Goal: Transaction & Acquisition: Purchase product/service

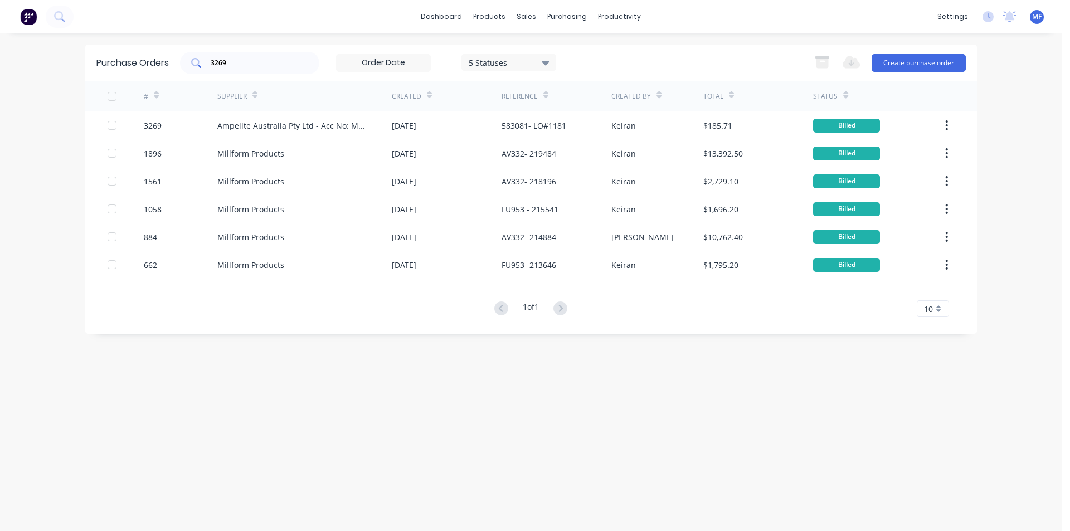
click at [260, 66] on input "3269" at bounding box center [255, 62] width 92 height 11
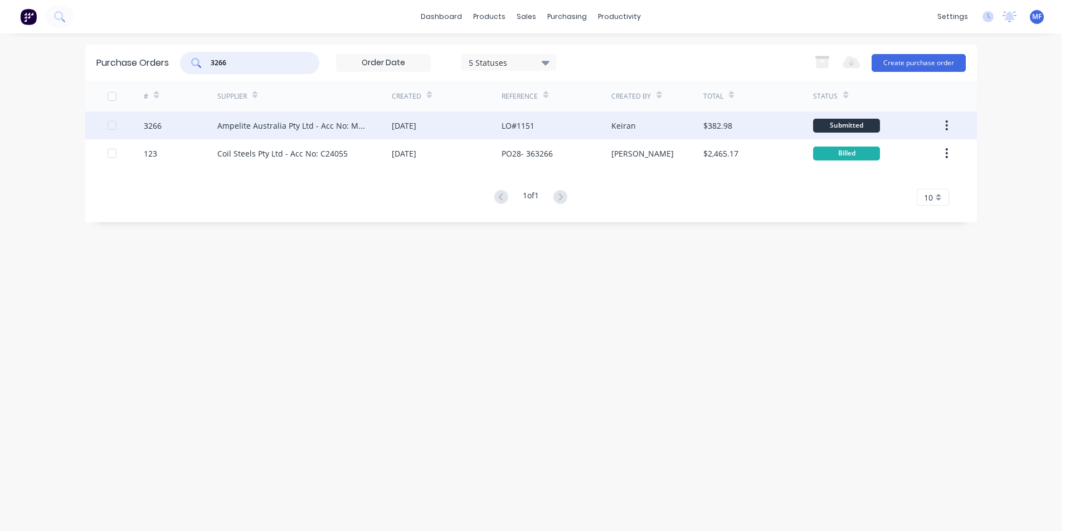
type input "3266"
click at [295, 121] on div "Ampelite Australia Pty Ltd - Acc No: METSUP" at bounding box center [293, 126] width 152 height 12
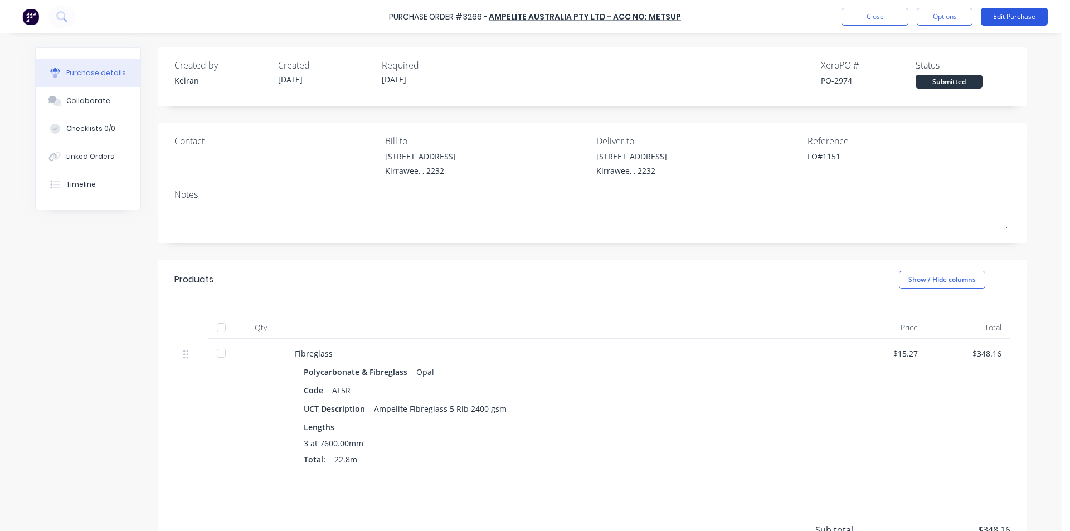
click at [1019, 13] on button "Edit Purchase" at bounding box center [1014, 17] width 67 height 18
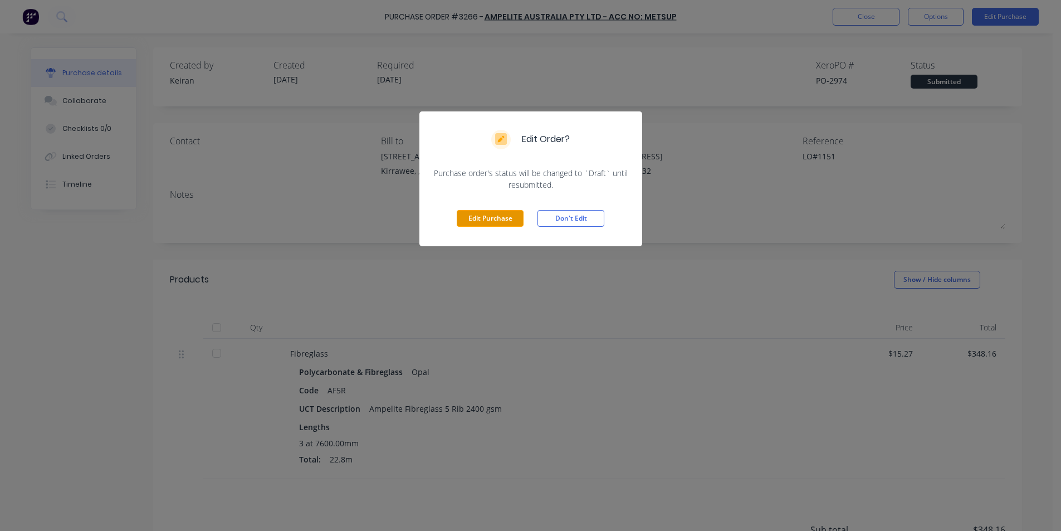
click at [476, 217] on button "Edit Purchase" at bounding box center [490, 218] width 67 height 17
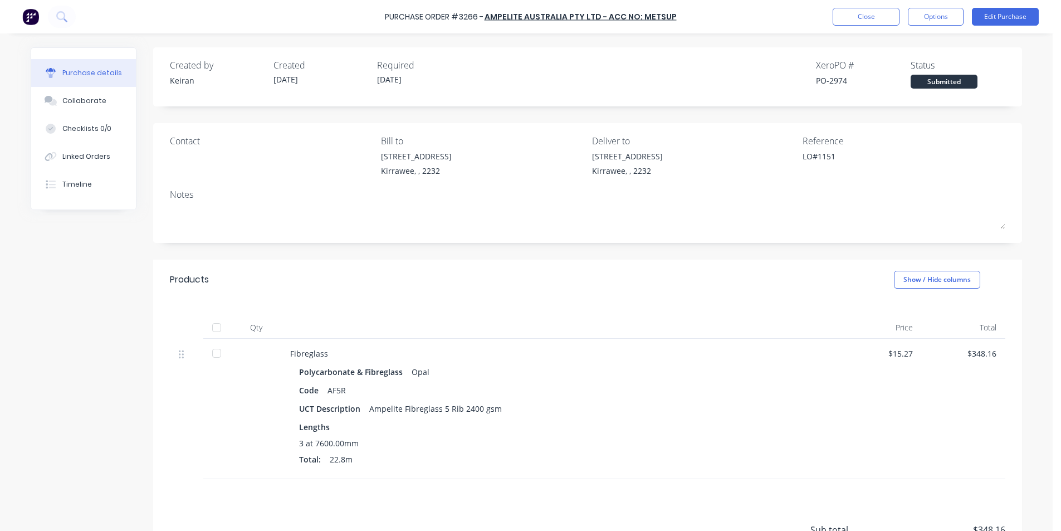
type textarea "x"
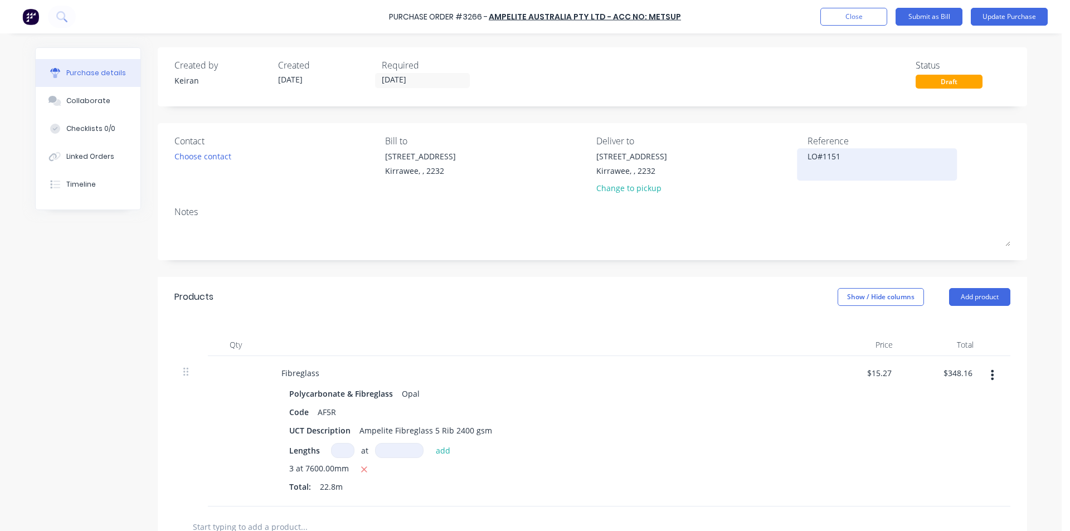
click at [807, 155] on textarea "LO#1151" at bounding box center [876, 162] width 139 height 25
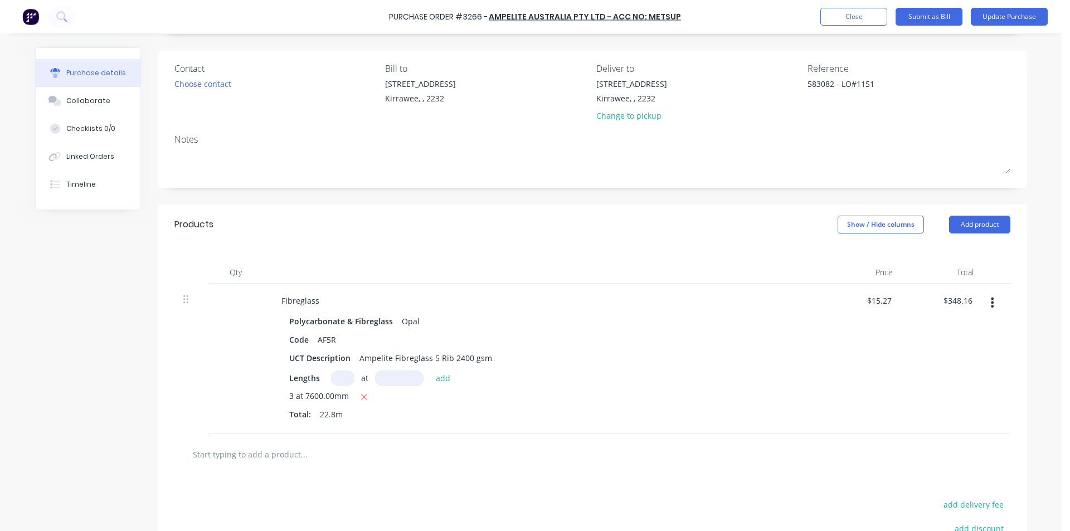
scroll to position [211, 0]
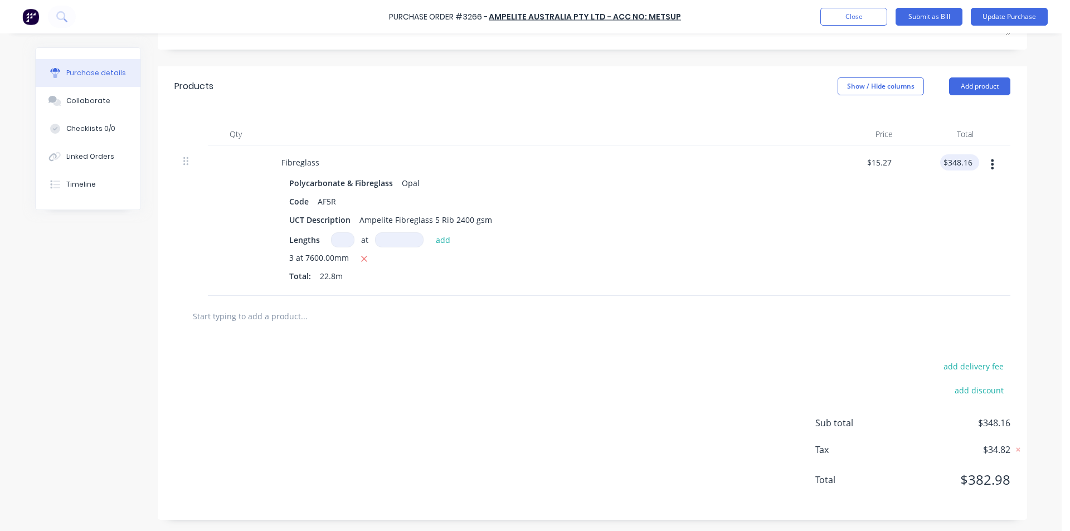
type textarea "583082 - LO#1151"
type textarea "x"
type textarea "583082 - LO#1151"
type input "348.16"
click at [954, 162] on input "348.16" at bounding box center [959, 162] width 30 height 16
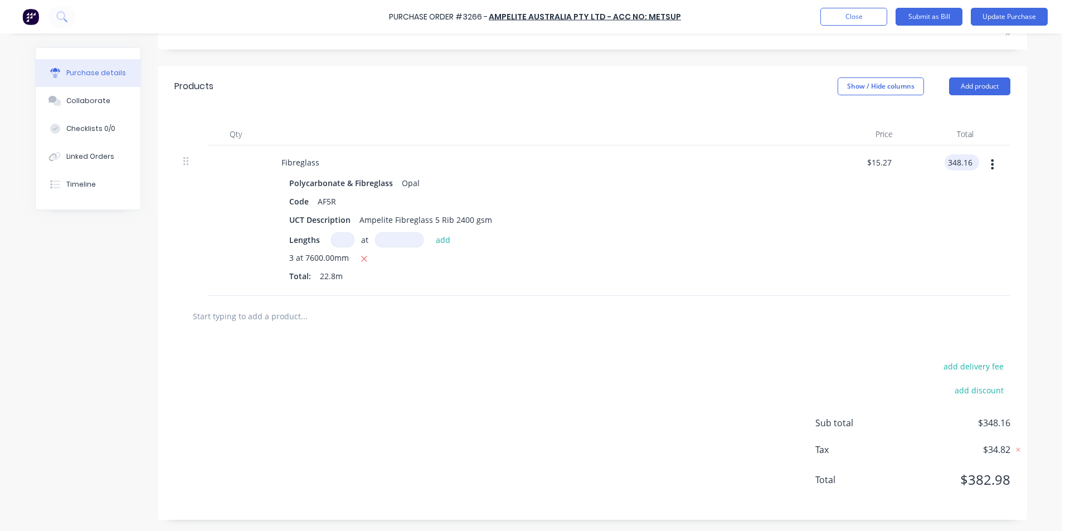
click at [957, 155] on input "348.16" at bounding box center [959, 162] width 30 height 16
type textarea "x"
click at [957, 155] on input "348.16" at bounding box center [959, 162] width 30 height 16
type input "337.67"
type textarea "x"
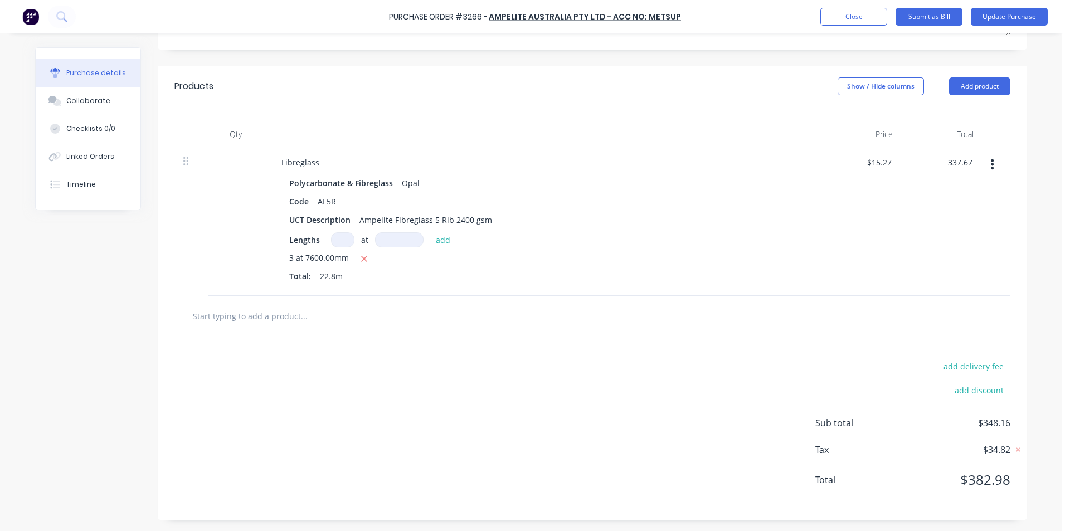
type input "$14.8101"
type input "$337.67"
click at [880, 287] on div "$14.8101 $15.27" at bounding box center [861, 220] width 81 height 150
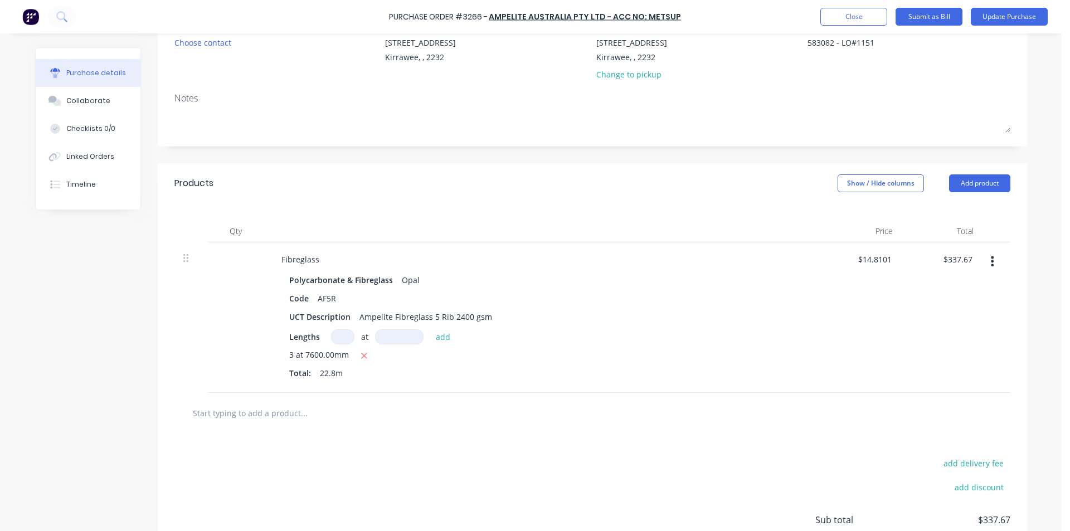
scroll to position [0, 0]
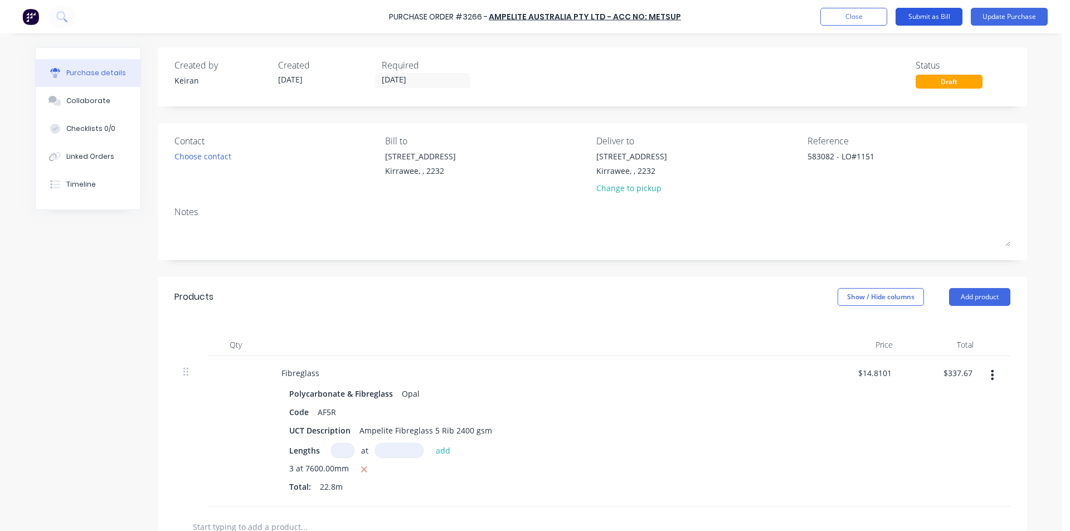
click at [934, 20] on button "Submit as Bill" at bounding box center [928, 17] width 67 height 18
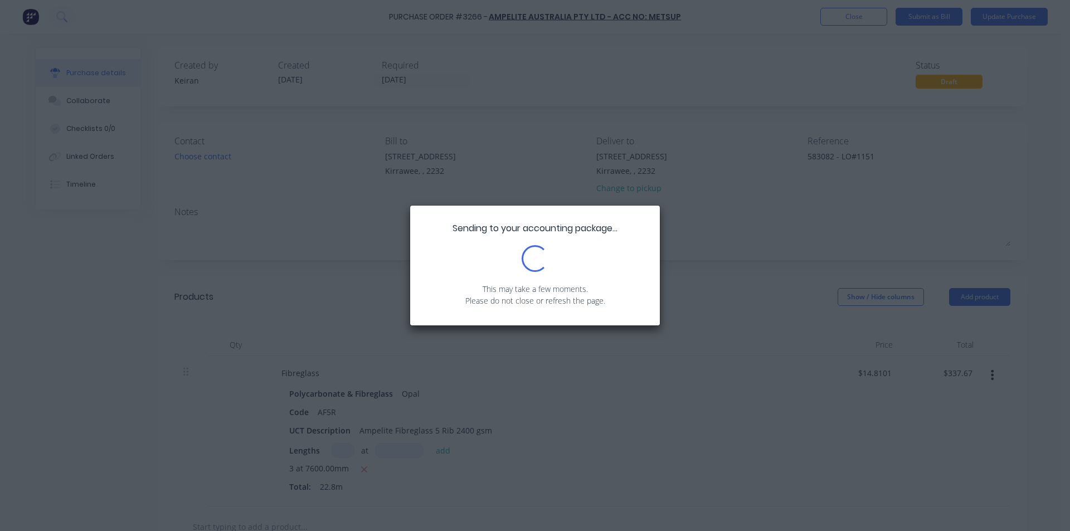
type textarea "x"
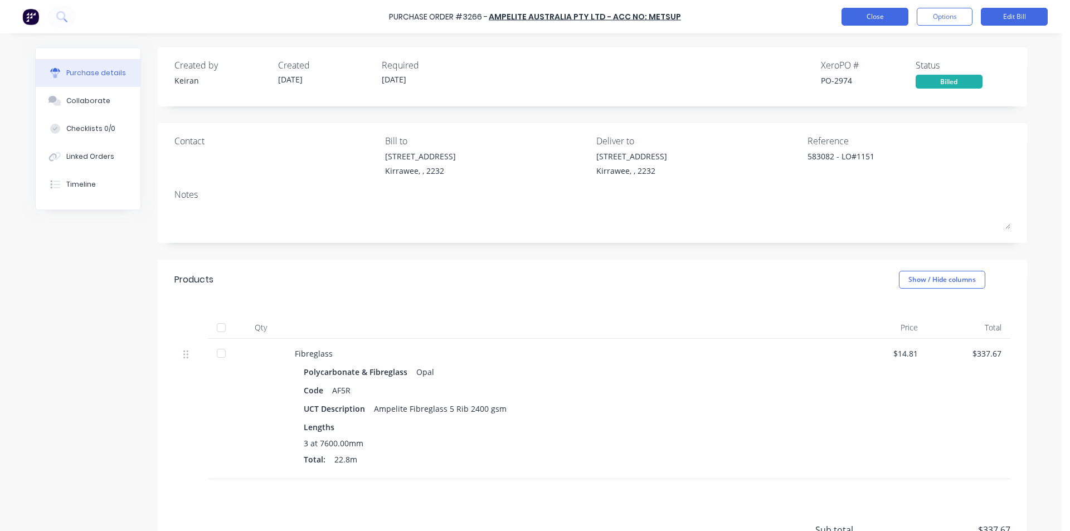
click at [854, 14] on button "Close" at bounding box center [874, 17] width 67 height 18
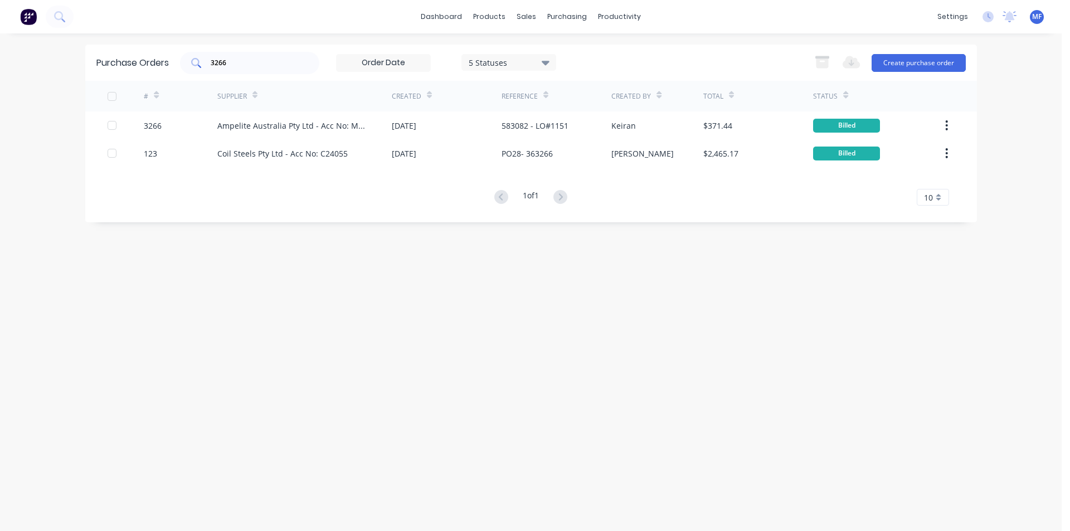
click at [254, 66] on input "3266" at bounding box center [255, 62] width 92 height 11
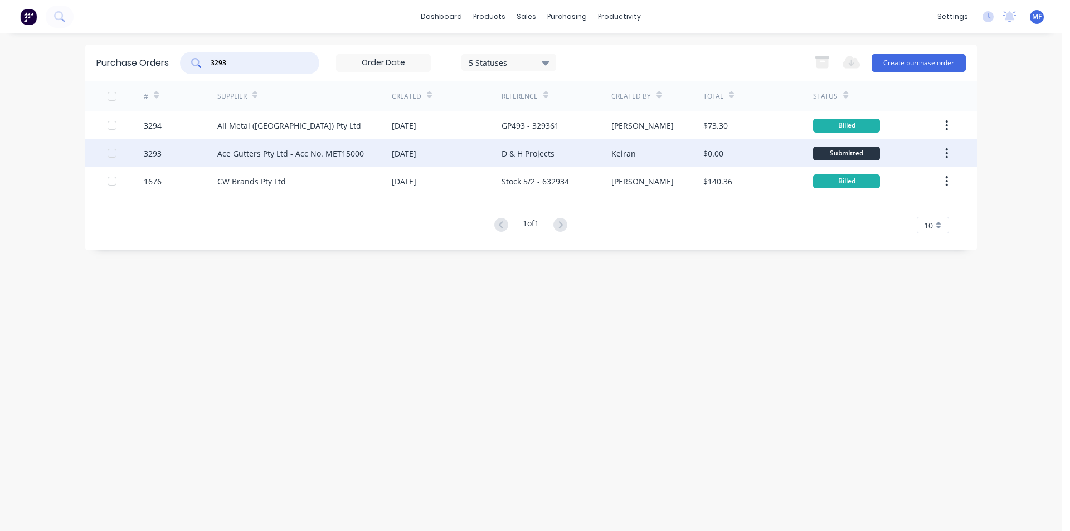
type input "3293"
click at [280, 153] on div "Ace Gutters Pty Ltd - Acc No. MET15000" at bounding box center [290, 154] width 147 height 12
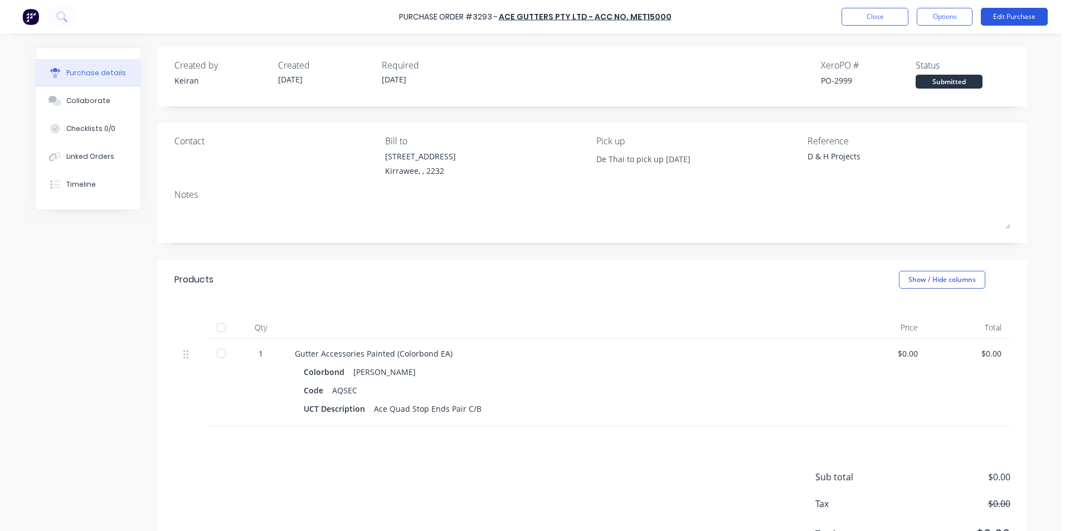
click at [1026, 18] on button "Edit Purchase" at bounding box center [1014, 17] width 67 height 18
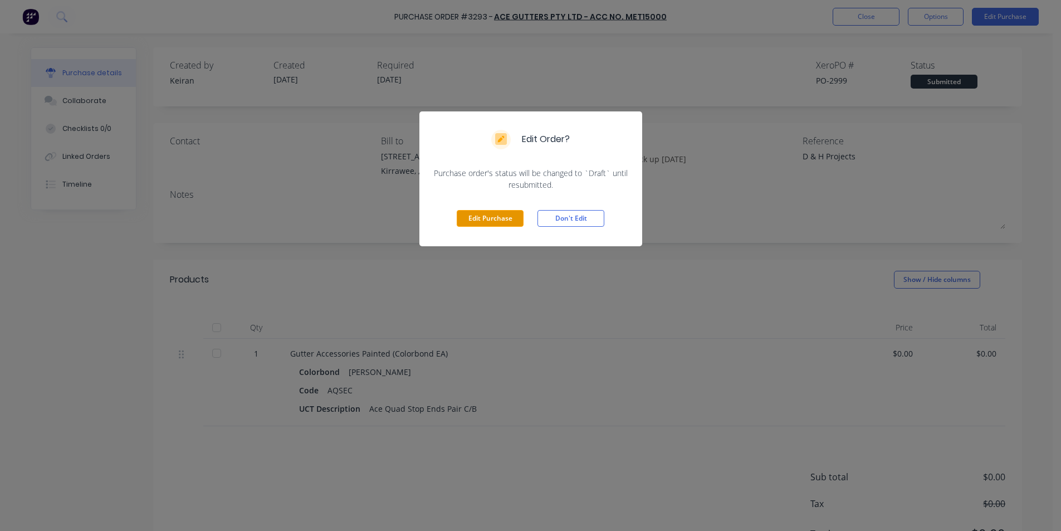
click at [486, 214] on button "Edit Purchase" at bounding box center [490, 218] width 67 height 17
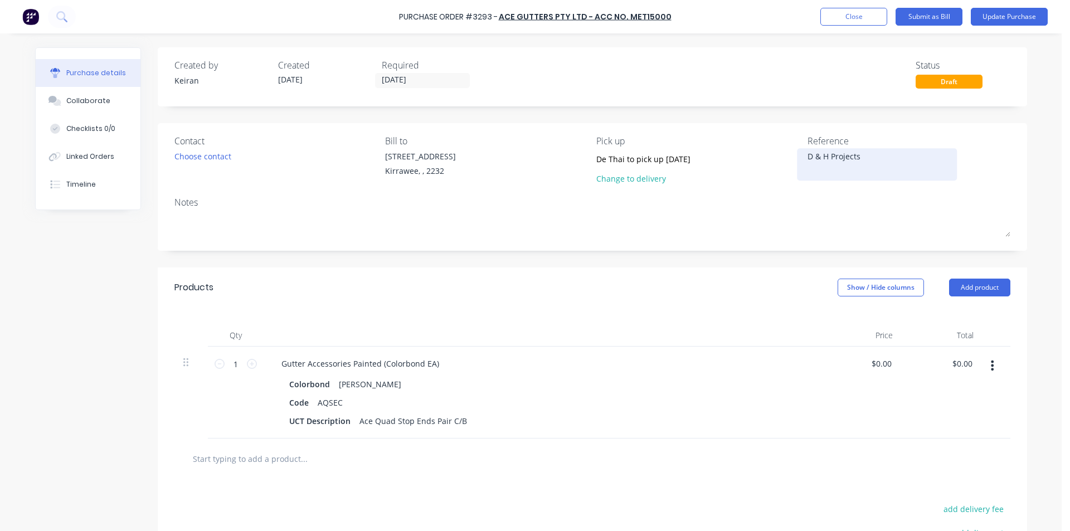
drag, startPoint x: 869, startPoint y: 153, endPoint x: 859, endPoint y: 157, distance: 10.6
click at [869, 154] on textarea "D & H Projects" at bounding box center [876, 162] width 139 height 25
type textarea "x"
click at [807, 158] on div "D & H Projects" at bounding box center [876, 164] width 139 height 28
drag, startPoint x: 881, startPoint y: 160, endPoint x: 881, endPoint y: 172, distance: 11.1
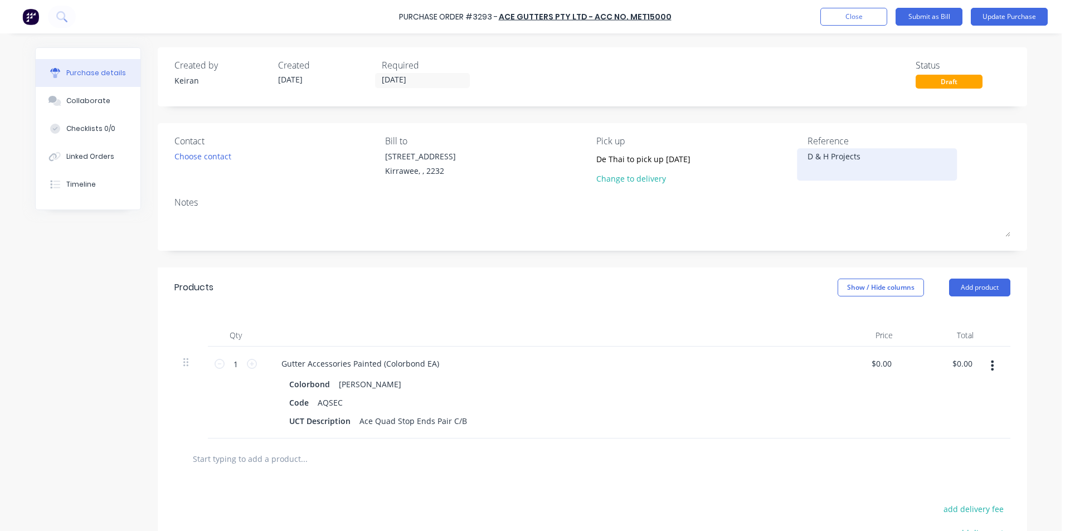
click at [881, 161] on textarea "D & H Projects" at bounding box center [876, 162] width 139 height 25
type textarea "D & H Projects- 15"
type textarea "x"
type textarea "D & H Projects- 155"
type textarea "x"
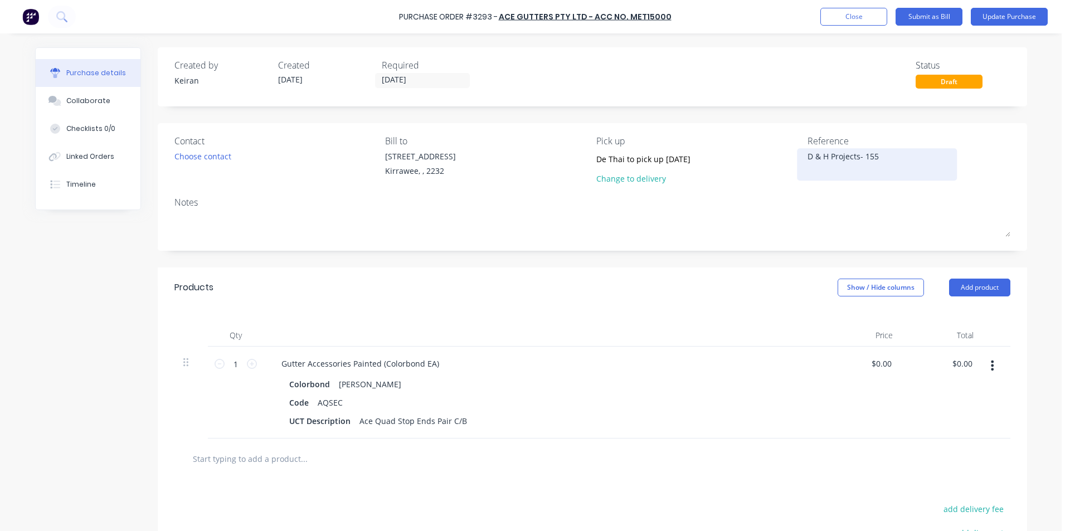
type textarea "D & H Projects- 1554"
type textarea "x"
type textarea "D & H Projects- 15549"
type textarea "x"
type textarea "D & H Projects- 155495"
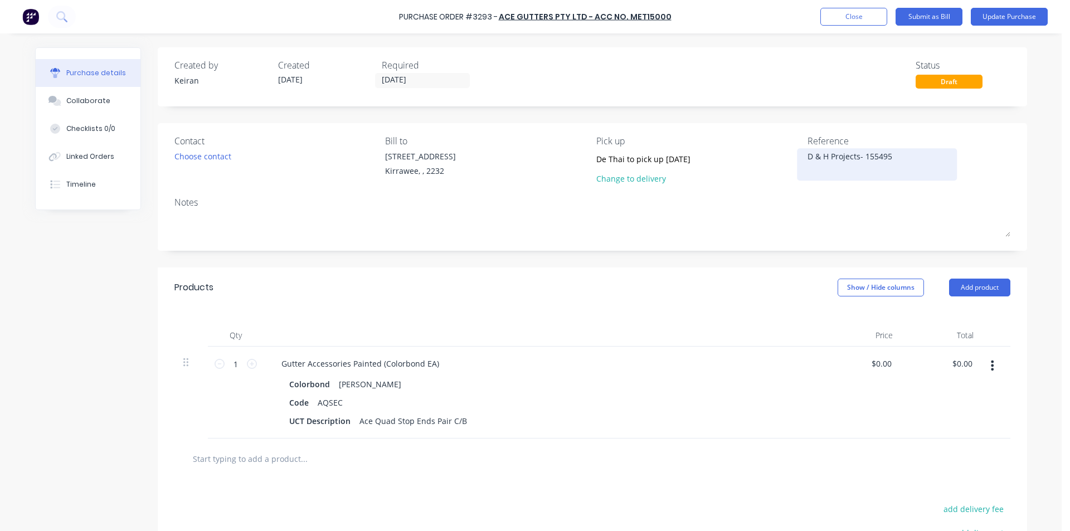
type textarea "x"
type textarea "D & H Projects- 1554959"
type textarea "x"
type textarea "D & H Projects- 1554959"
type input "0.00"
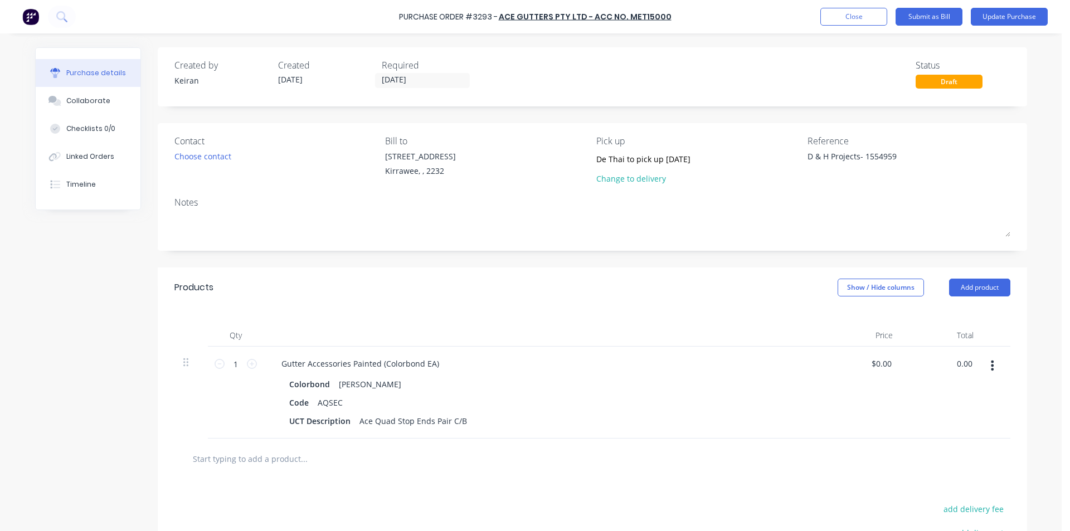
drag, startPoint x: 962, startPoint y: 362, endPoint x: 835, endPoint y: 379, distance: 128.8
click at [962, 362] on input "0.00" at bounding box center [963, 363] width 21 height 16
click at [959, 364] on input "0.00" at bounding box center [963, 363] width 21 height 16
type textarea "x"
click at [959, 364] on input "0.00" at bounding box center [963, 363] width 21 height 16
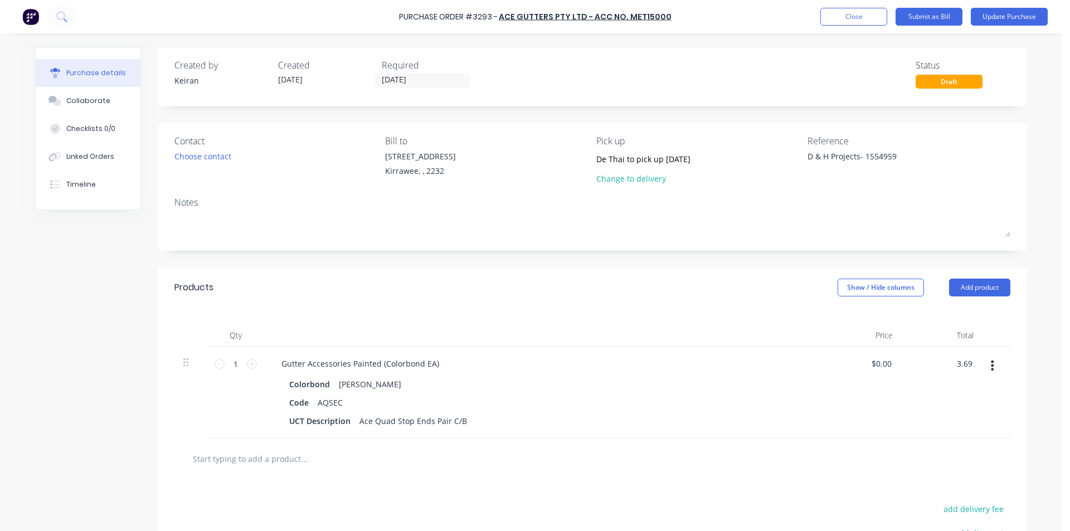
type input "3.69"
type textarea "x"
type input "$3.69"
click at [523, 379] on div "Colorbond [PERSON_NAME]" at bounding box center [542, 384] width 506 height 16
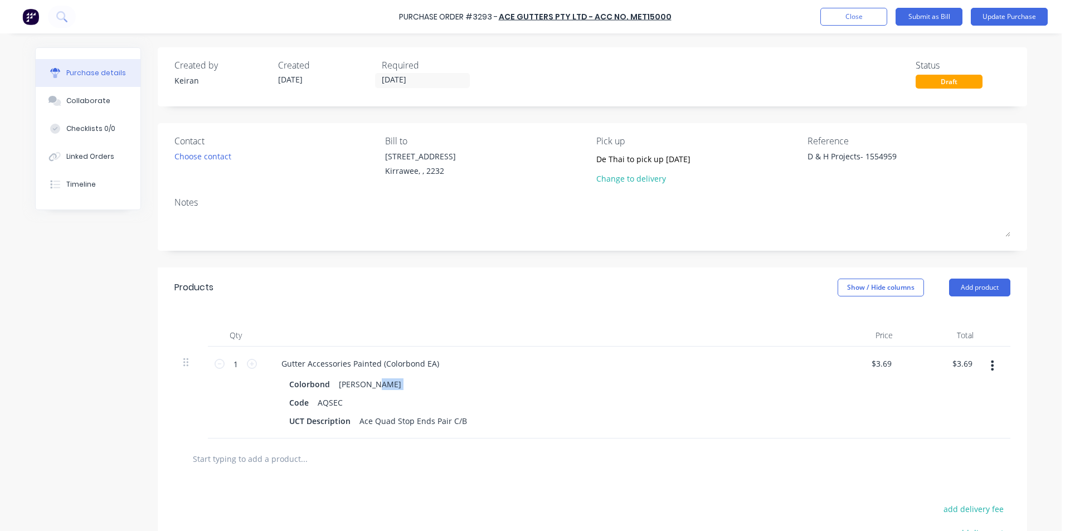
click at [523, 379] on div "Colorbond [PERSON_NAME]" at bounding box center [542, 384] width 506 height 16
click at [928, 16] on button "Submit as Bill" at bounding box center [928, 17] width 67 height 18
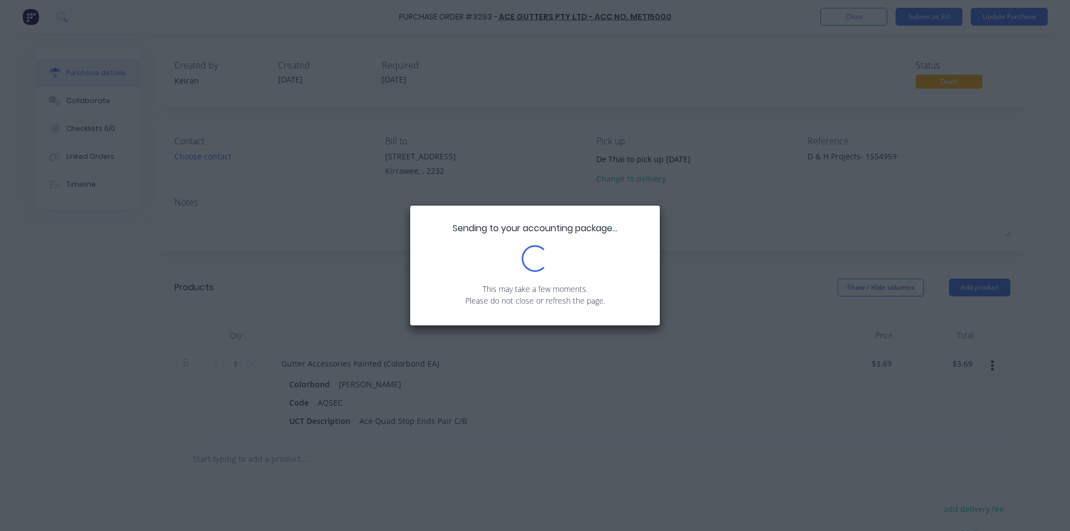
type textarea "x"
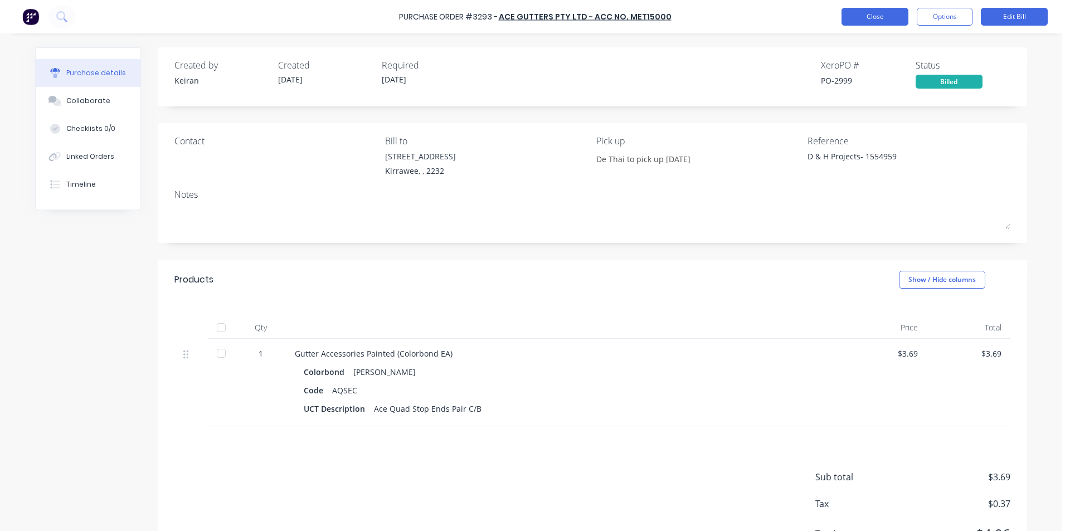
click at [858, 18] on button "Close" at bounding box center [874, 17] width 67 height 18
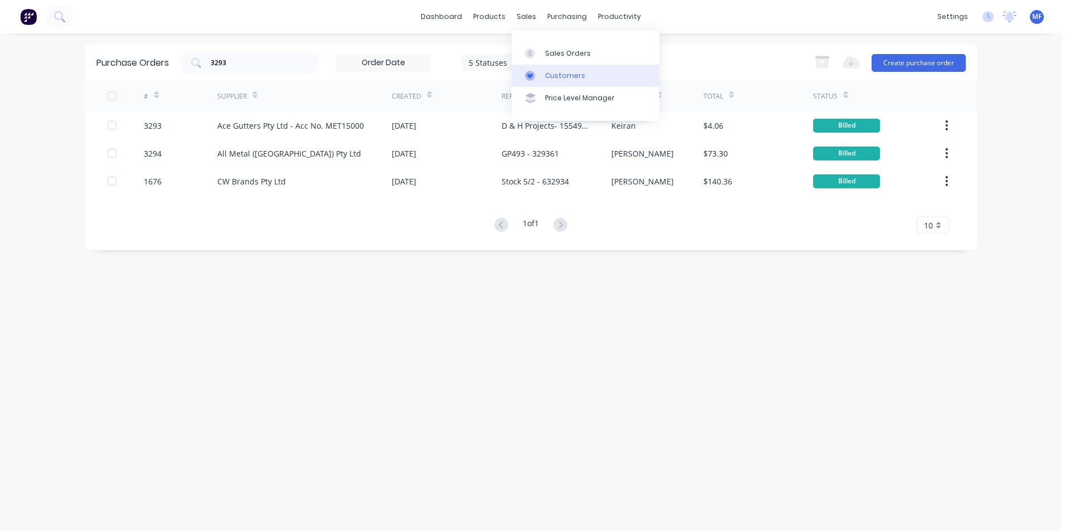
click at [552, 79] on div "Customers" at bounding box center [565, 76] width 40 height 10
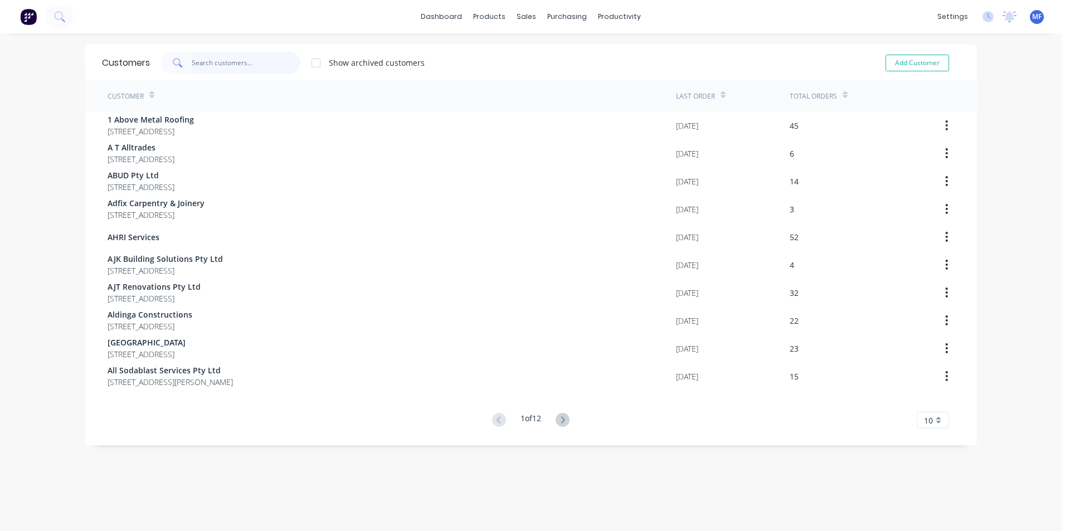
click at [225, 64] on input "text" at bounding box center [246, 63] width 109 height 22
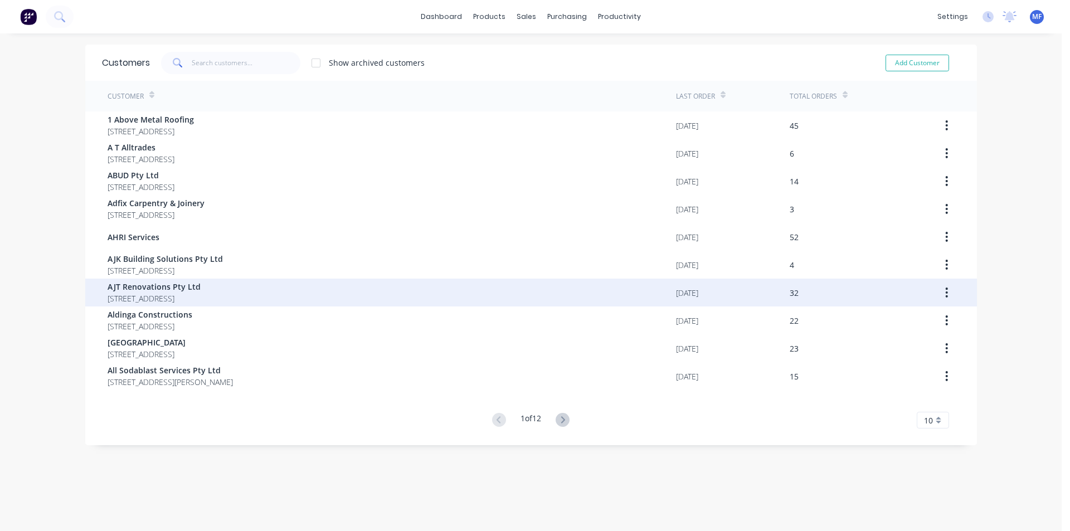
click at [144, 287] on span "AJT Renovations Pty Ltd" at bounding box center [154, 287] width 93 height 12
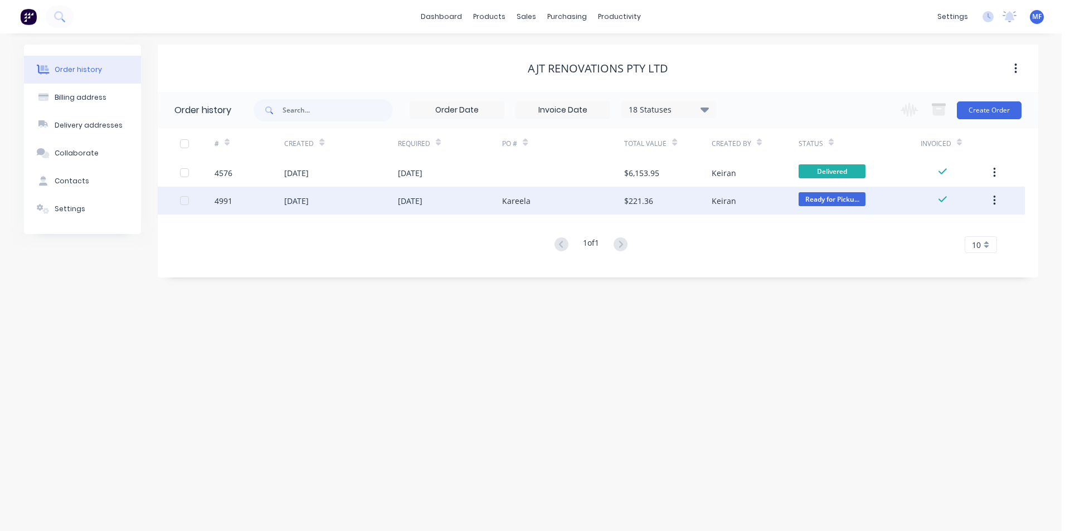
click at [591, 203] on div "Kareela" at bounding box center [563, 201] width 122 height 28
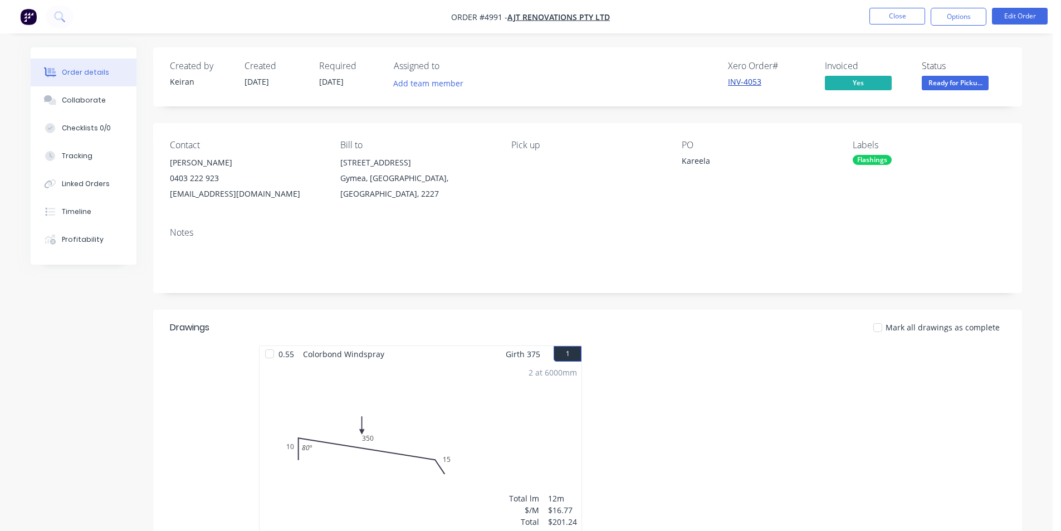
click at [743, 84] on link "INV-4053" at bounding box center [744, 81] width 33 height 11
click at [954, 19] on button "Options" at bounding box center [959, 17] width 56 height 18
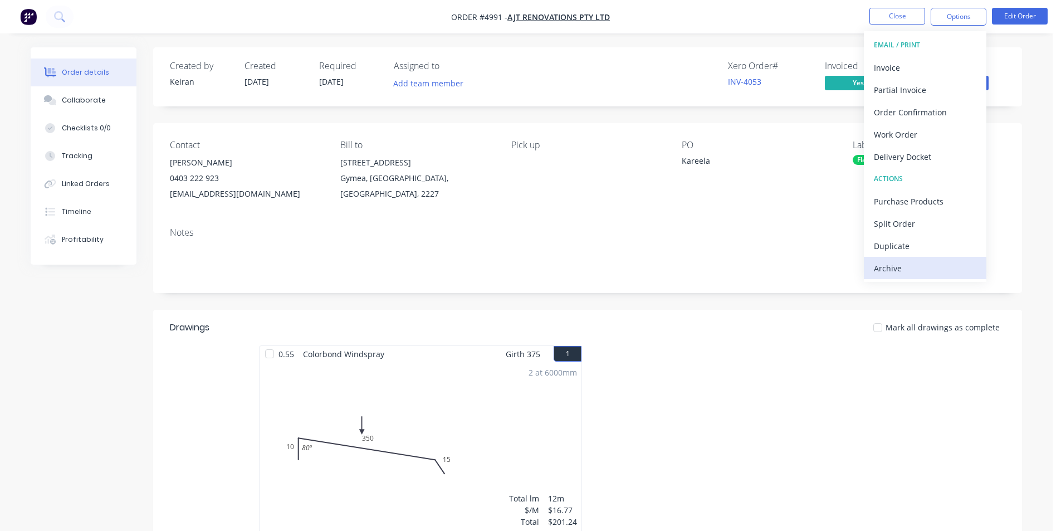
click at [900, 269] on div "Archive" at bounding box center [925, 268] width 103 height 16
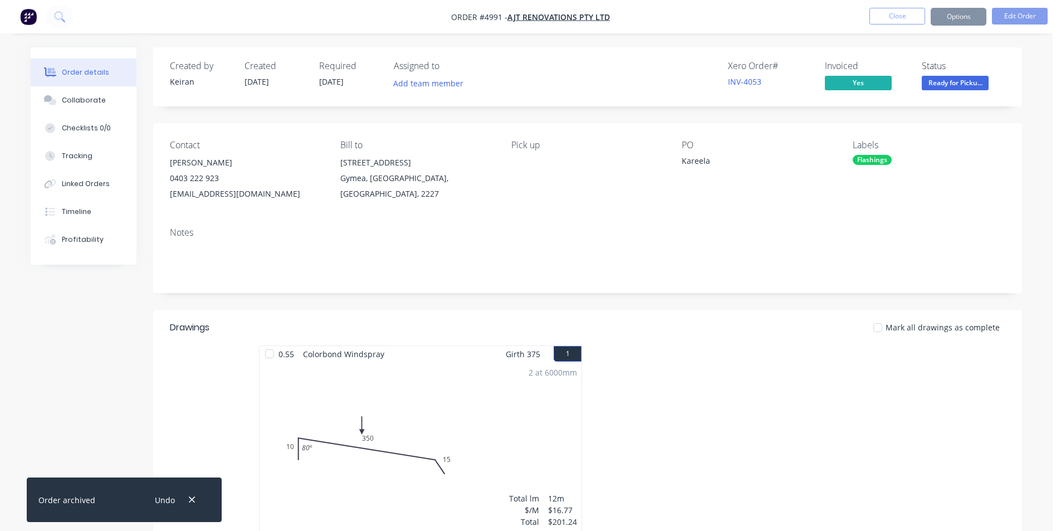
click at [889, 16] on button "Close" at bounding box center [898, 16] width 56 height 17
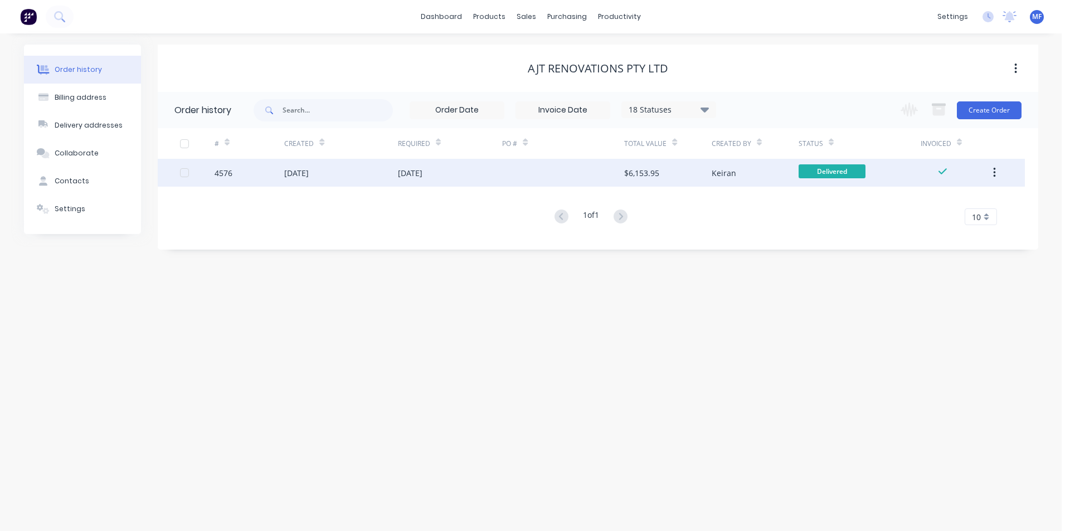
click at [684, 168] on div "$6,153.95" at bounding box center [667, 173] width 87 height 28
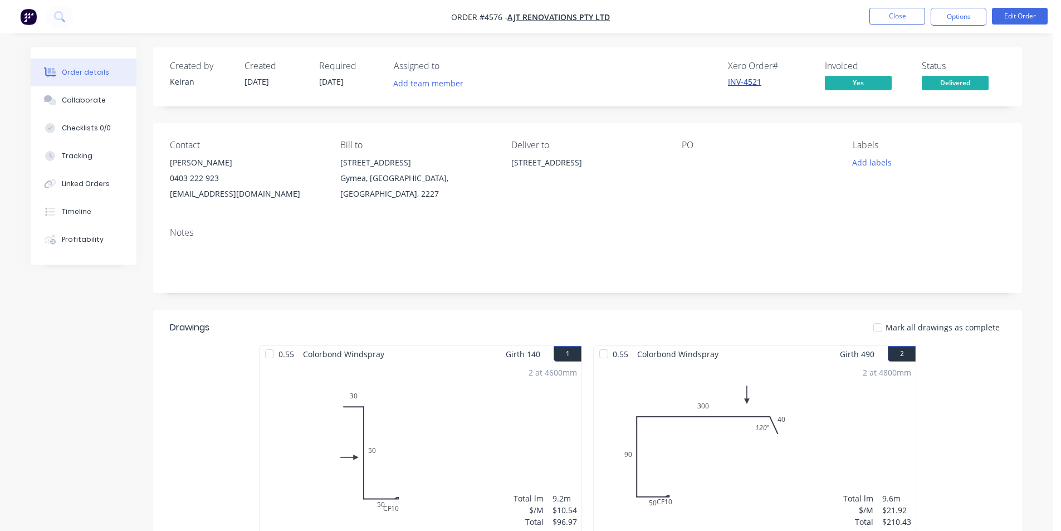
click at [747, 80] on link "INV-4521" at bounding box center [744, 81] width 33 height 11
click at [900, 16] on button "Close" at bounding box center [898, 16] width 56 height 17
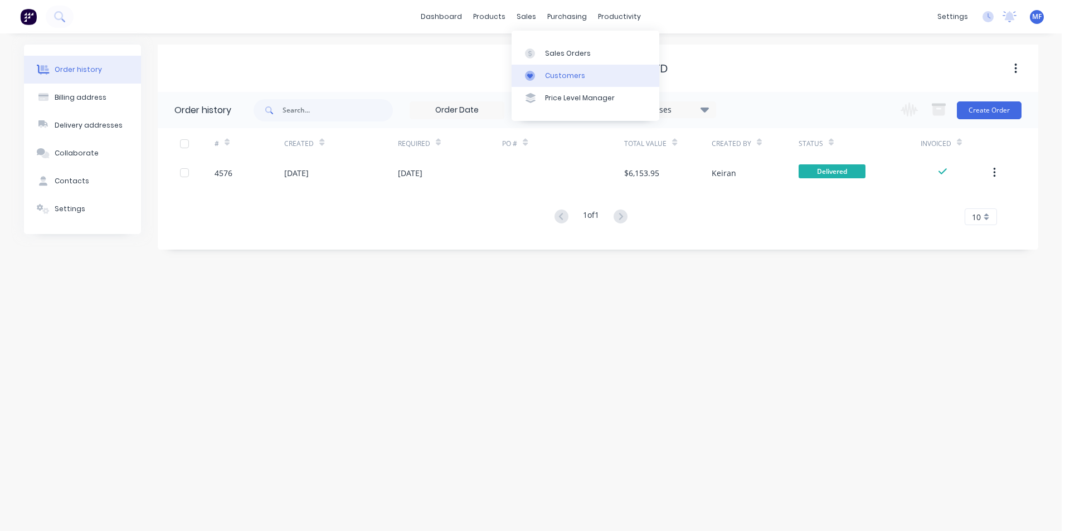
click at [561, 76] on div "Customers" at bounding box center [565, 76] width 40 height 10
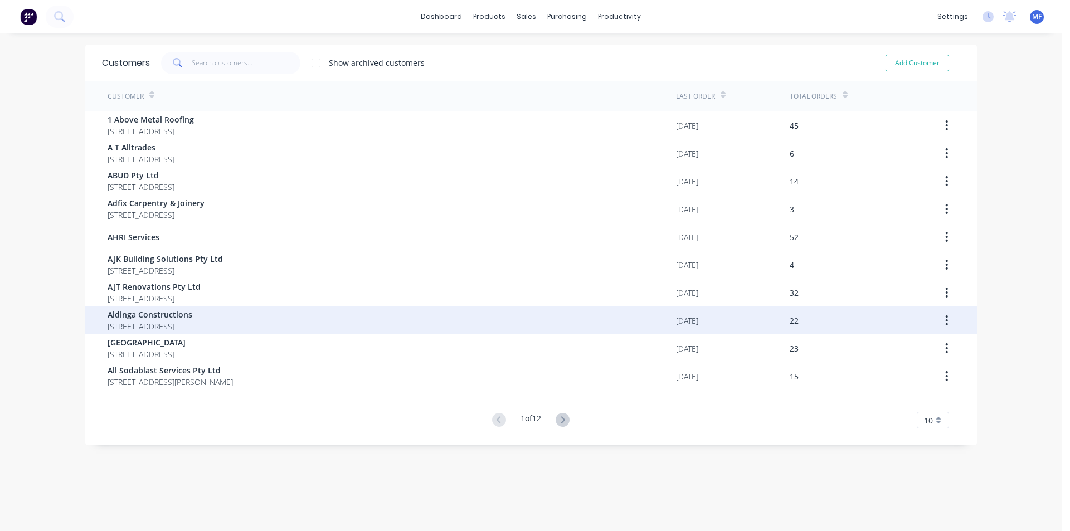
click at [166, 314] on span "Aldinga Constructions" at bounding box center [150, 315] width 85 height 12
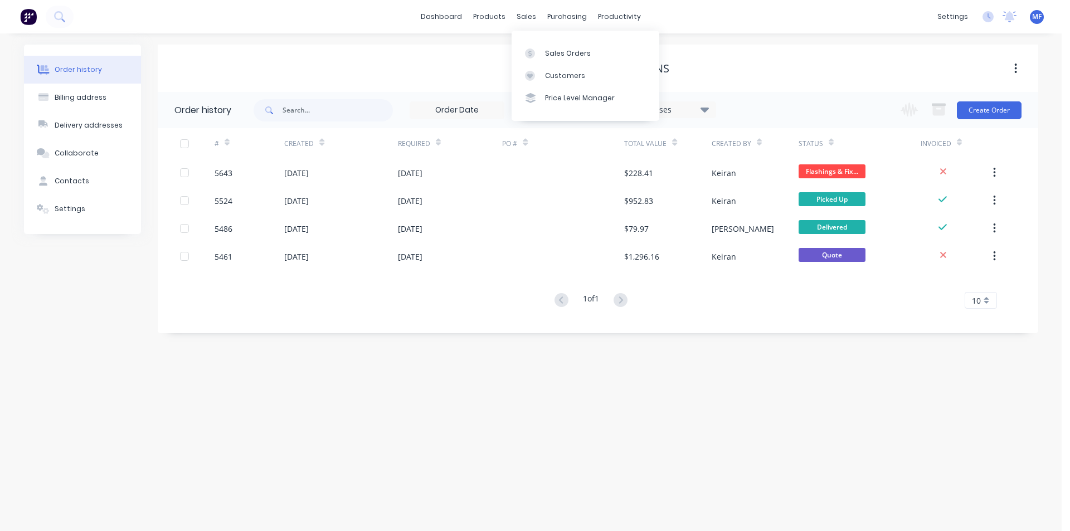
drag, startPoint x: 525, startPoint y: 14, endPoint x: 534, endPoint y: 33, distance: 21.2
click at [525, 14] on div "sales" at bounding box center [526, 16] width 31 height 17
click at [554, 75] on div "Customers" at bounding box center [565, 76] width 40 height 10
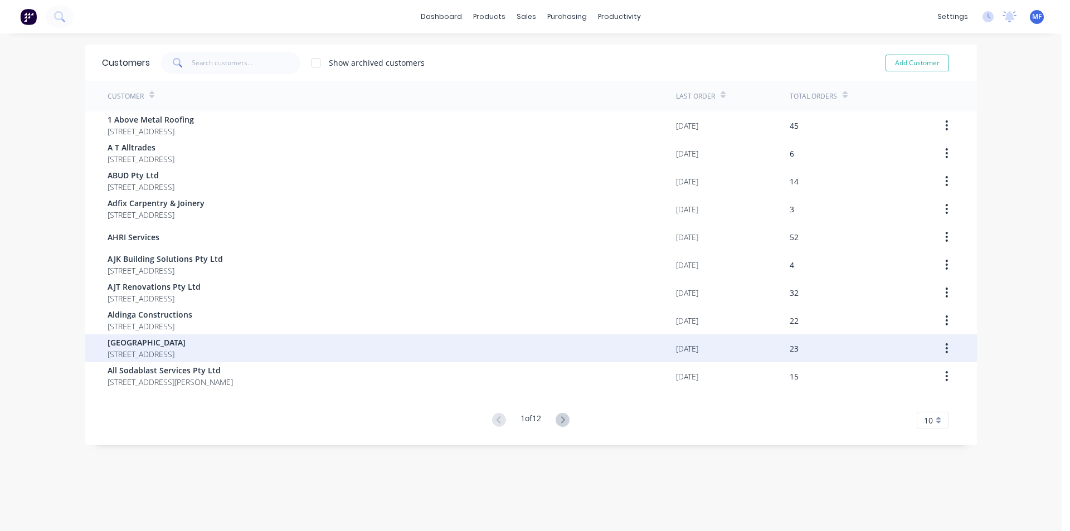
click at [186, 350] on span "[STREET_ADDRESS]" at bounding box center [147, 354] width 78 height 12
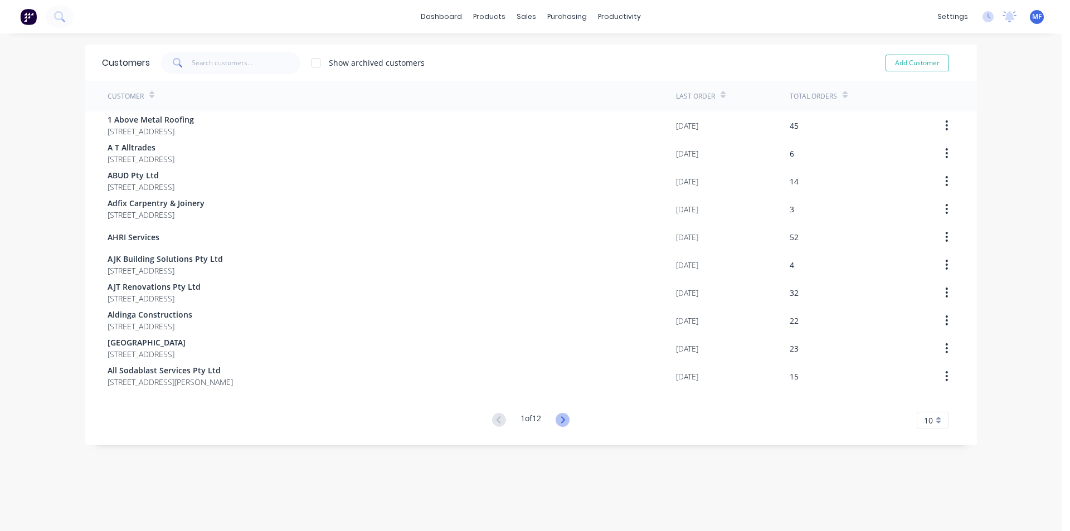
click at [562, 423] on icon at bounding box center [563, 420] width 14 height 14
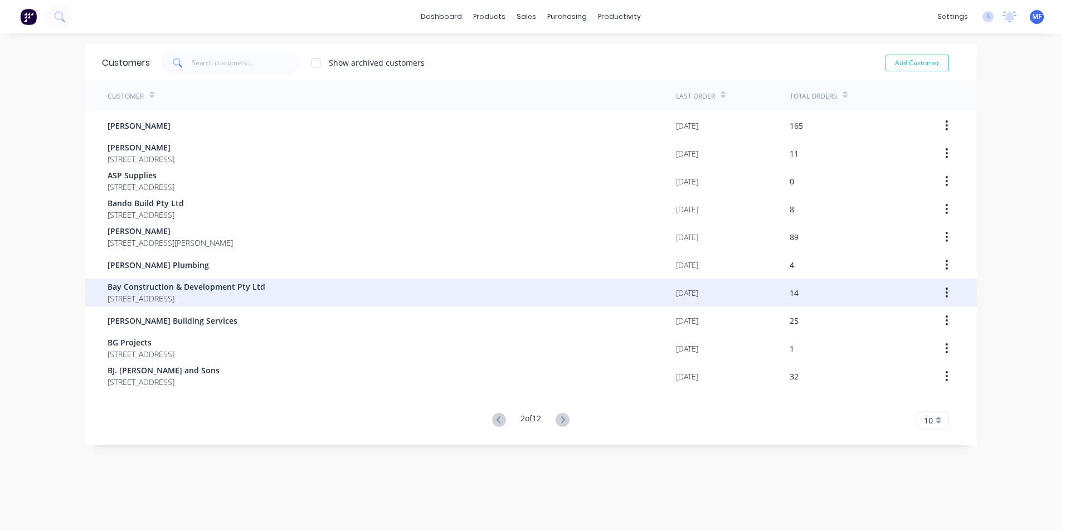
click at [158, 291] on span "Bay Construction & Development Pty Ltd" at bounding box center [187, 287] width 158 height 12
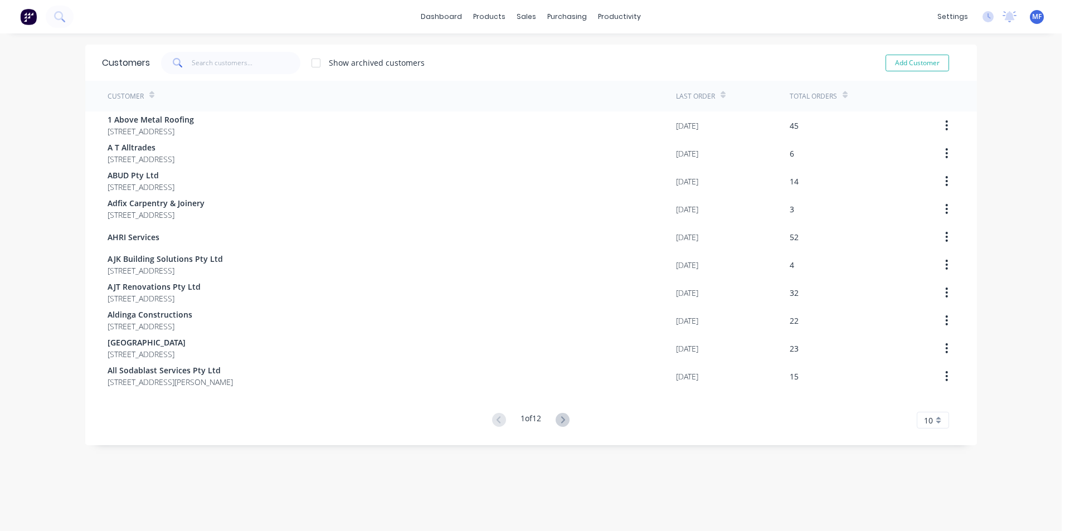
click at [563, 422] on icon at bounding box center [563, 420] width 14 height 14
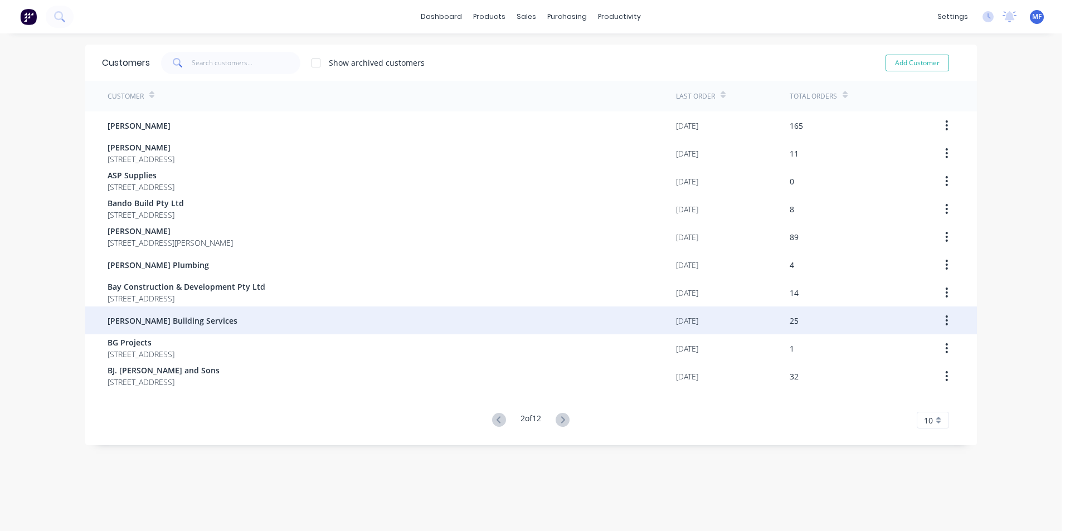
click at [187, 313] on div "[PERSON_NAME] Building Services" at bounding box center [392, 320] width 568 height 28
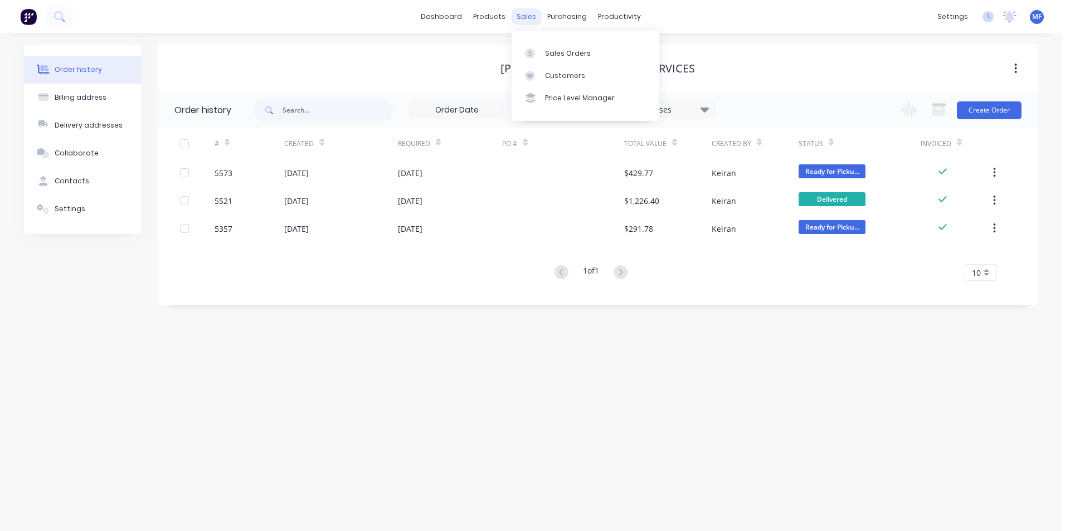
click at [519, 17] on div "sales" at bounding box center [526, 16] width 31 height 17
click at [566, 74] on div "Customers" at bounding box center [565, 76] width 40 height 10
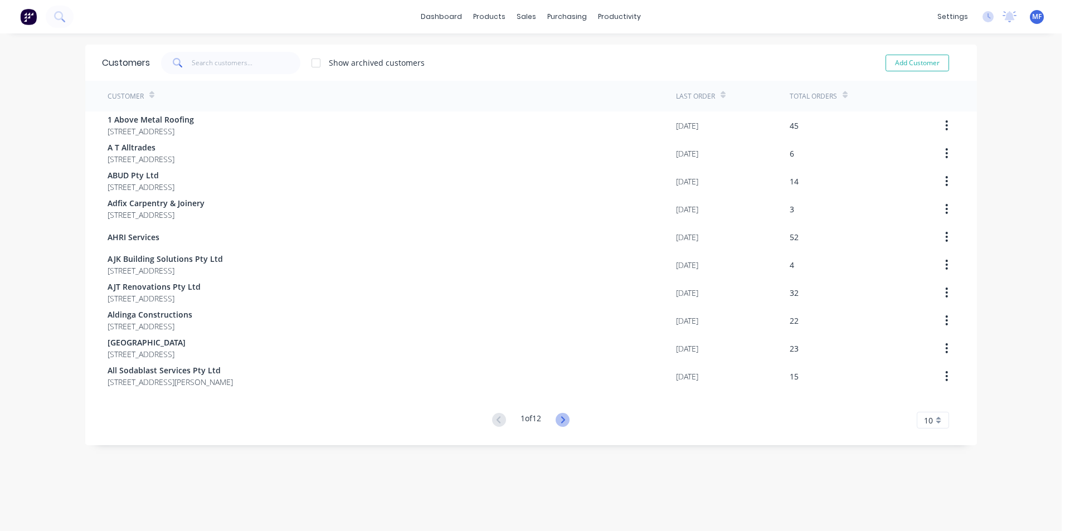
click at [559, 420] on icon at bounding box center [563, 420] width 14 height 14
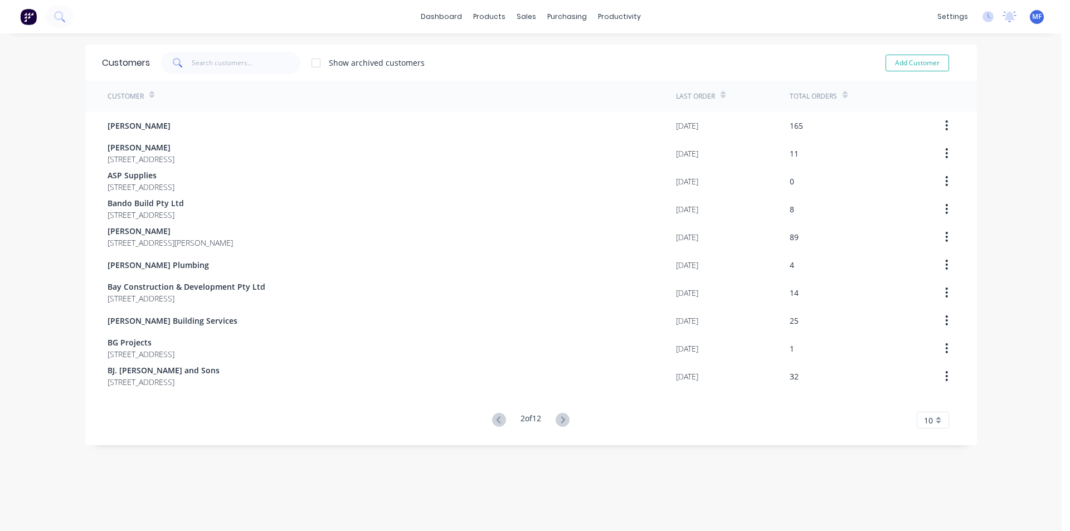
click at [559, 420] on icon at bounding box center [563, 420] width 14 height 14
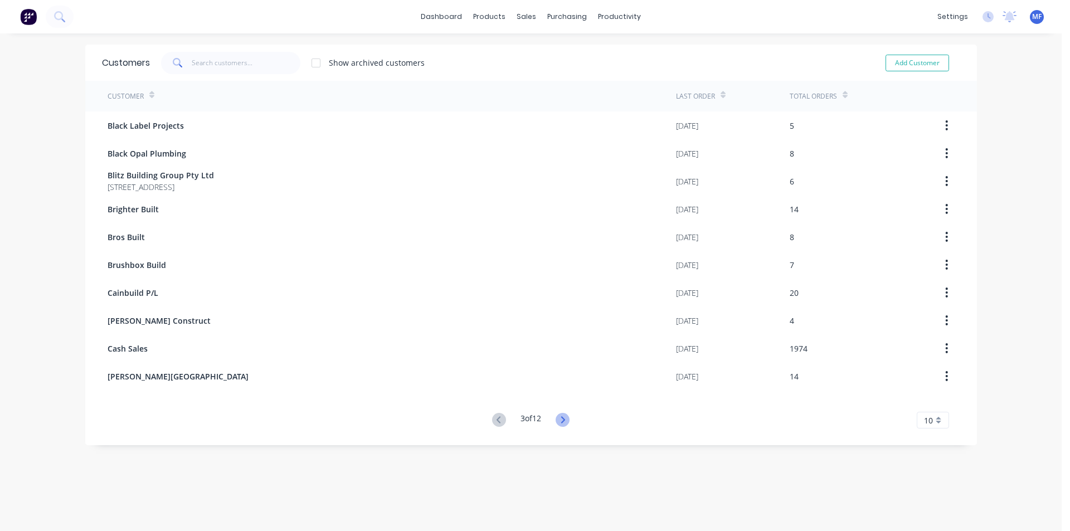
click at [561, 417] on icon at bounding box center [563, 419] width 4 height 7
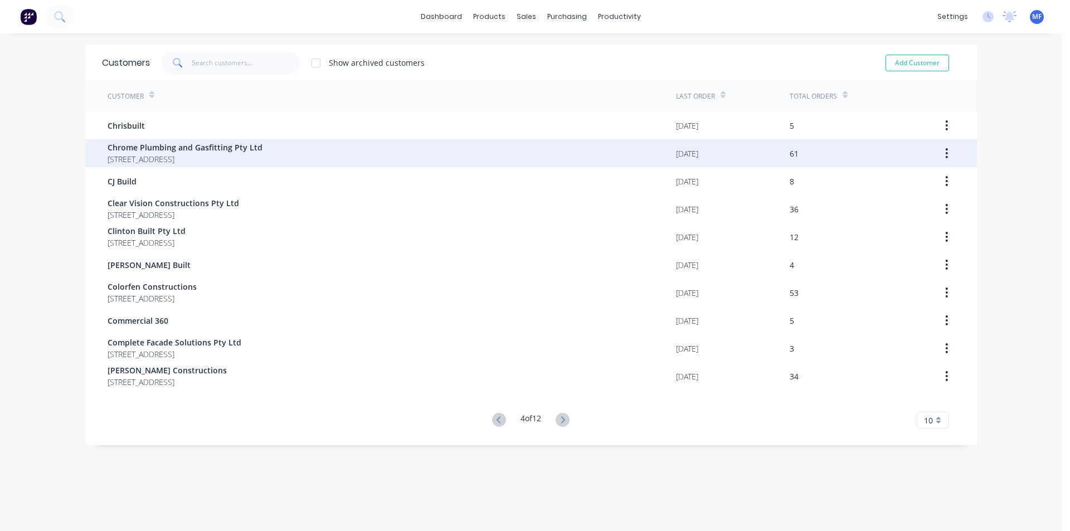
click at [138, 147] on span "Chrome Plumbing and Gasfitting Pty Ltd" at bounding box center [185, 148] width 155 height 12
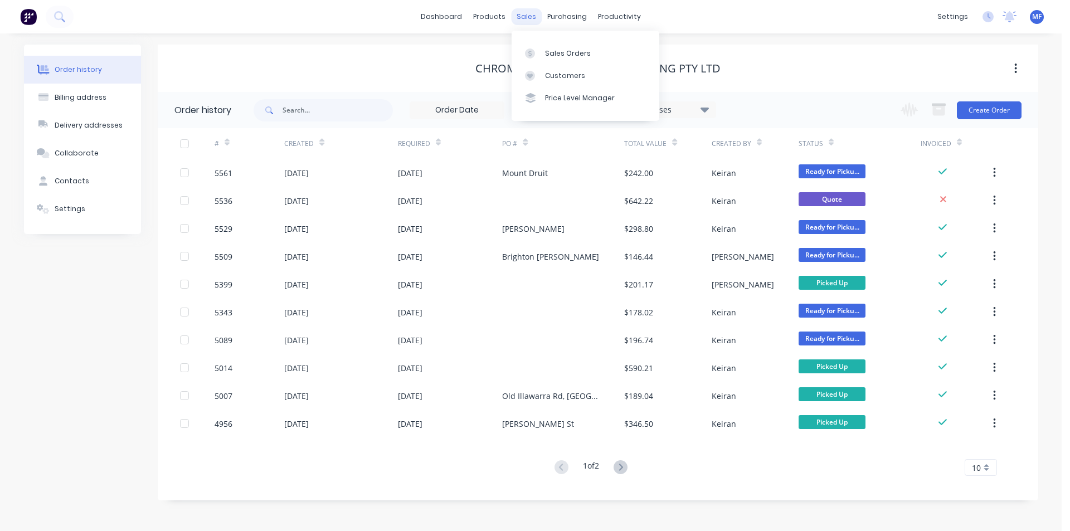
click at [524, 16] on div "sales" at bounding box center [526, 16] width 31 height 17
click at [562, 72] on div "Customers" at bounding box center [565, 76] width 40 height 10
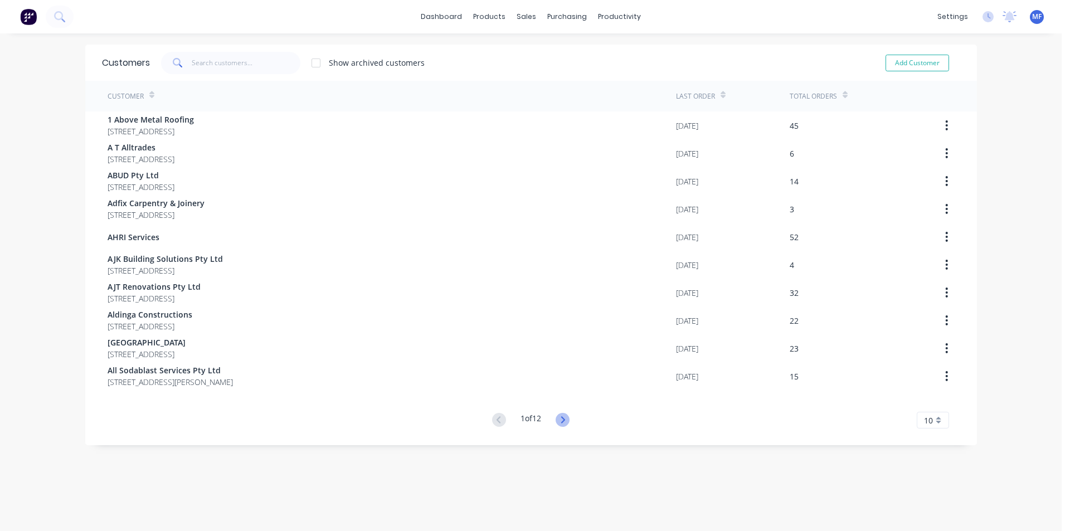
click at [559, 421] on icon at bounding box center [563, 420] width 14 height 14
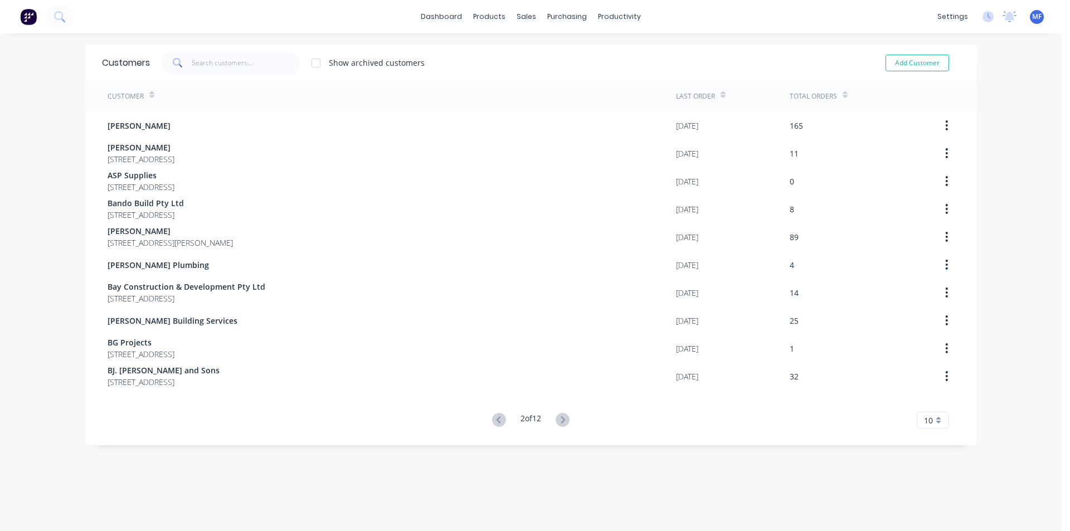
click at [559, 421] on icon at bounding box center [563, 420] width 14 height 14
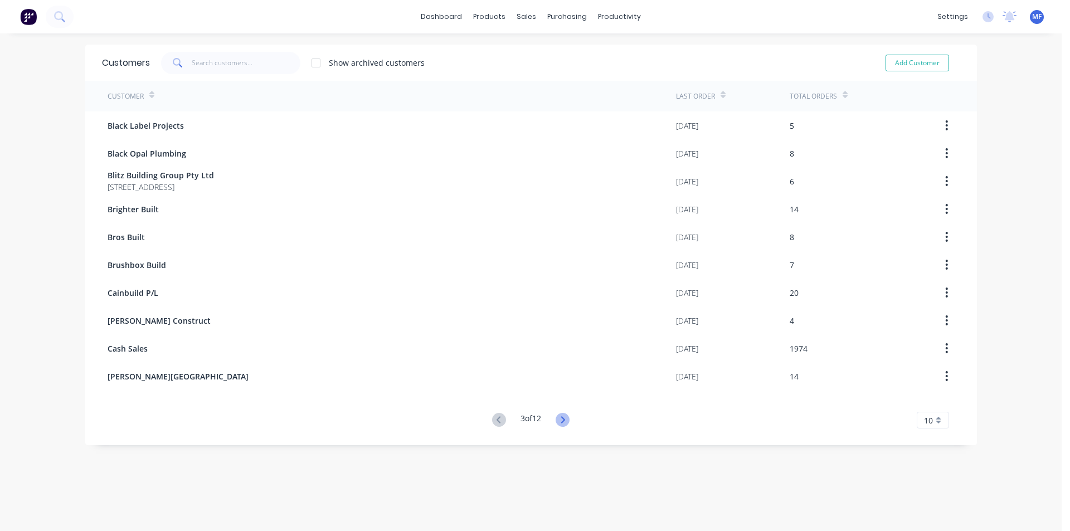
click at [558, 420] on icon at bounding box center [563, 420] width 14 height 14
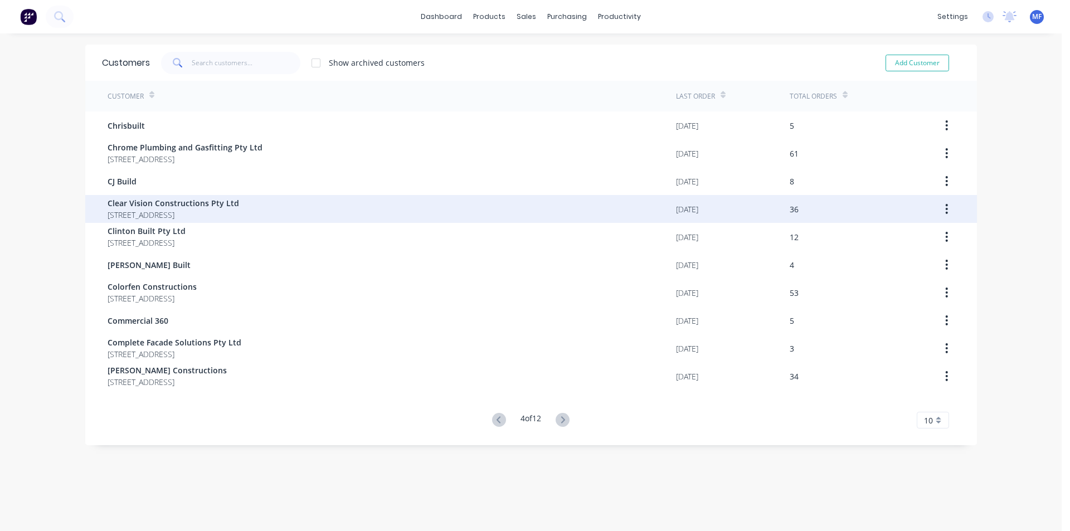
click at [217, 198] on span "Clear Vision Constructions Pty Ltd" at bounding box center [173, 203] width 131 height 12
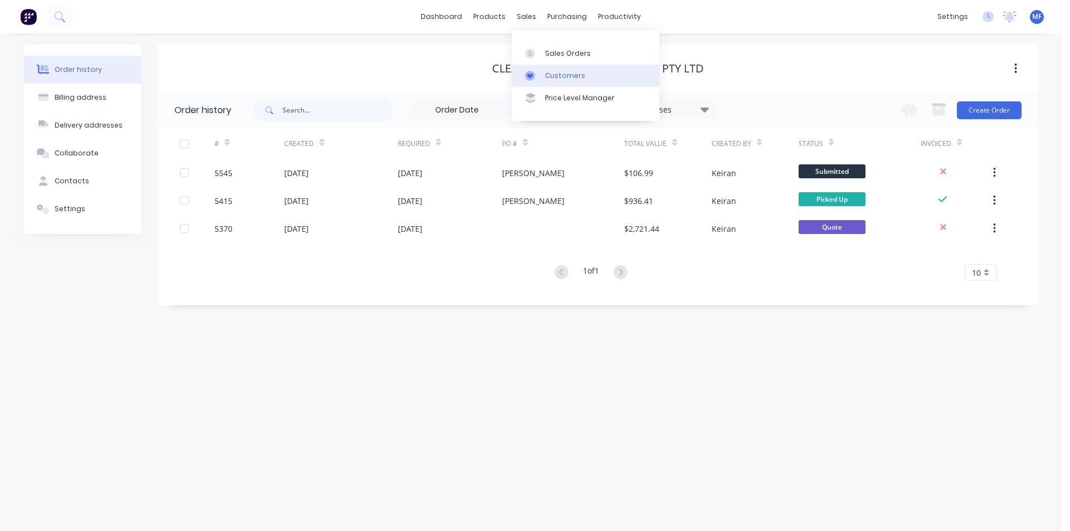
click at [550, 72] on div "Customers" at bounding box center [565, 76] width 40 height 10
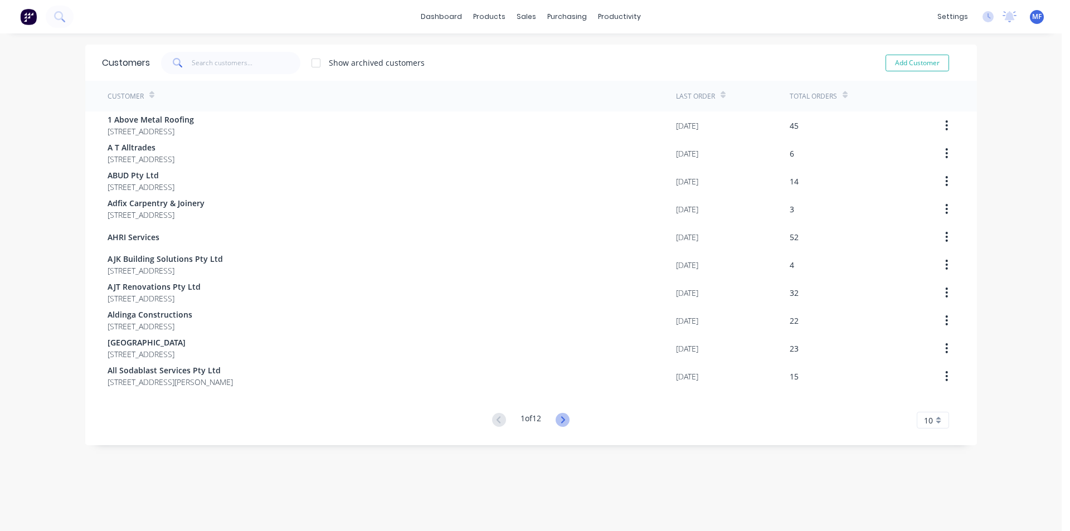
click at [556, 414] on icon at bounding box center [563, 420] width 14 height 14
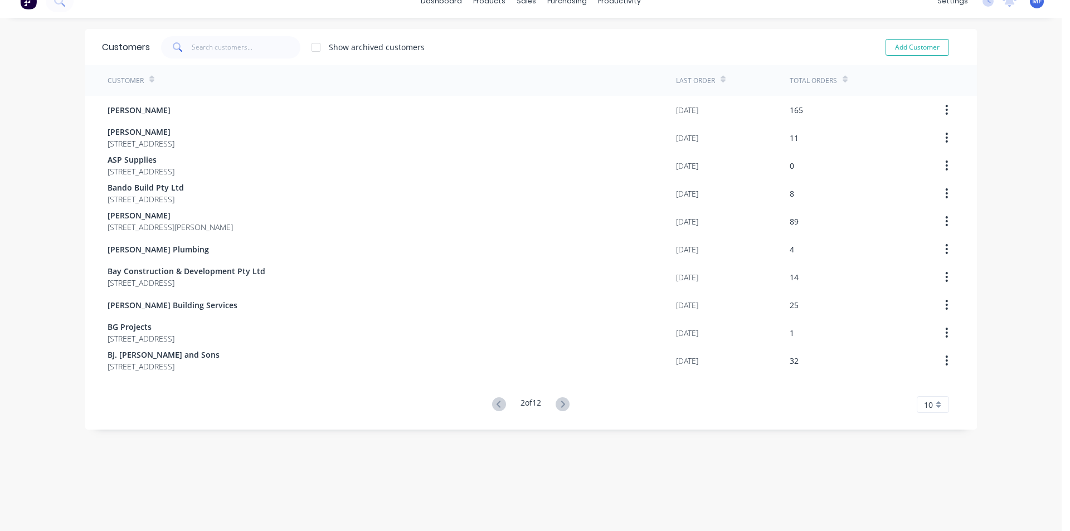
scroll to position [22, 0]
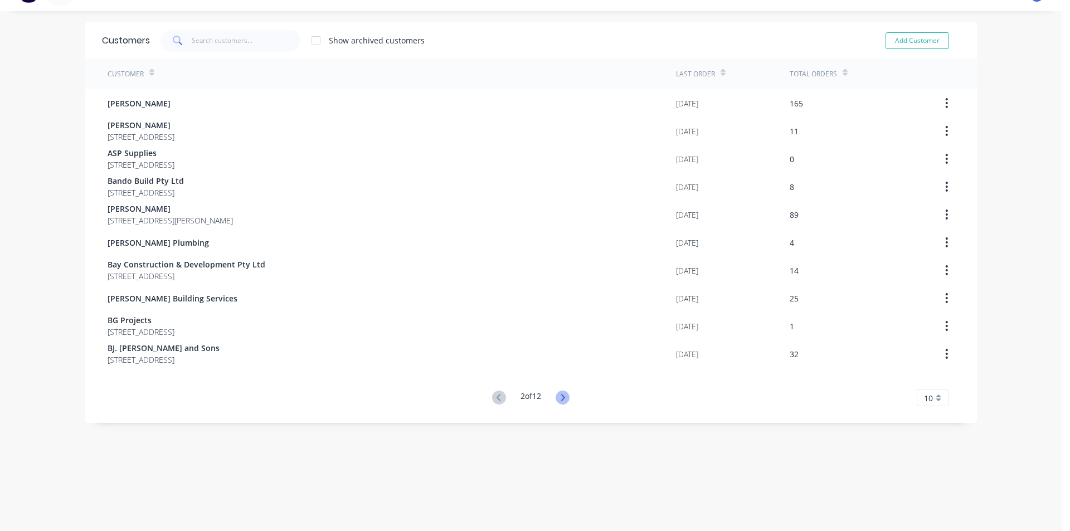
click at [561, 404] on icon at bounding box center [563, 398] width 14 height 14
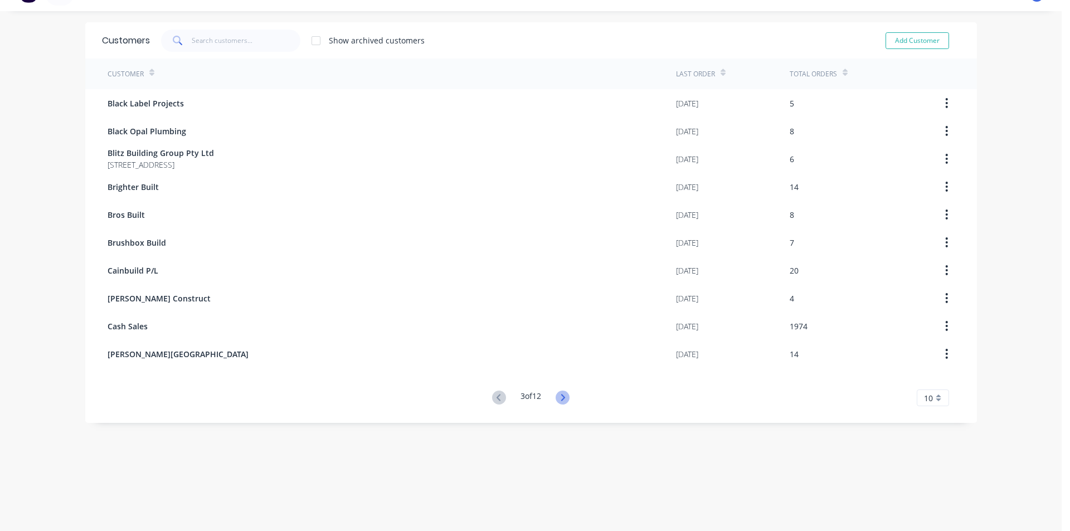
click at [561, 395] on icon at bounding box center [563, 398] width 14 height 14
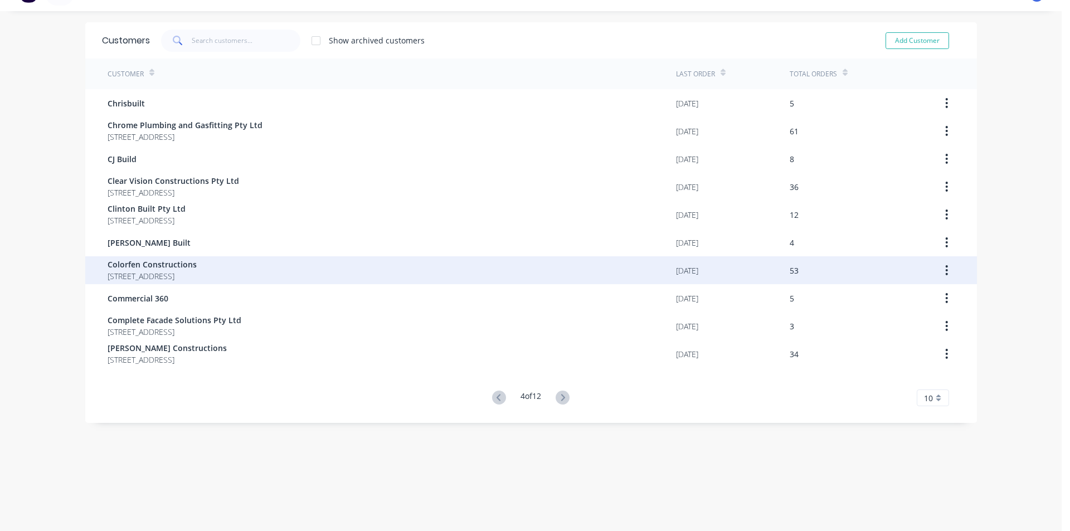
click at [186, 267] on span "Colorfen Constructions" at bounding box center [152, 265] width 89 height 12
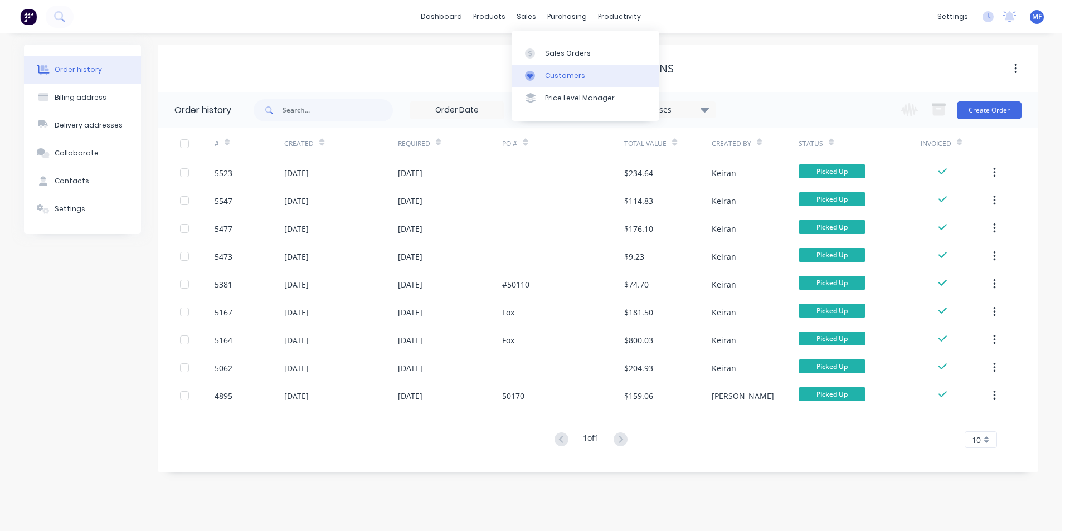
click at [563, 72] on div "Customers" at bounding box center [565, 76] width 40 height 10
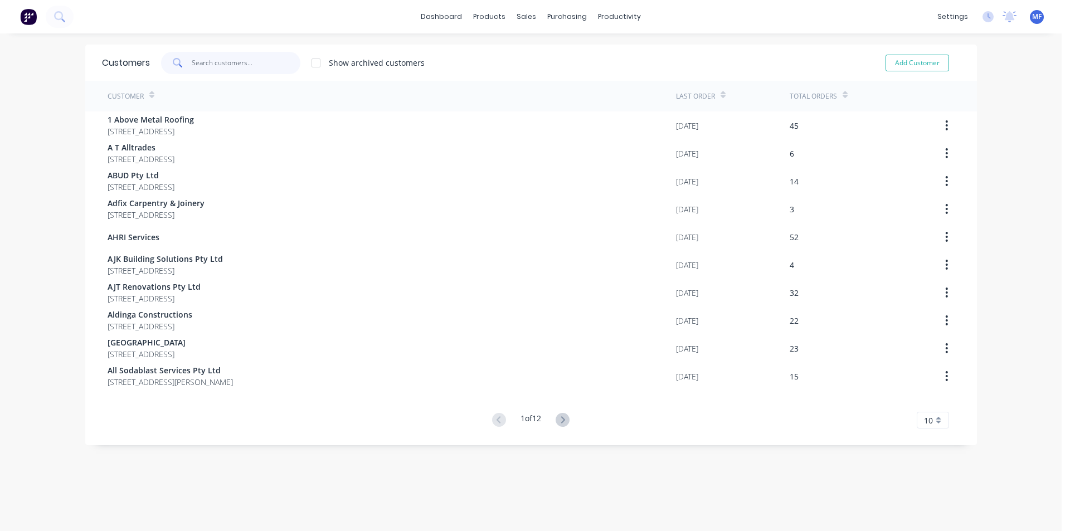
click at [196, 60] on input "text" at bounding box center [246, 63] width 109 height 22
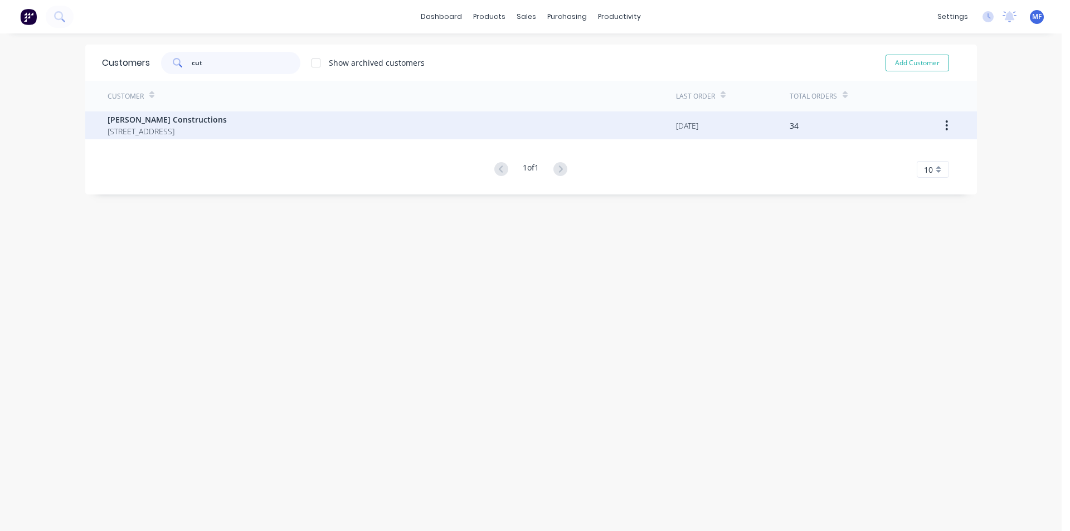
type input "cut"
click at [180, 131] on span "[STREET_ADDRESS]" at bounding box center [167, 131] width 119 height 12
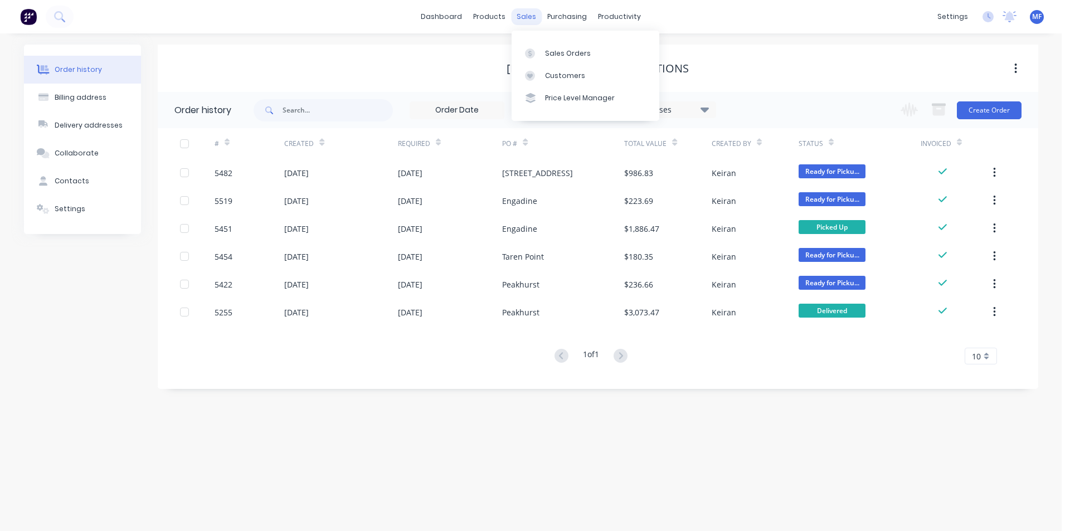
drag, startPoint x: 523, startPoint y: 17, endPoint x: 544, endPoint y: 41, distance: 31.9
click at [523, 18] on div "sales" at bounding box center [526, 16] width 31 height 17
click at [565, 71] on div "Customers" at bounding box center [565, 76] width 40 height 10
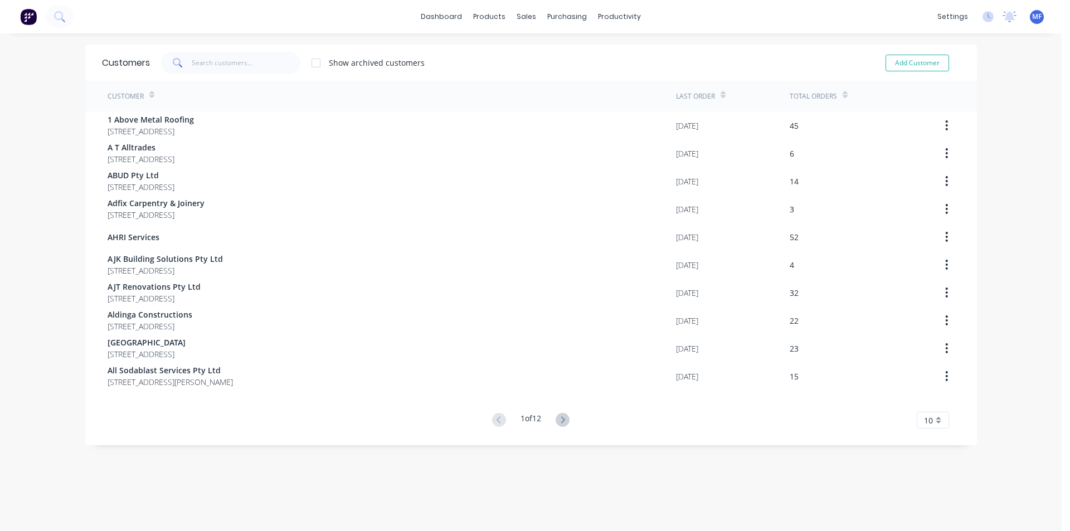
click at [560, 420] on icon at bounding box center [563, 420] width 14 height 14
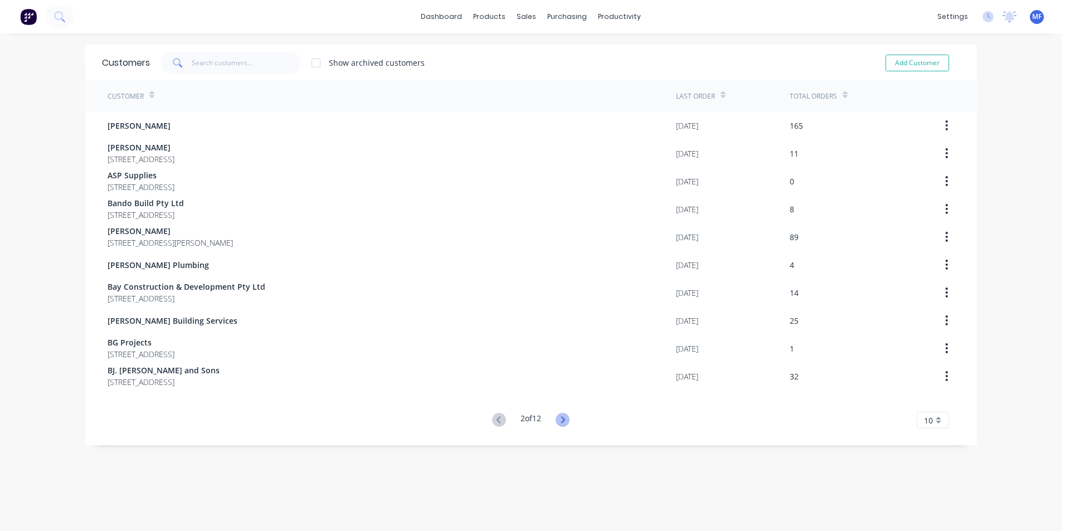
click at [562, 422] on icon at bounding box center [563, 420] width 14 height 14
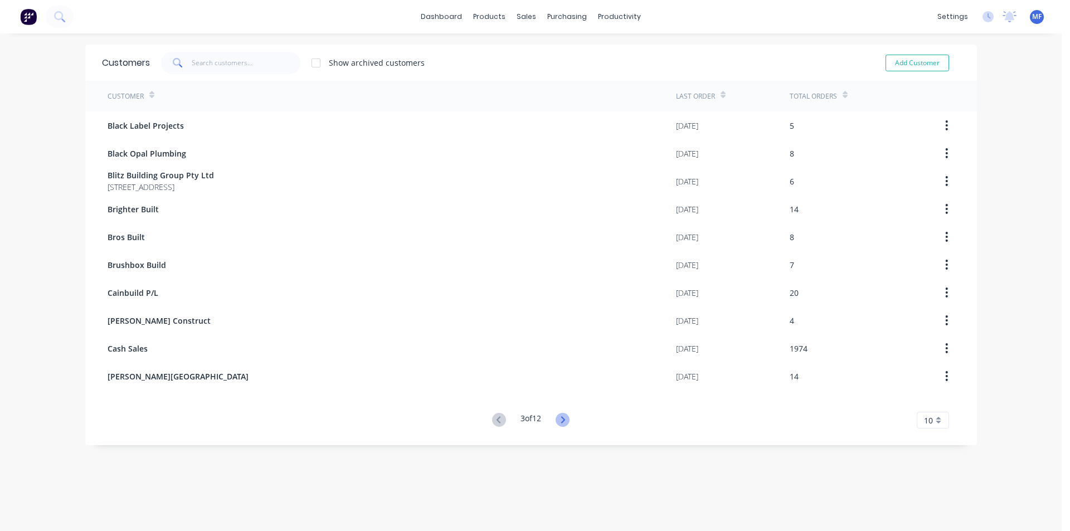
click at [558, 417] on icon at bounding box center [563, 420] width 14 height 14
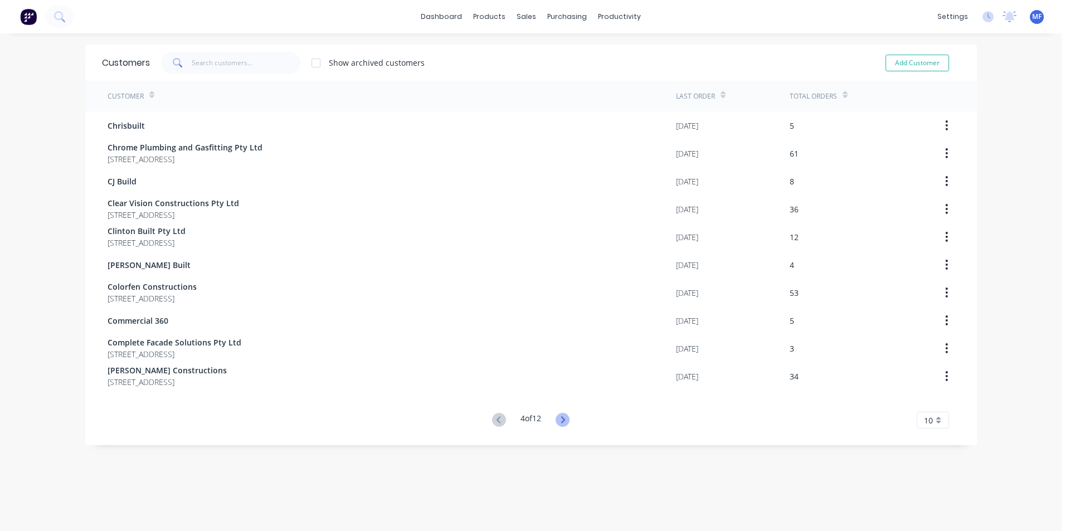
click at [558, 418] on icon at bounding box center [563, 420] width 14 height 14
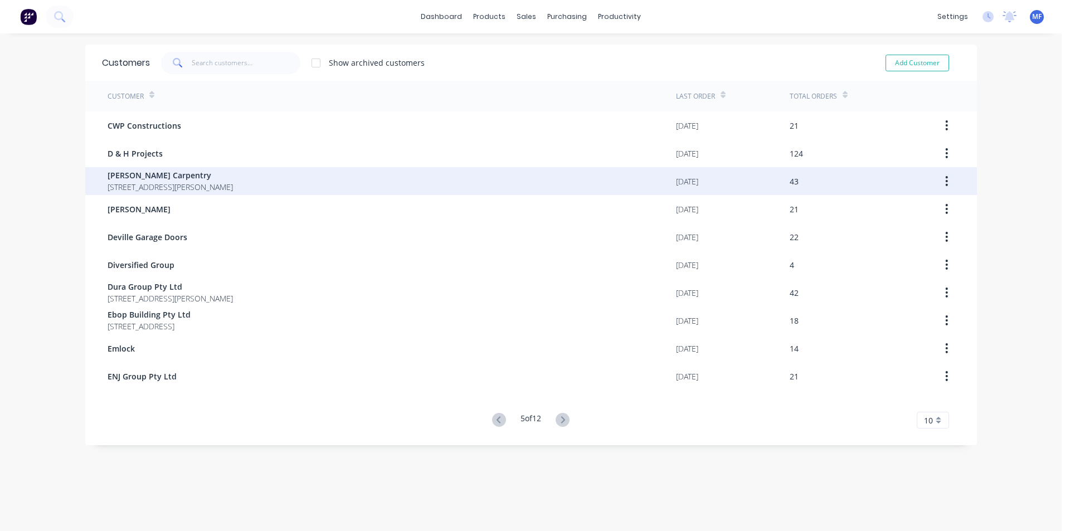
click at [233, 184] on span "[STREET_ADDRESS][PERSON_NAME]" at bounding box center [170, 187] width 125 height 12
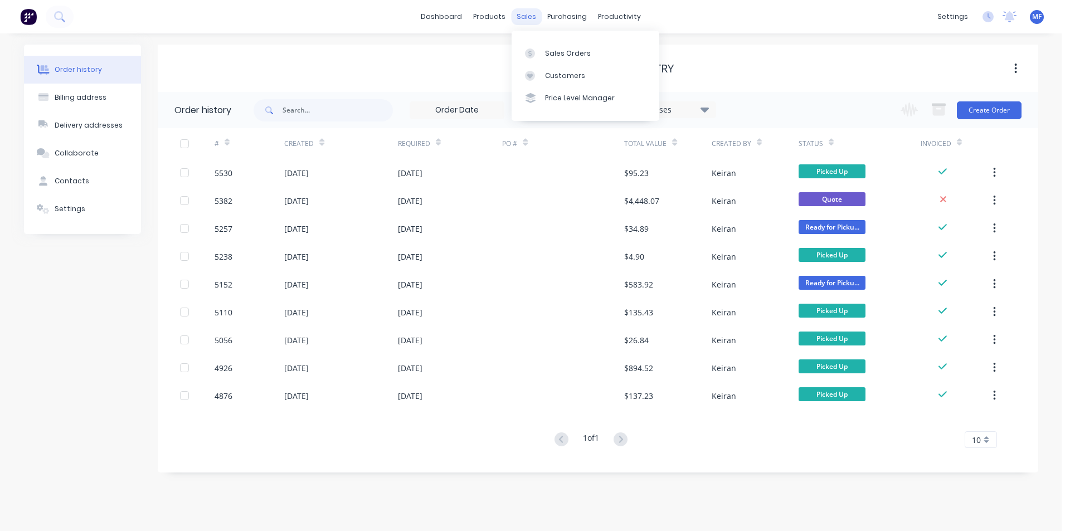
drag, startPoint x: 527, startPoint y: 14, endPoint x: 545, endPoint y: 80, distance: 68.8
click at [527, 16] on div "sales" at bounding box center [526, 16] width 31 height 17
click at [562, 66] on link "Customers" at bounding box center [585, 76] width 148 height 22
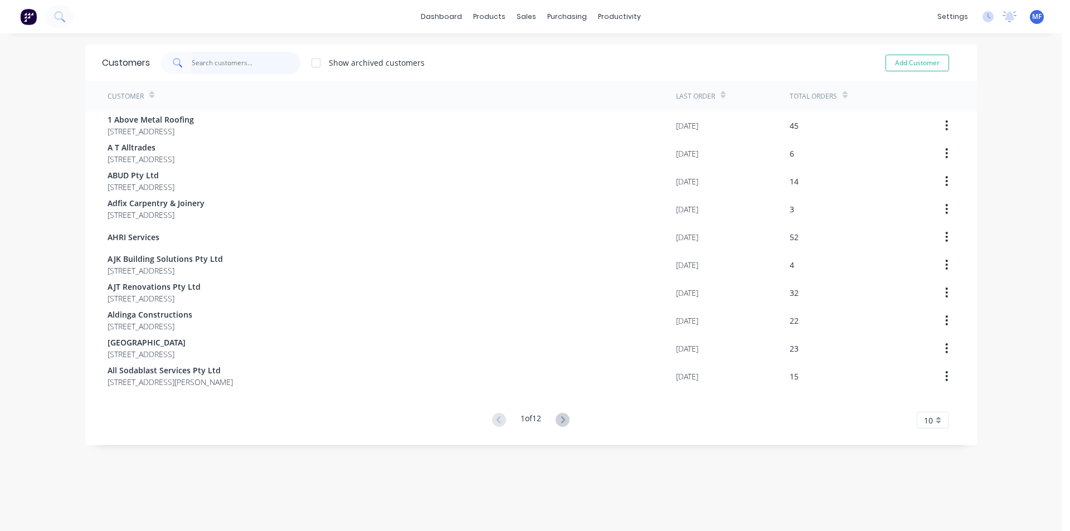
click at [197, 59] on input "text" at bounding box center [246, 63] width 109 height 22
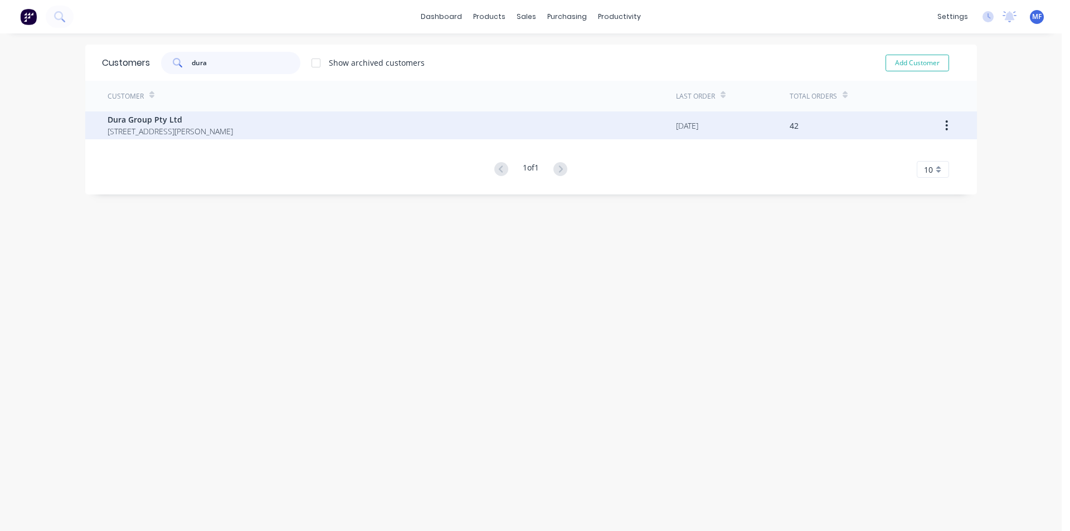
type input "dura"
click at [187, 125] on span "Dura Group Pty Ltd" at bounding box center [170, 120] width 125 height 12
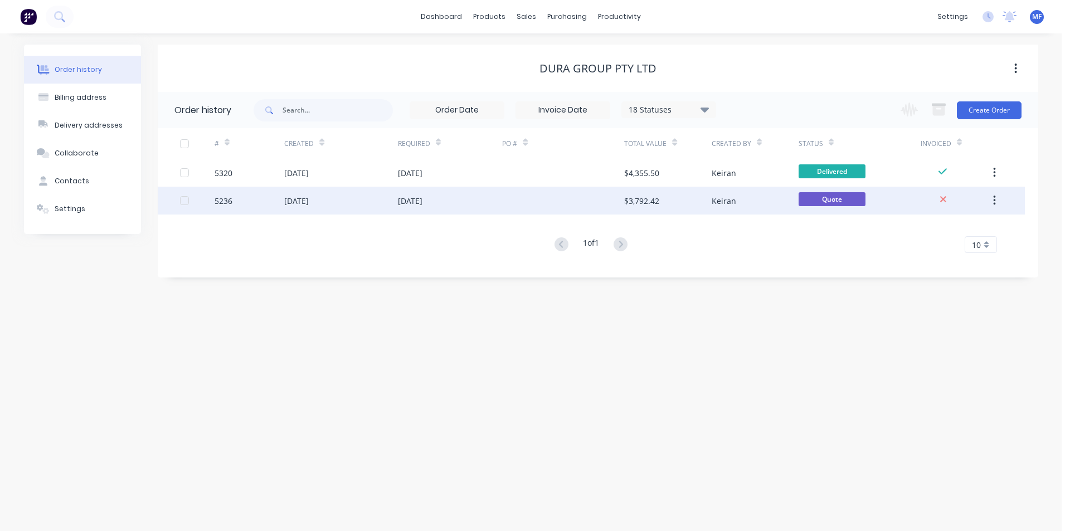
click at [997, 202] on button "button" at bounding box center [994, 201] width 26 height 20
click at [966, 231] on div "Archive" at bounding box center [955, 230] width 86 height 16
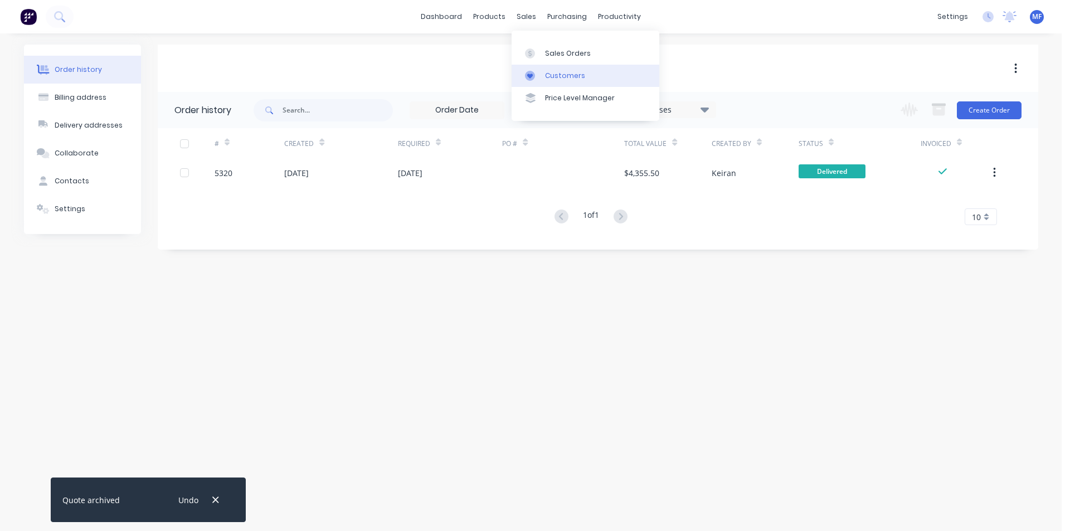
click at [551, 70] on link "Customers" at bounding box center [585, 76] width 148 height 22
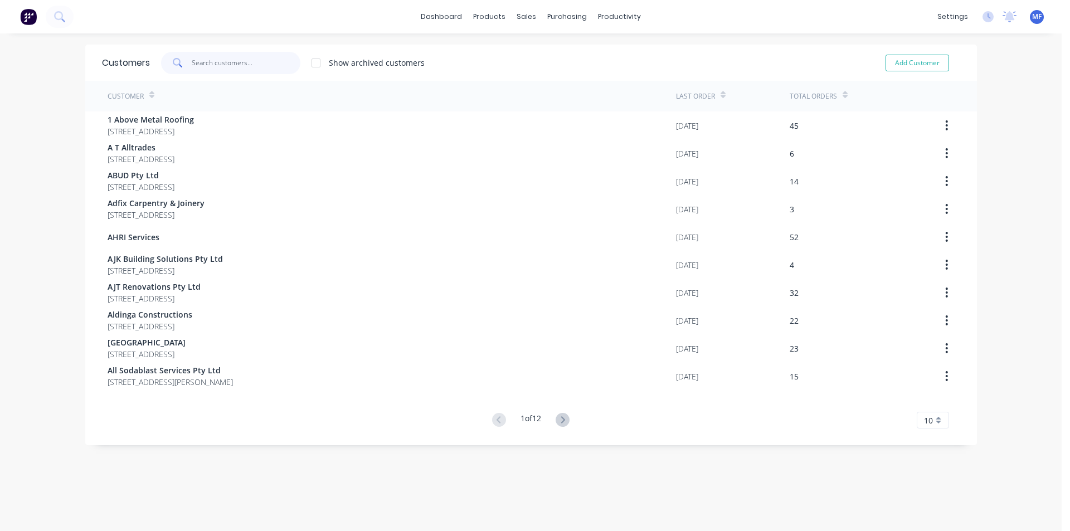
click at [232, 60] on input "text" at bounding box center [246, 63] width 109 height 22
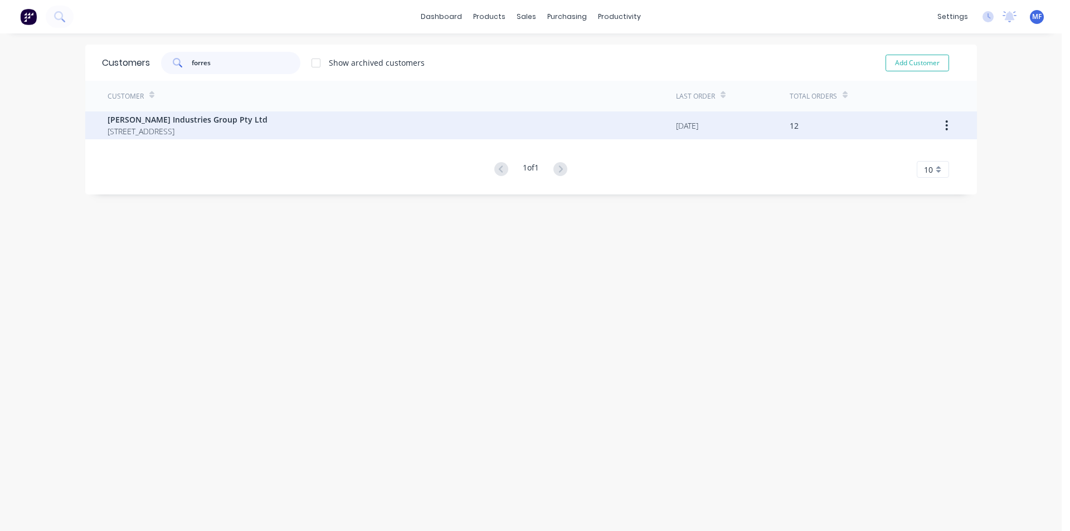
type input "forres"
click at [236, 117] on span "[PERSON_NAME] Industries Group Pty Ltd" at bounding box center [188, 120] width 160 height 12
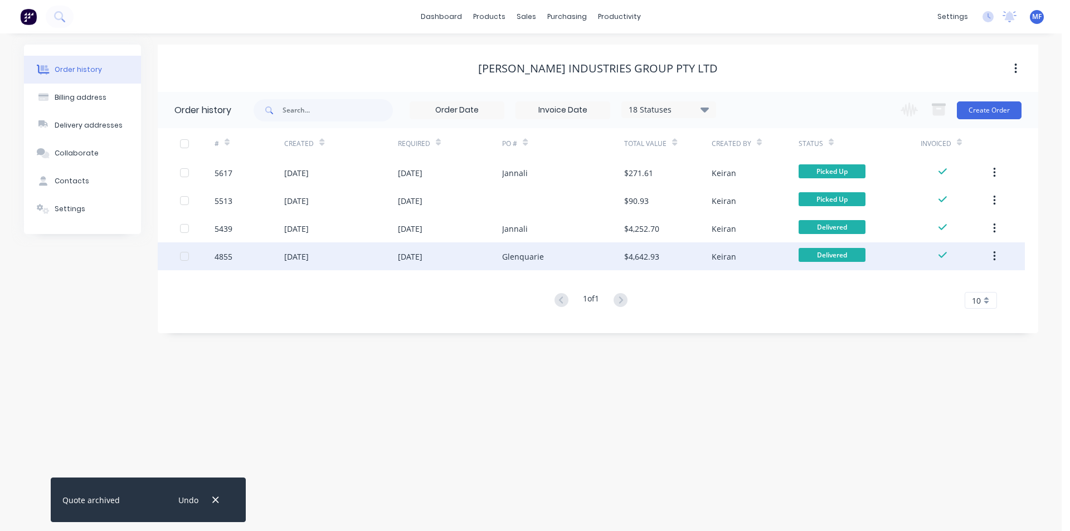
click at [995, 256] on icon "button" at bounding box center [994, 256] width 2 height 10
click at [720, 259] on div "Keiran" at bounding box center [724, 257] width 25 height 12
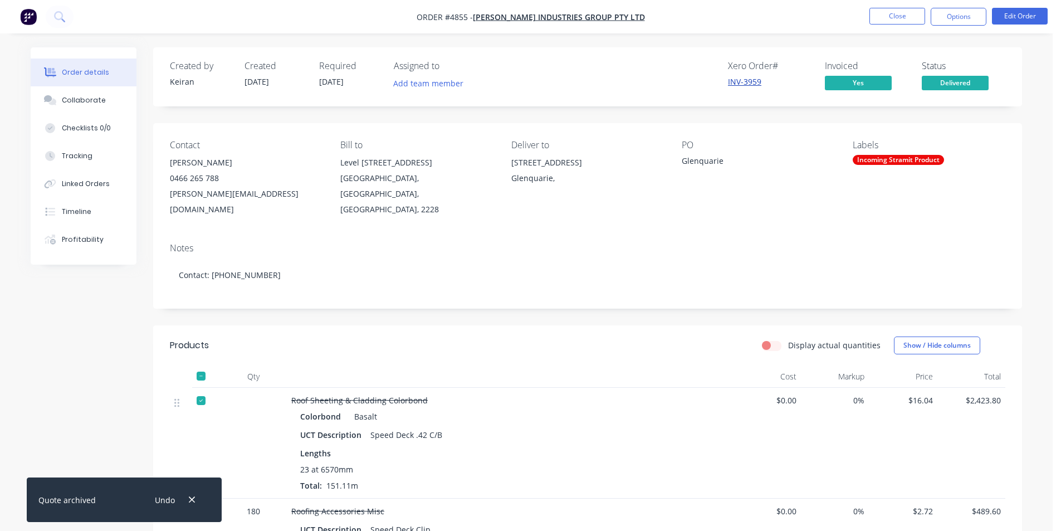
click at [753, 83] on link "INV-3959" at bounding box center [744, 81] width 33 height 11
click at [966, 16] on button "Options" at bounding box center [959, 17] width 56 height 18
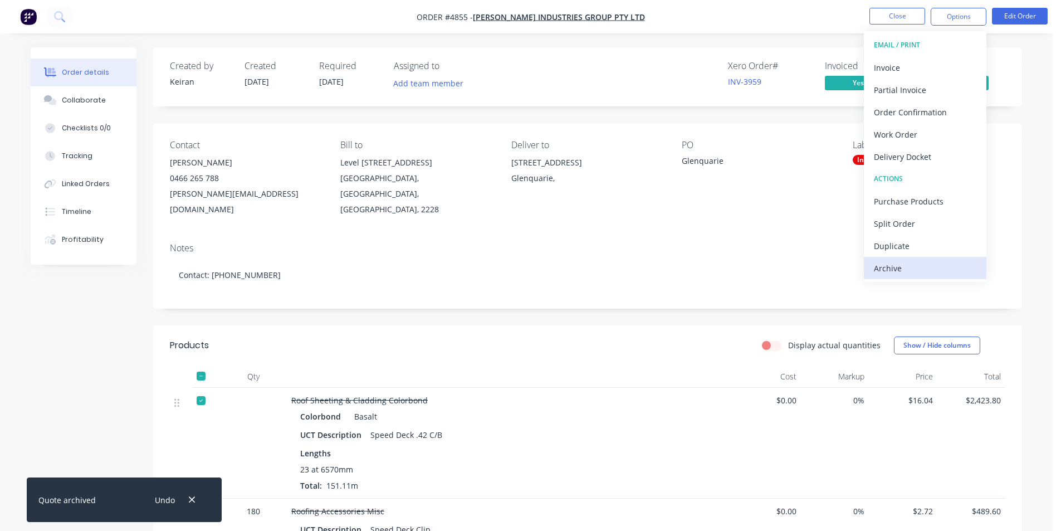
click at [910, 266] on div "Archive" at bounding box center [925, 268] width 103 height 16
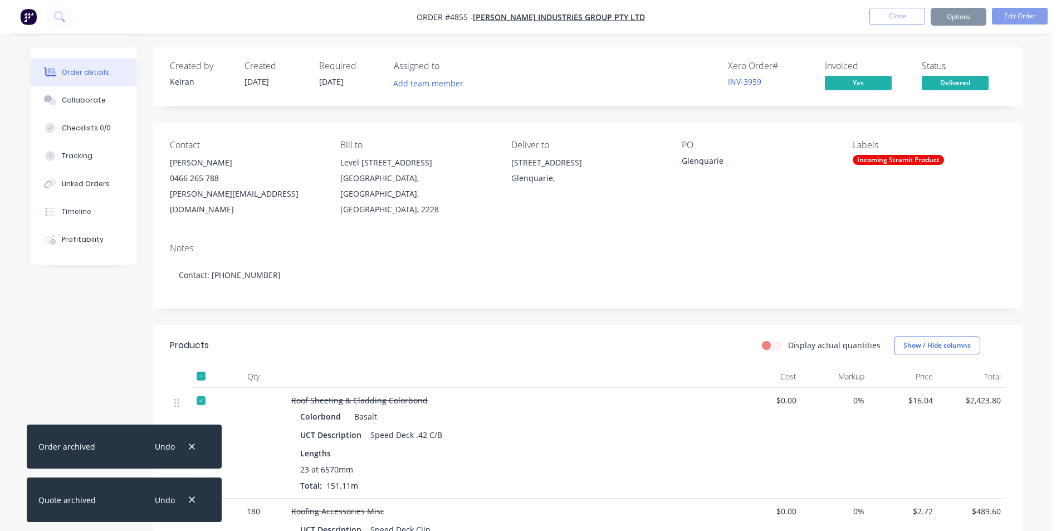
click at [892, 18] on button "Close" at bounding box center [898, 16] width 56 height 17
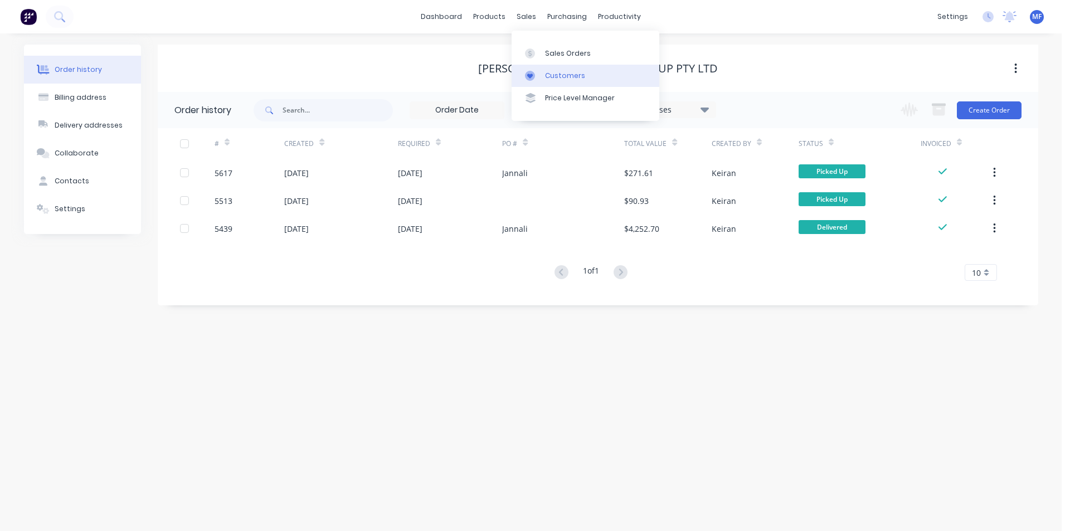
click at [548, 76] on div "Customers" at bounding box center [565, 76] width 40 height 10
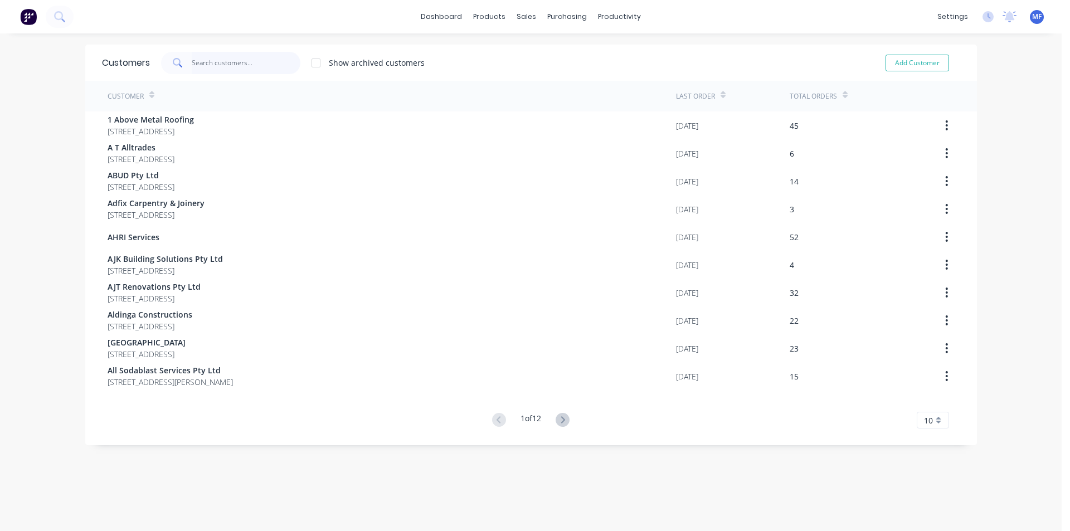
click at [225, 61] on input "text" at bounding box center [246, 63] width 109 height 22
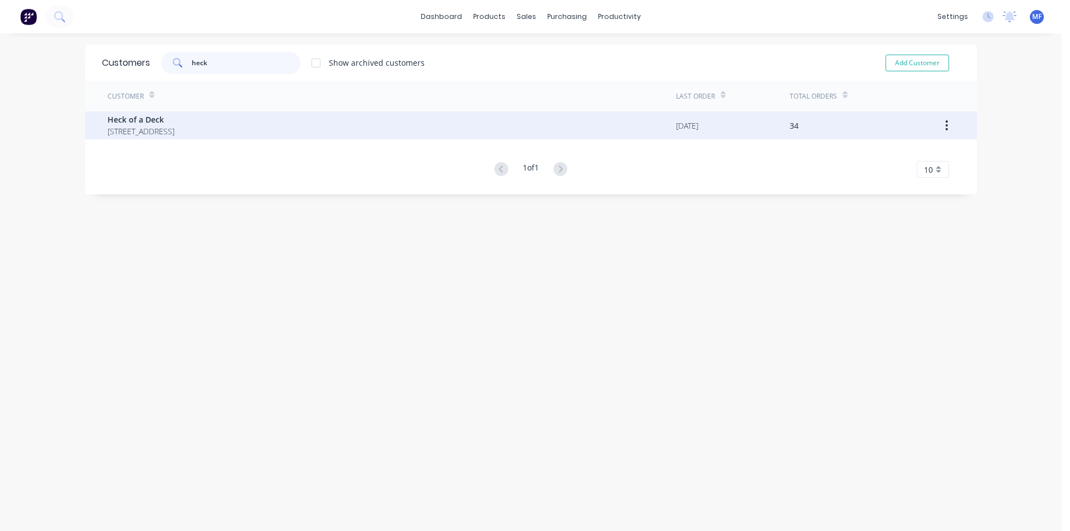
type input "heck"
click at [174, 133] on span "[STREET_ADDRESS]" at bounding box center [141, 131] width 67 height 12
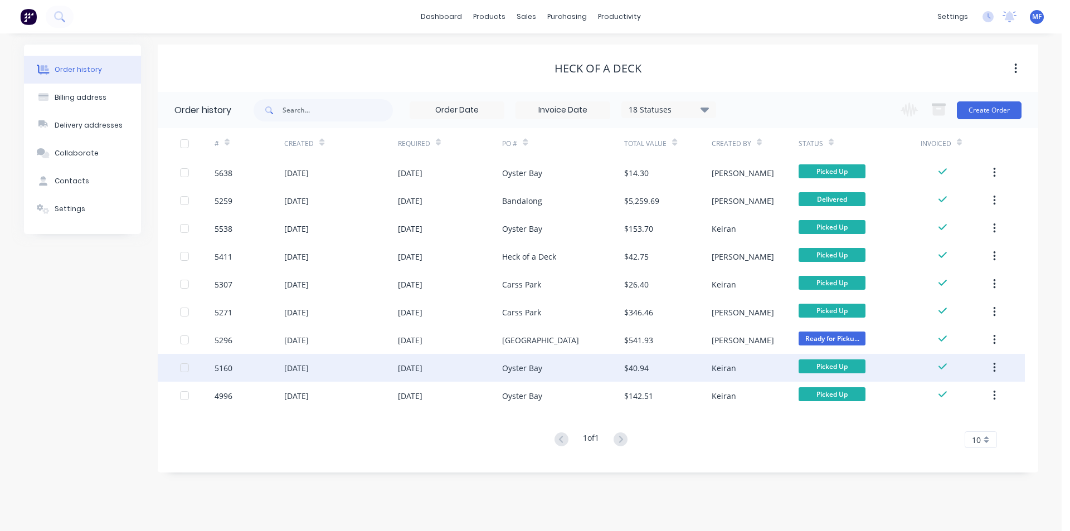
click at [653, 368] on div "$40.94" at bounding box center [667, 368] width 87 height 28
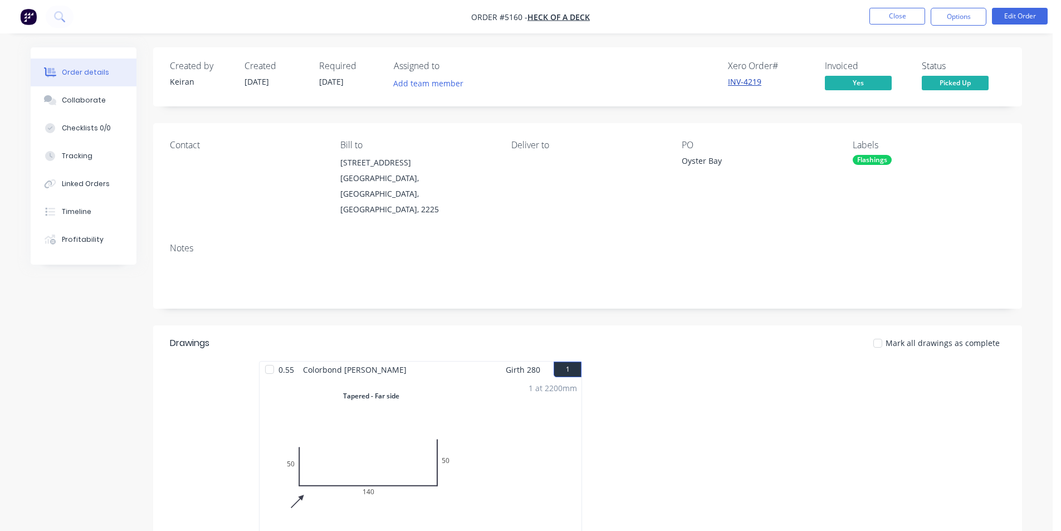
click at [748, 80] on link "INV-4219" at bounding box center [744, 81] width 33 height 11
click at [977, 16] on button "Options" at bounding box center [959, 17] width 56 height 18
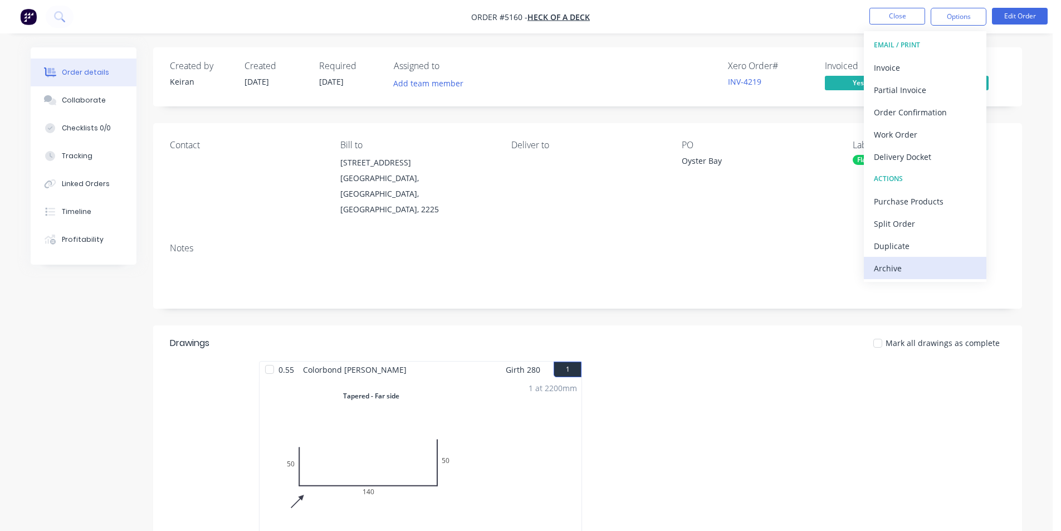
click at [911, 271] on div "Archive" at bounding box center [925, 268] width 103 height 16
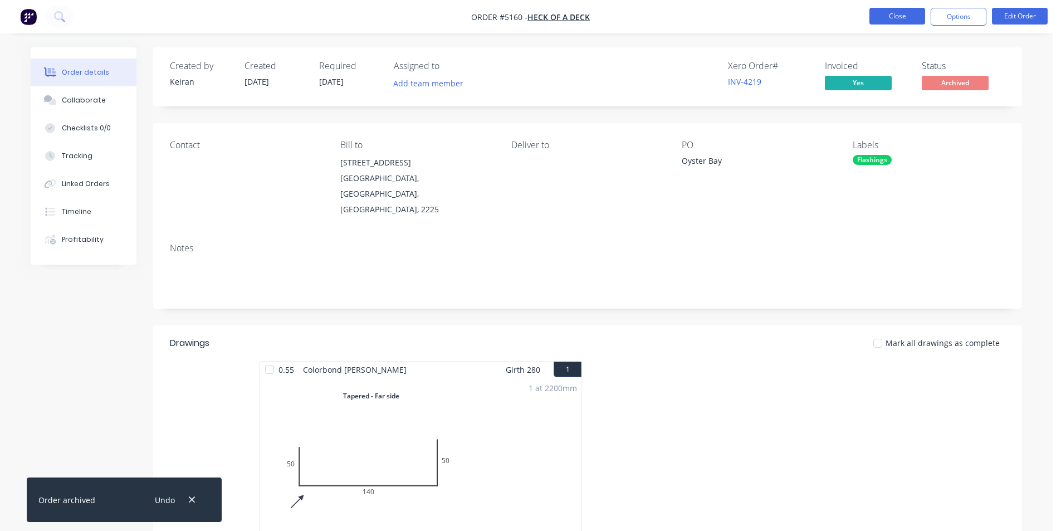
click at [893, 16] on button "Close" at bounding box center [898, 16] width 56 height 17
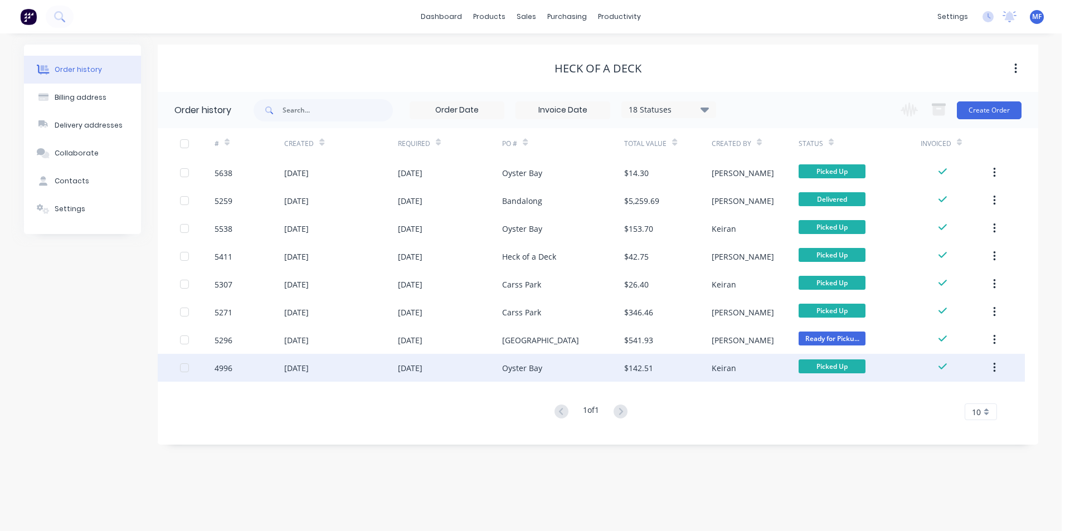
click at [558, 369] on div "Oyster Bay" at bounding box center [563, 368] width 122 height 28
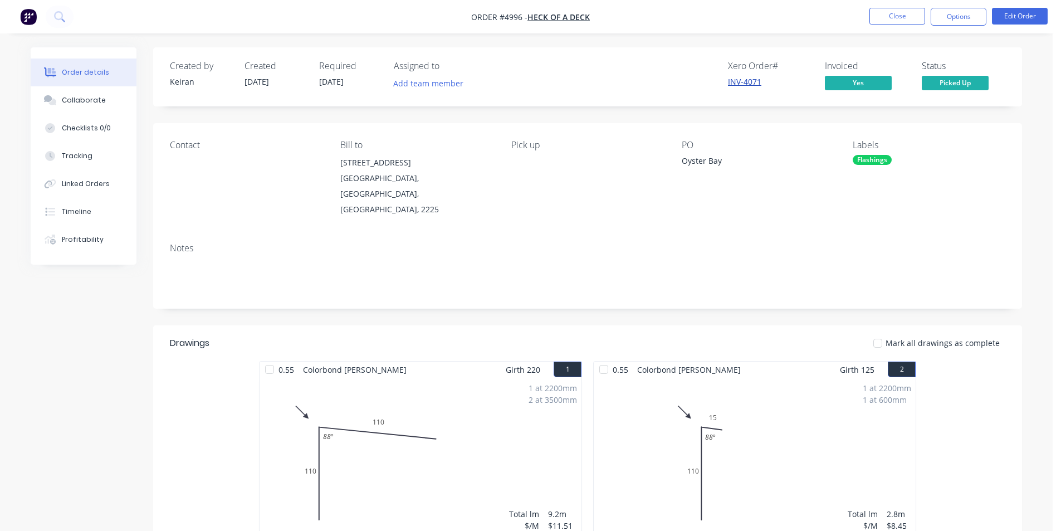
click at [747, 81] on link "INV-4071" at bounding box center [744, 81] width 33 height 11
click at [960, 16] on button "Options" at bounding box center [959, 17] width 56 height 18
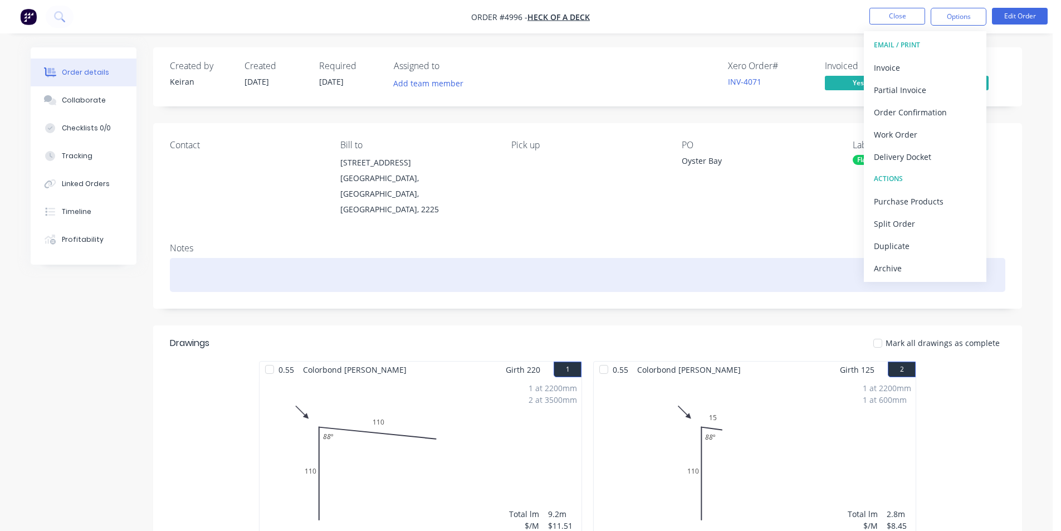
click at [914, 269] on div "Archive" at bounding box center [925, 268] width 103 height 16
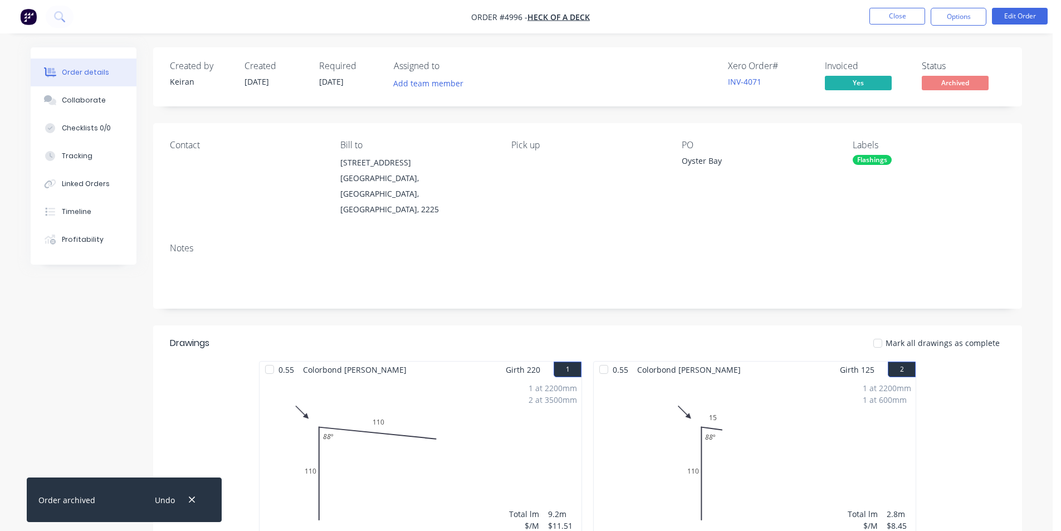
click at [900, 7] on nav "Order #4996 - Heck of a Deck Close Options Edit Order" at bounding box center [530, 16] width 1061 height 33
click at [896, 14] on button "Close" at bounding box center [898, 16] width 56 height 17
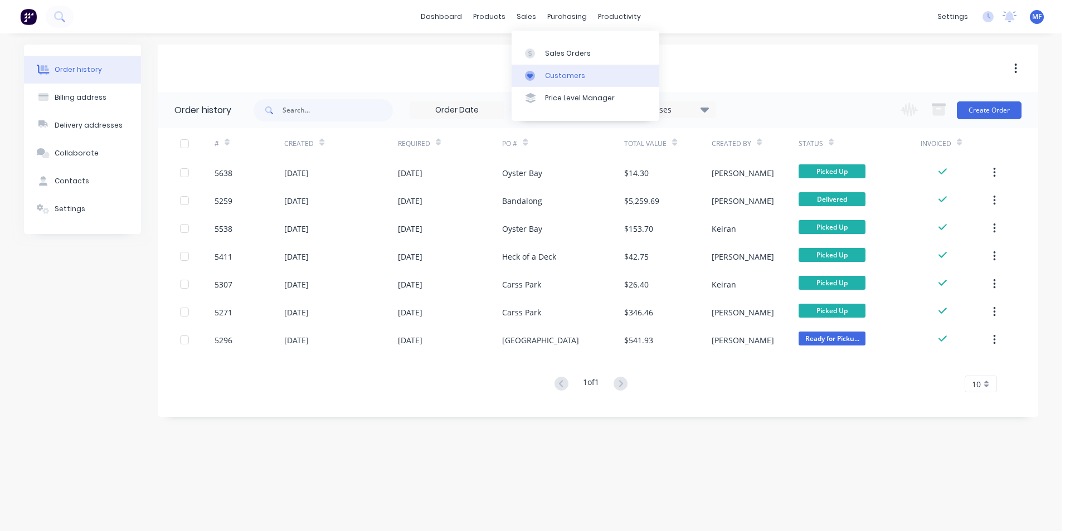
click at [569, 75] on div "Customers" at bounding box center [565, 76] width 40 height 10
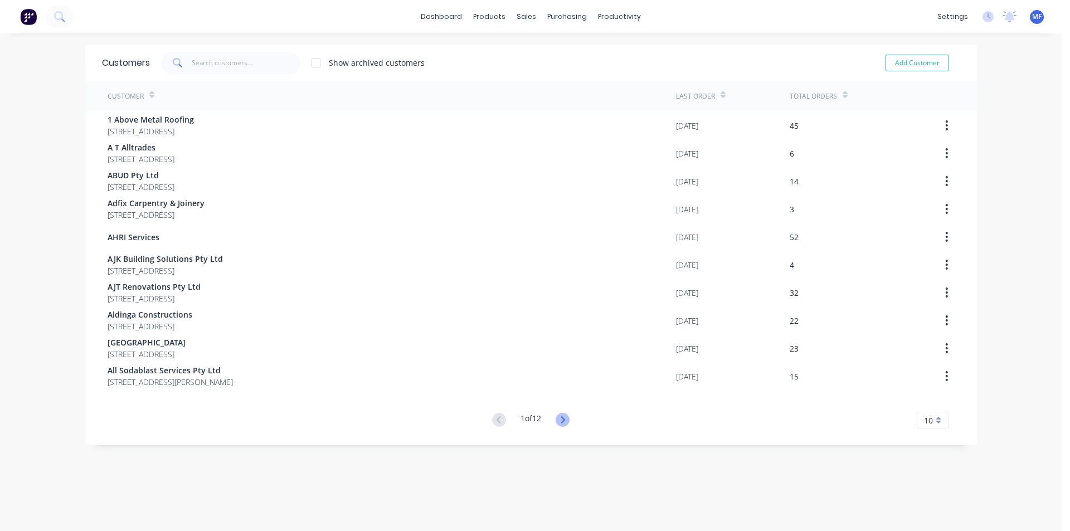
click at [556, 417] on icon at bounding box center [563, 420] width 14 height 14
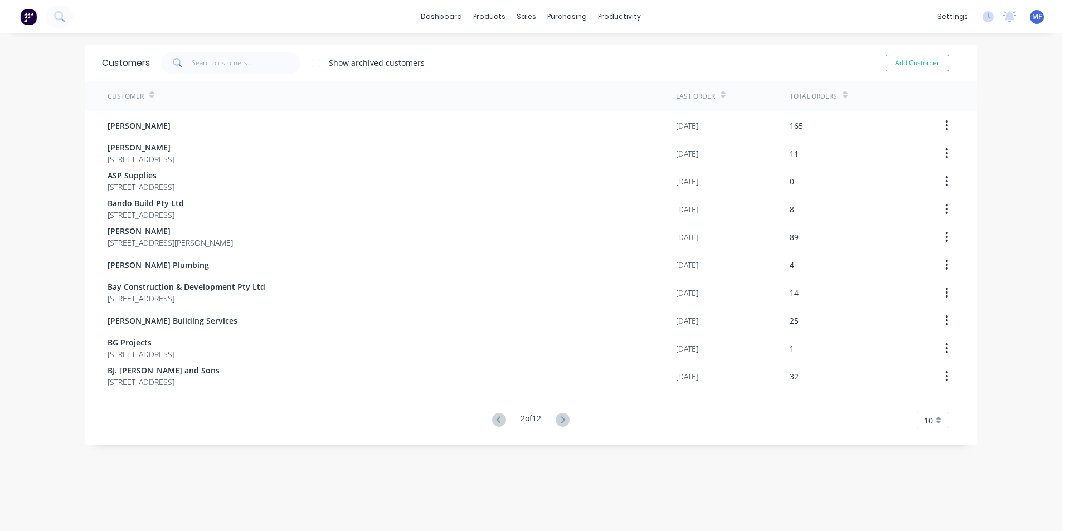
click at [556, 417] on icon at bounding box center [563, 420] width 14 height 14
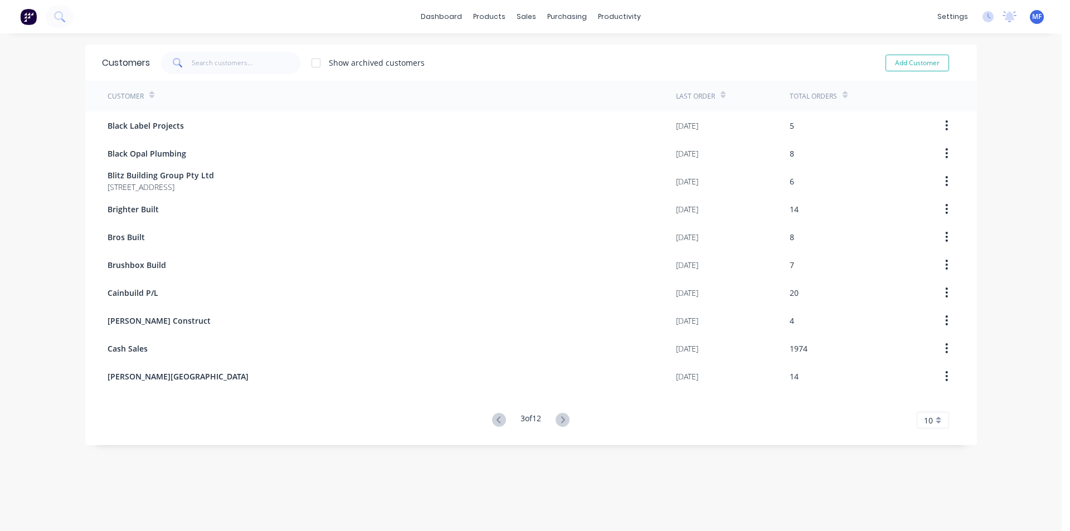
click at [556, 417] on icon at bounding box center [563, 420] width 14 height 14
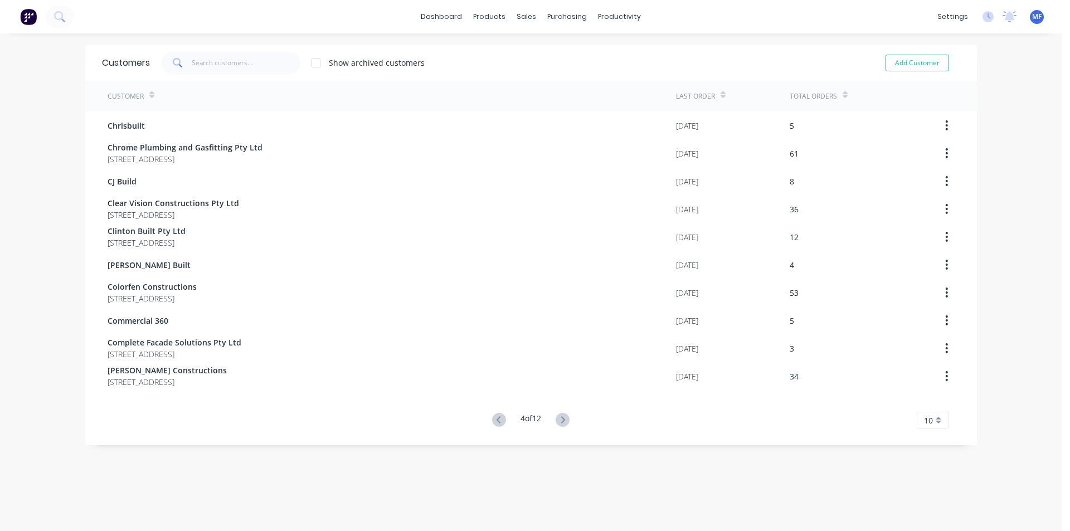
click at [556, 417] on icon at bounding box center [563, 420] width 14 height 14
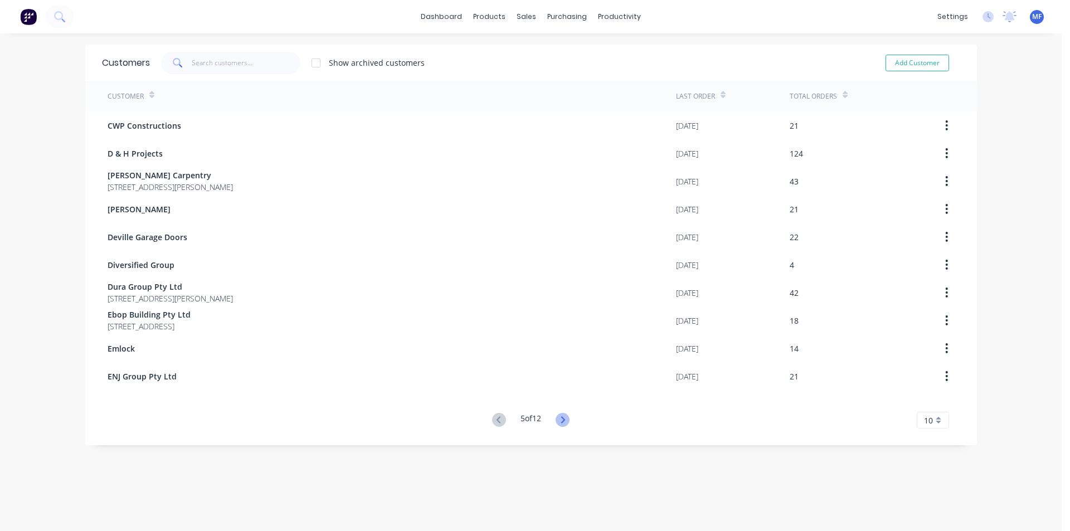
click at [556, 416] on icon at bounding box center [563, 420] width 14 height 14
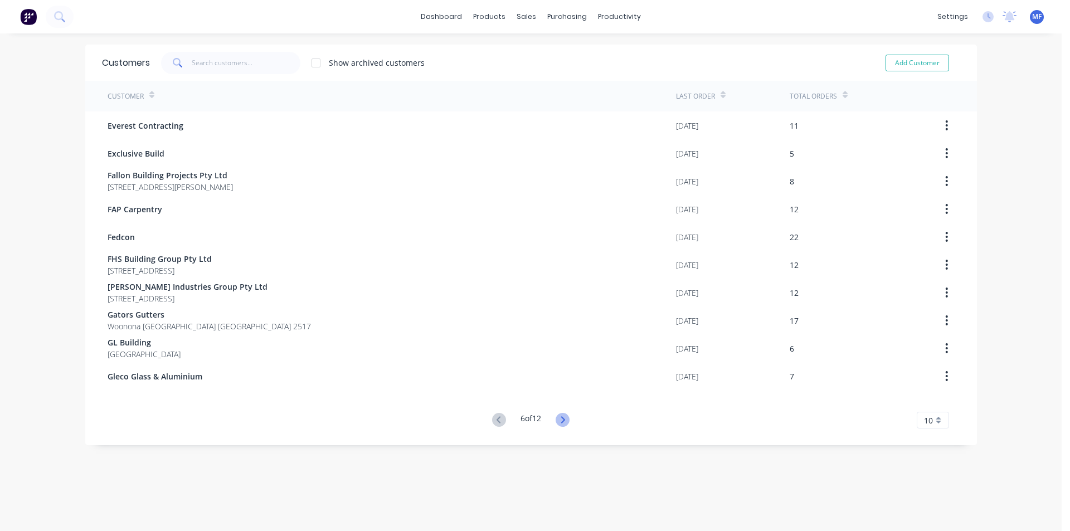
click at [557, 413] on icon at bounding box center [563, 420] width 14 height 14
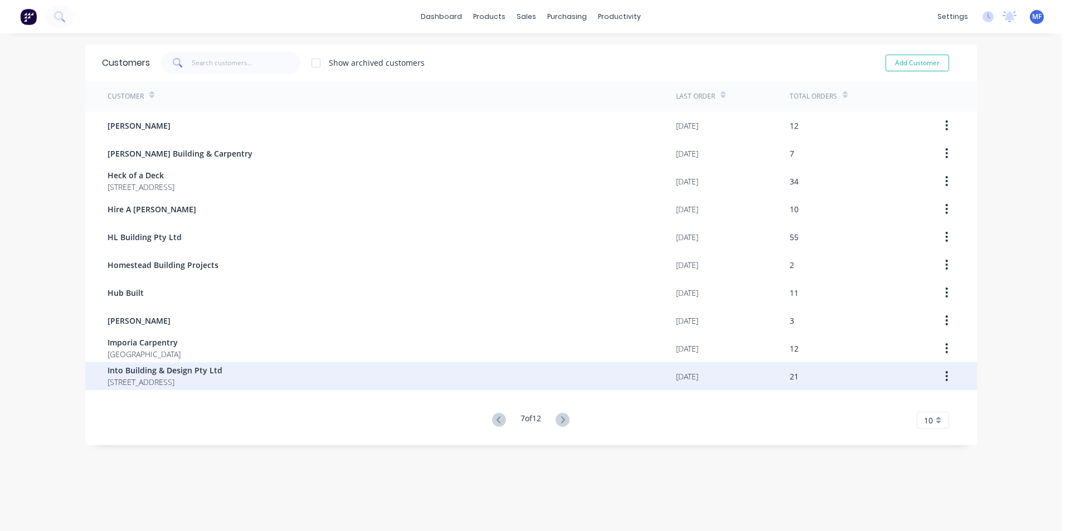
click at [175, 371] on span "Into Building & Design Pty Ltd" at bounding box center [165, 370] width 115 height 12
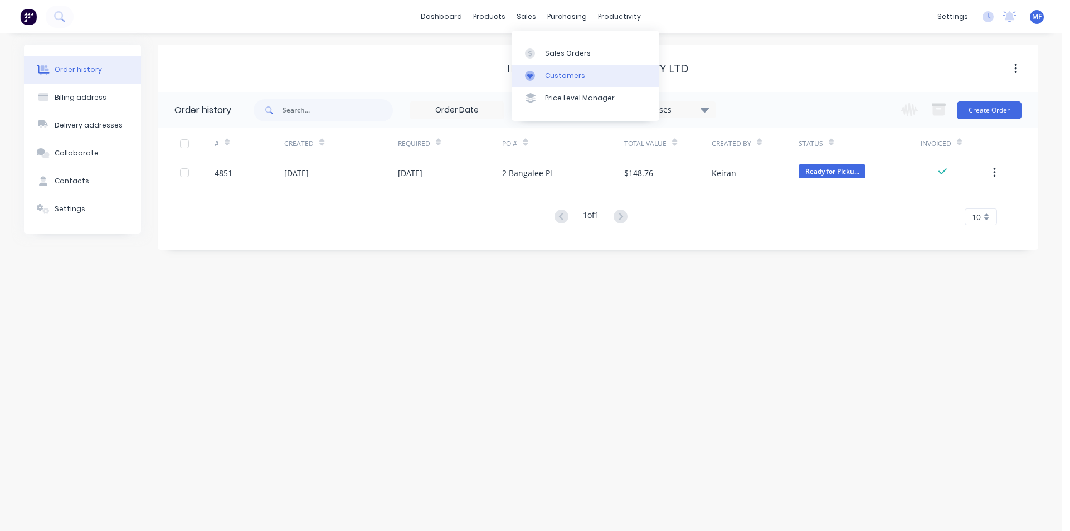
click at [558, 77] on div "Customers" at bounding box center [565, 76] width 40 height 10
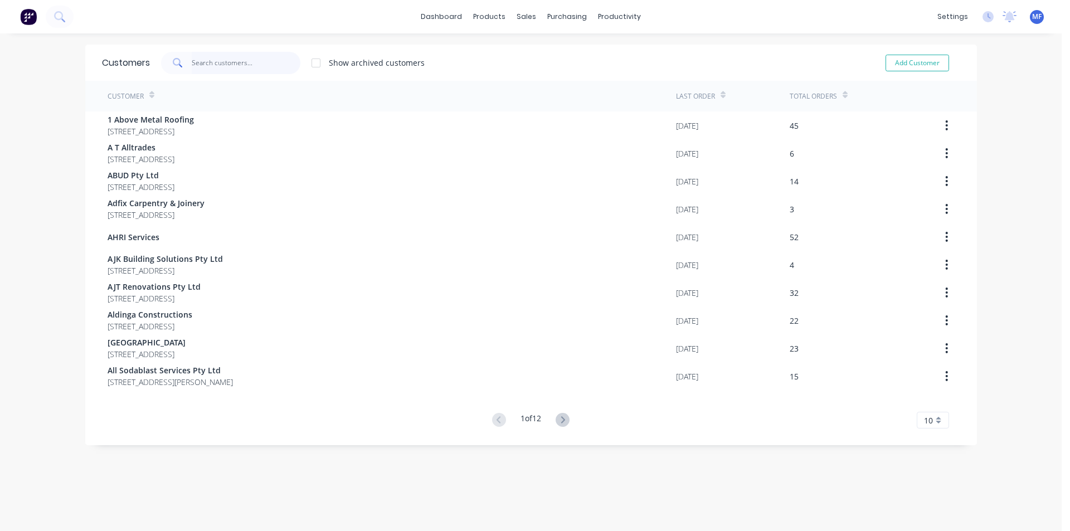
click at [217, 59] on input "text" at bounding box center [246, 63] width 109 height 22
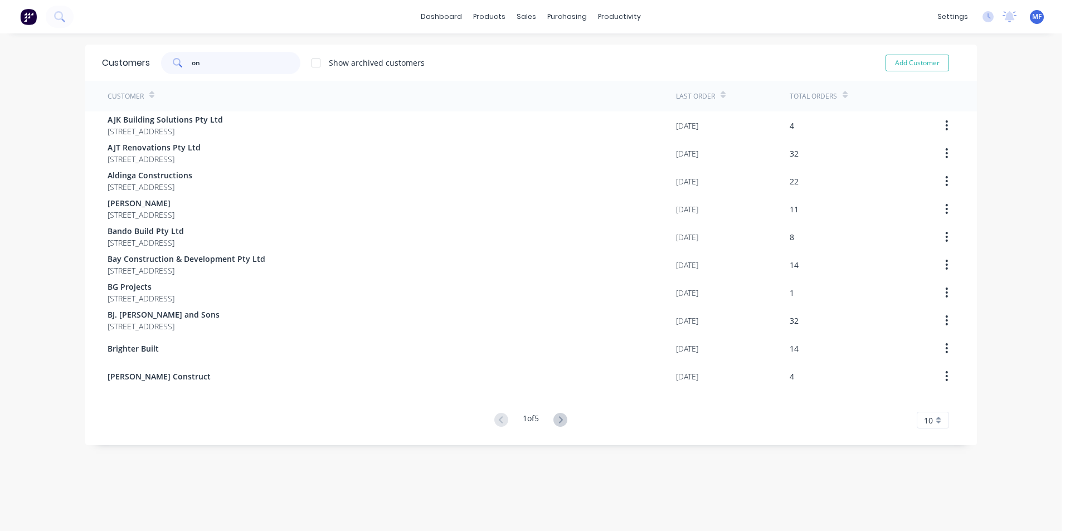
click at [210, 65] on input "on" at bounding box center [246, 63] width 109 height 22
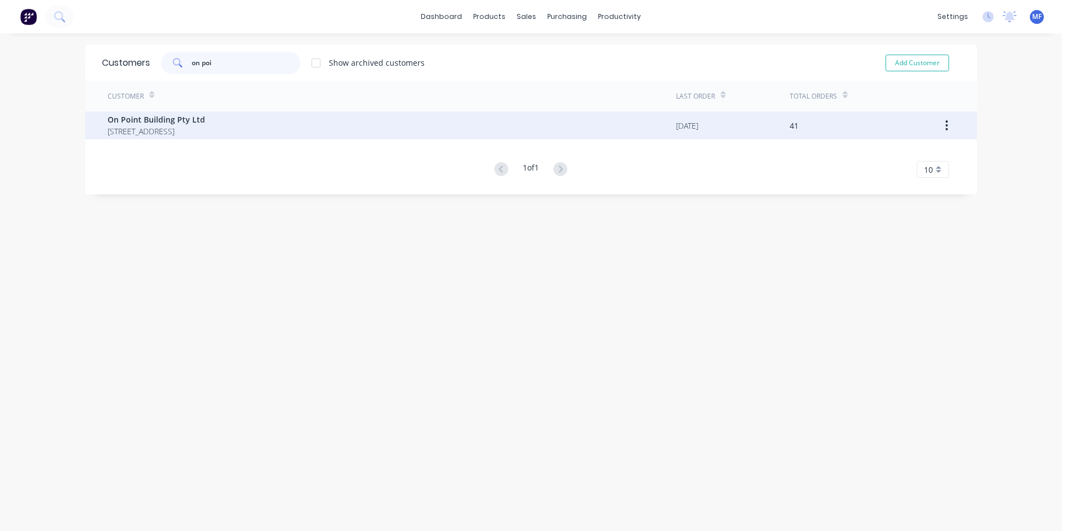
type input "on poi"
click at [170, 124] on span "On Point Building Pty Ltd" at bounding box center [157, 120] width 98 height 12
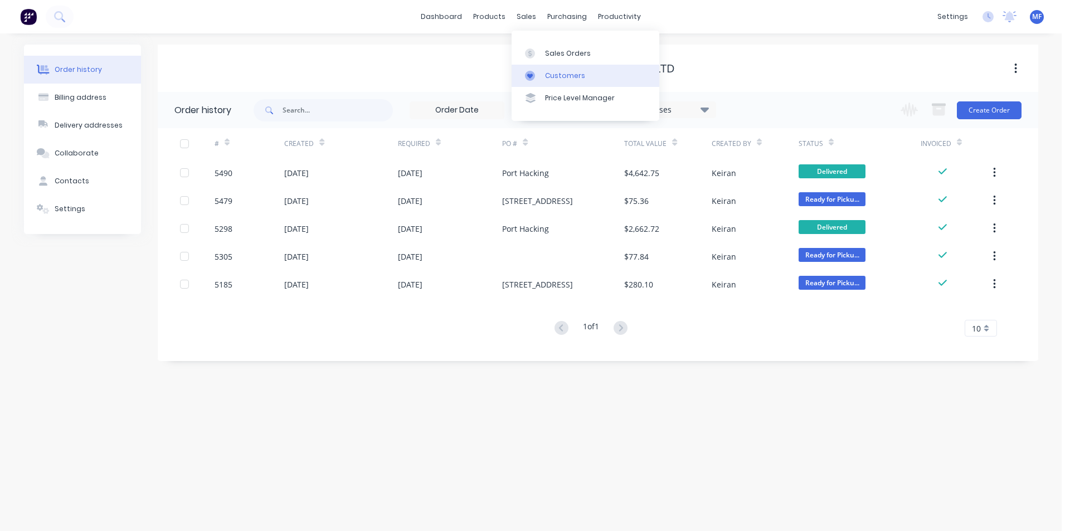
click at [560, 72] on div "Customers" at bounding box center [565, 76] width 40 height 10
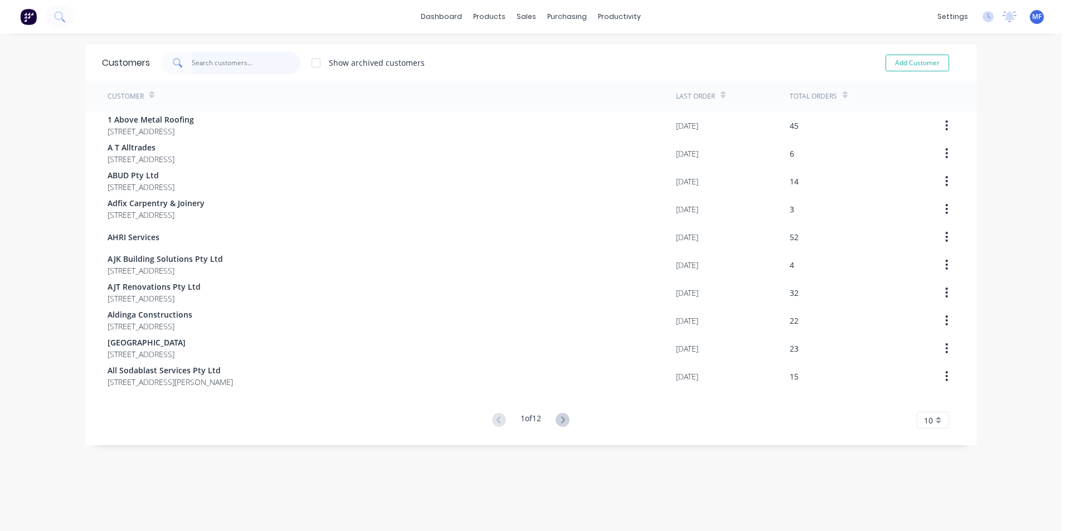
click at [222, 67] on input "text" at bounding box center [246, 63] width 109 height 22
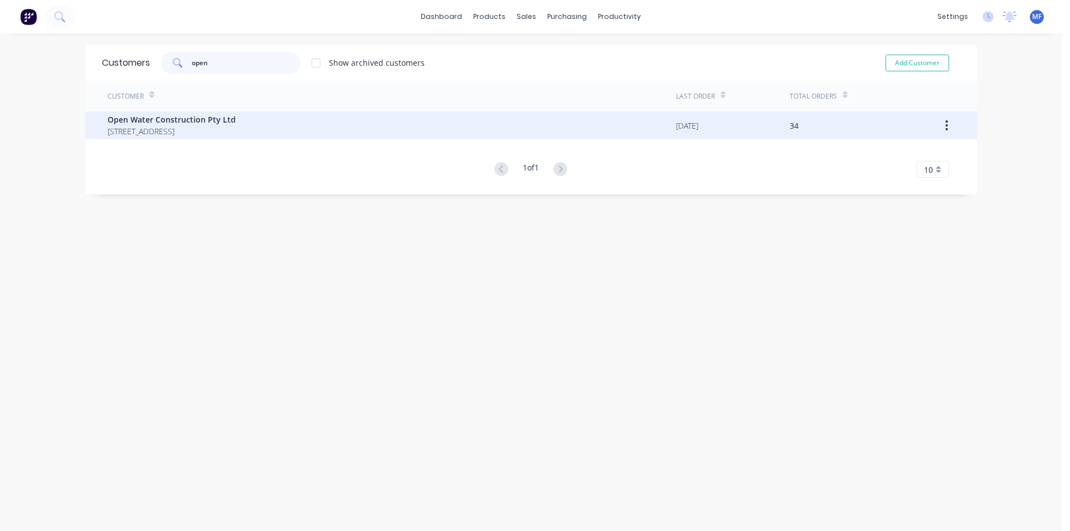
type input "open"
click at [197, 120] on span "Open Water Construction Pty Ltd" at bounding box center [172, 120] width 128 height 12
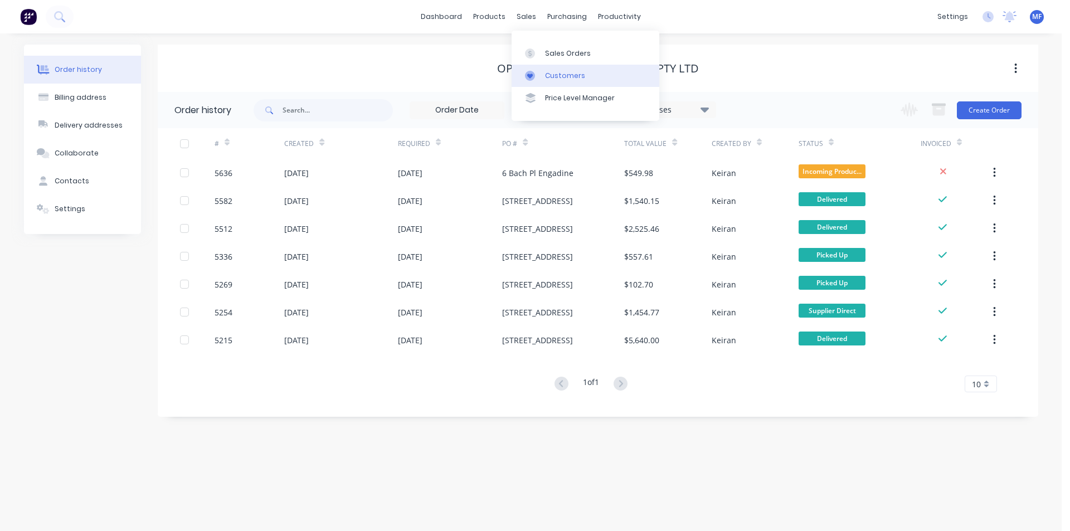
click at [553, 73] on div "Customers" at bounding box center [565, 76] width 40 height 10
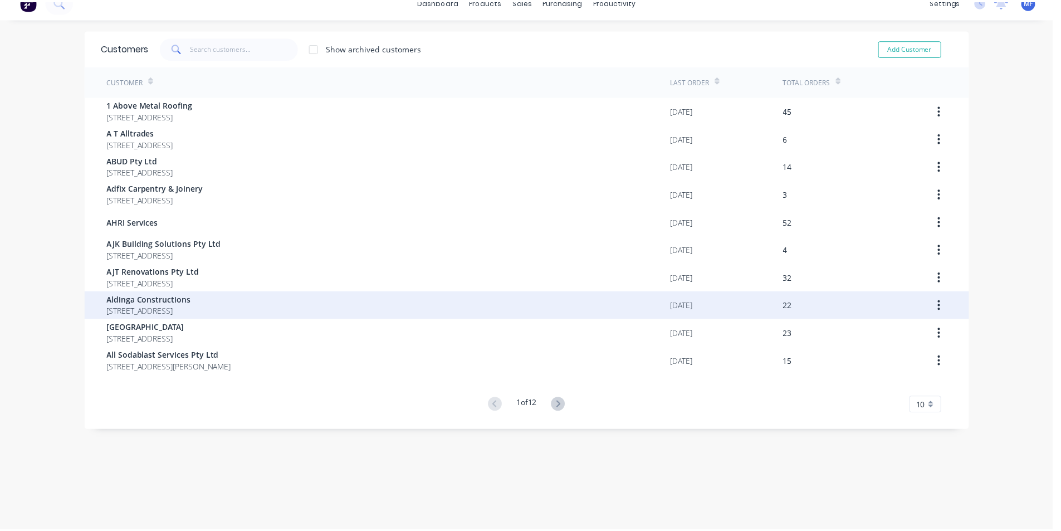
scroll to position [22, 0]
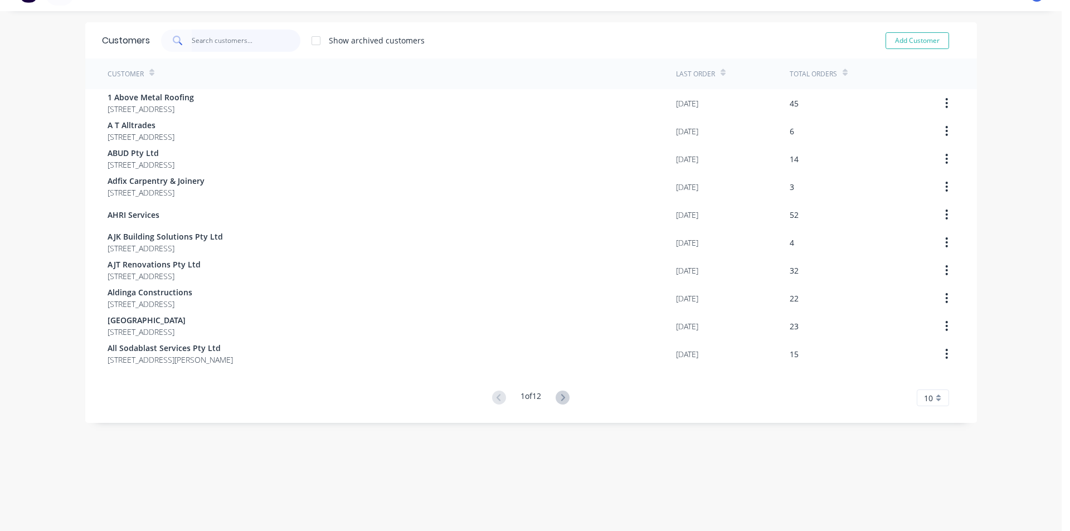
click at [198, 40] on input "text" at bounding box center [246, 41] width 109 height 22
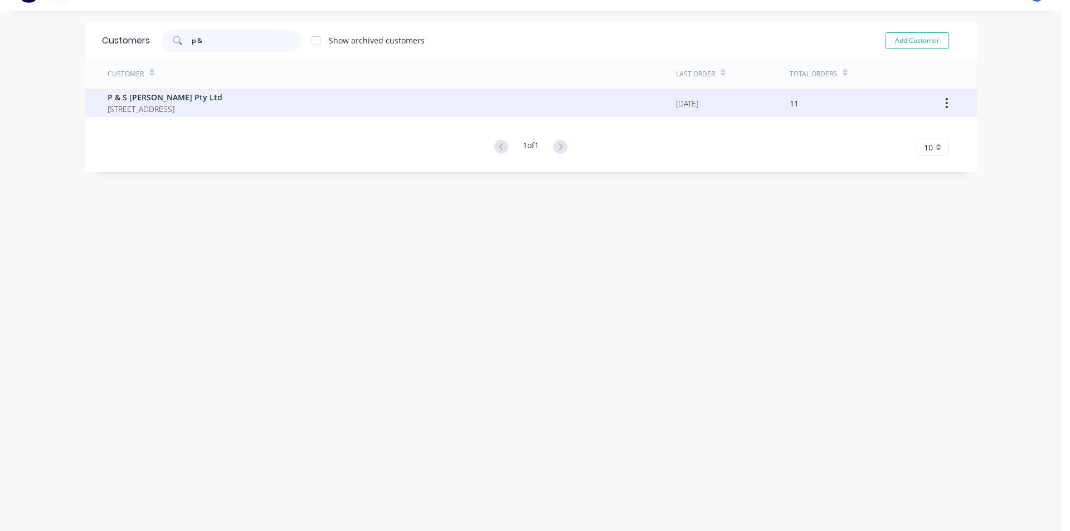
type input "p &"
click at [186, 110] on span "[STREET_ADDRESS]" at bounding box center [165, 109] width 115 height 12
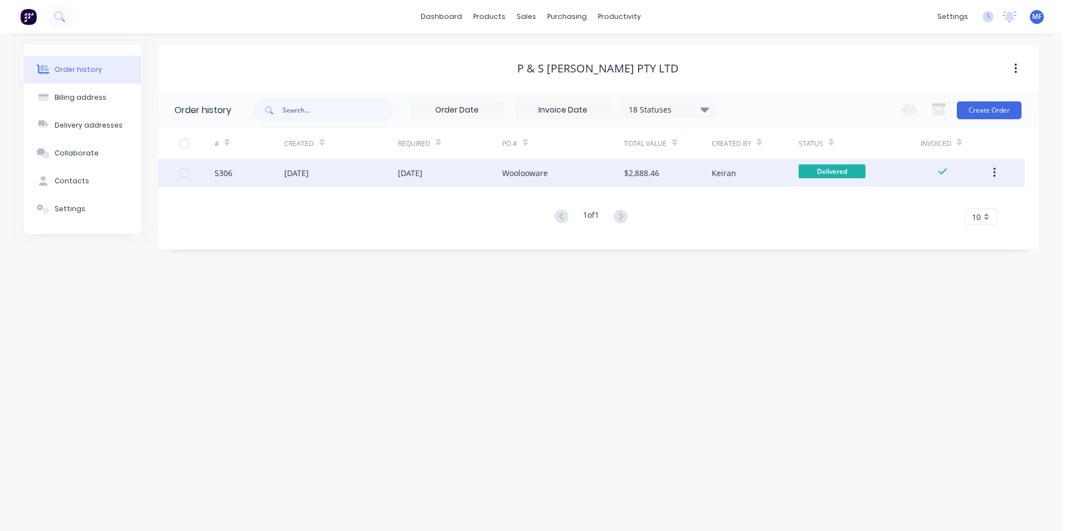
click at [641, 174] on div "$2,888.46" at bounding box center [641, 173] width 35 height 12
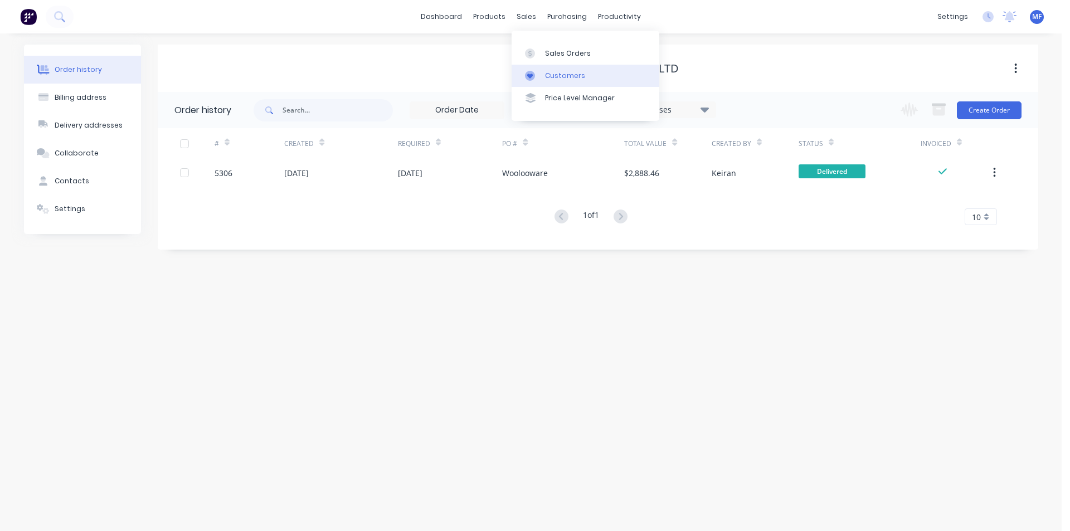
click at [556, 74] on div "Customers" at bounding box center [565, 76] width 40 height 10
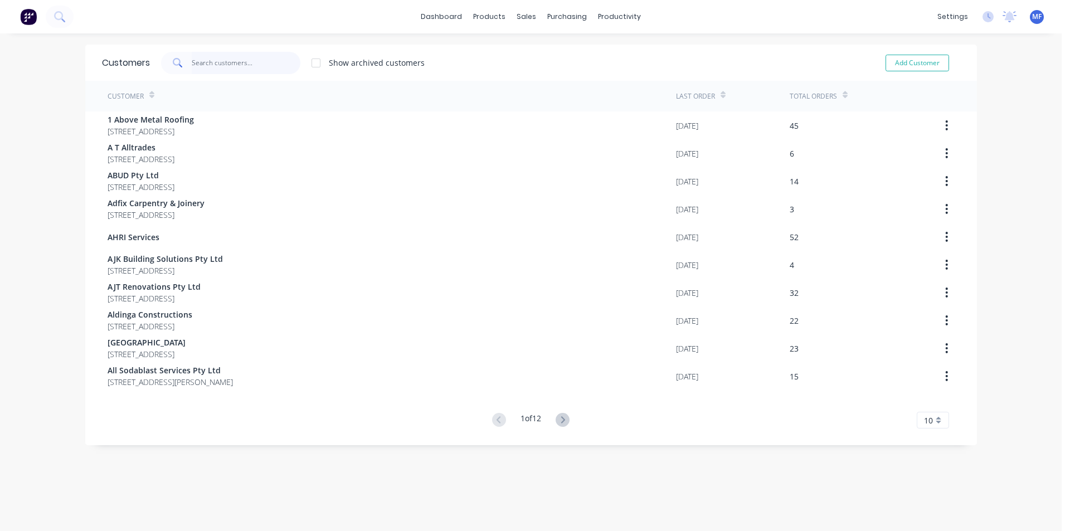
click at [212, 61] on input "text" at bounding box center [246, 63] width 109 height 22
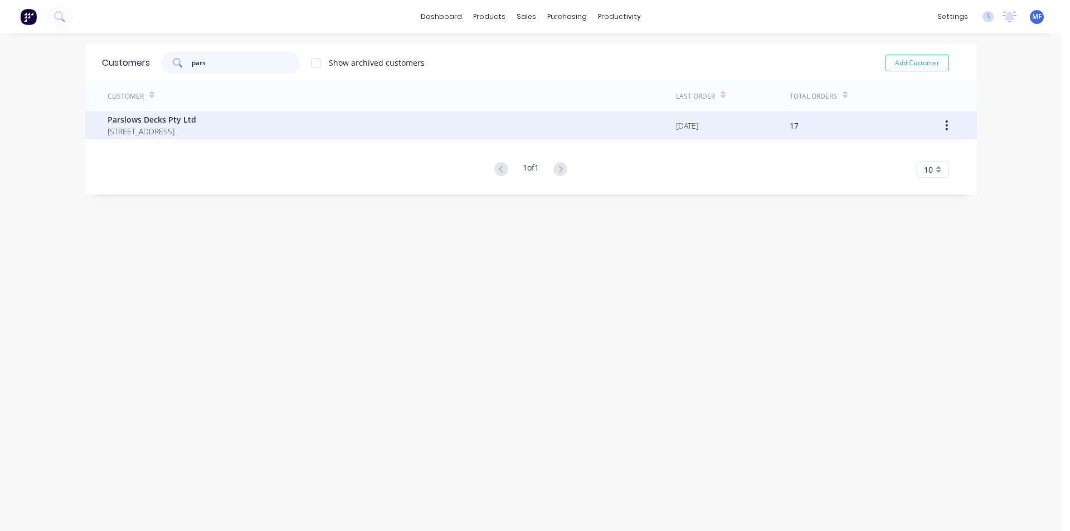
type input "pars"
click at [194, 115] on span "Parslows Decks Pty Ltd" at bounding box center [152, 120] width 89 height 12
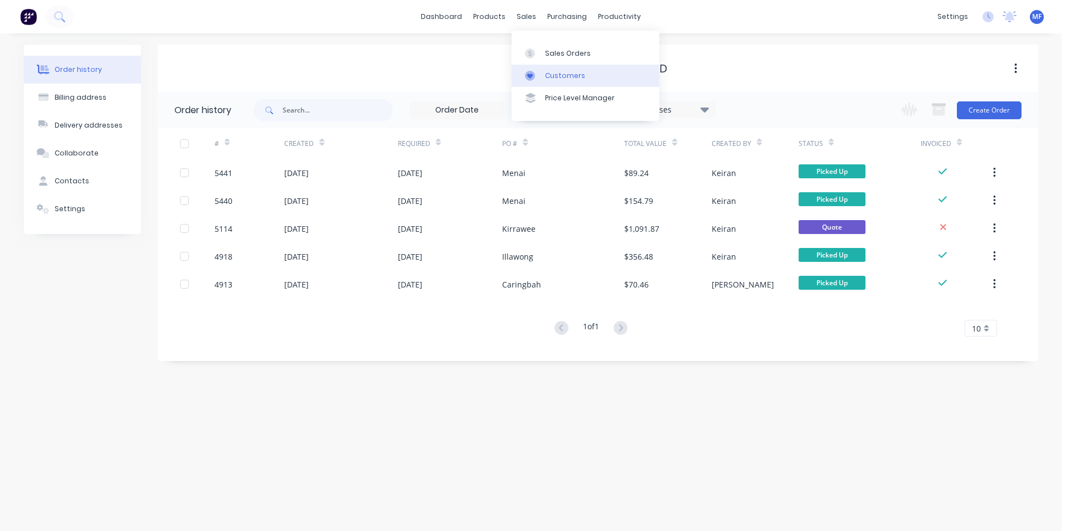
click at [556, 73] on div "Customers" at bounding box center [565, 76] width 40 height 10
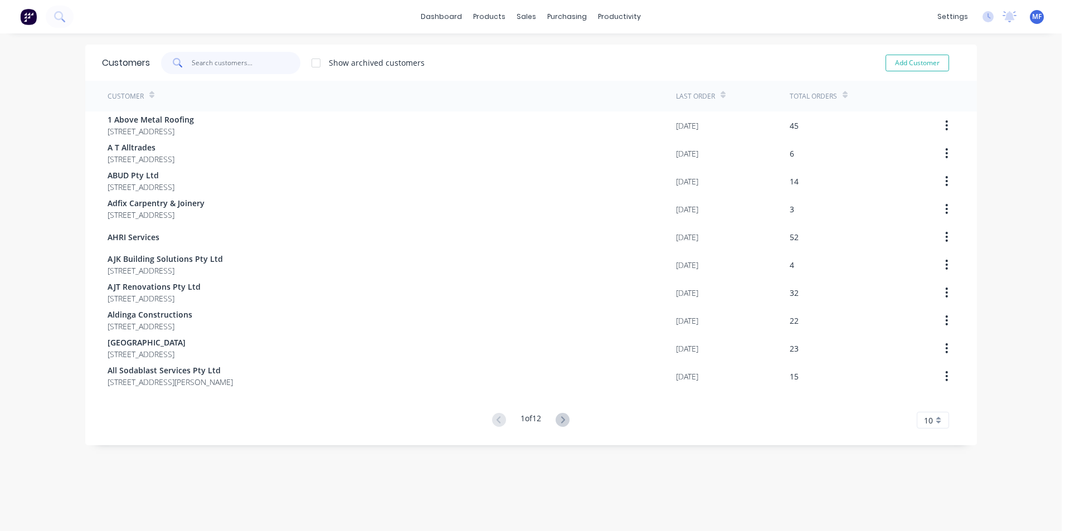
click at [237, 66] on input "text" at bounding box center [246, 63] width 109 height 22
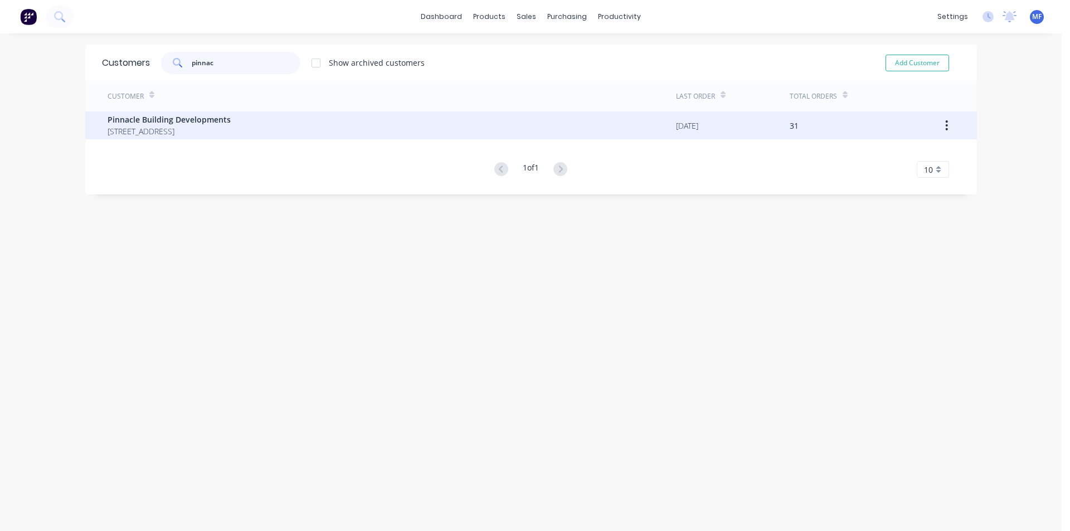
type input "pinnac"
click at [215, 123] on span "Pinnacle Building Developments" at bounding box center [169, 120] width 123 height 12
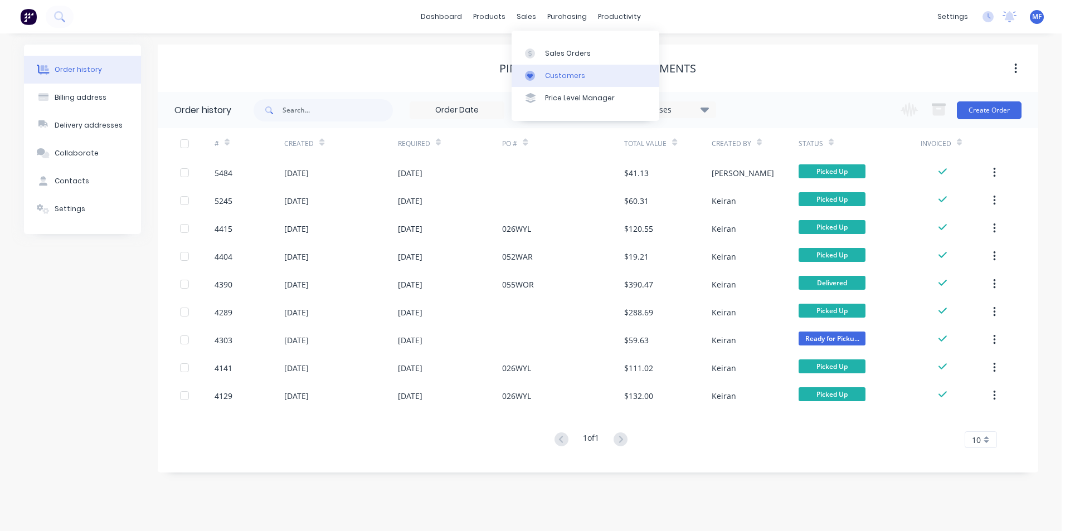
click at [548, 74] on div "Customers" at bounding box center [565, 76] width 40 height 10
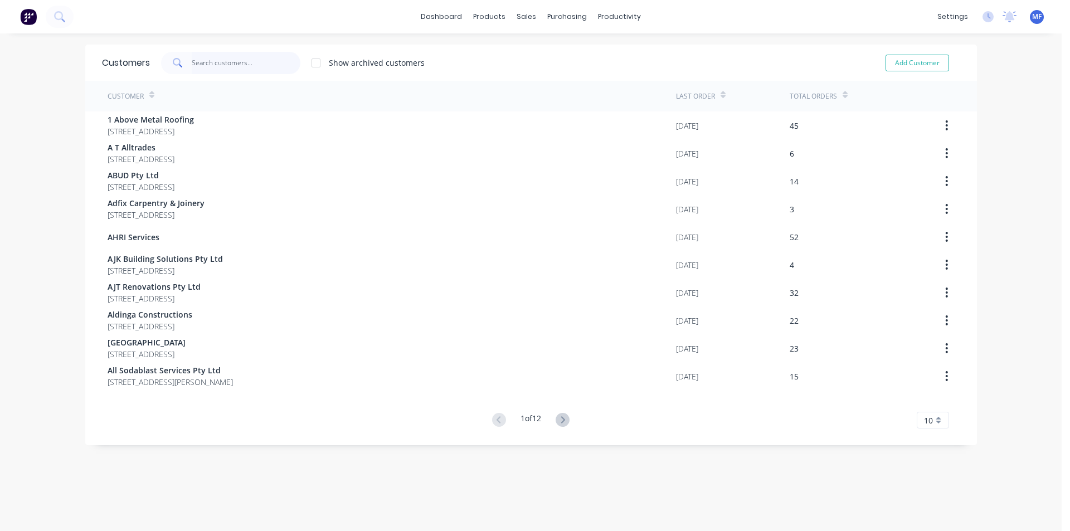
click at [233, 62] on input "text" at bounding box center [246, 63] width 109 height 22
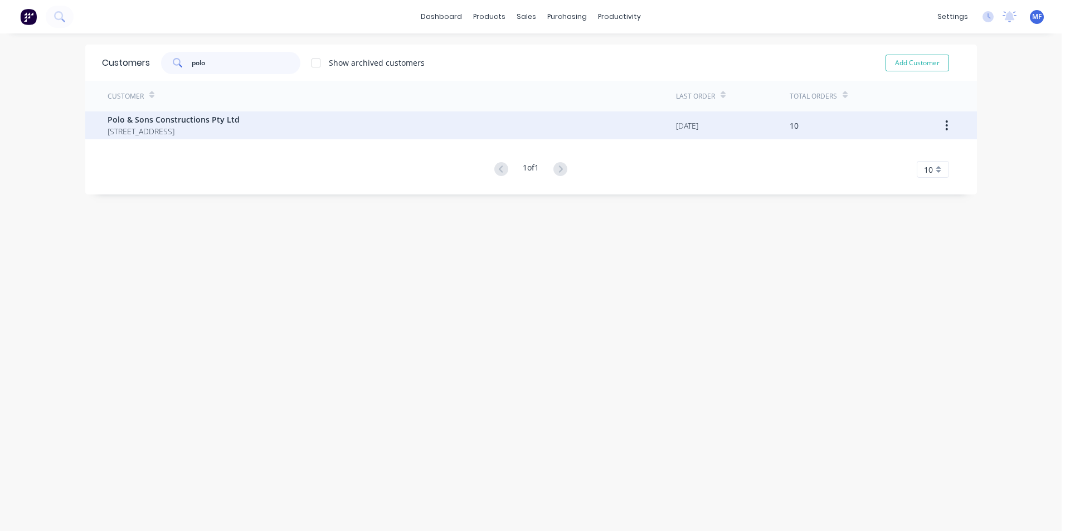
type input "polo"
click at [227, 118] on span "Polo & Sons Constructions Pty Ltd" at bounding box center [174, 120] width 132 height 12
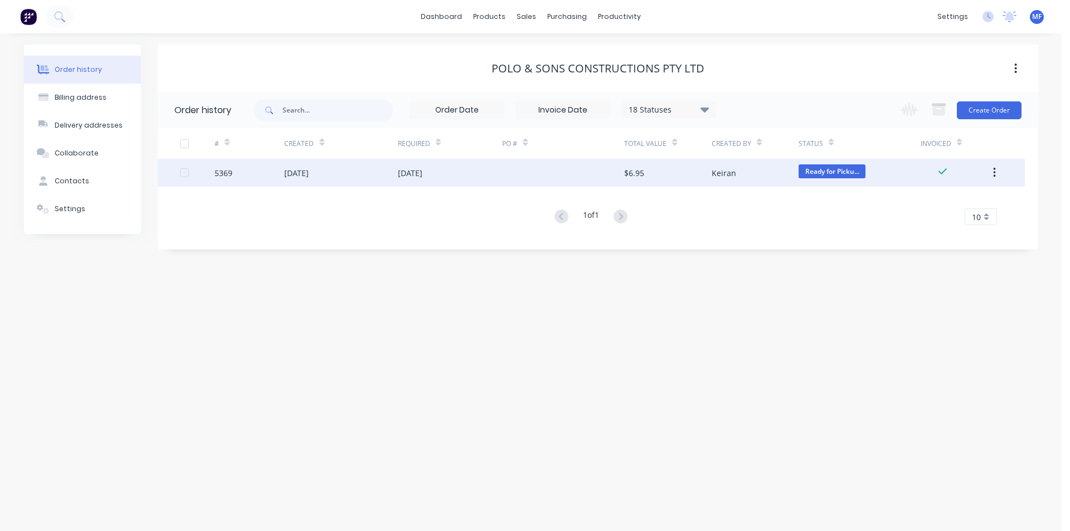
click at [422, 177] on div "[DATE]" at bounding box center [410, 173] width 25 height 12
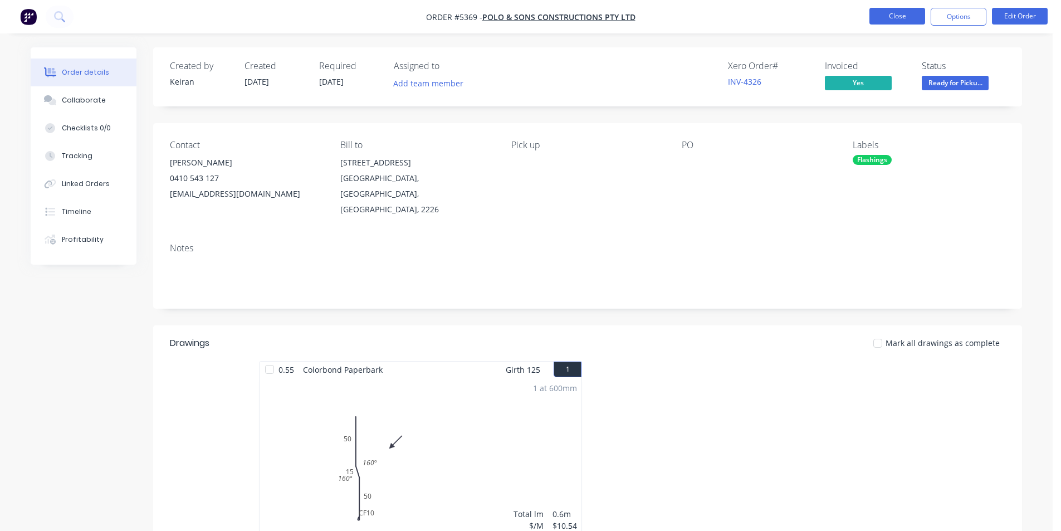
click at [891, 13] on button "Close" at bounding box center [898, 16] width 56 height 17
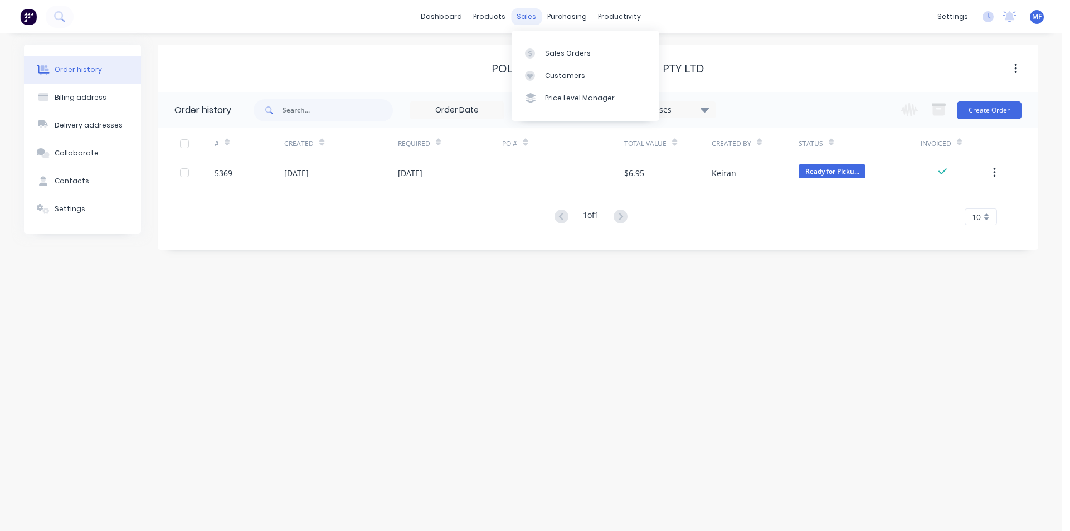
click at [525, 14] on div "sales" at bounding box center [526, 16] width 31 height 17
click at [554, 71] on div "Customers" at bounding box center [565, 76] width 40 height 10
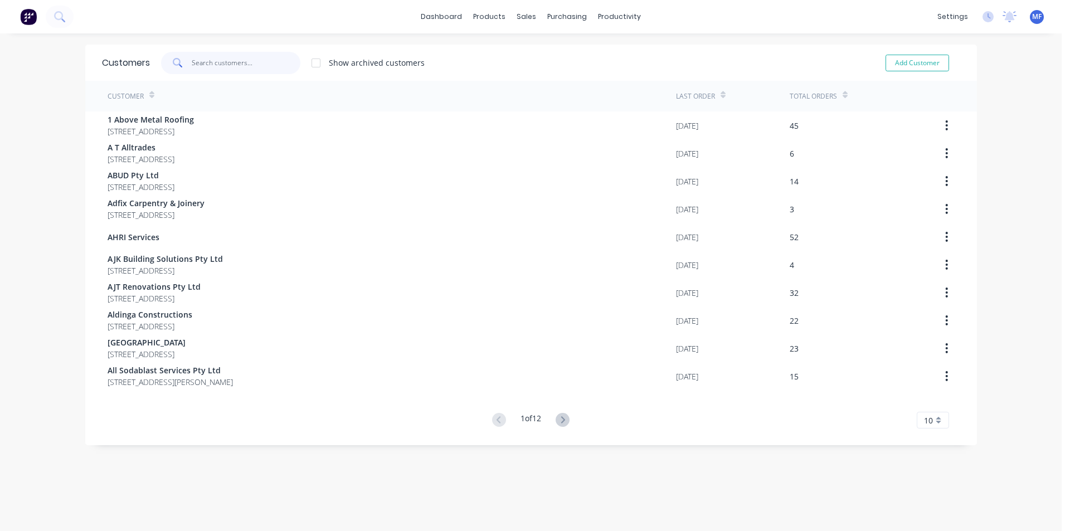
click at [225, 67] on input "text" at bounding box center [246, 63] width 109 height 22
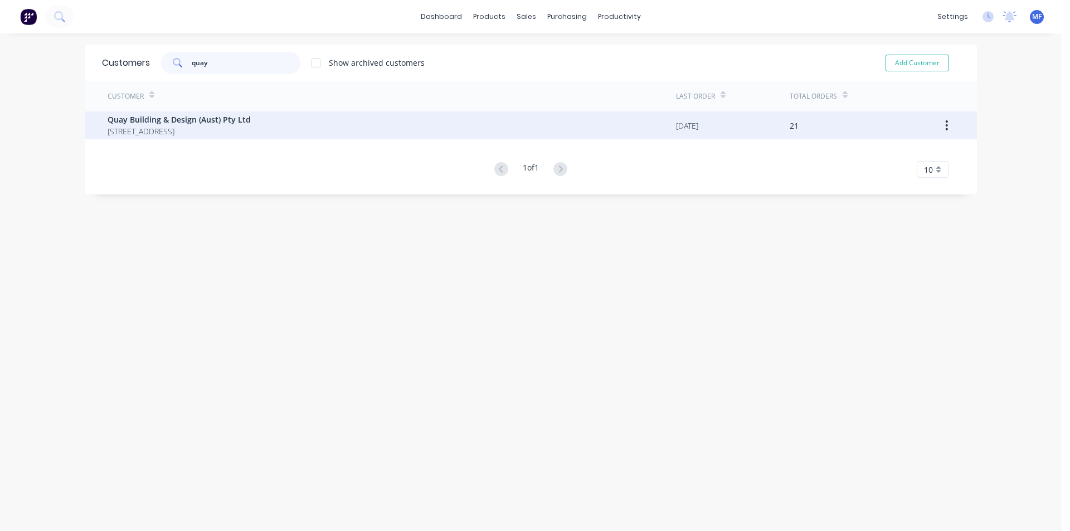
type input "quay"
click at [211, 117] on span "Quay Building & Design (Aust) Pty Ltd" at bounding box center [179, 120] width 143 height 12
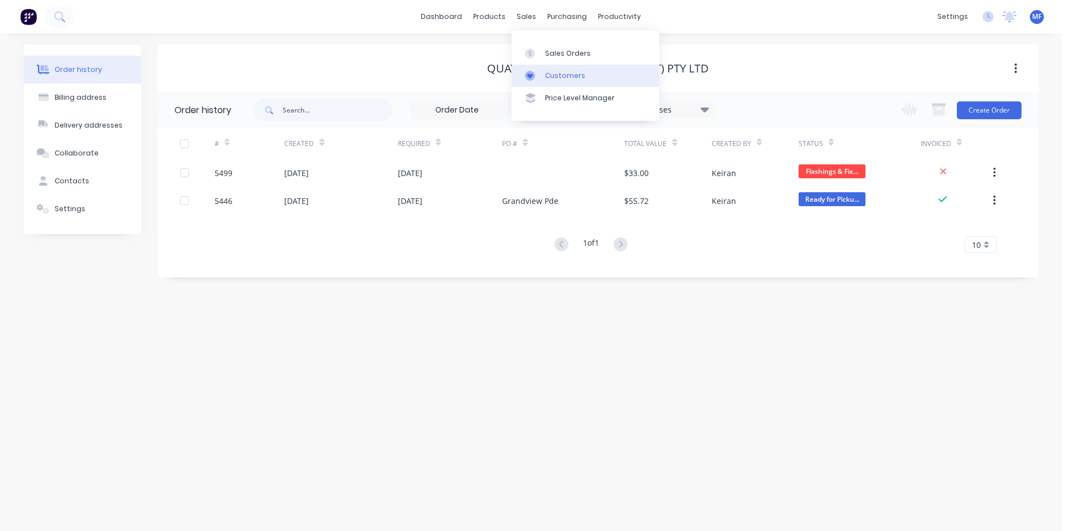
drag, startPoint x: 525, startPoint y: 17, endPoint x: 533, endPoint y: 70, distance: 53.4
click at [525, 17] on div "sales" at bounding box center [526, 16] width 31 height 17
click at [544, 72] on link "Customers" at bounding box center [585, 76] width 148 height 22
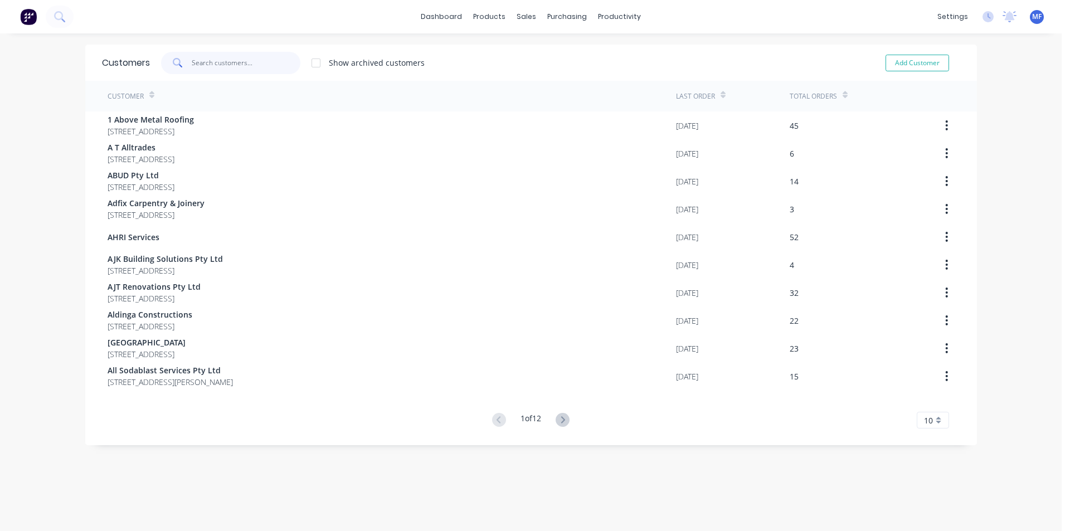
click at [240, 64] on input "text" at bounding box center [246, 63] width 109 height 22
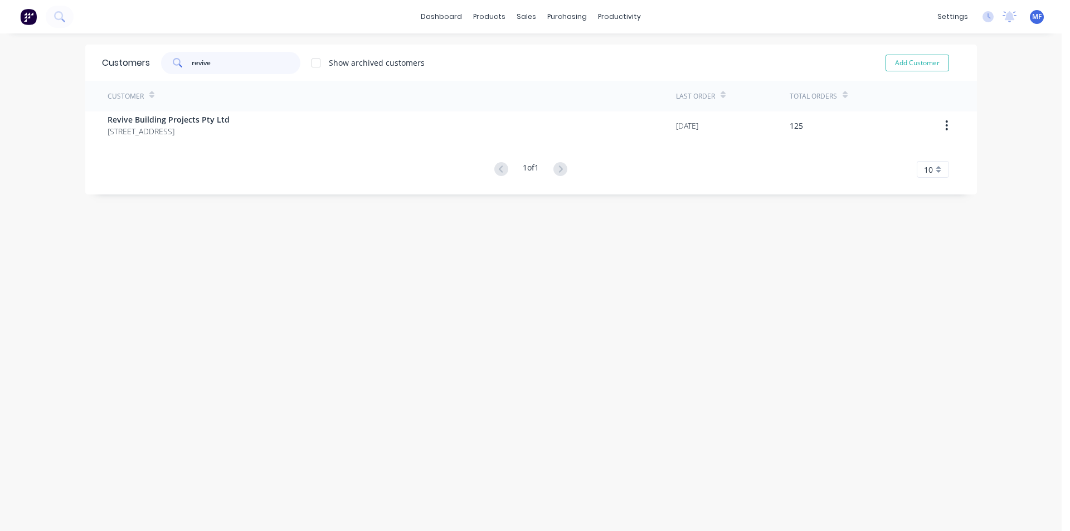
type input "revive"
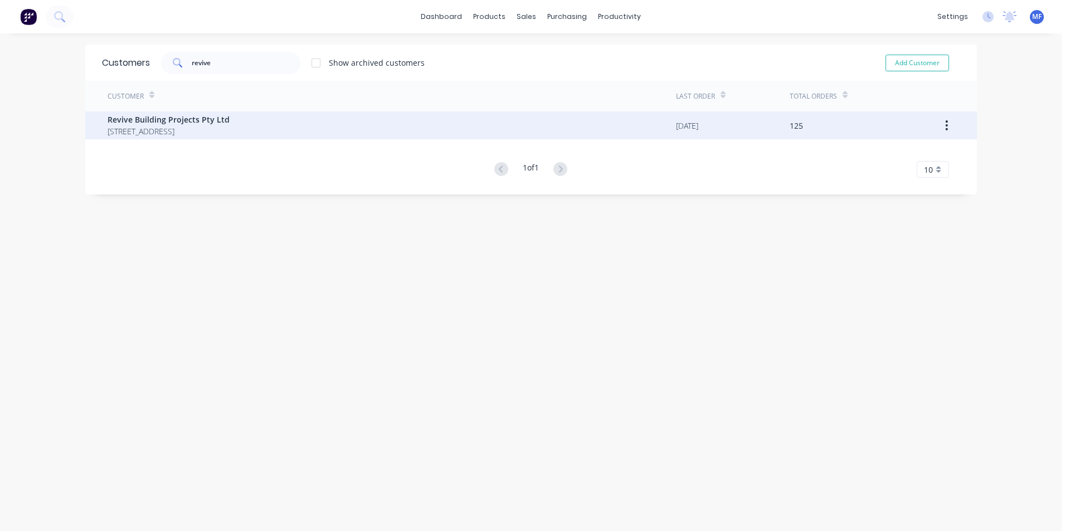
click at [213, 133] on span "[STREET_ADDRESS]" at bounding box center [169, 131] width 122 height 12
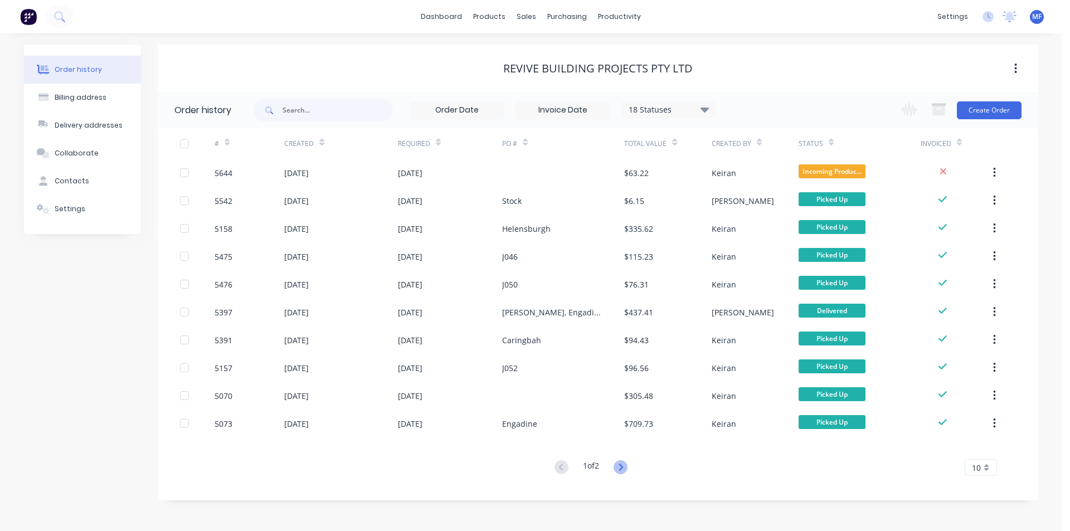
click at [622, 466] on icon at bounding box center [620, 467] width 14 height 14
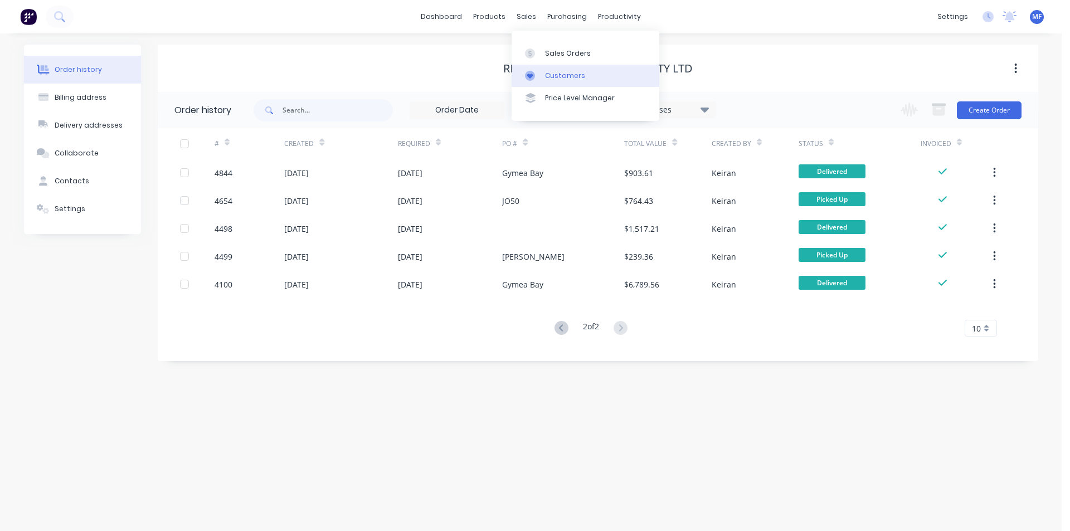
click at [556, 73] on div "Customers" at bounding box center [565, 76] width 40 height 10
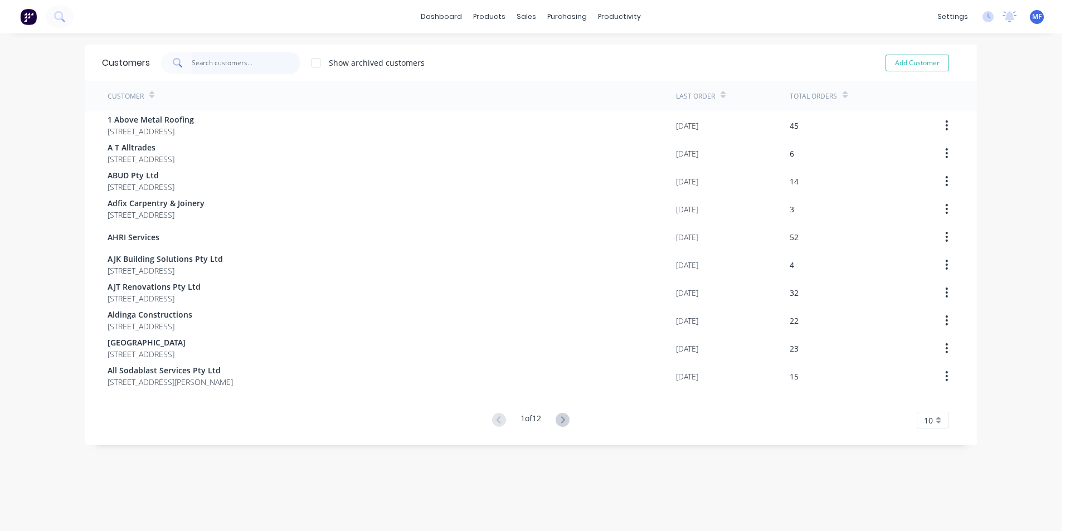
click at [218, 59] on input "text" at bounding box center [246, 63] width 109 height 22
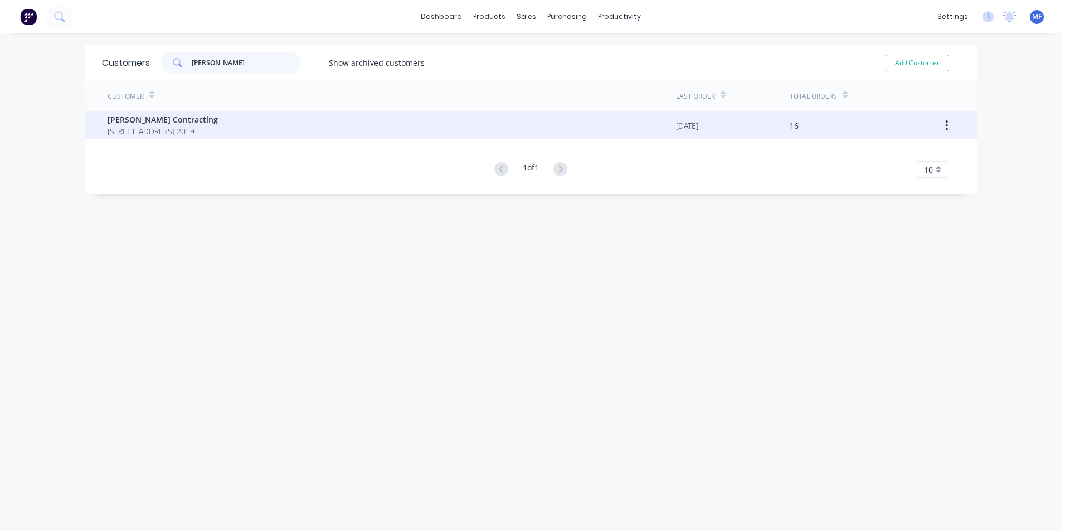
type input "[PERSON_NAME]"
click at [187, 121] on span "[PERSON_NAME] Contracting" at bounding box center [163, 120] width 110 height 12
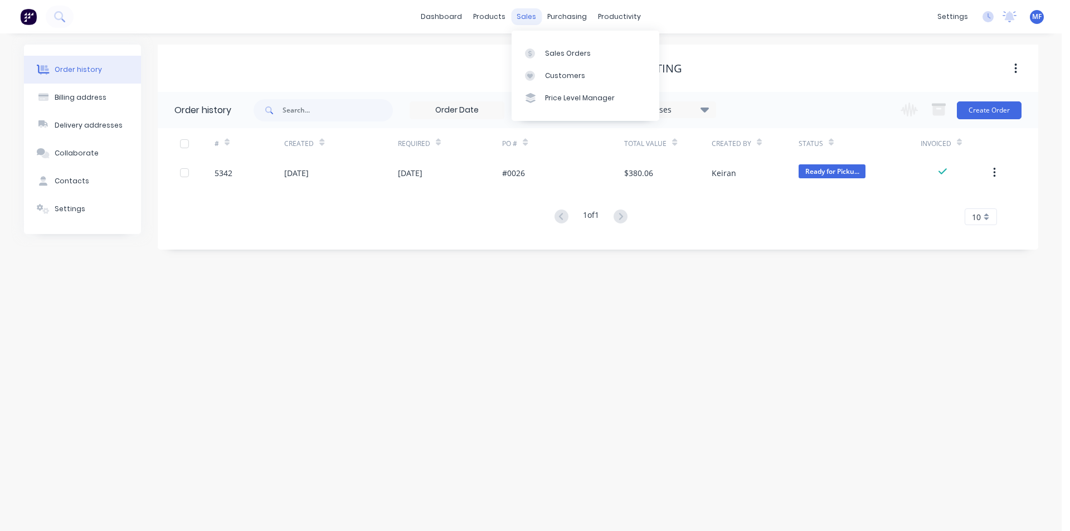
click at [518, 13] on div "sales" at bounding box center [526, 16] width 31 height 17
click at [548, 72] on div "Customers" at bounding box center [565, 76] width 40 height 10
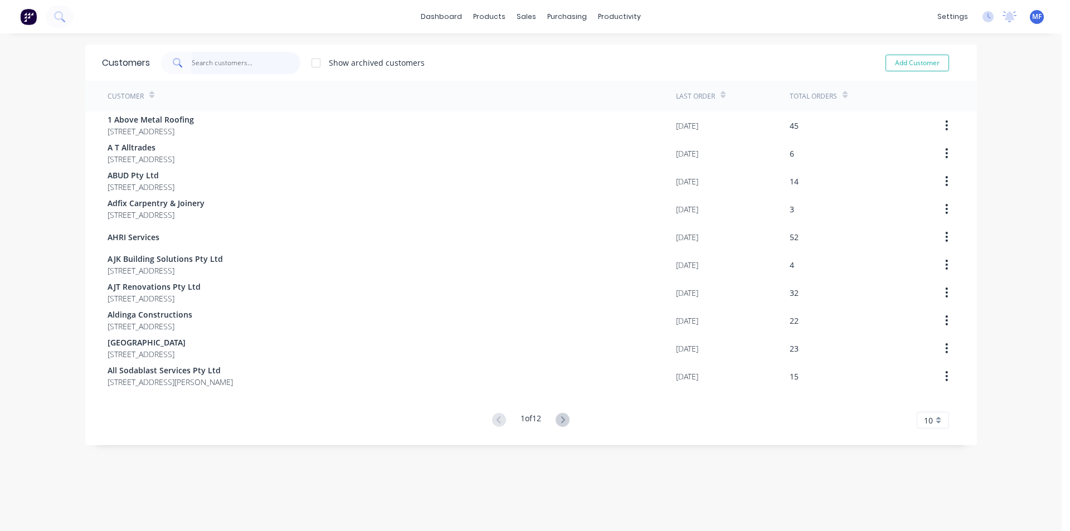
click at [199, 65] on input "text" at bounding box center [246, 63] width 109 height 22
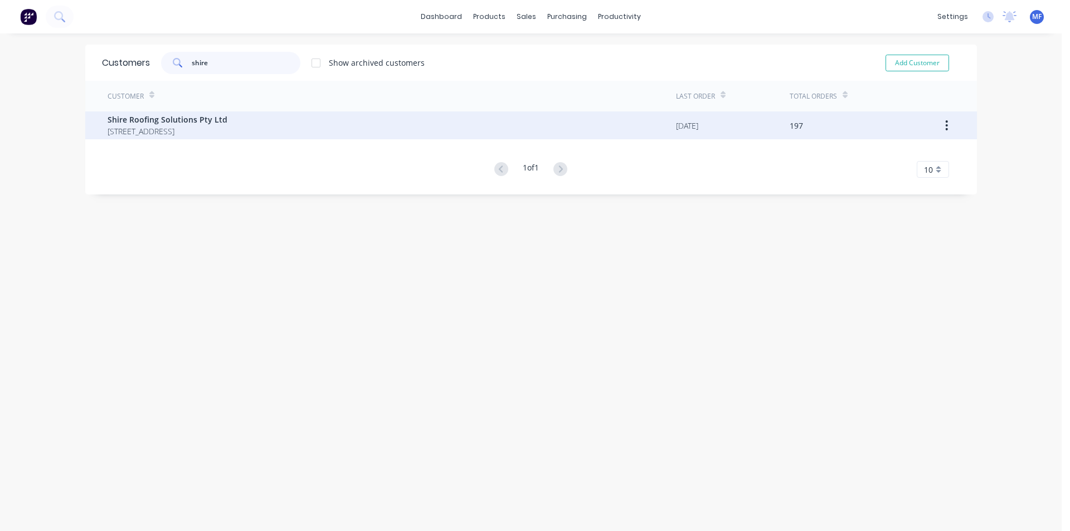
type input "shire"
click at [187, 120] on span "Shire Roofing Solutions Pty Ltd" at bounding box center [168, 120] width 120 height 12
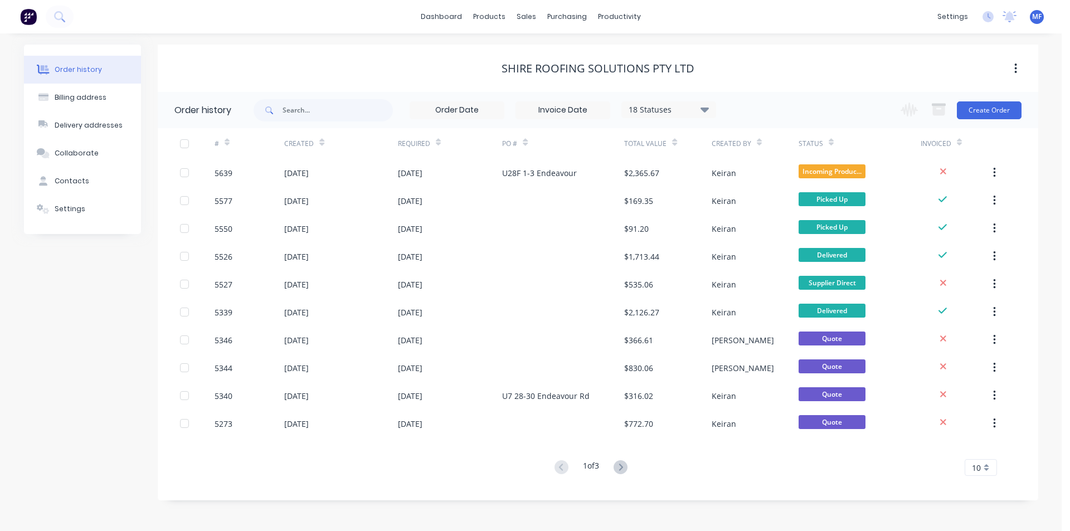
click at [985, 464] on div "10" at bounding box center [980, 467] width 32 height 17
click at [983, 451] on div "35" at bounding box center [980, 449] width 31 height 20
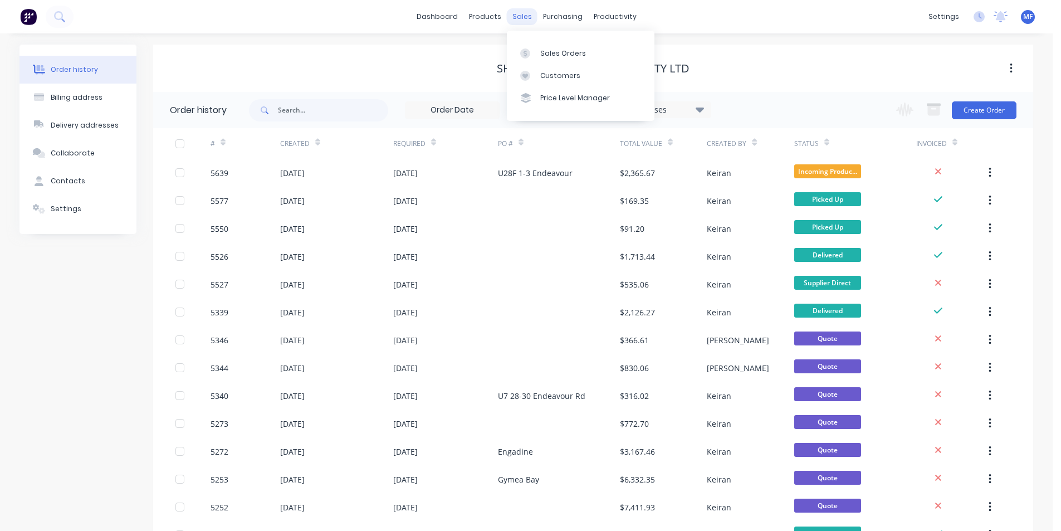
drag, startPoint x: 527, startPoint y: 17, endPoint x: 551, endPoint y: 62, distance: 50.6
click at [527, 18] on div "sales" at bounding box center [522, 16] width 31 height 17
click at [554, 75] on div "Customers" at bounding box center [560, 76] width 40 height 10
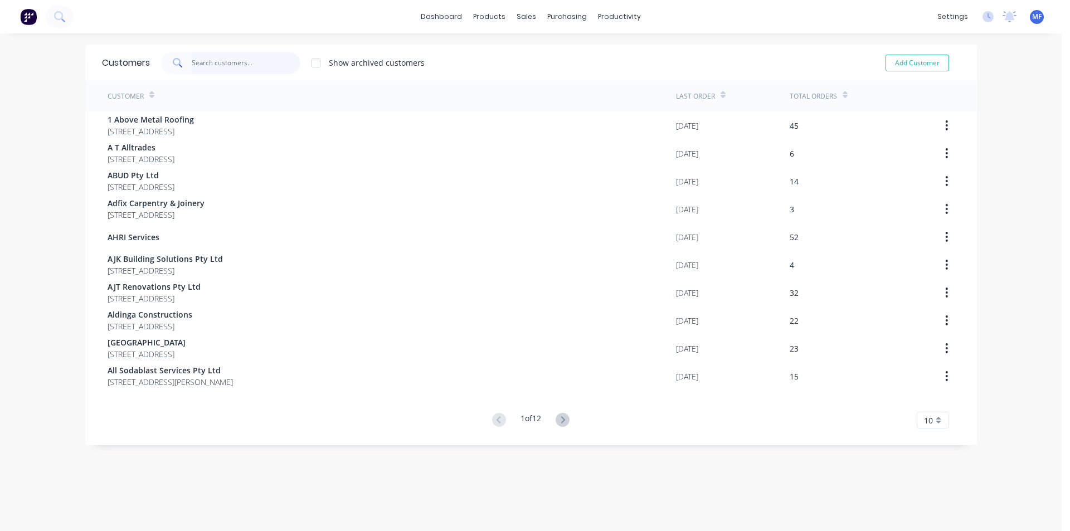
drag, startPoint x: 231, startPoint y: 64, endPoint x: 223, endPoint y: 67, distance: 8.7
click at [231, 64] on input "text" at bounding box center [246, 63] width 109 height 22
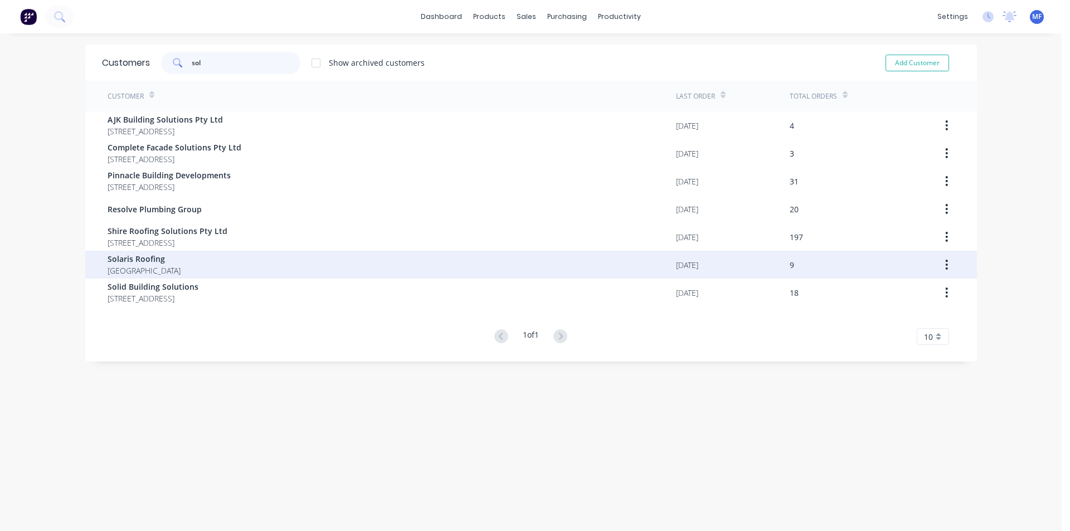
type input "sol"
click at [165, 261] on div "Solaris Roofing [GEOGRAPHIC_DATA]" at bounding box center [392, 265] width 568 height 28
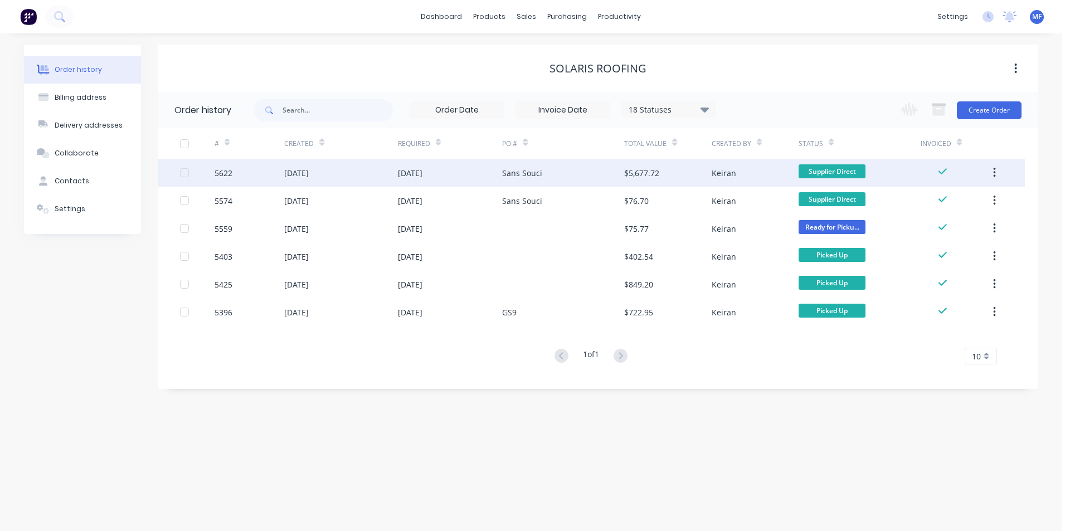
click at [664, 169] on div "$5,677.72" at bounding box center [667, 173] width 87 height 28
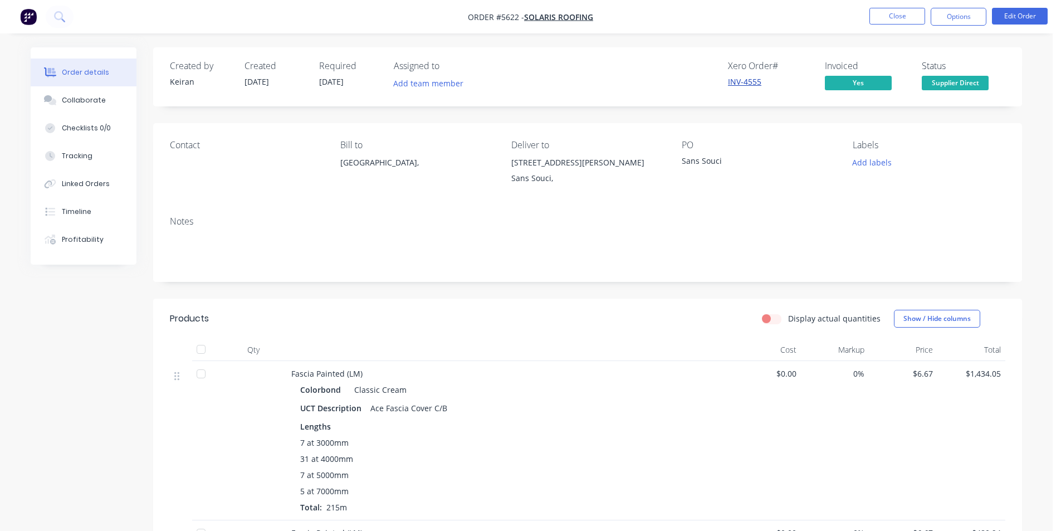
click at [745, 82] on link "INV-4555" at bounding box center [744, 81] width 33 height 11
click at [886, 12] on button "Close" at bounding box center [898, 16] width 56 height 17
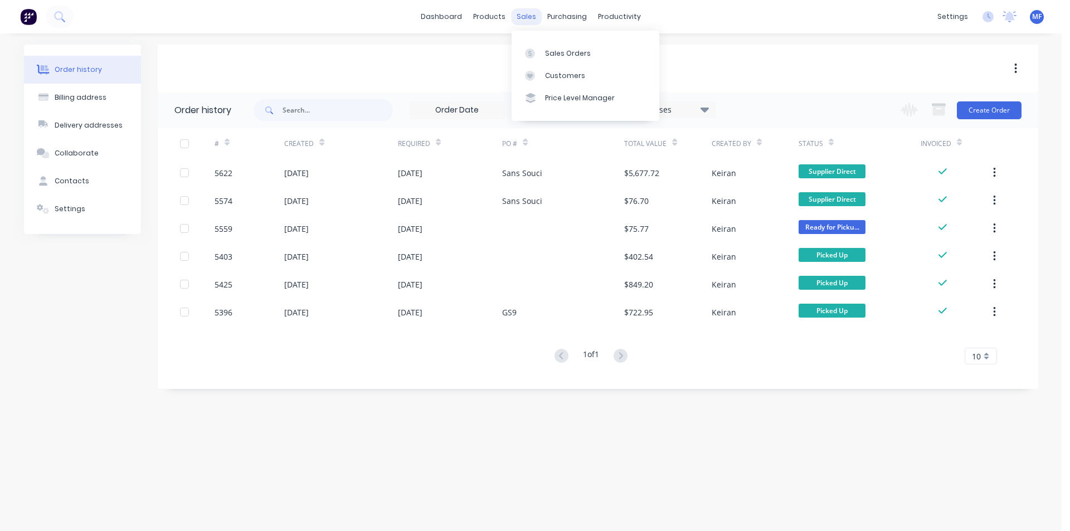
click at [525, 12] on div "sales" at bounding box center [526, 16] width 31 height 17
click at [550, 77] on div "Customers" at bounding box center [565, 76] width 40 height 10
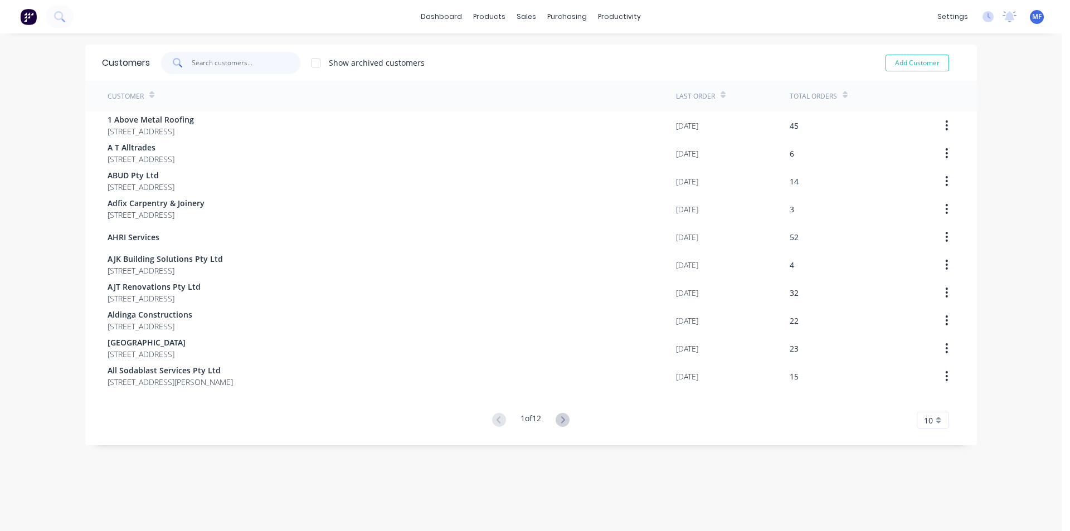
click at [250, 61] on input "text" at bounding box center [246, 63] width 109 height 22
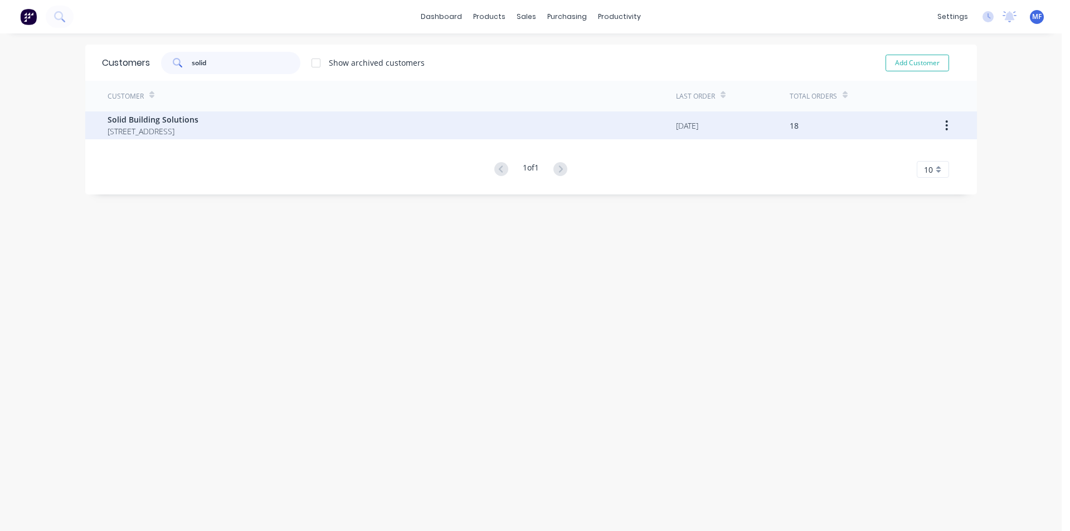
type input "solid"
click at [198, 118] on span "Solid Building Solutions" at bounding box center [153, 120] width 91 height 12
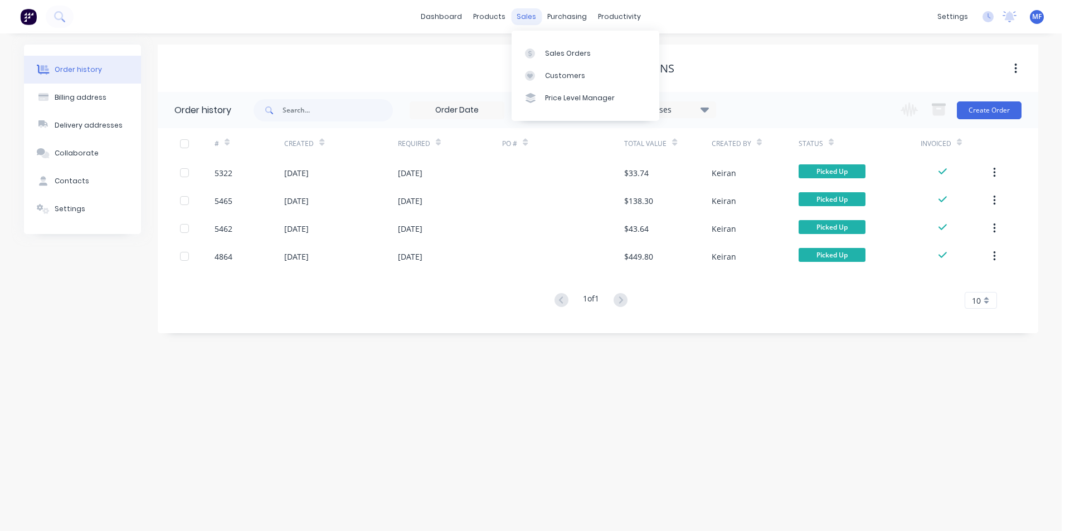
click at [523, 15] on div "sales" at bounding box center [526, 16] width 31 height 17
click at [552, 69] on link "Customers" at bounding box center [585, 76] width 148 height 22
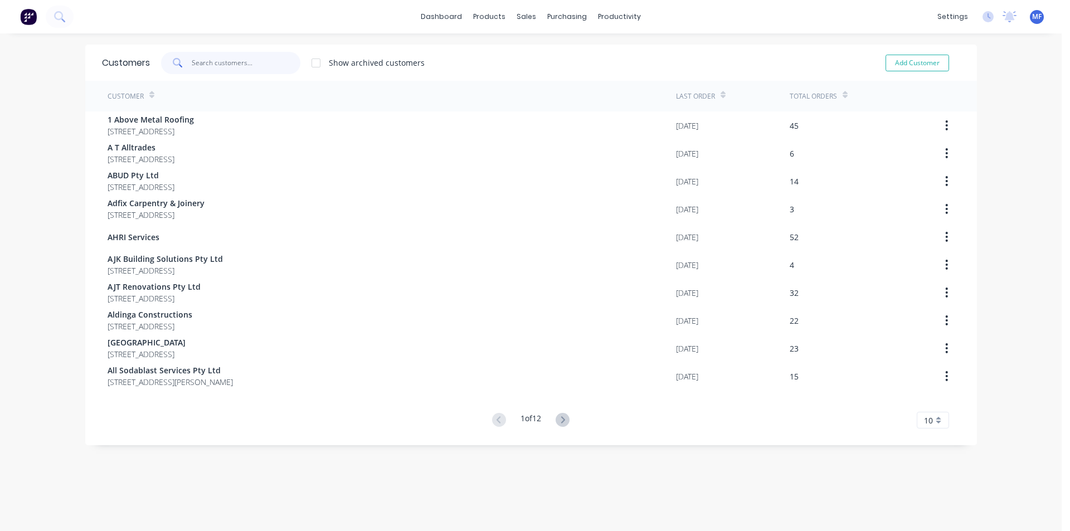
click at [239, 60] on input "text" at bounding box center [246, 63] width 109 height 22
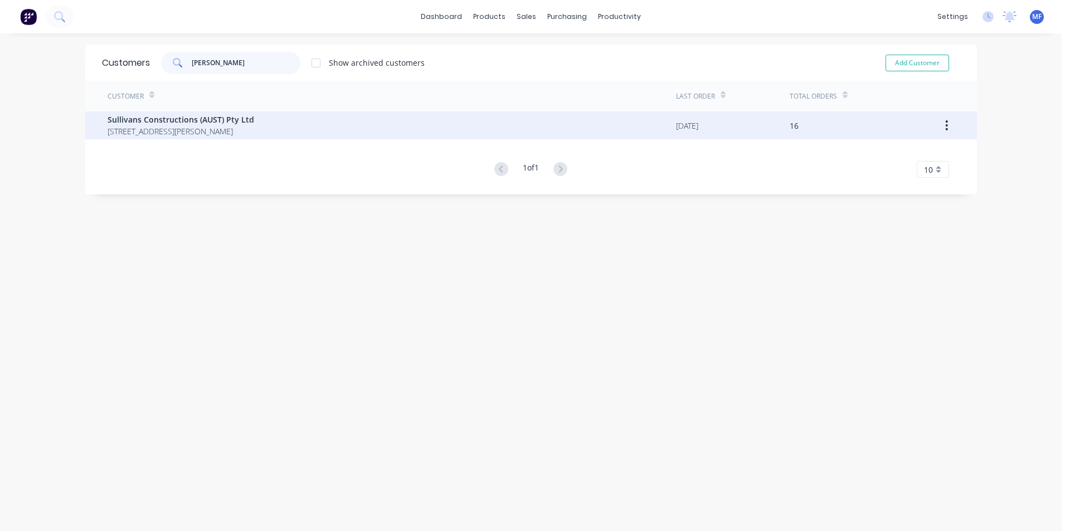
type input "[PERSON_NAME]"
click at [191, 124] on span "Sullivans Constructions (AUST) Pty Ltd" at bounding box center [181, 120] width 147 height 12
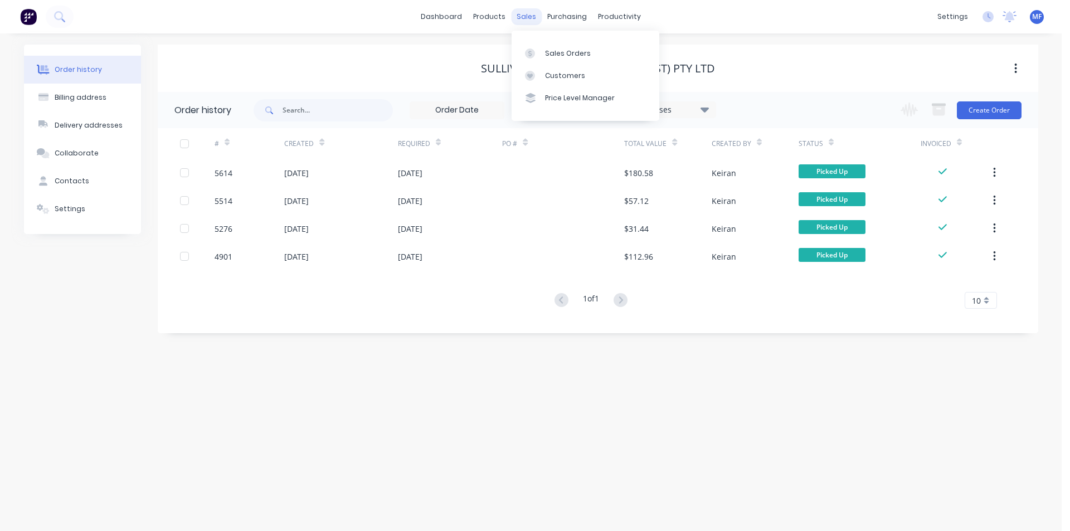
click at [527, 16] on div "sales" at bounding box center [526, 16] width 31 height 17
click at [563, 75] on div "Customers" at bounding box center [565, 76] width 40 height 10
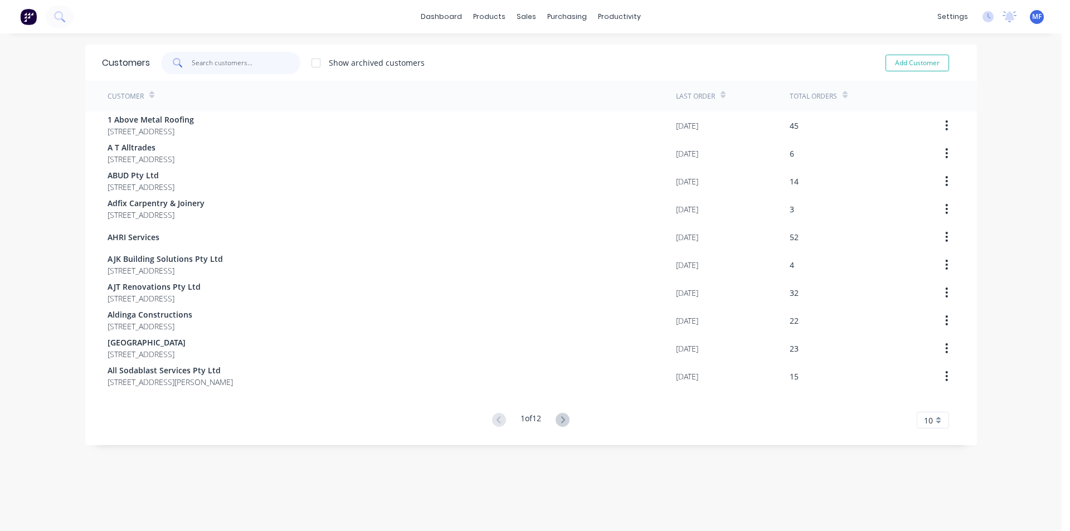
click at [216, 60] on input "text" at bounding box center [246, 63] width 109 height 22
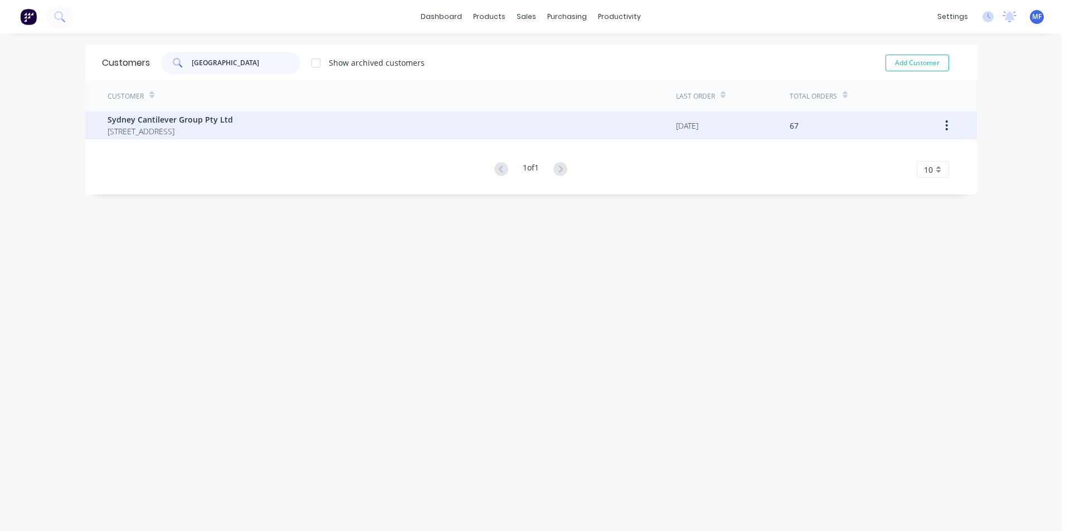
type input "[GEOGRAPHIC_DATA]"
click at [187, 124] on span "Sydney Cantilever Group Pty Ltd" at bounding box center [170, 120] width 125 height 12
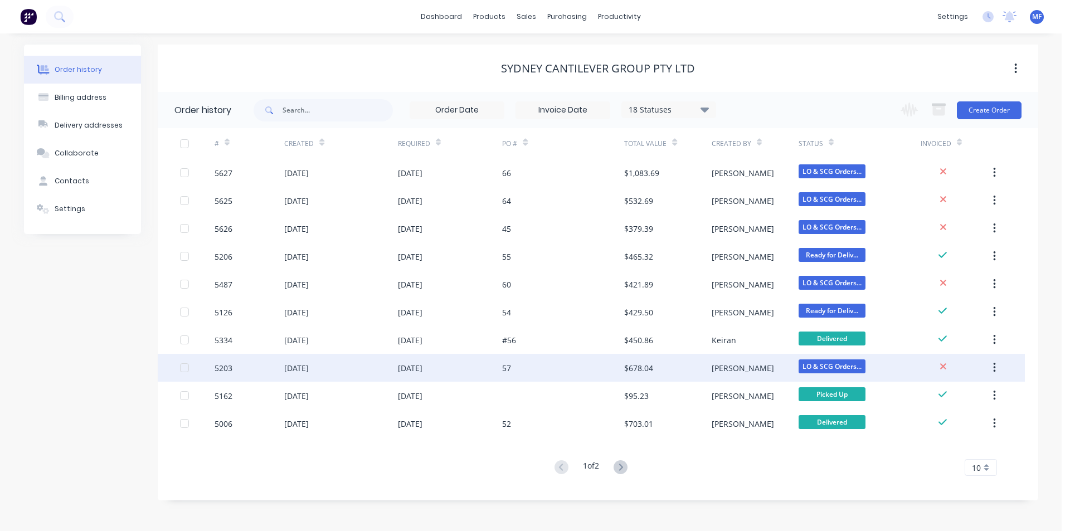
click at [694, 372] on div "$678.04" at bounding box center [667, 368] width 87 height 28
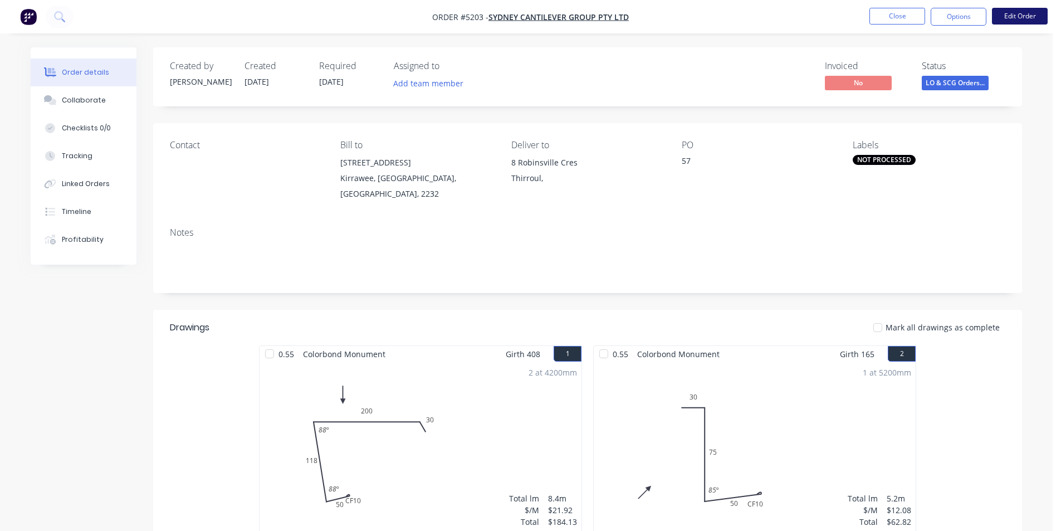
click at [1016, 11] on button "Edit Order" at bounding box center [1020, 16] width 56 height 17
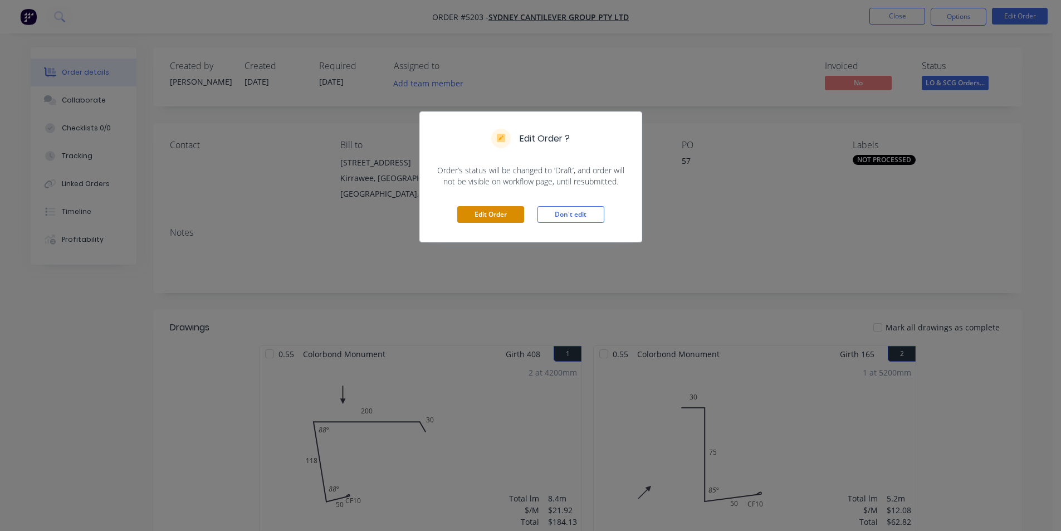
click at [491, 211] on button "Edit Order" at bounding box center [490, 214] width 67 height 17
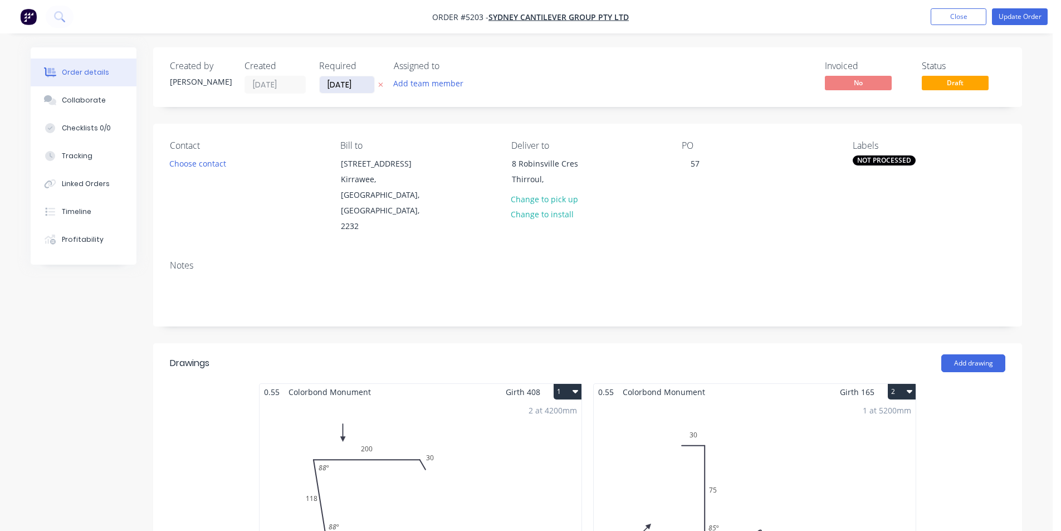
click at [345, 81] on input "[DATE]" at bounding box center [347, 84] width 55 height 17
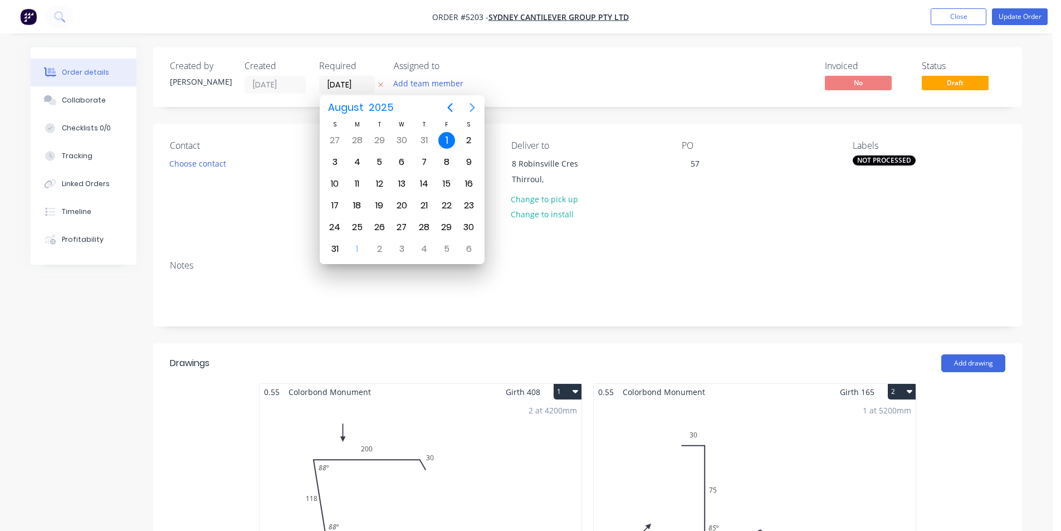
click at [470, 106] on icon "Next page" at bounding box center [472, 107] width 13 height 13
click at [359, 140] on div "1" at bounding box center [357, 140] width 17 height 17
type input "[DATE]"
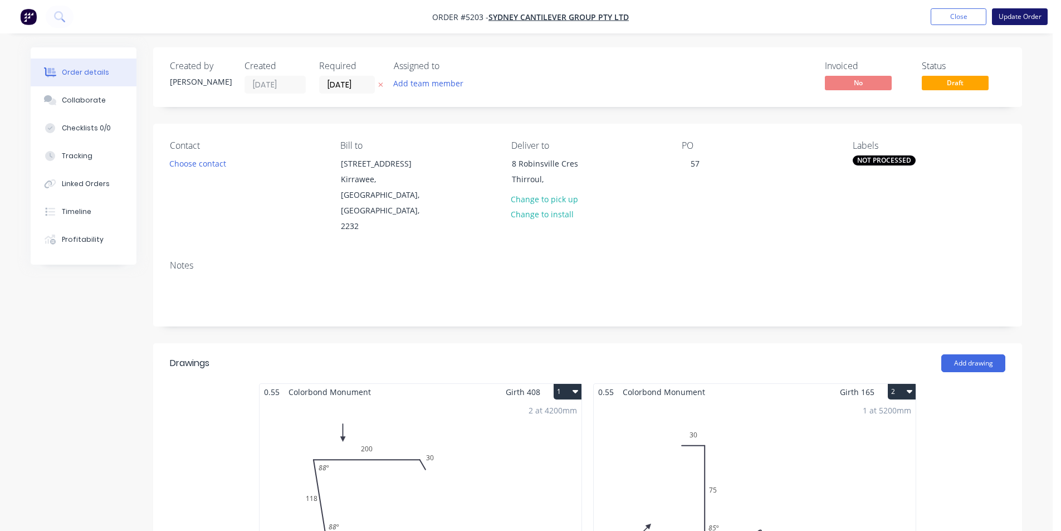
click at [1008, 20] on button "Update Order" at bounding box center [1020, 16] width 56 height 17
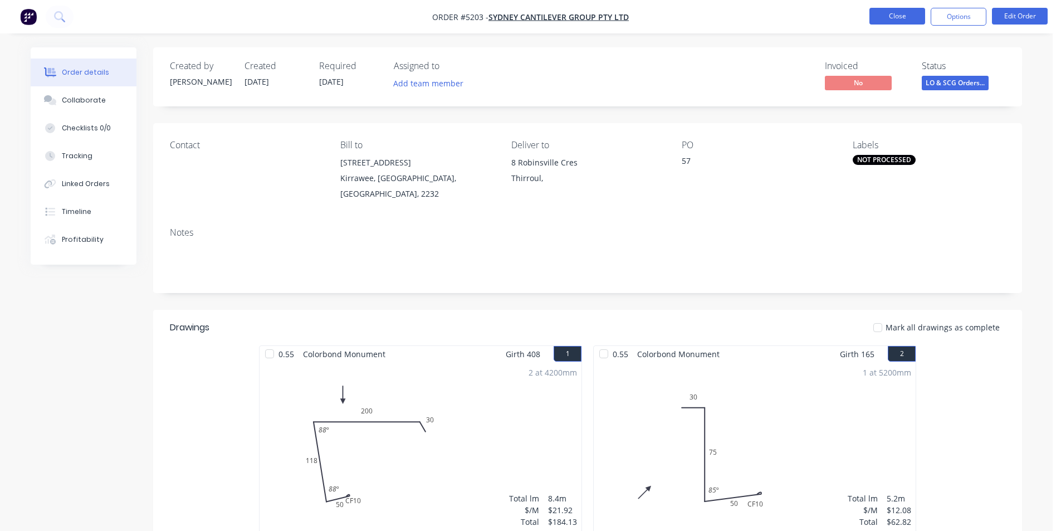
click at [891, 11] on button "Close" at bounding box center [898, 16] width 56 height 17
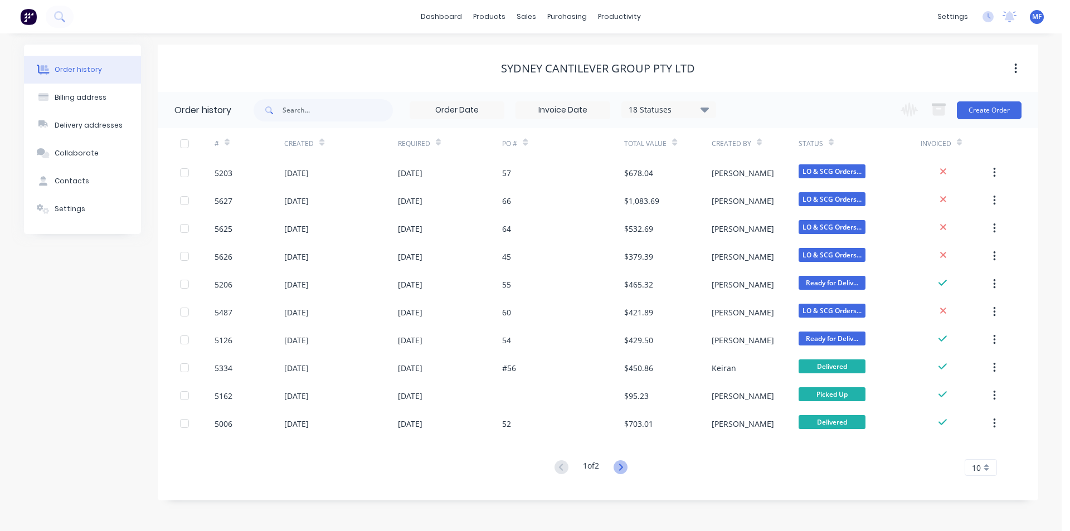
click at [620, 469] on icon at bounding box center [620, 467] width 14 height 14
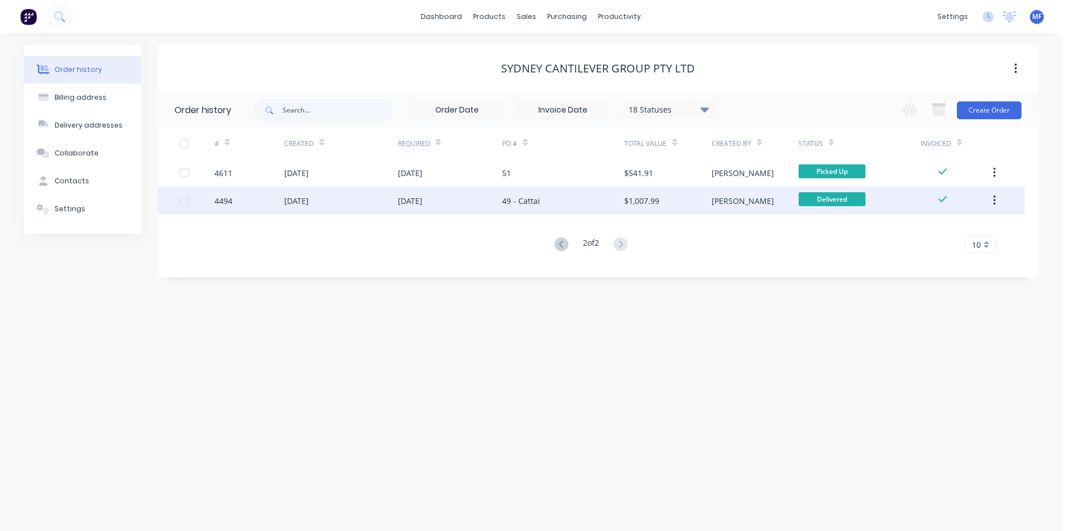
click at [656, 202] on div "$1,007.99" at bounding box center [641, 201] width 35 height 12
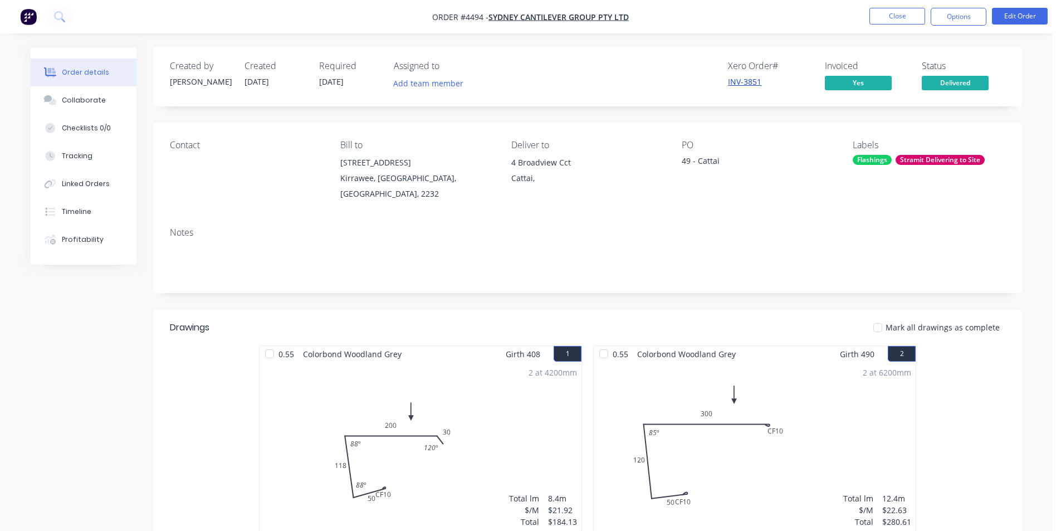
click at [758, 81] on link "INV-3851" at bounding box center [744, 81] width 33 height 11
click at [886, 18] on button "Close" at bounding box center [898, 16] width 56 height 17
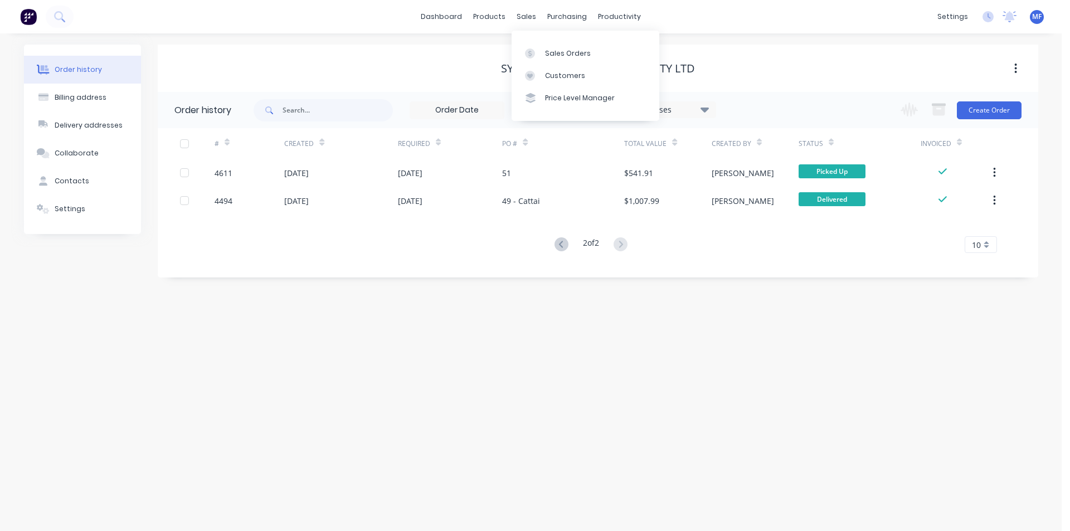
click at [520, 6] on div "dashboard products sales purchasing productivity dashboard products Product Cat…" at bounding box center [530, 16] width 1061 height 33
click at [529, 11] on div "sales" at bounding box center [526, 16] width 31 height 17
click at [550, 74] on div "Customers" at bounding box center [565, 76] width 40 height 10
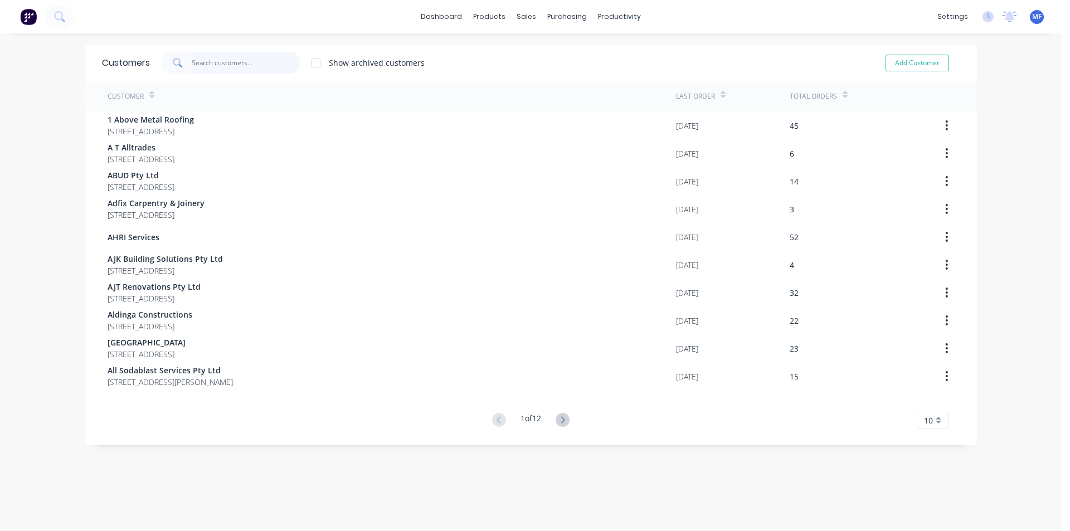
click at [214, 63] on input "text" at bounding box center [246, 63] width 109 height 22
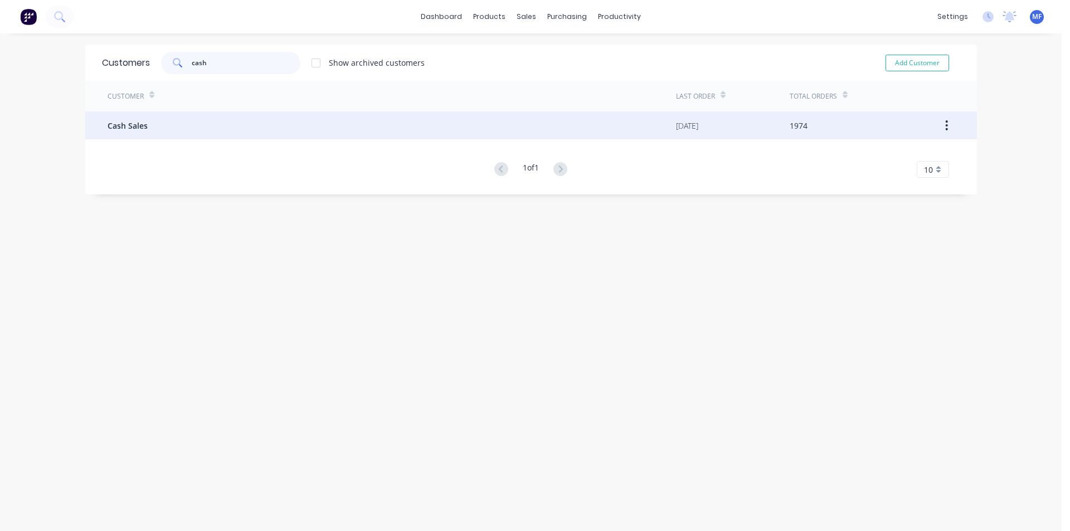
type input "cash"
click at [175, 133] on div "Cash Sales" at bounding box center [392, 125] width 568 height 28
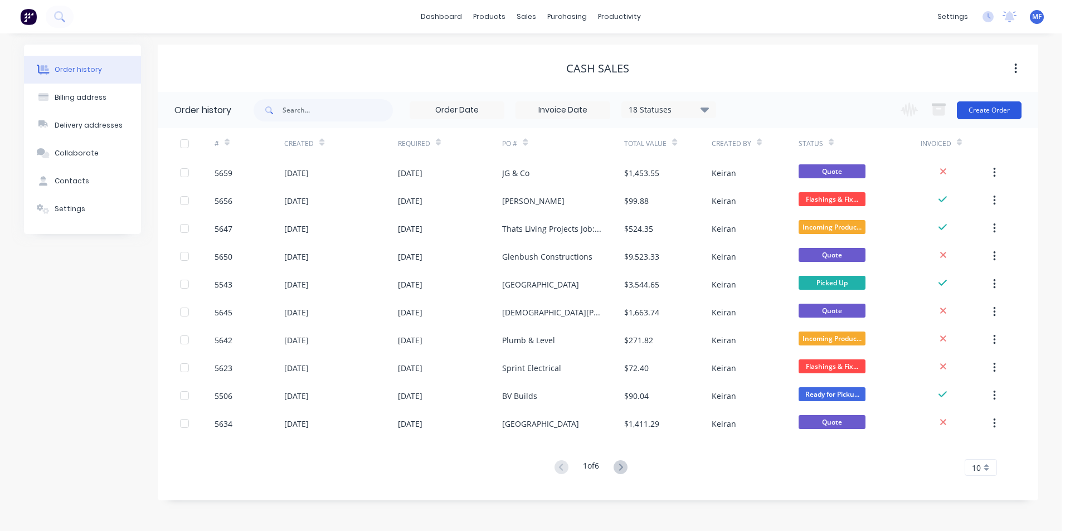
click at [1007, 101] on button "Create Order" at bounding box center [989, 110] width 65 height 18
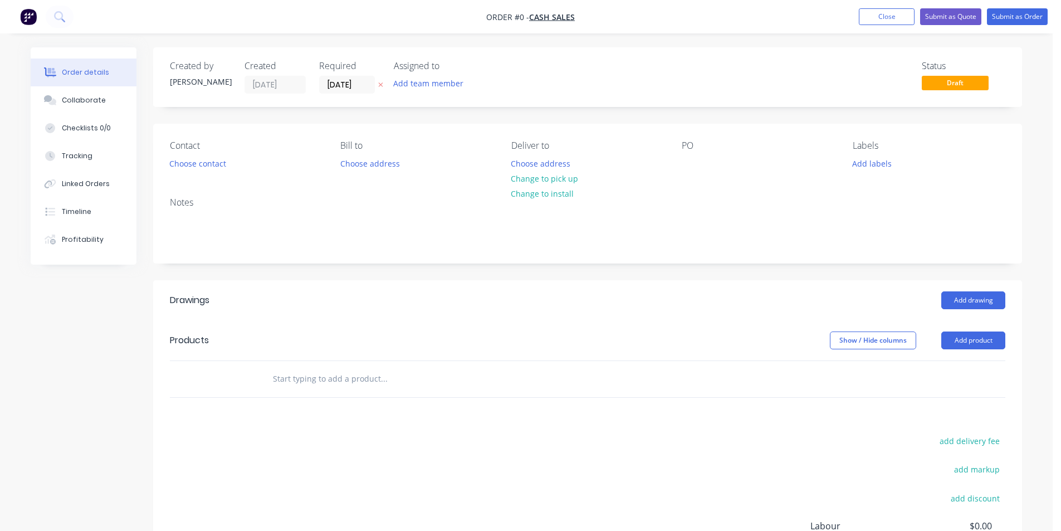
click at [676, 160] on div "Contact Choose contact [PERSON_NAME] to Choose address Deliver to Choose addres…" at bounding box center [587, 156] width 869 height 65
click at [193, 162] on button "Choose contact" at bounding box center [198, 162] width 69 height 15
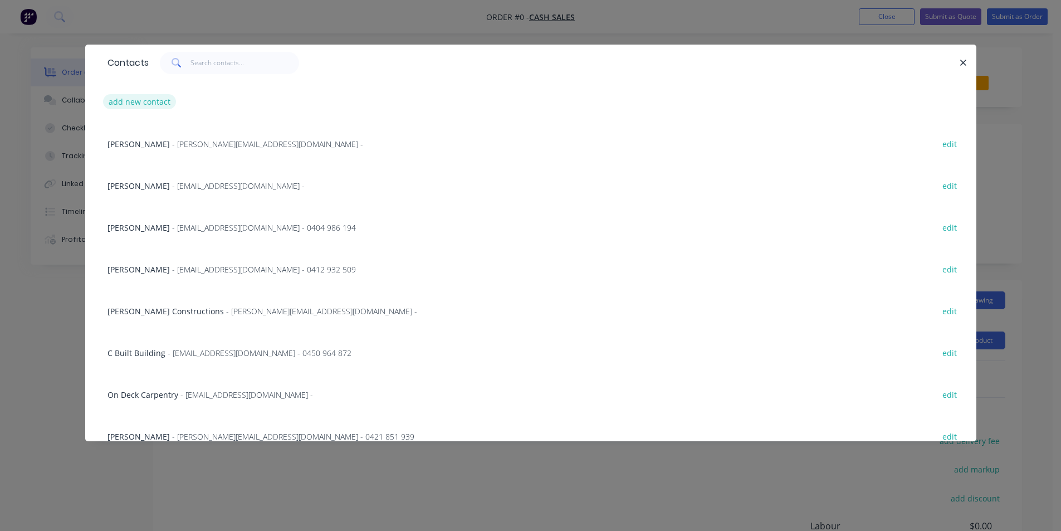
click at [148, 99] on button "add new contact" at bounding box center [140, 101] width 74 height 15
select select "AU"
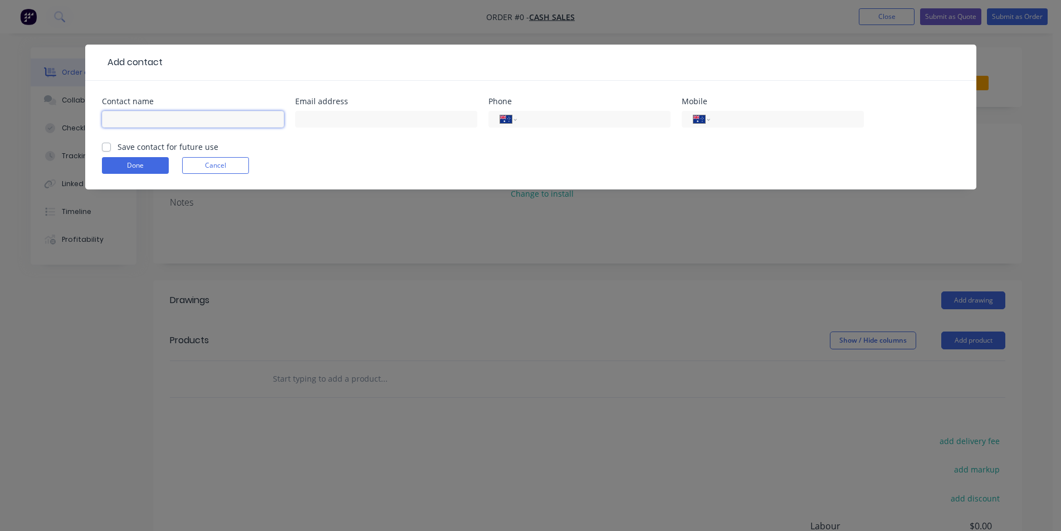
click at [177, 118] on input "text" at bounding box center [193, 119] width 182 height 17
type input "[PERSON_NAME]"
click at [196, 118] on input "[PERSON_NAME]" at bounding box center [193, 119] width 182 height 17
click button "Done" at bounding box center [135, 165] width 67 height 17
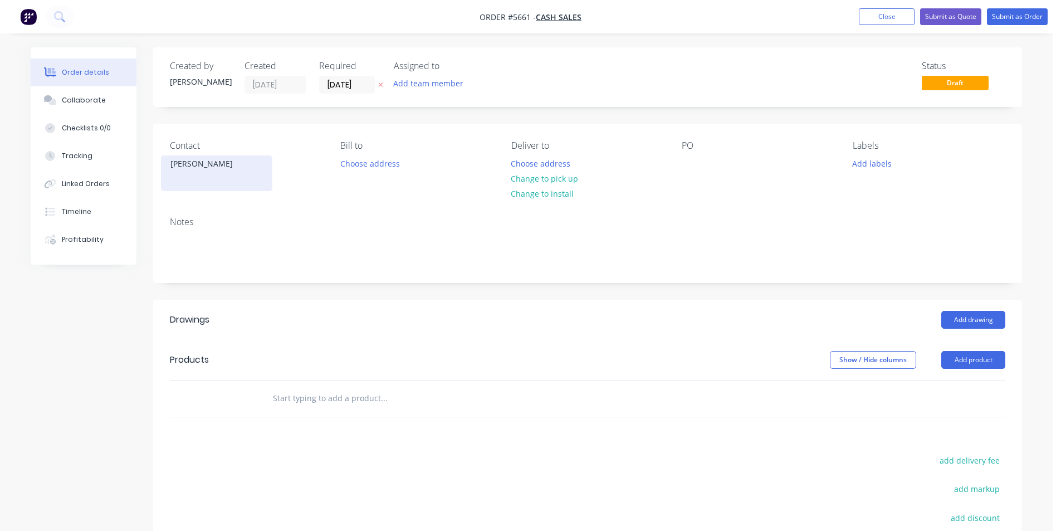
click at [179, 165] on div "[PERSON_NAME]" at bounding box center [216, 164] width 92 height 16
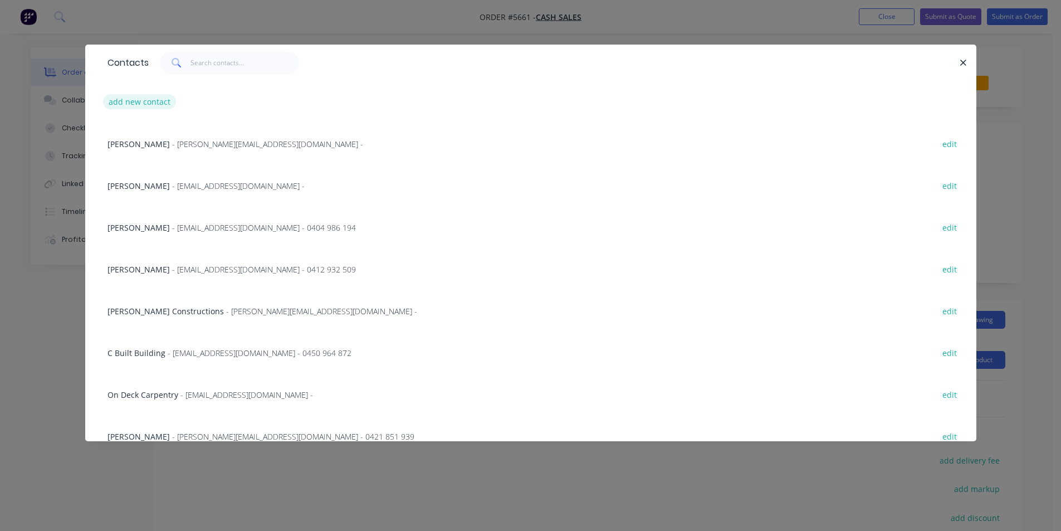
click at [158, 99] on button "add new contact" at bounding box center [140, 101] width 74 height 15
select select "AU"
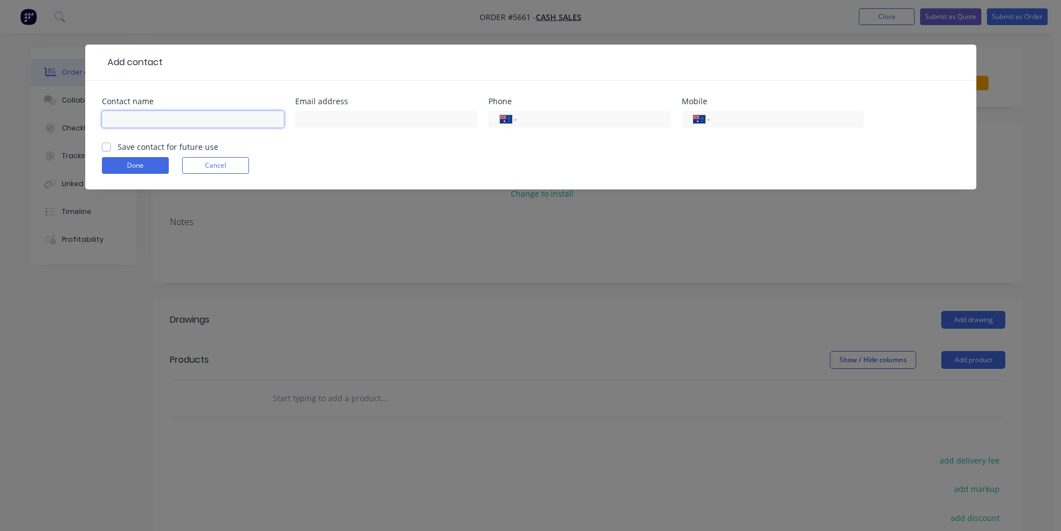
click at [180, 123] on input "text" at bounding box center [193, 119] width 182 height 17
type input "d"
type input "[PERSON_NAME] Fix"
drag, startPoint x: 330, startPoint y: 118, endPoint x: 364, endPoint y: 119, distance: 34.0
click at [330, 119] on input "text" at bounding box center [386, 119] width 182 height 17
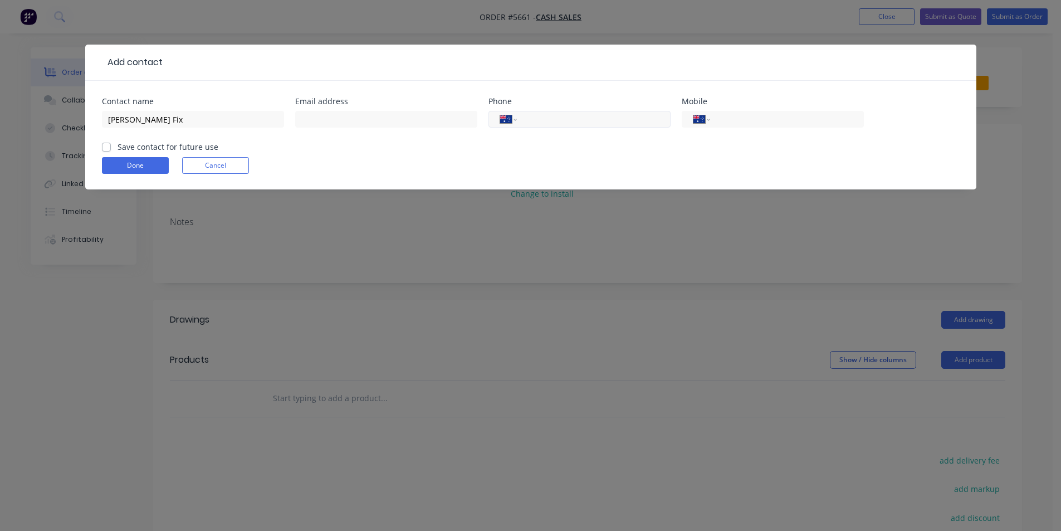
click at [557, 122] on input "tel" at bounding box center [592, 119] width 134 height 13
type input "0490 479 622"
click at [140, 165] on button "Done" at bounding box center [135, 165] width 67 height 17
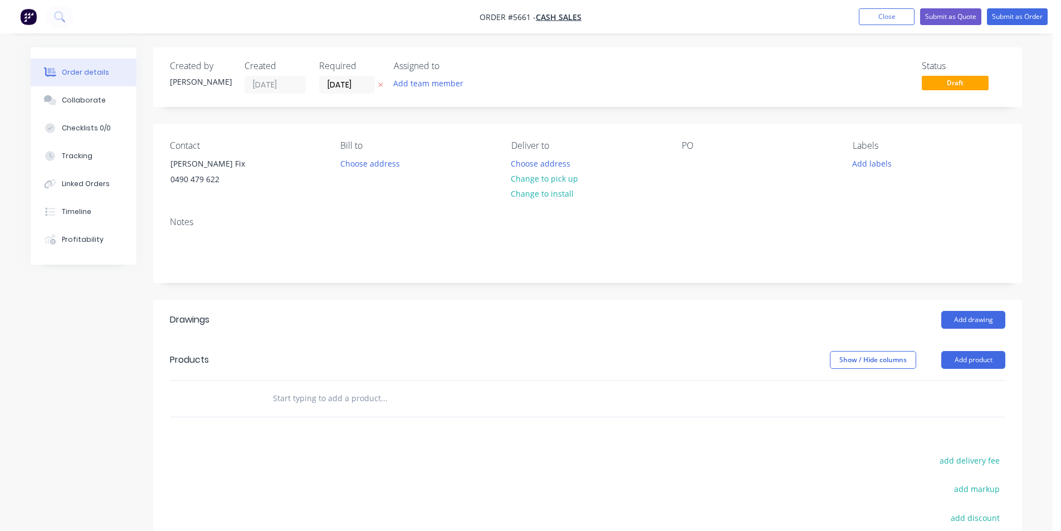
click at [670, 187] on div "Contact [PERSON_NAME] Fix 0490 479 622 Bill to Choose address Deliver to Choose…" at bounding box center [587, 166] width 869 height 84
click at [561, 179] on button "Change to pick up" at bounding box center [544, 178] width 79 height 15
click at [338, 402] on input "text" at bounding box center [383, 398] width 223 height 22
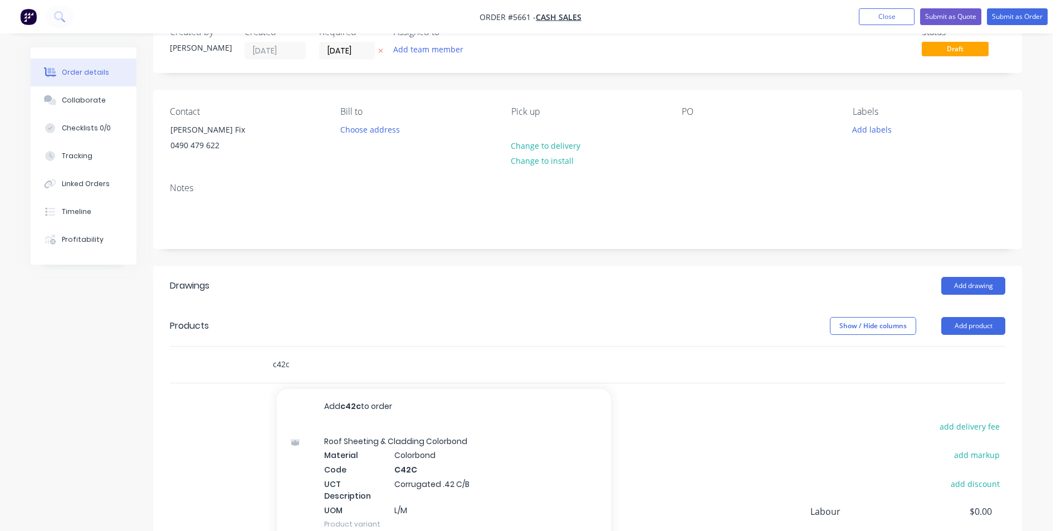
scroll to position [167, 0]
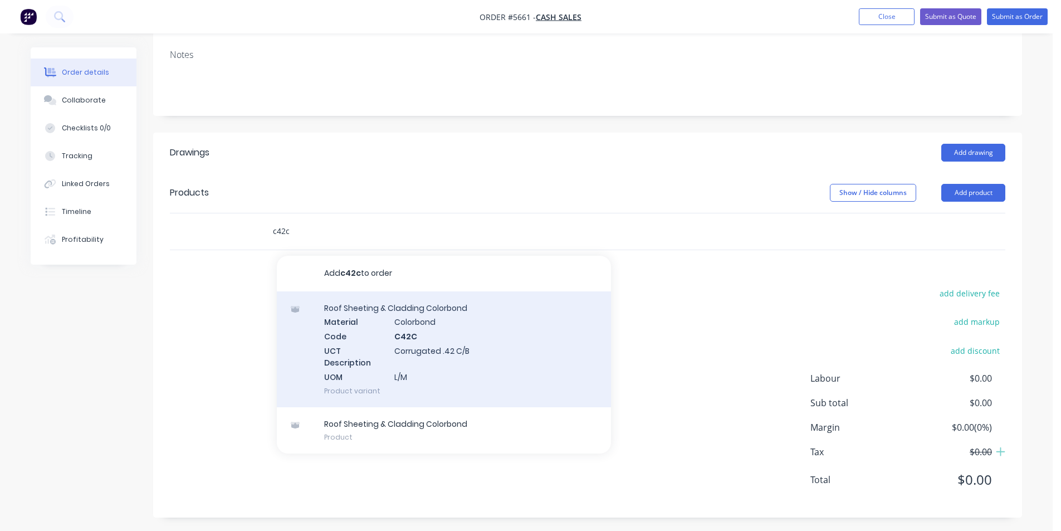
type input "c42c"
click at [508, 359] on div "Roof Sheeting & Cladding Colorbond Material Colorbond Code C42C UCT Description…" at bounding box center [444, 349] width 334 height 116
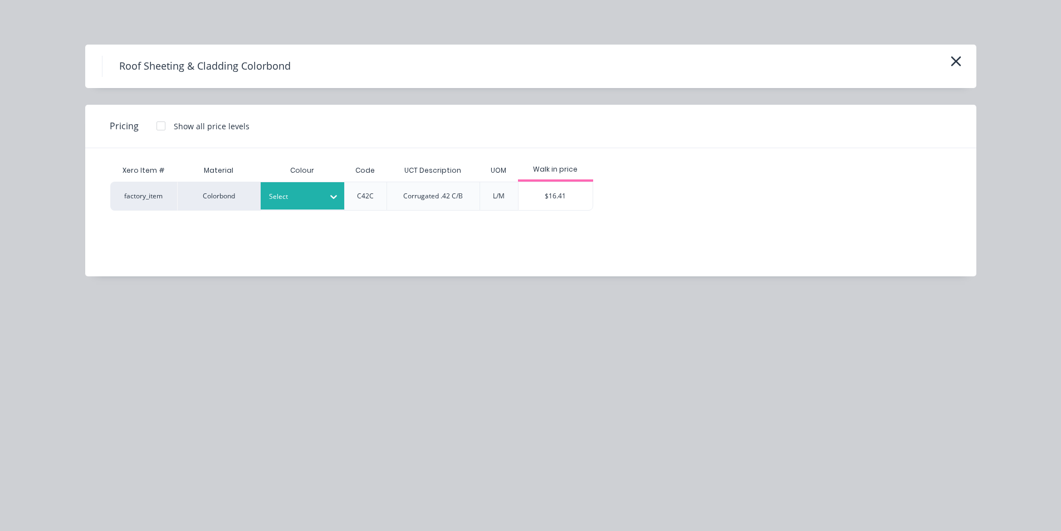
click at [300, 206] on div "Select" at bounding box center [303, 195] width 84 height 27
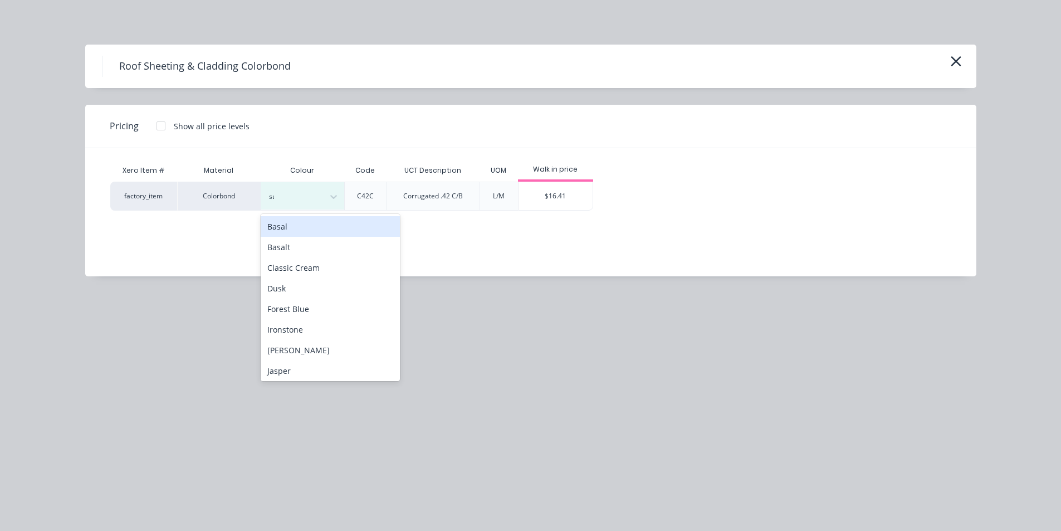
type input "surf"
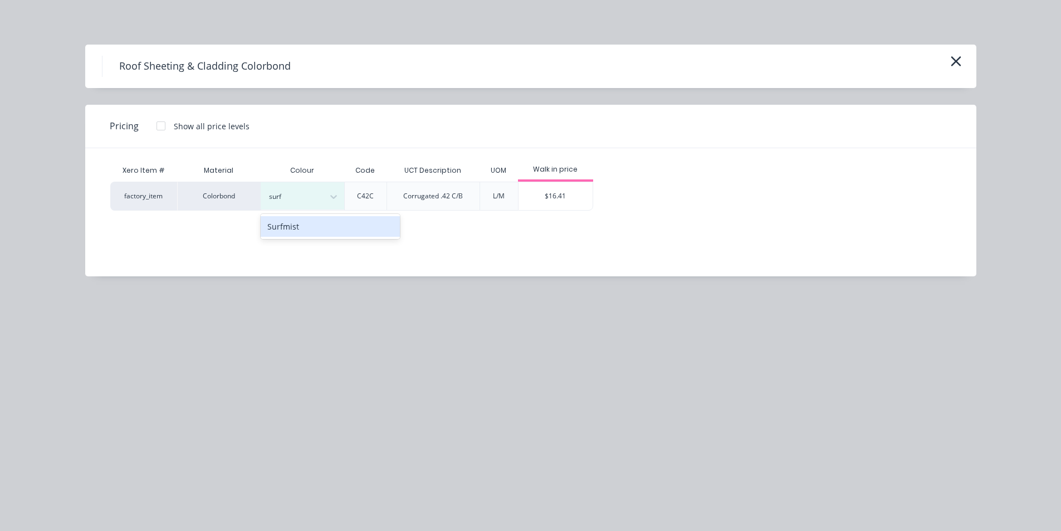
click at [296, 228] on div "Surfmist" at bounding box center [330, 226] width 139 height 21
click at [566, 191] on div "$16.41" at bounding box center [556, 196] width 74 height 28
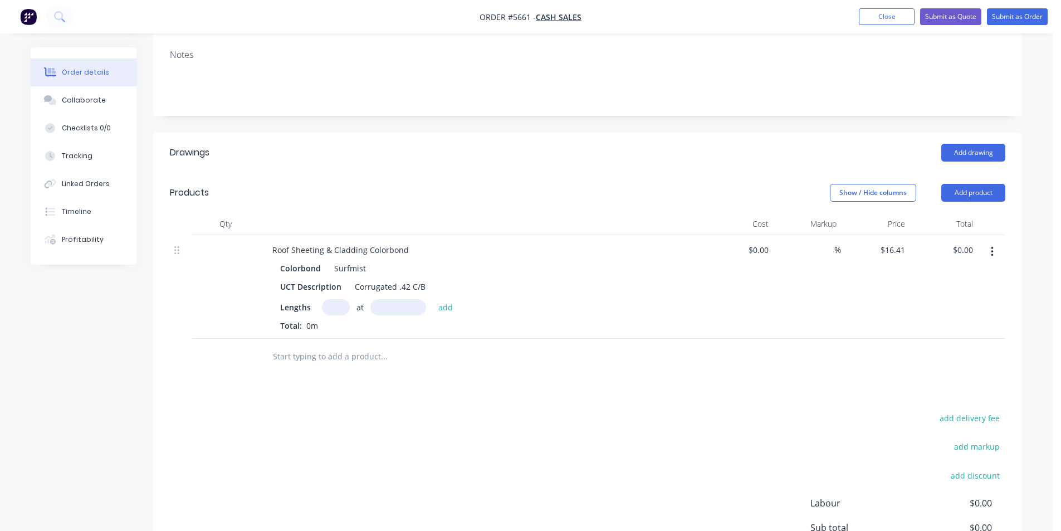
click at [331, 309] on input "text" at bounding box center [336, 307] width 28 height 16
type input "6"
type input "3000"
click at [433, 299] on button "add" at bounding box center [446, 306] width 26 height 15
type input "$295.38"
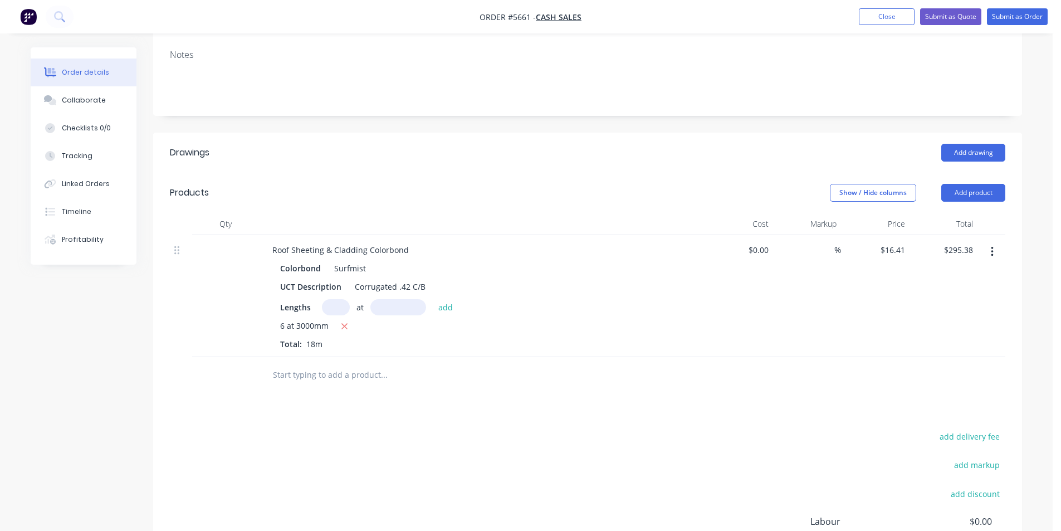
drag, startPoint x: 355, startPoint y: 373, endPoint x: 378, endPoint y: 396, distance: 32.3
click at [355, 374] on input "text" at bounding box center [383, 375] width 223 height 22
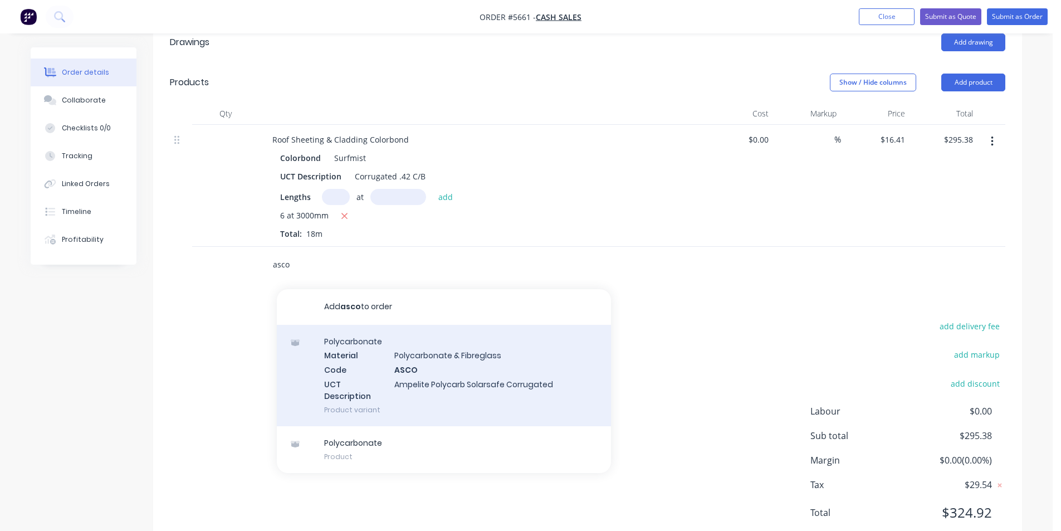
scroll to position [279, 0]
type input "asco"
click at [436, 396] on div "Polycarbonate Material Polycarbonate & Fibreglass Code ASCO UCT Description Amp…" at bounding box center [444, 374] width 334 height 101
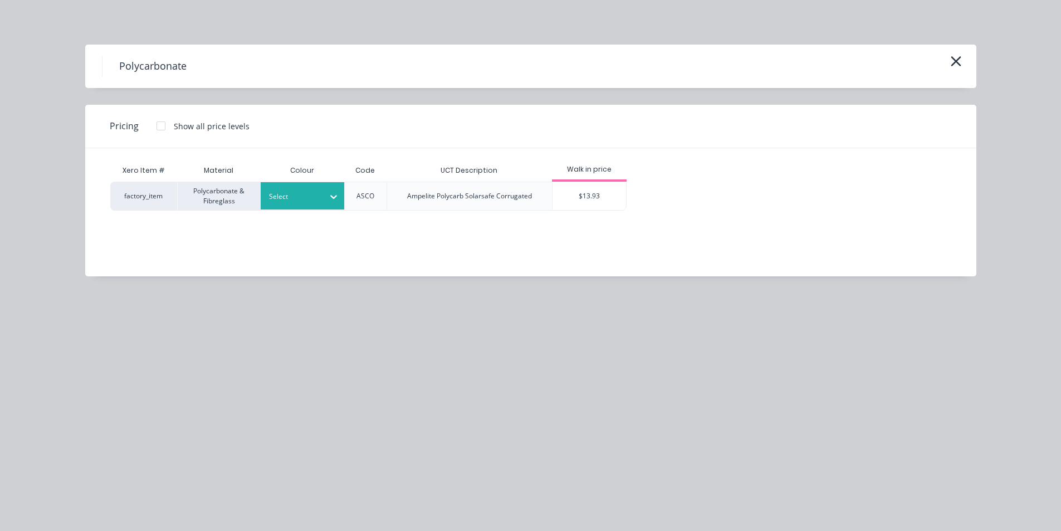
click at [294, 206] on div "Select" at bounding box center [303, 195] width 84 height 27
type input "opal"
click at [304, 228] on div "Opal" at bounding box center [330, 226] width 139 height 21
click at [618, 201] on div "$13.93" at bounding box center [590, 196] width 74 height 28
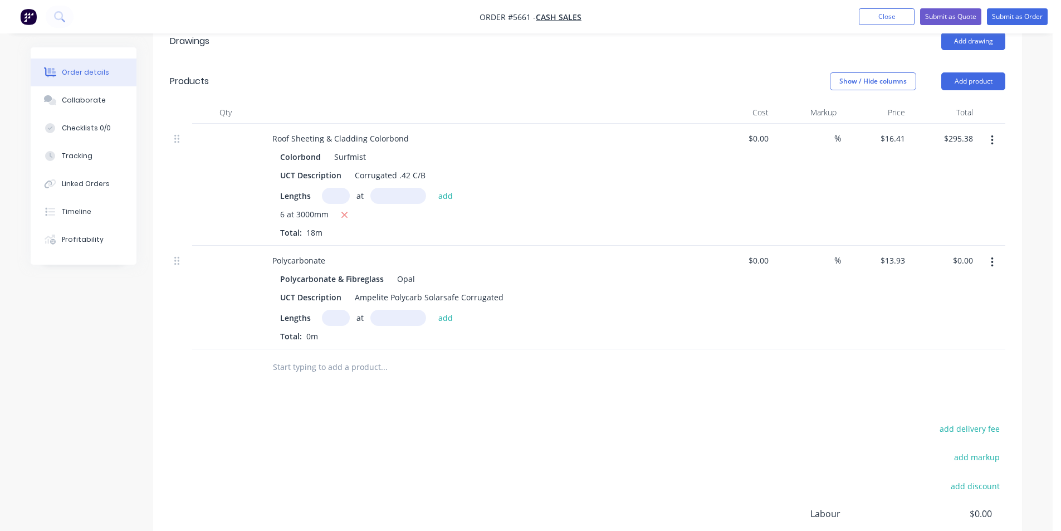
click at [323, 320] on input "text" at bounding box center [336, 318] width 28 height 16
type input "1"
type input "3000"
click at [433, 310] on button "add" at bounding box center [446, 317] width 26 height 15
type input "$41.79"
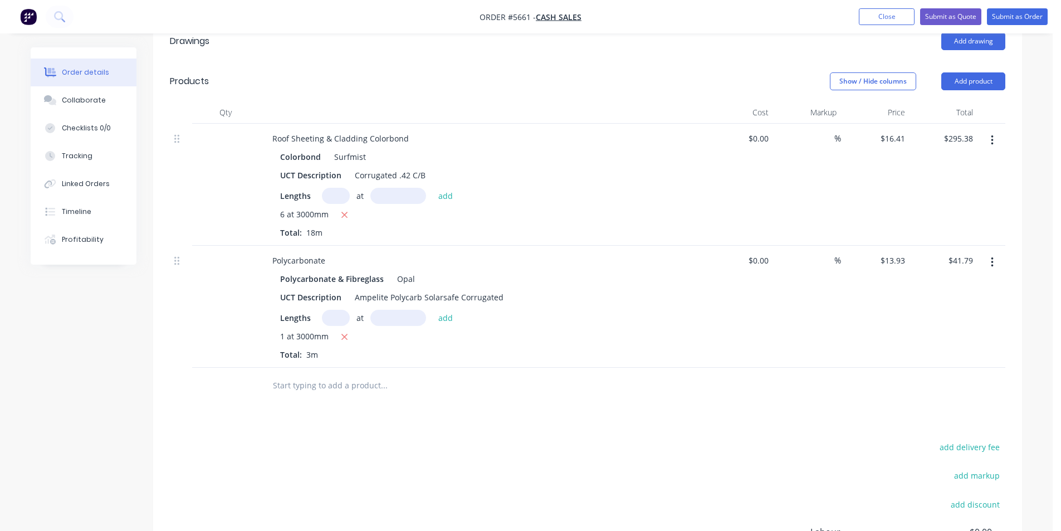
click at [376, 388] on input "text" at bounding box center [383, 385] width 223 height 22
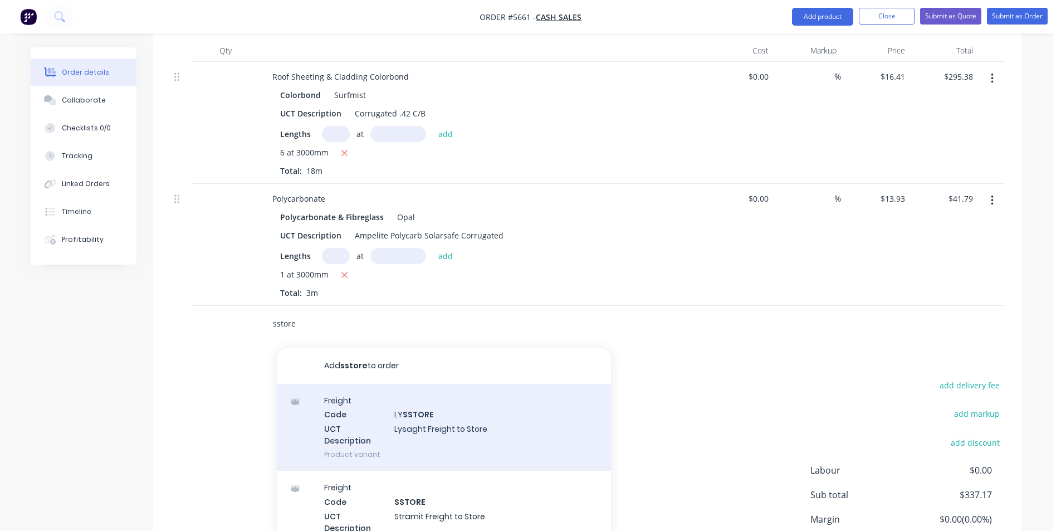
scroll to position [390, 0]
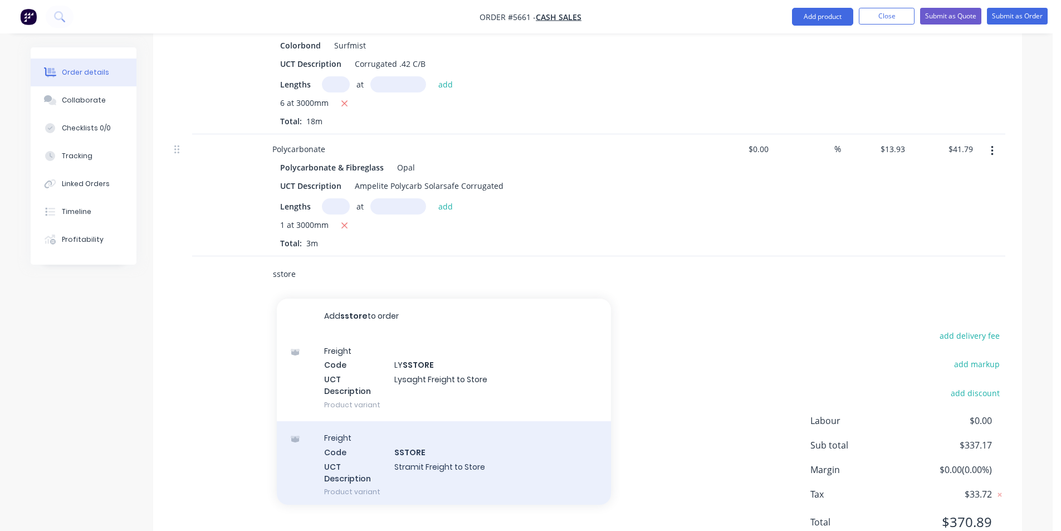
type input "sstore"
click at [463, 472] on div "Freight Code SSTORE UCT Description Stramit Freight to Store Product variant" at bounding box center [444, 464] width 334 height 87
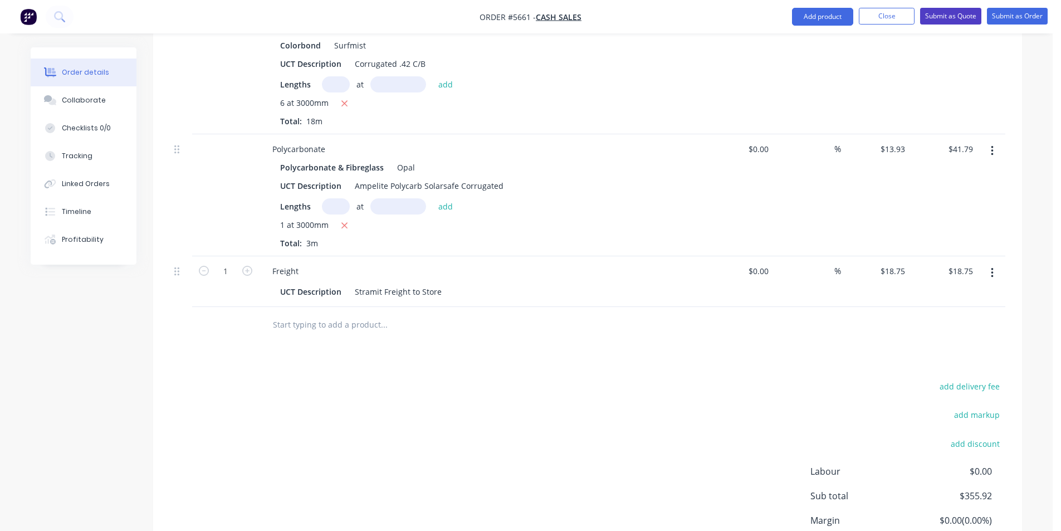
click at [948, 13] on button "Submit as Quote" at bounding box center [950, 16] width 61 height 17
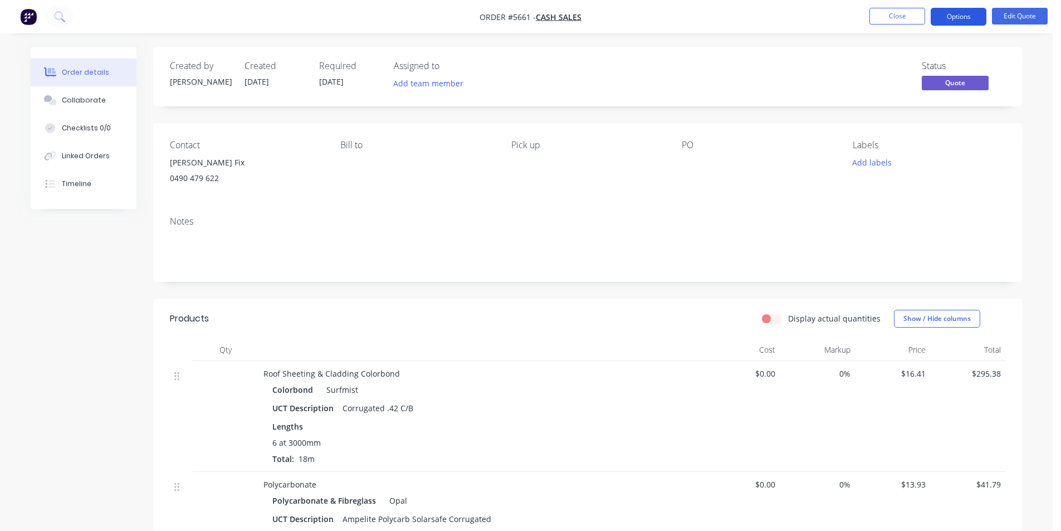
click at [952, 12] on button "Options" at bounding box center [959, 17] width 56 height 18
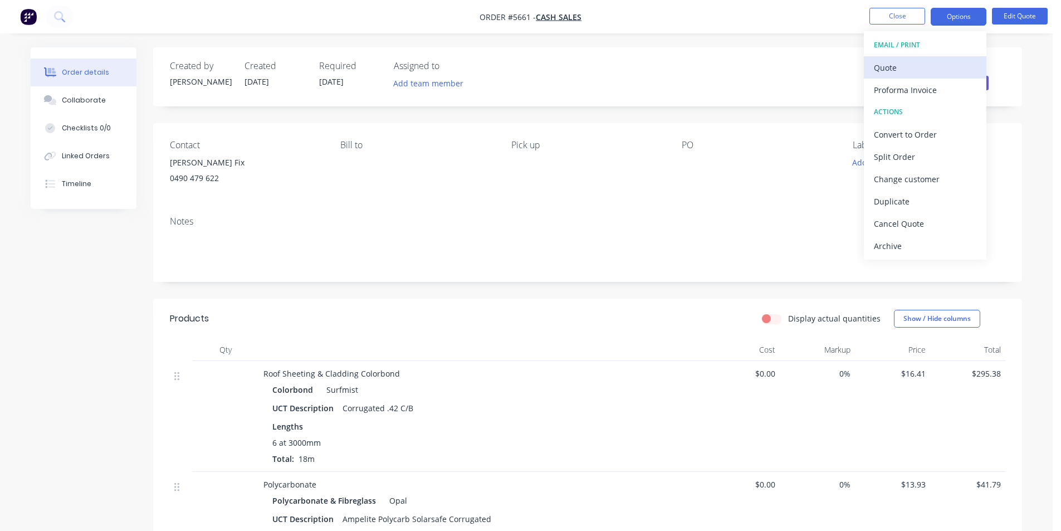
click at [886, 69] on div "Quote" at bounding box center [925, 68] width 103 height 16
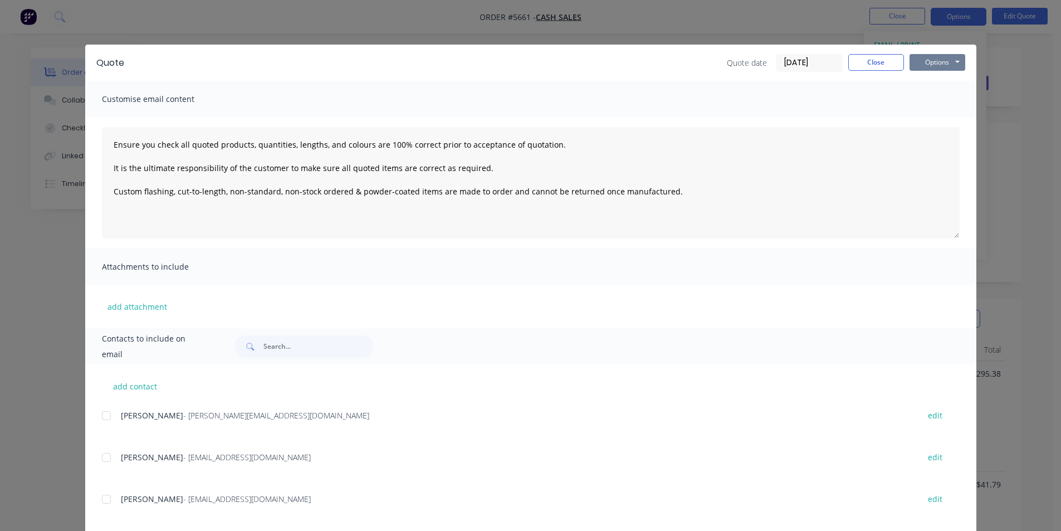
click at [930, 62] on button "Options" at bounding box center [938, 62] width 56 height 17
click at [935, 103] on button "Print" at bounding box center [945, 100] width 71 height 18
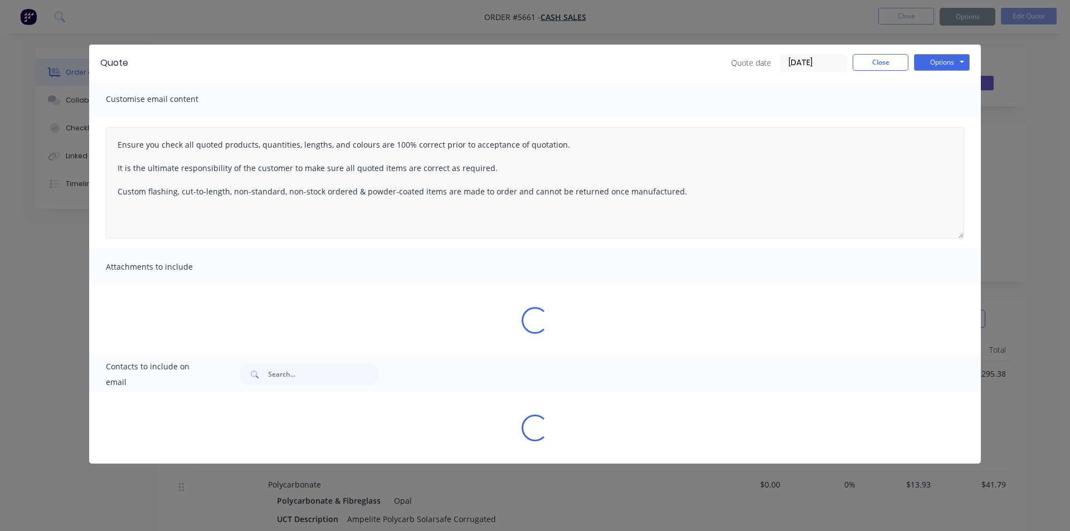
type textarea "Ensure you check all quoted products, quantities, lengths, and colours are 100%…"
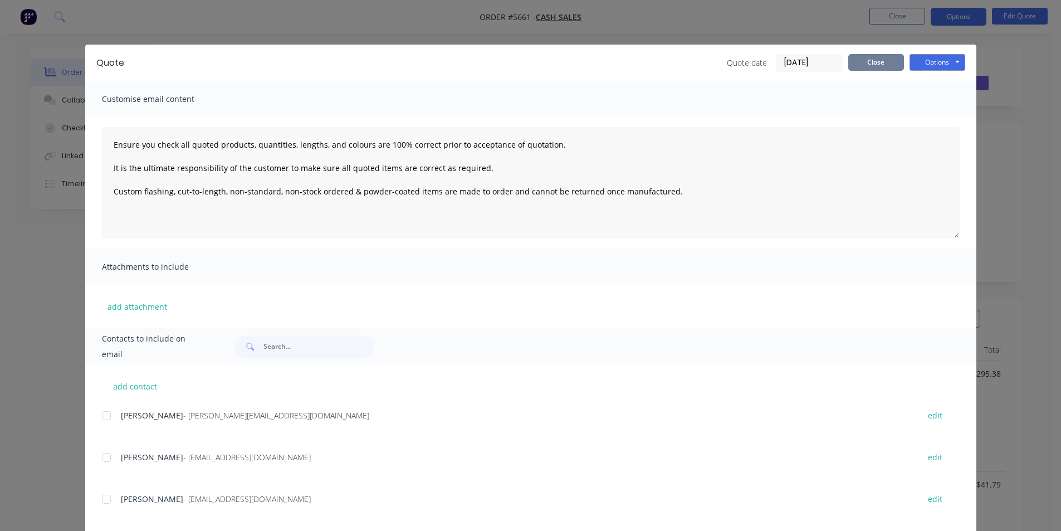
click at [878, 61] on button "Close" at bounding box center [877, 62] width 56 height 17
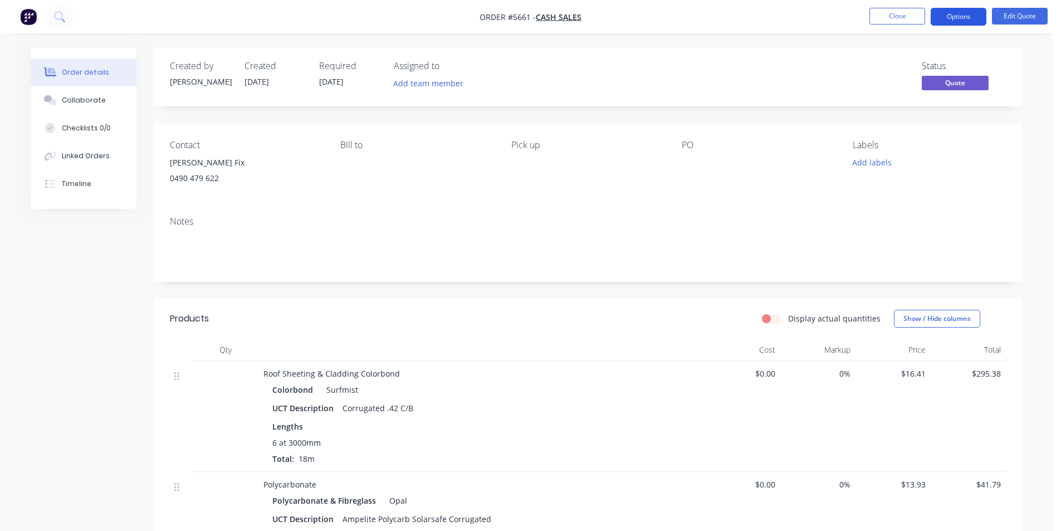
click at [955, 18] on button "Options" at bounding box center [959, 17] width 56 height 18
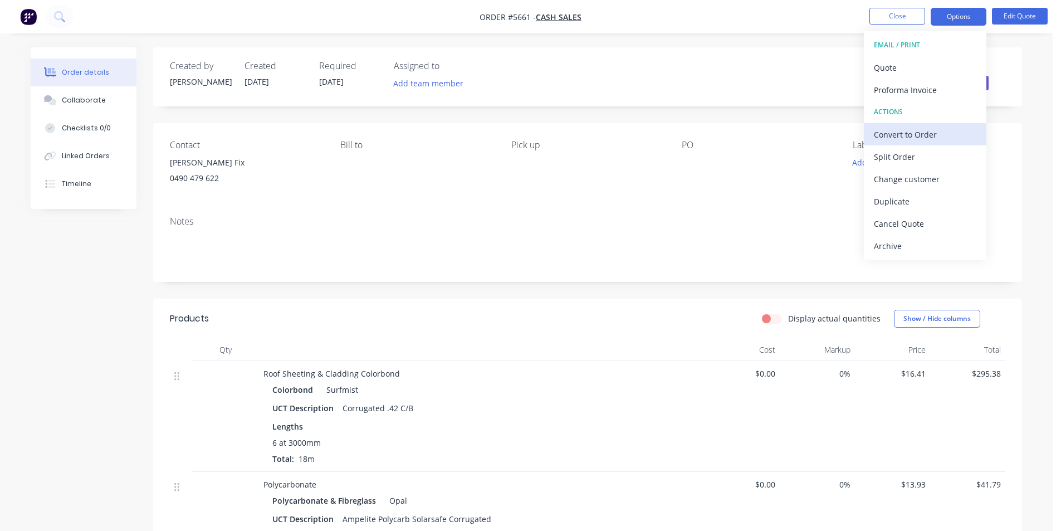
click at [910, 140] on div "Convert to Order" at bounding box center [925, 134] width 103 height 16
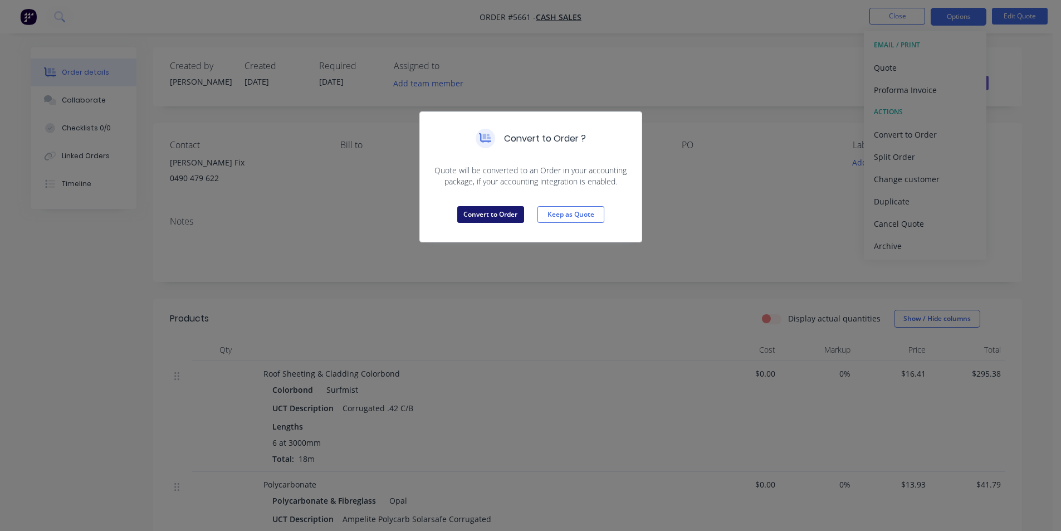
click at [494, 212] on button "Convert to Order" at bounding box center [490, 214] width 67 height 17
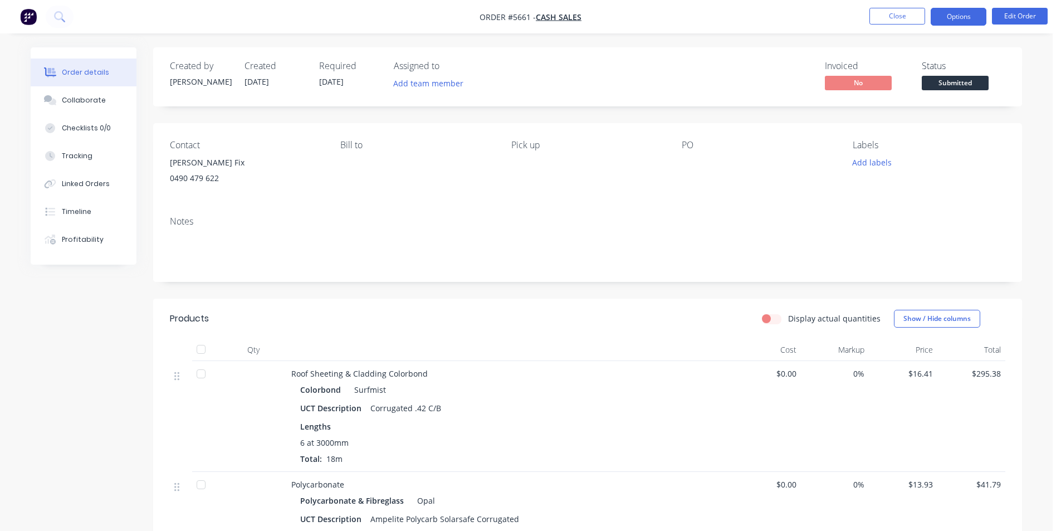
click at [967, 14] on button "Options" at bounding box center [959, 17] width 56 height 18
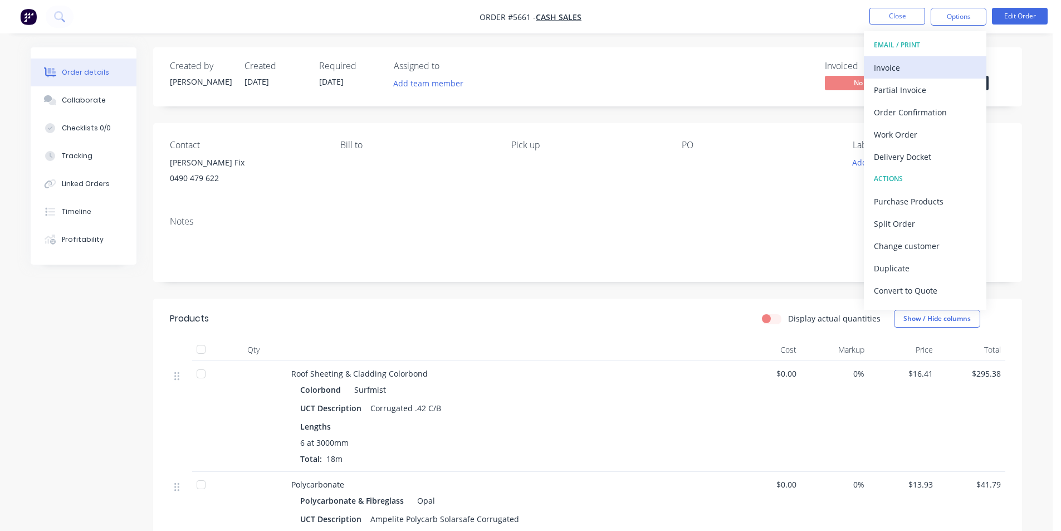
click at [899, 66] on div "Invoice" at bounding box center [925, 68] width 103 height 16
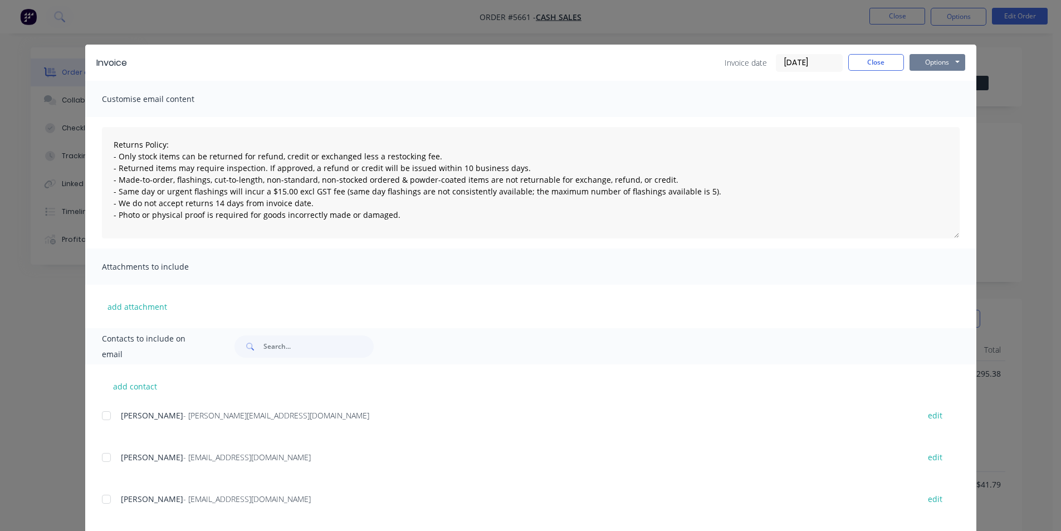
click at [941, 62] on button "Options" at bounding box center [938, 62] width 56 height 17
click at [936, 99] on button "Print" at bounding box center [945, 100] width 71 height 18
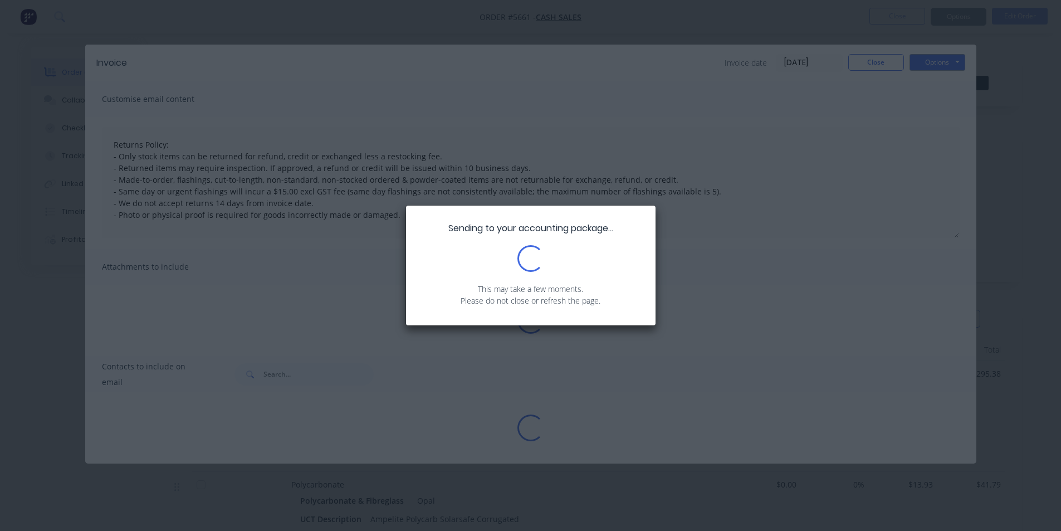
type textarea "Returns Policy: - Only stock items can be returned for refund, credit or exchan…"
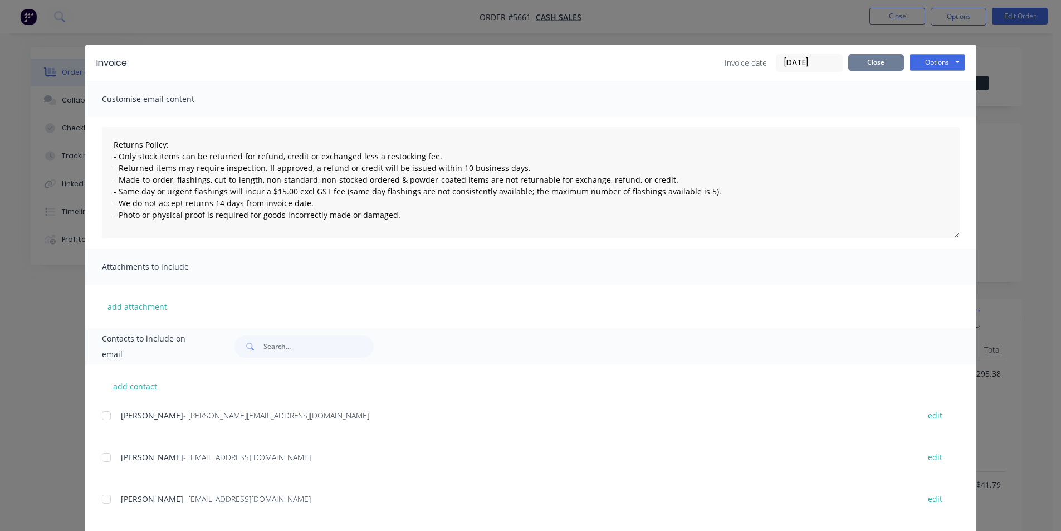
click at [870, 65] on button "Close" at bounding box center [877, 62] width 56 height 17
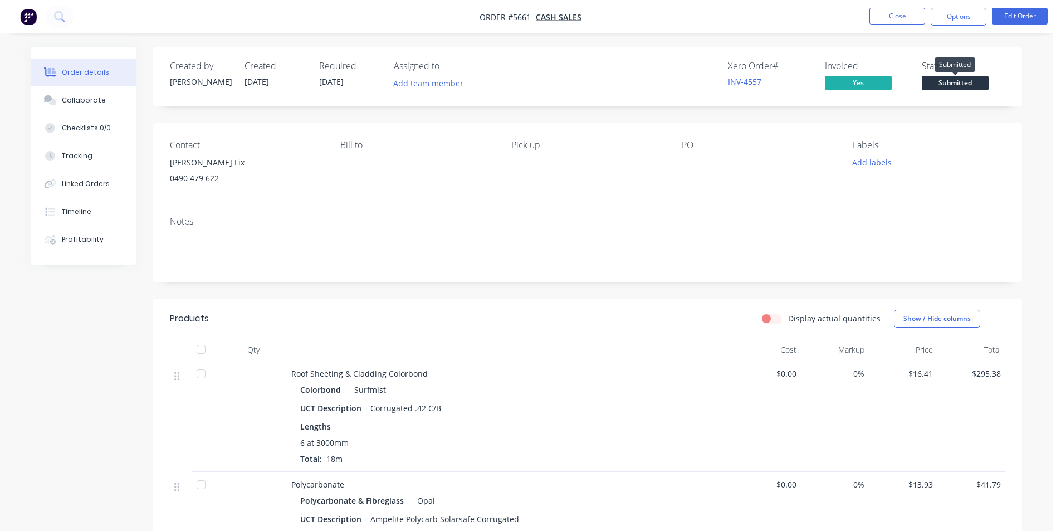
click at [972, 82] on span "Submitted" at bounding box center [955, 83] width 67 height 14
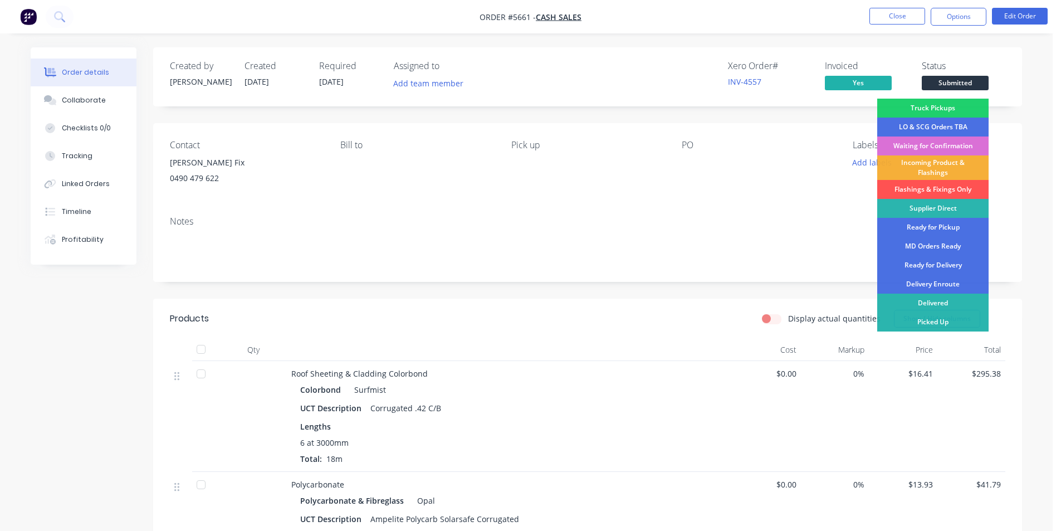
click at [951, 143] on div "Waiting for Confirmation" at bounding box center [933, 146] width 111 height 19
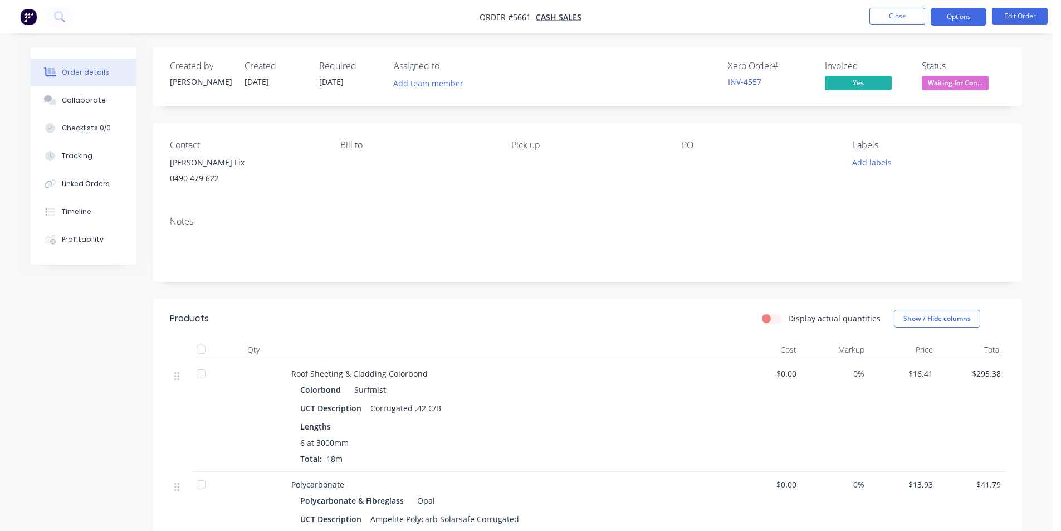
click at [966, 16] on button "Options" at bounding box center [959, 17] width 56 height 18
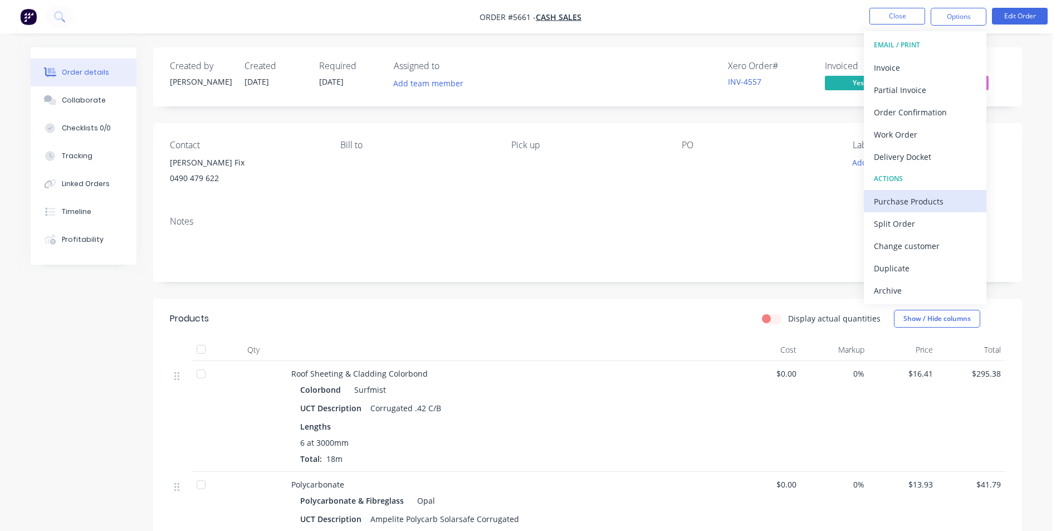
click at [931, 204] on div "Purchase Products" at bounding box center [925, 201] width 103 height 16
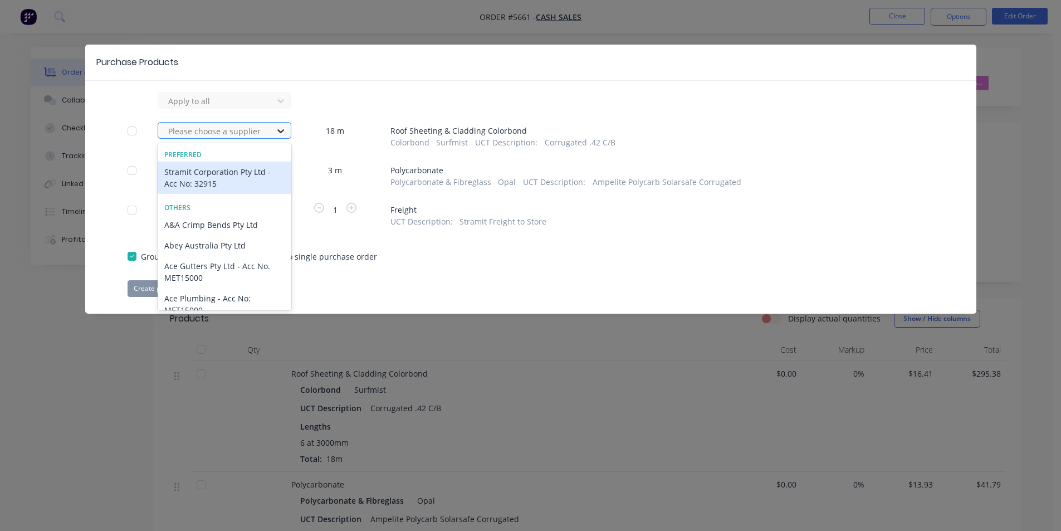
click at [281, 131] on icon at bounding box center [280, 131] width 7 height 4
click at [232, 175] on div "Stramit Corporation Pty Ltd - Acc No: 32915" at bounding box center [225, 178] width 134 height 32
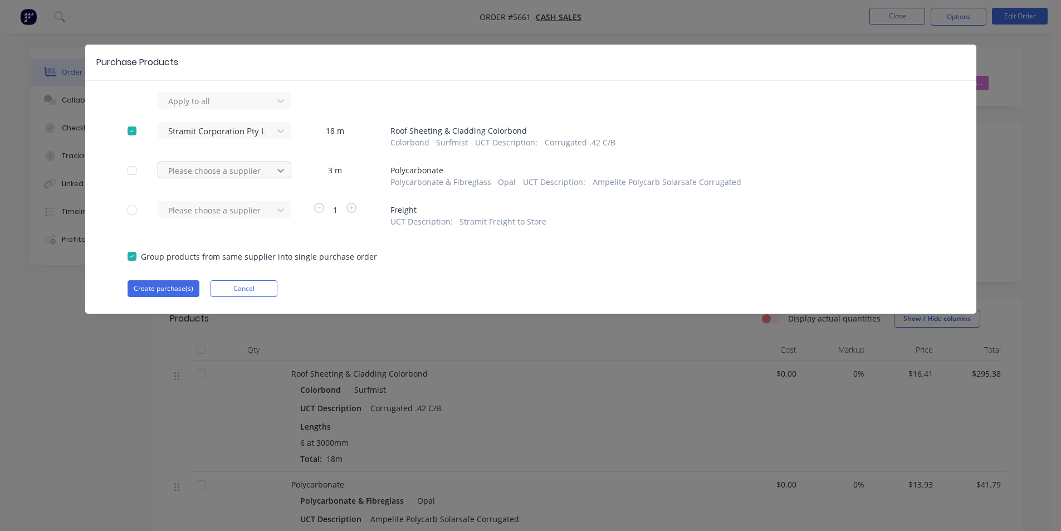
click at [281, 106] on icon at bounding box center [280, 100] width 11 height 11
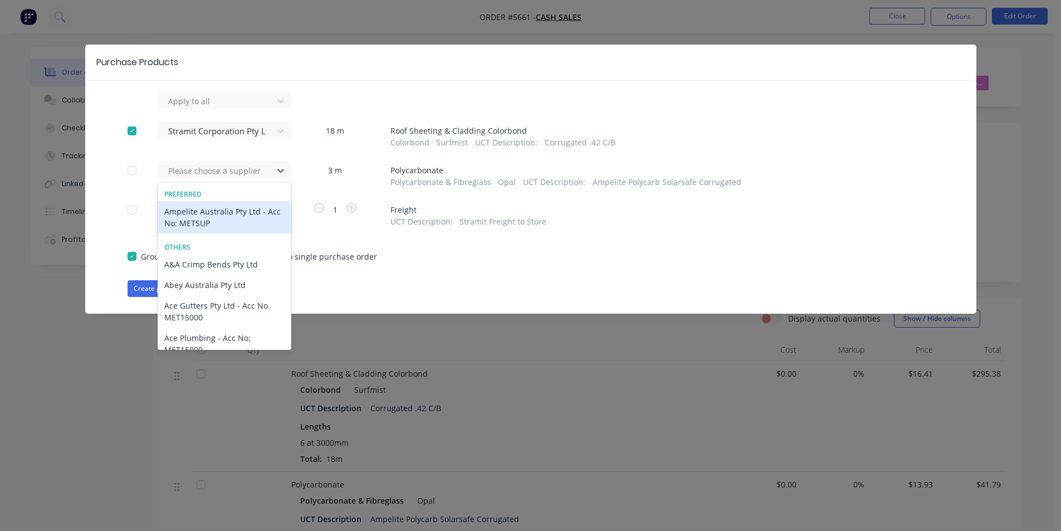
click at [222, 216] on div "Ampelite Australia Pty Ltd - Acc No: METSUP" at bounding box center [225, 217] width 134 height 32
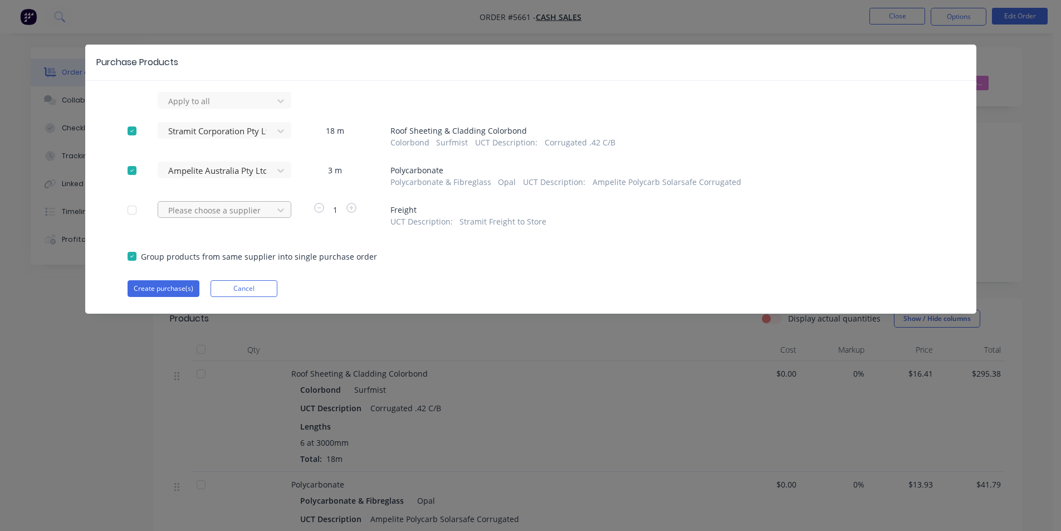
click at [224, 108] on div at bounding box center [217, 101] width 100 height 14
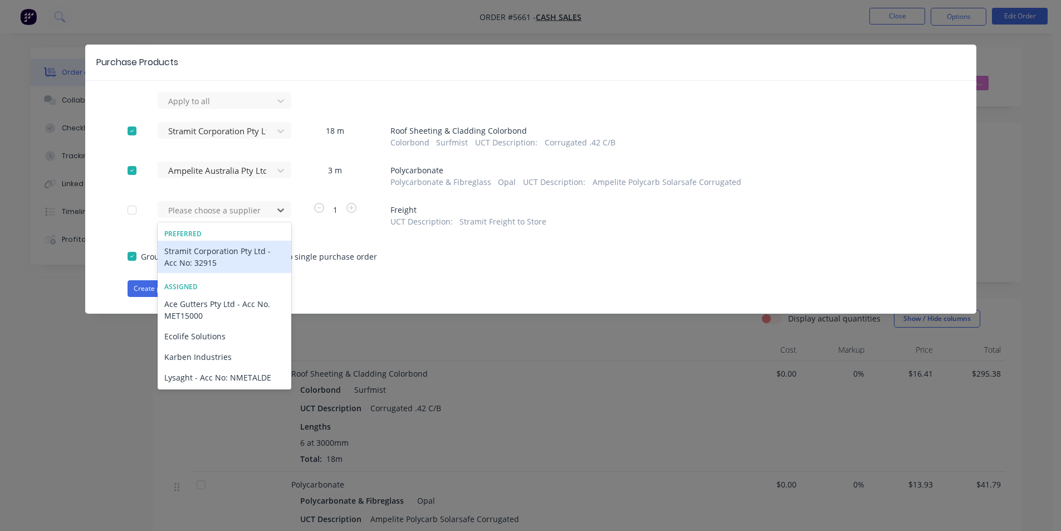
click at [218, 256] on div "Stramit Corporation Pty Ltd - Acc No: 32915" at bounding box center [225, 257] width 134 height 32
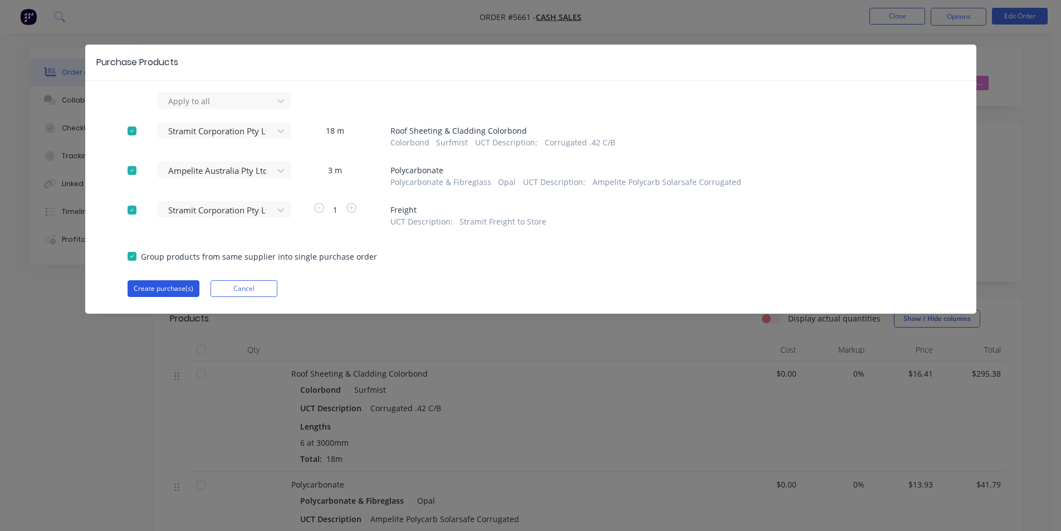
click at [169, 290] on button "Create purchase(s)" at bounding box center [164, 288] width 72 height 17
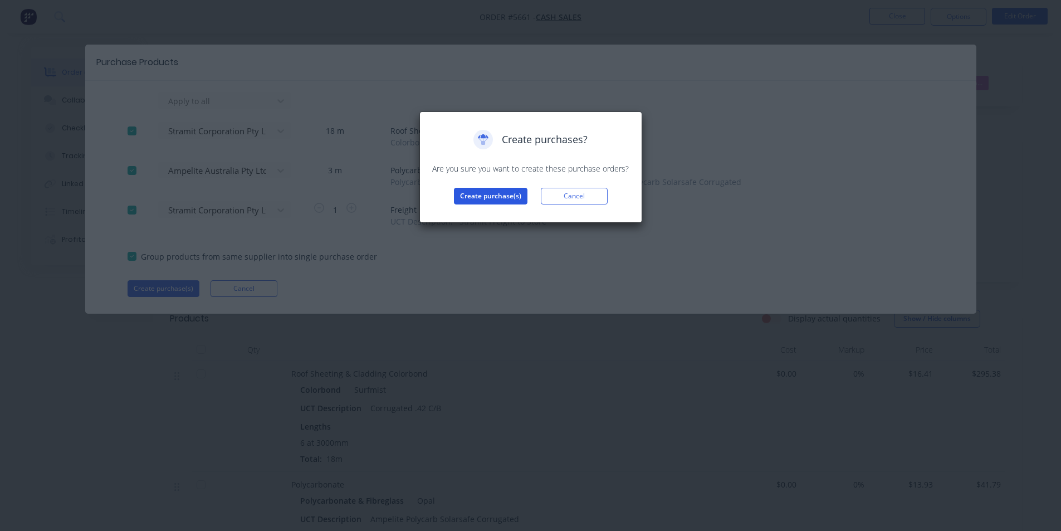
click at [499, 196] on button "Create purchase(s)" at bounding box center [491, 196] width 74 height 17
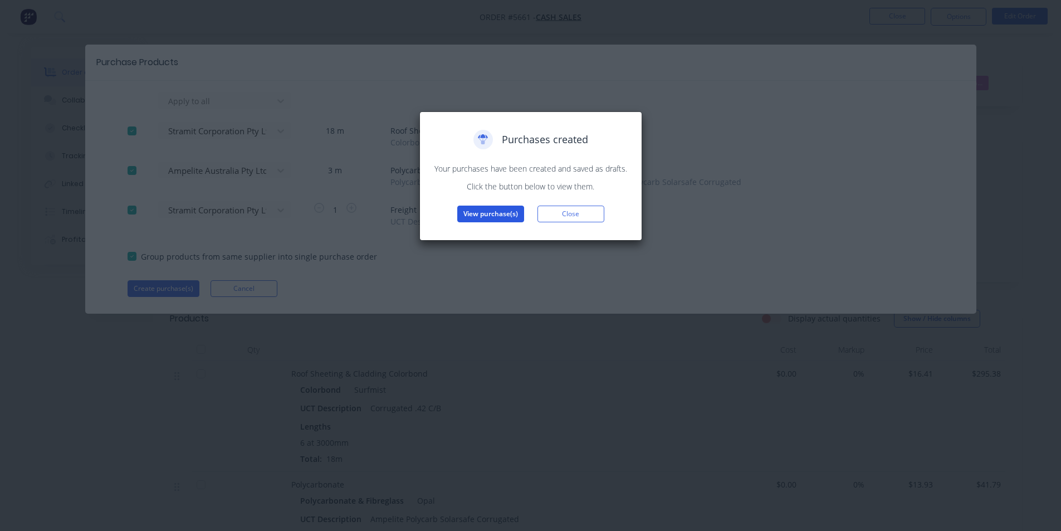
click at [485, 215] on button "View purchase(s)" at bounding box center [490, 214] width 67 height 17
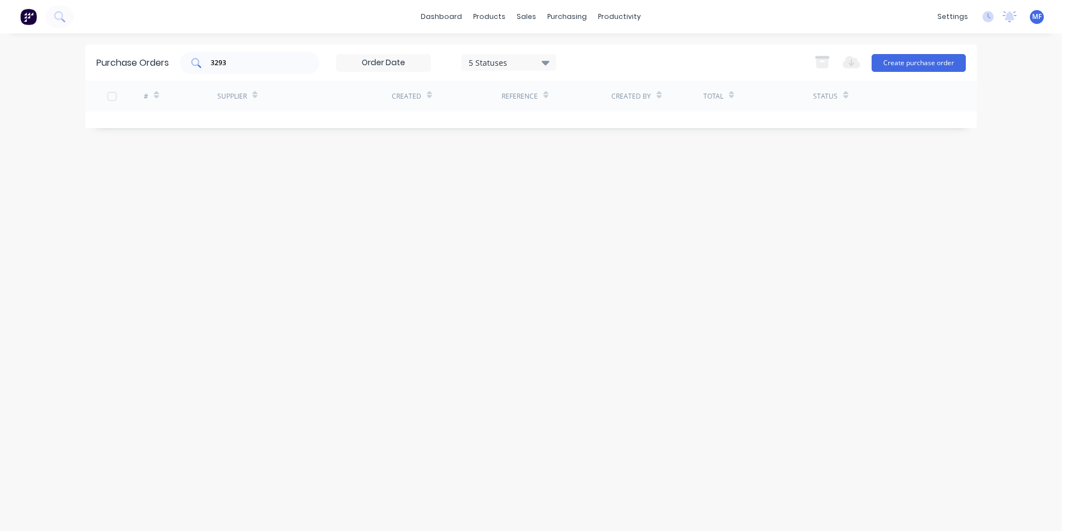
click at [242, 62] on input "3293" at bounding box center [255, 62] width 92 height 11
type input "cash"
click at [527, 14] on div "sales" at bounding box center [526, 16] width 31 height 17
click at [554, 72] on div "Customers" at bounding box center [565, 76] width 40 height 10
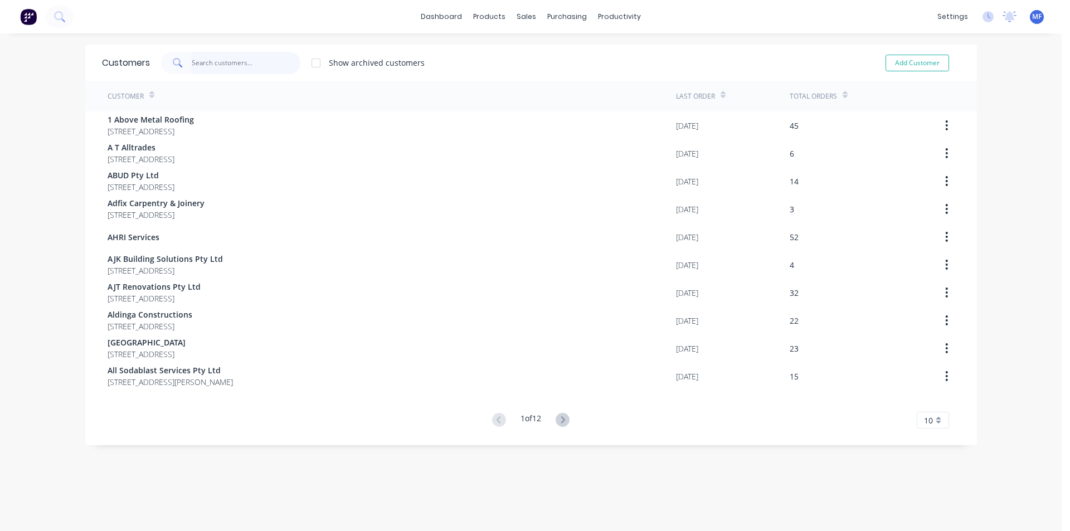
click at [205, 61] on input "text" at bounding box center [246, 63] width 109 height 22
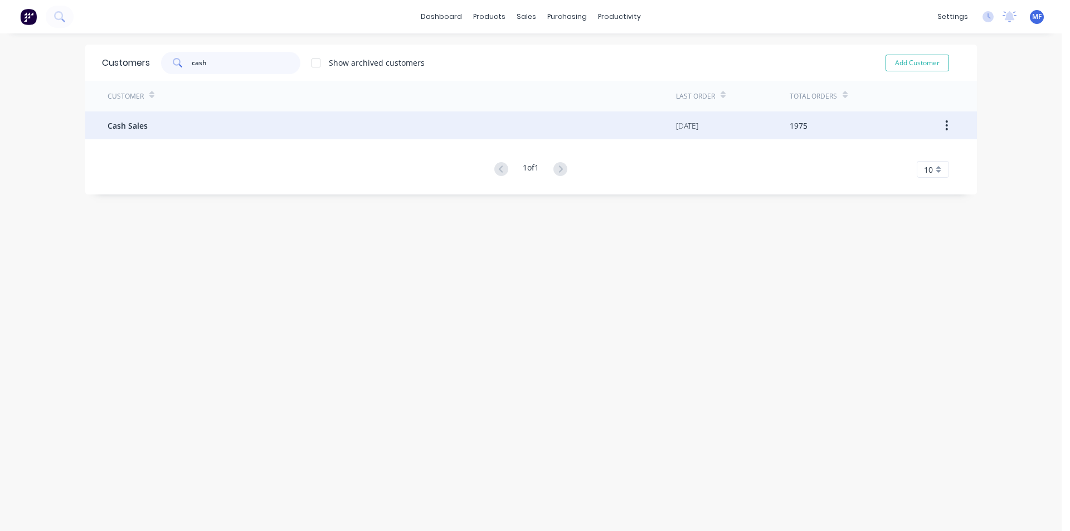
type input "cash"
click at [169, 125] on div "Cash Sales" at bounding box center [392, 125] width 568 height 28
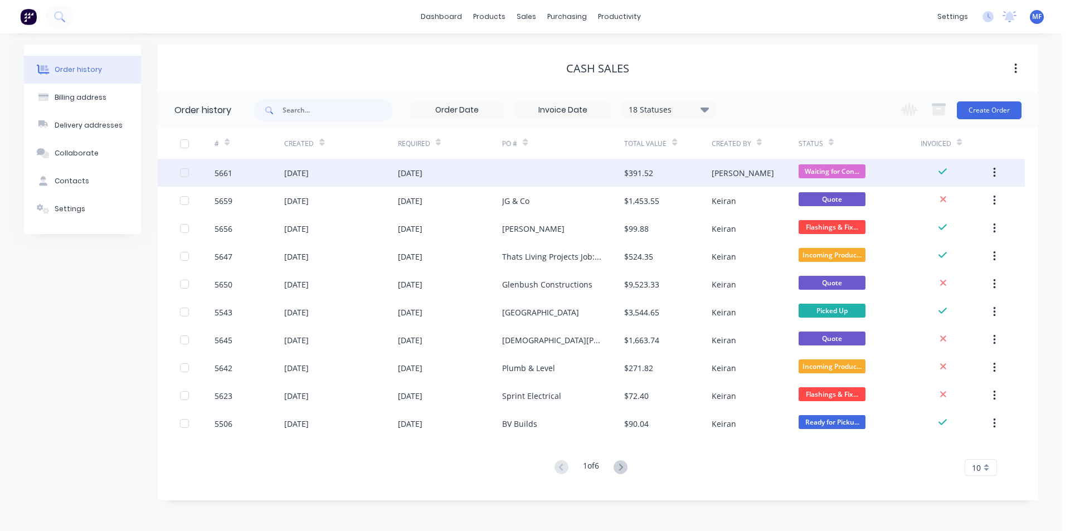
click at [576, 174] on div at bounding box center [563, 173] width 122 height 28
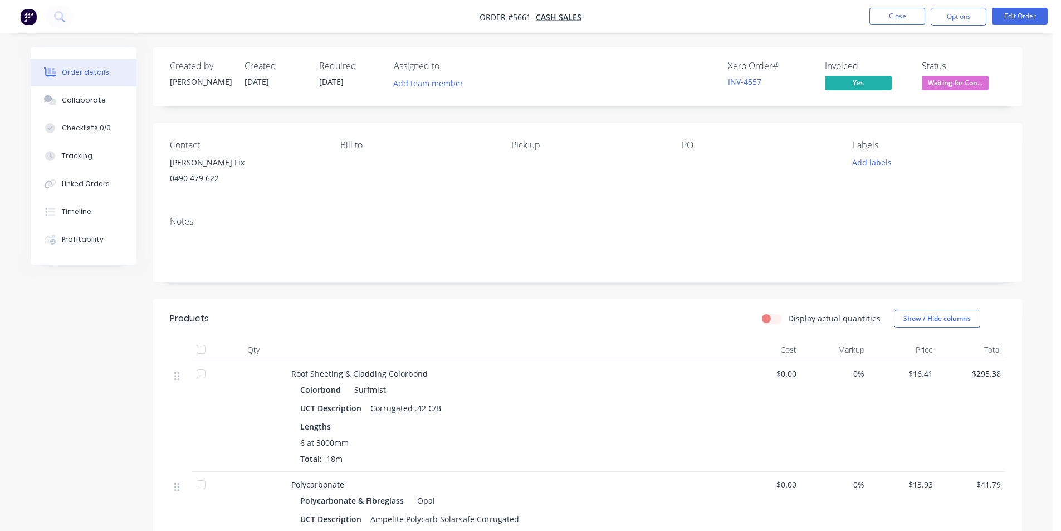
click at [715, 165] on div at bounding box center [751, 163] width 139 height 16
click at [698, 170] on div at bounding box center [751, 163] width 139 height 16
click at [1017, 12] on button "Edit Order" at bounding box center [1020, 16] width 56 height 17
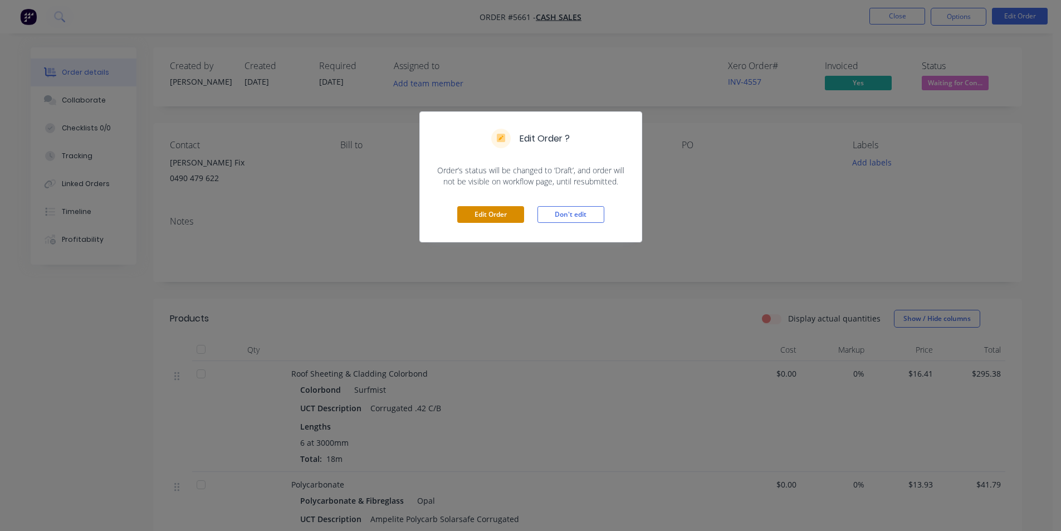
click at [505, 212] on button "Edit Order" at bounding box center [490, 214] width 67 height 17
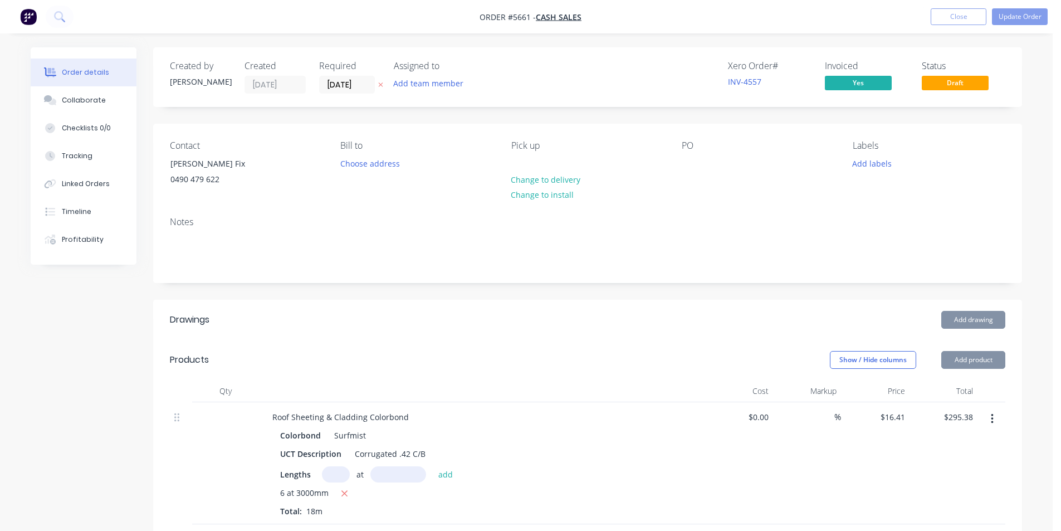
click at [698, 175] on div "PO" at bounding box center [758, 165] width 153 height 51
click at [690, 163] on div at bounding box center [691, 163] width 18 height 16
click at [735, 163] on div "[PERSON_NAME]" at bounding box center [722, 163] width 80 height 16
click at [752, 178] on div "PO [PERSON_NAME] Fix" at bounding box center [758, 165] width 153 height 51
click at [1018, 19] on button "Update Order" at bounding box center [1020, 16] width 56 height 17
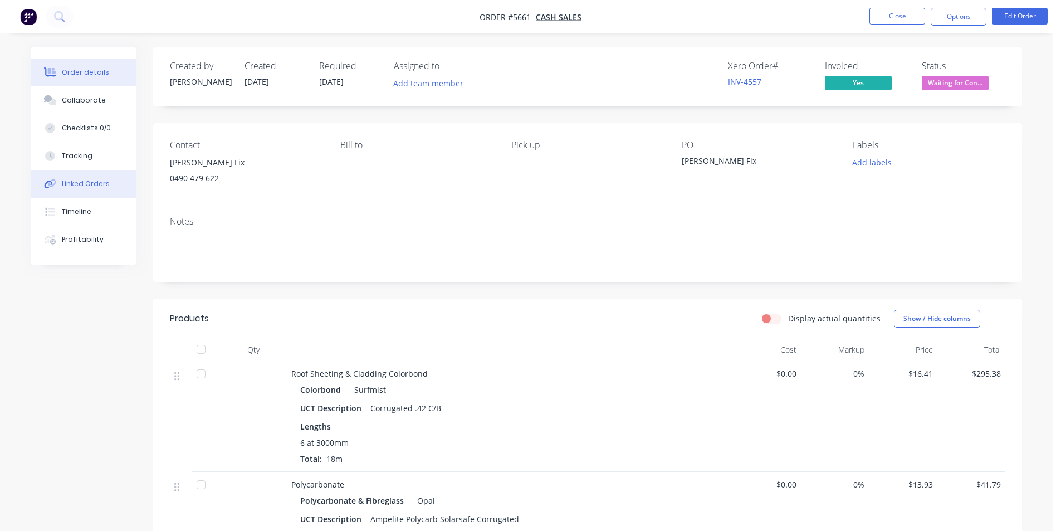
click at [92, 186] on div "Linked Orders" at bounding box center [86, 184] width 48 height 10
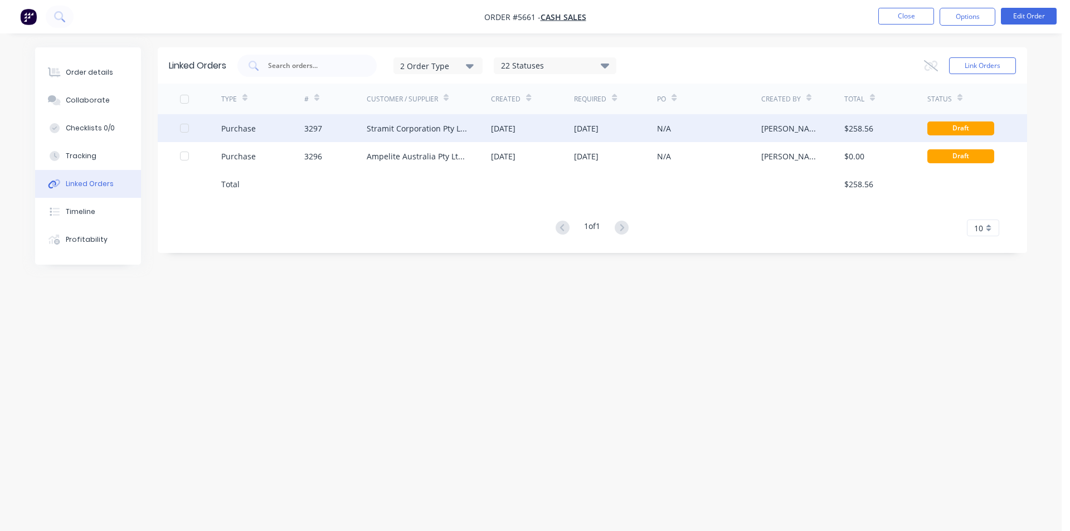
click at [461, 124] on div "Stramit Corporation Pty Ltd - Acc No: 32915" at bounding box center [418, 129] width 103 height 12
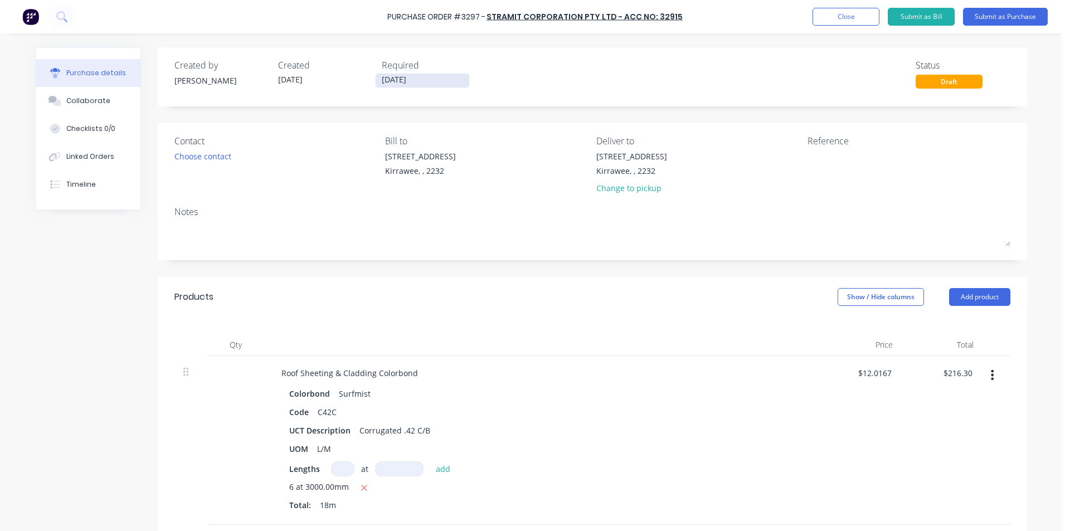
click at [413, 79] on input "[DATE]" at bounding box center [423, 81] width 94 height 14
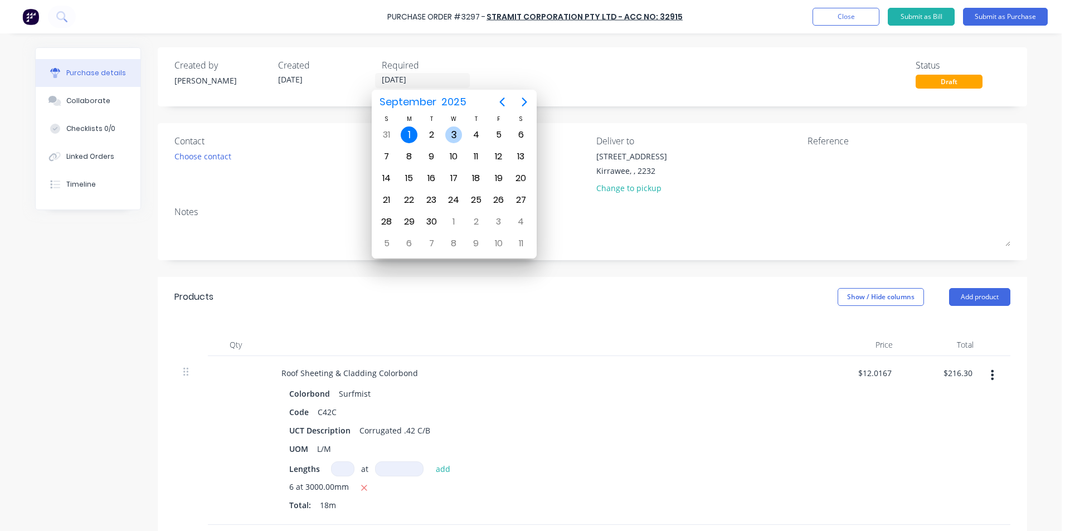
click at [450, 130] on div "3" at bounding box center [453, 134] width 17 height 17
type input "[DATE]"
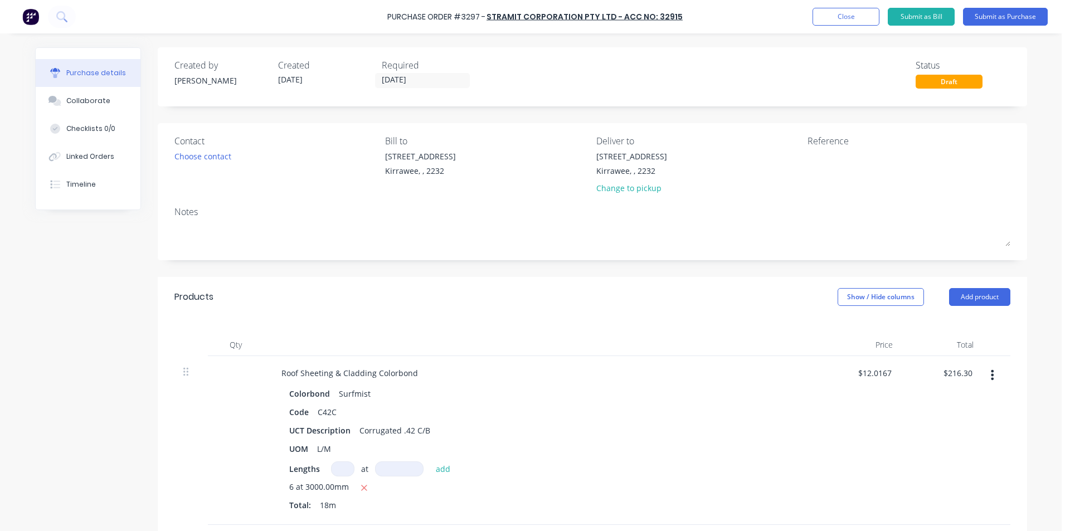
click at [839, 215] on div "Notes" at bounding box center [592, 211] width 836 height 13
click at [842, 165] on textarea at bounding box center [876, 162] width 139 height 25
type textarea "[PERSON_NAME]"
type textarea "x"
type textarea "[PERSON_NAME]"
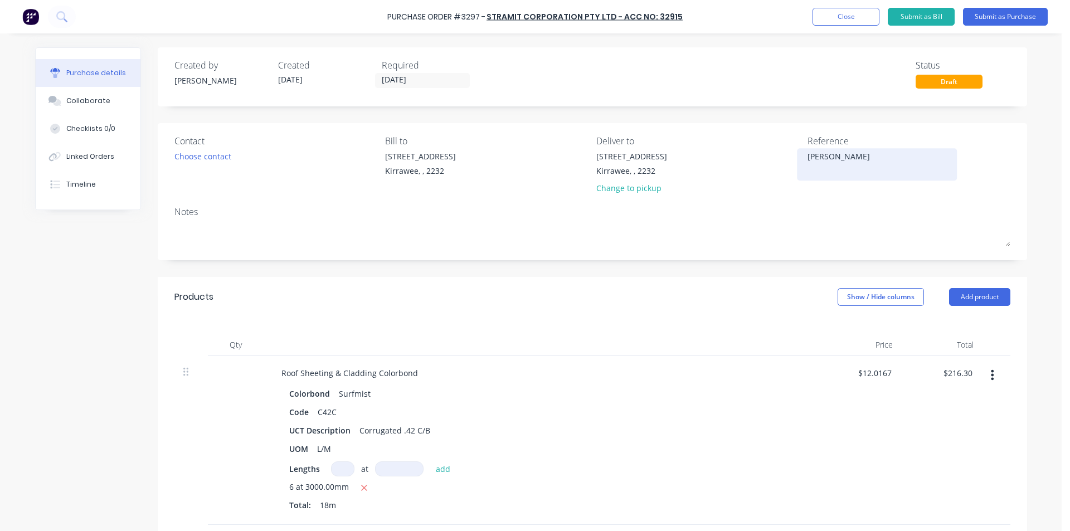
type textarea "x"
type textarea "[PERSON_NAME] F"
type textarea "x"
type textarea "[PERSON_NAME] Fi"
type textarea "x"
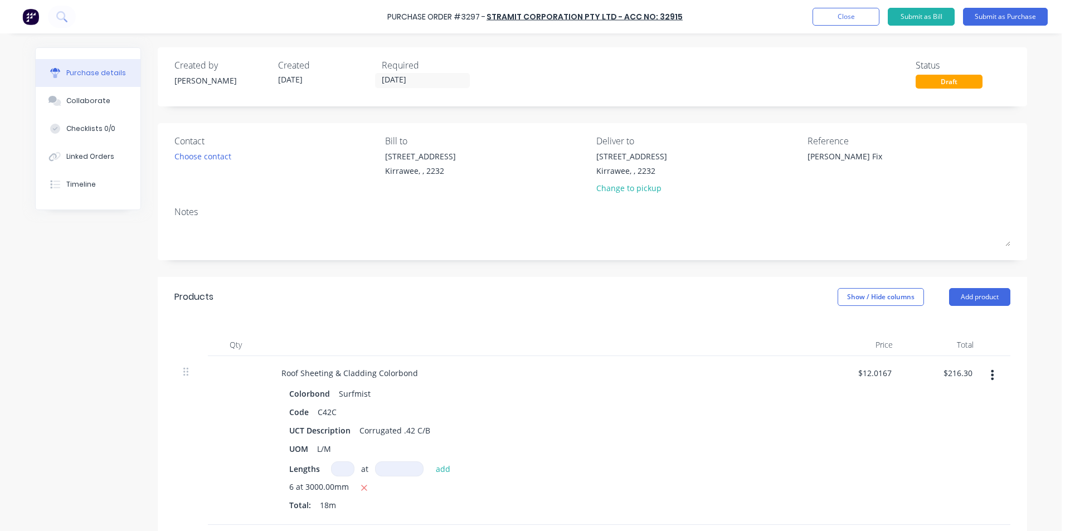
type textarea "[PERSON_NAME] Fix"
type textarea "x"
type textarea "[PERSON_NAME] Fix"
drag, startPoint x: 746, startPoint y: 266, endPoint x: 751, endPoint y: 292, distance: 26.7
click at [746, 265] on div "Created by [PERSON_NAME] Created [DATE] Required [DATE] Status Draft Contact Ch…" at bounding box center [592, 434] width 869 height 775
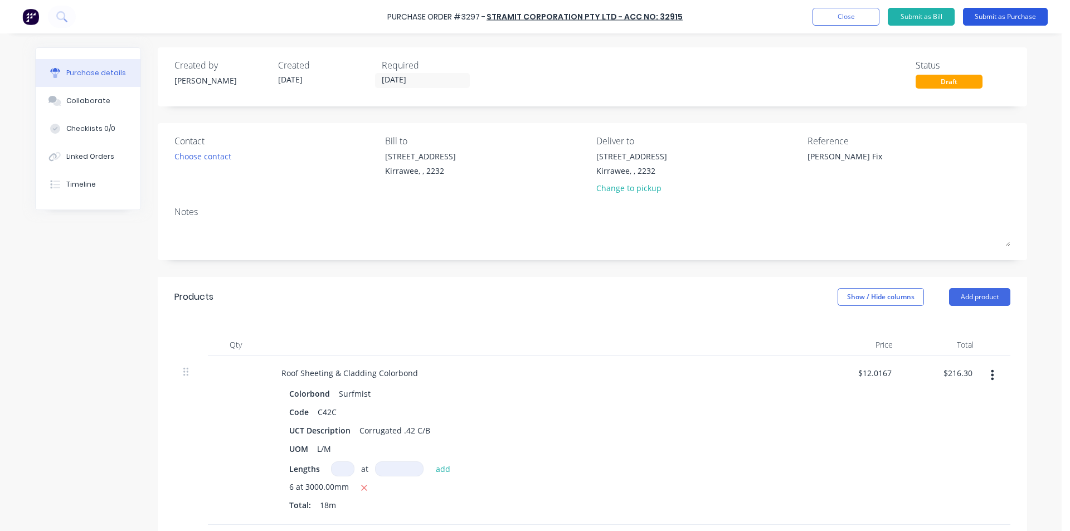
click at [1019, 16] on button "Submit as Purchase" at bounding box center [1005, 17] width 85 height 18
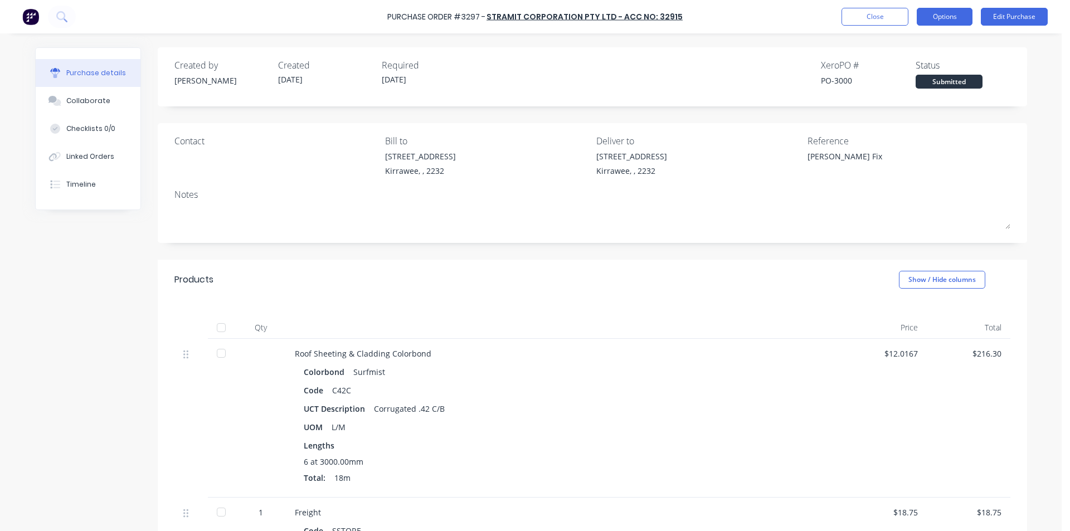
click at [943, 13] on button "Options" at bounding box center [945, 17] width 56 height 18
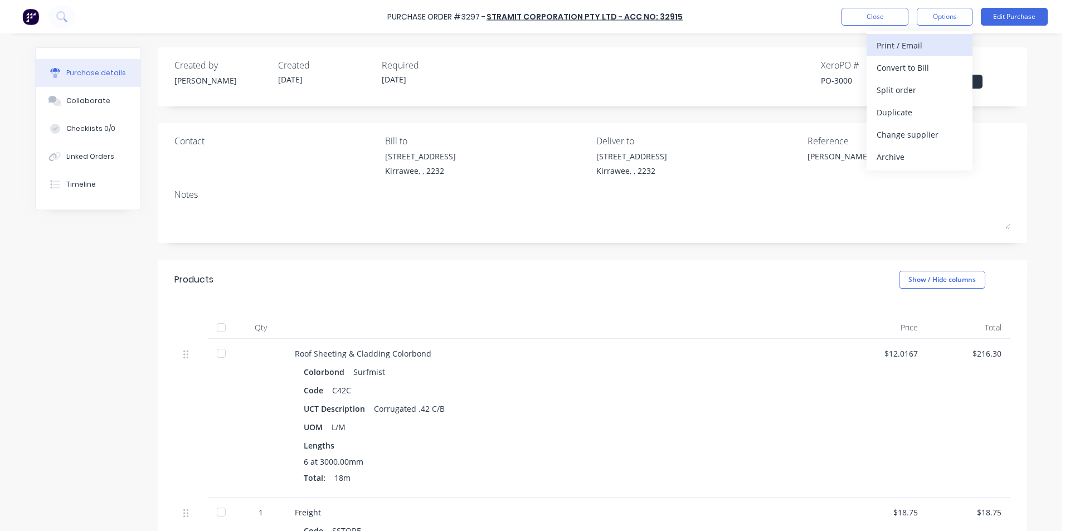
click at [918, 45] on div "Print / Email" at bounding box center [919, 45] width 86 height 16
click at [902, 90] on div "Without pricing" at bounding box center [919, 90] width 86 height 16
type textarea "x"
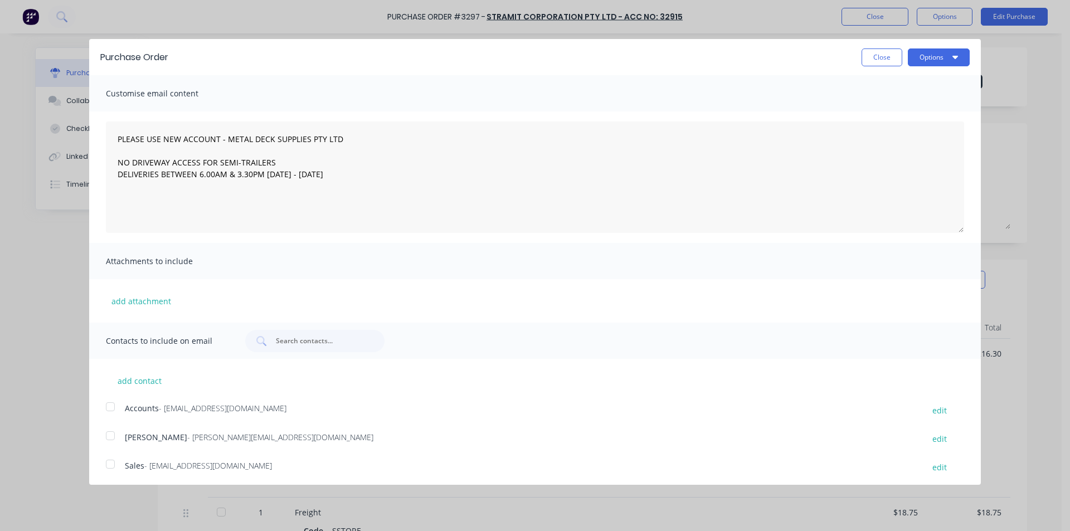
click at [110, 464] on div at bounding box center [110, 464] width 22 height 22
type textarea "PLEASE USE NEW ACCOUNT - METAL DECK SUPPLIES PTY LTD NO DRIVEWAY ACCESS FOR SEM…"
click at [927, 62] on button "Options" at bounding box center [939, 57] width 62 height 18
click at [894, 105] on div "Email" at bounding box center [917, 108] width 86 height 16
type textarea "x"
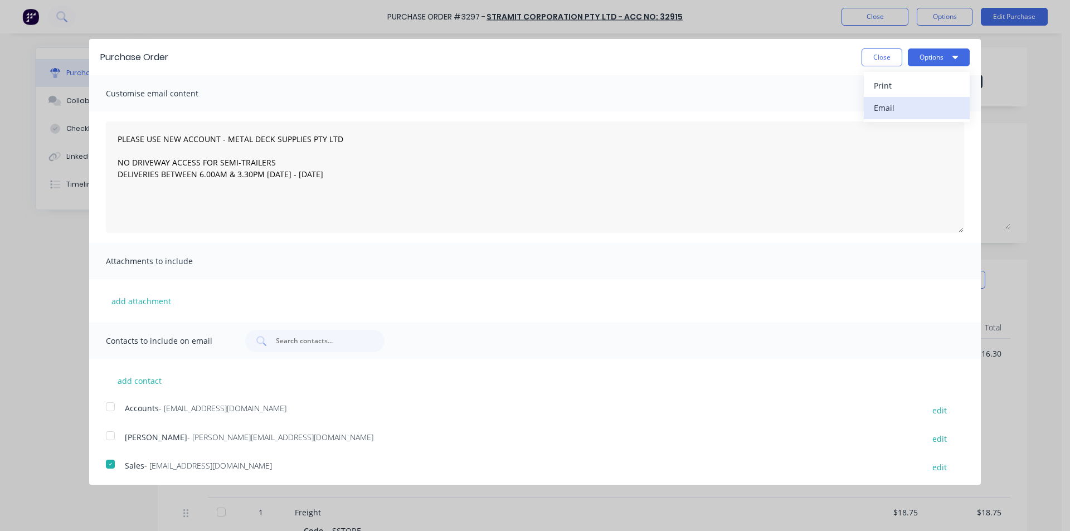
type textarea "PLEASE USE NEW ACCOUNT - METAL DECK SUPPLIES PTY LTD NO DRIVEWAY ACCESS FOR SEM…"
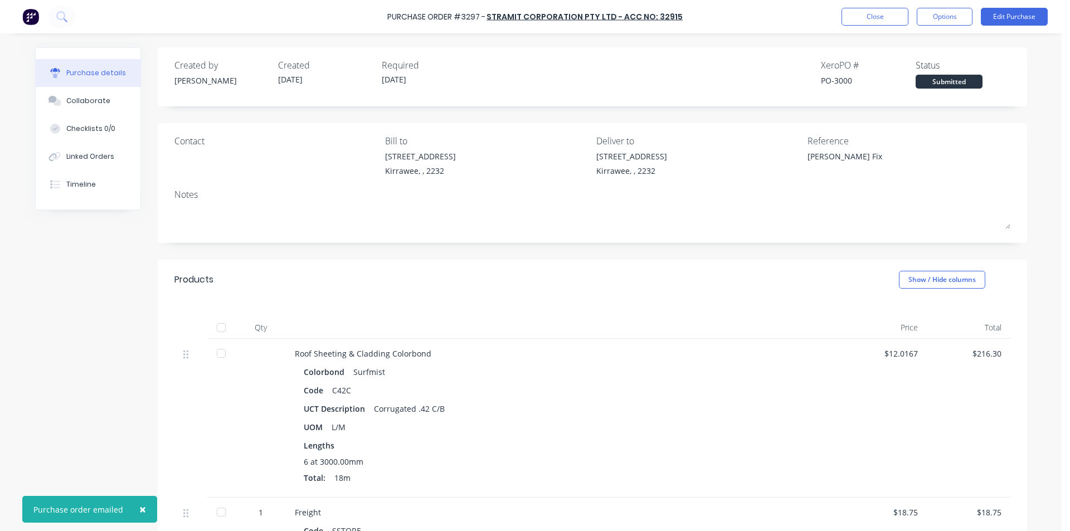
click at [939, 86] on div "Submitted" at bounding box center [948, 82] width 67 height 14
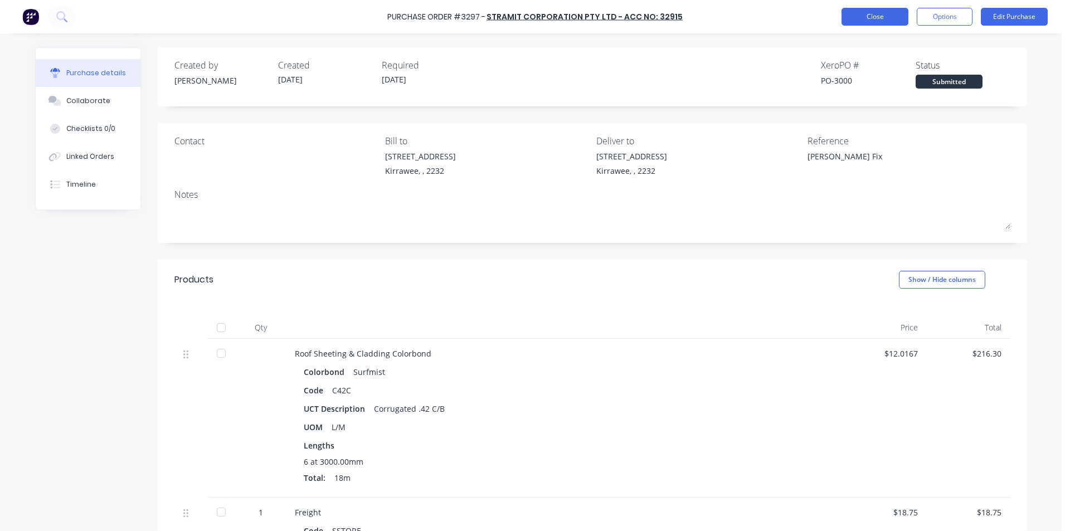
click at [885, 12] on button "Close" at bounding box center [874, 17] width 67 height 18
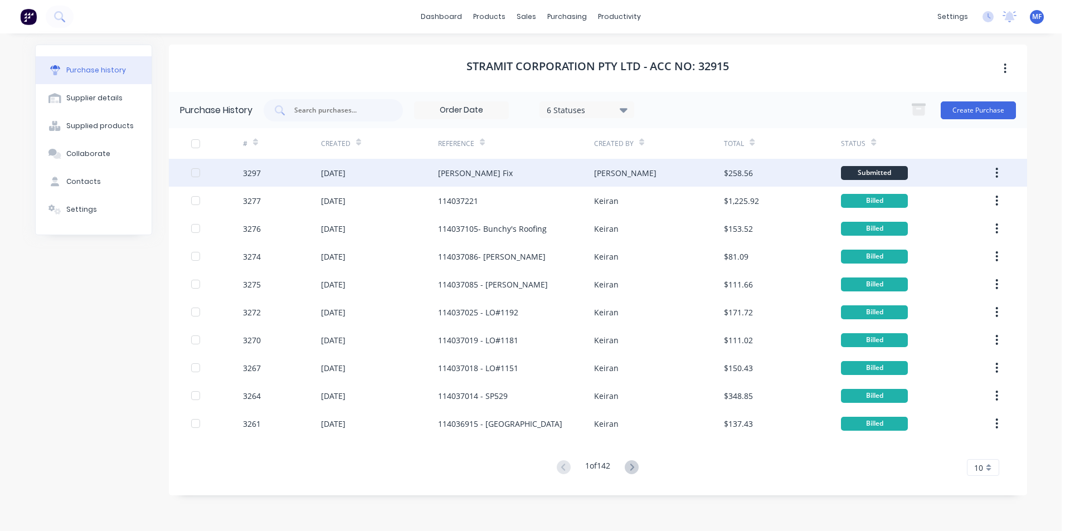
click at [467, 173] on div "[PERSON_NAME] Fix" at bounding box center [475, 173] width 75 height 12
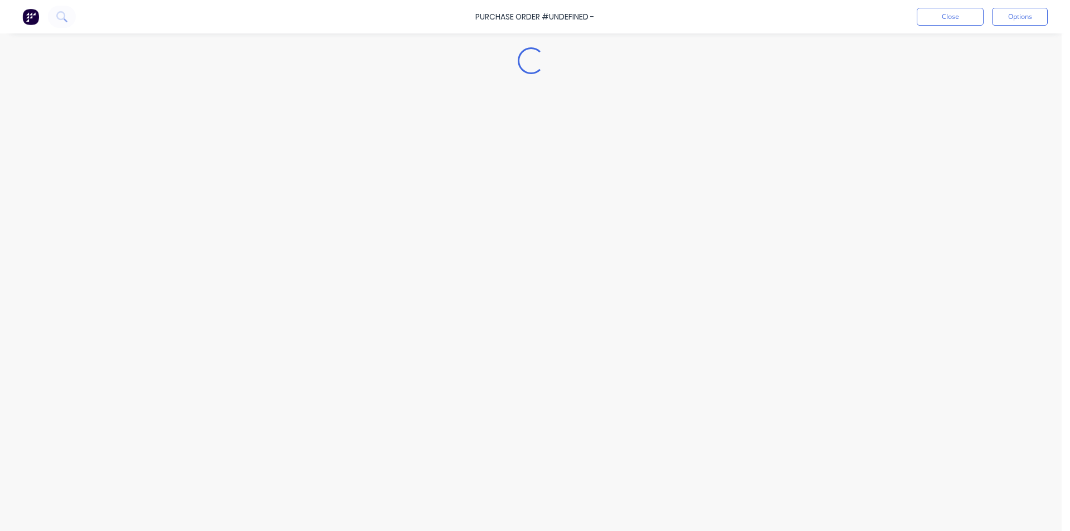
type textarea "x"
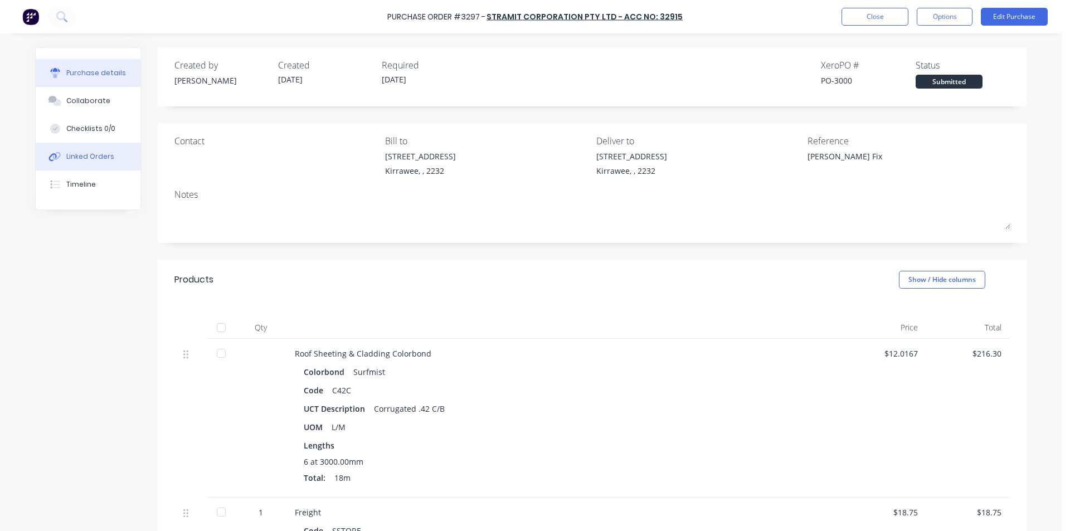
click at [94, 150] on button "Linked Orders" at bounding box center [88, 157] width 105 height 28
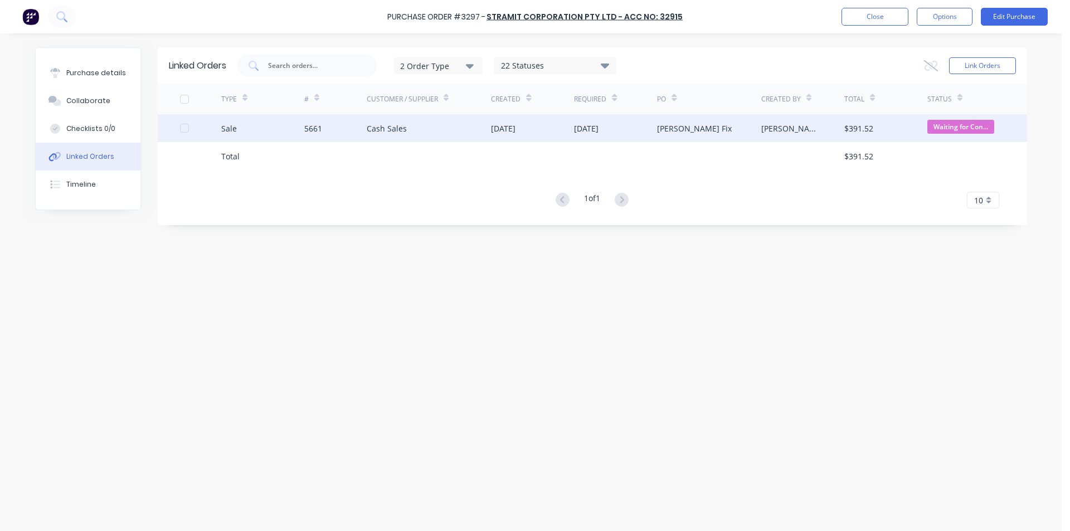
click at [398, 128] on div "Cash Sales" at bounding box center [387, 129] width 40 height 12
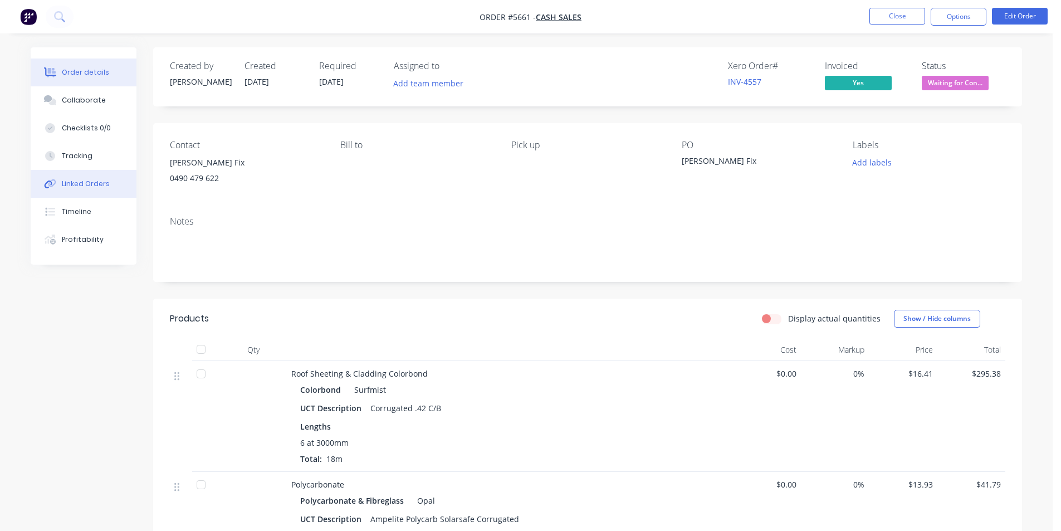
click at [107, 182] on button "Linked Orders" at bounding box center [84, 184] width 106 height 28
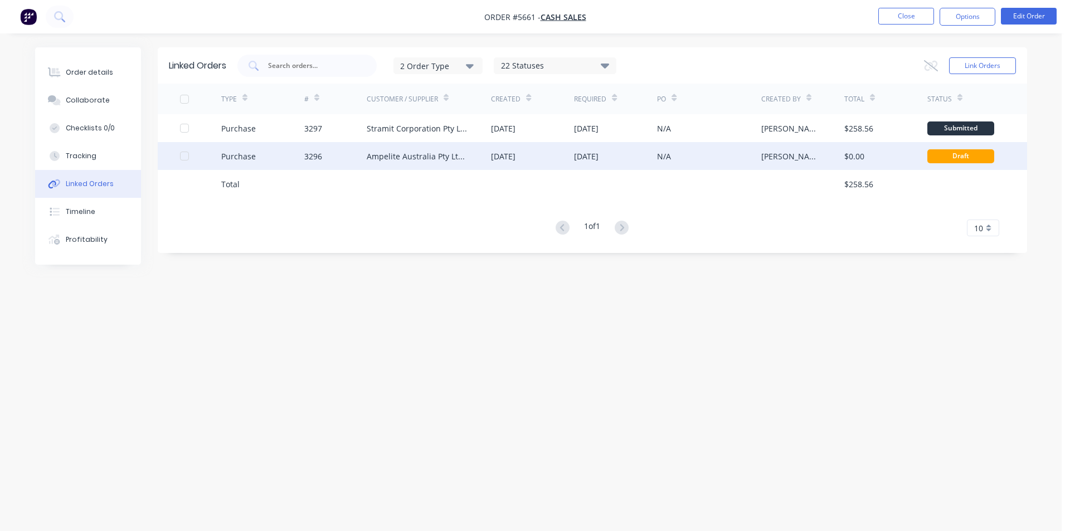
click at [420, 153] on div "Ampelite Australia Pty Ltd - Acc No: METSUP" at bounding box center [418, 156] width 103 height 12
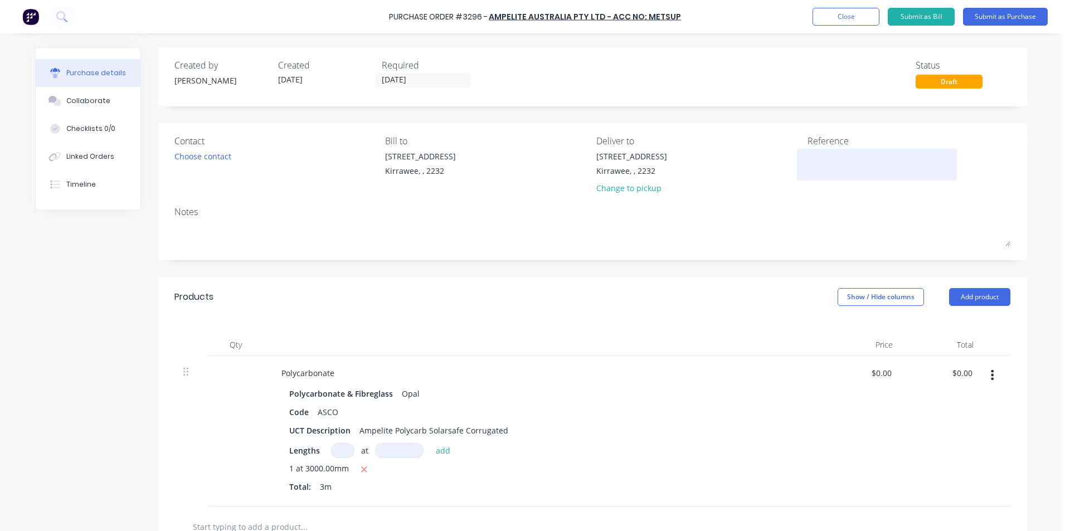
click at [825, 162] on textarea at bounding box center [876, 162] width 139 height 25
type textarea "[PERSON_NAME]"
type textarea "x"
type textarea "[PERSON_NAME]"
type textarea "x"
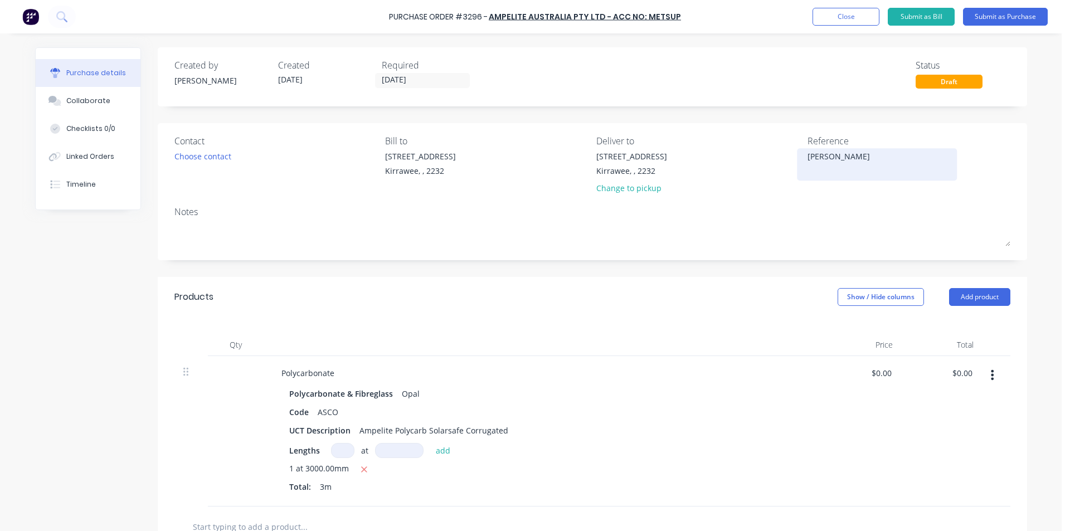
type textarea "[PERSON_NAME]"
type textarea "x"
type textarea "[PERSON_NAME]"
type textarea "x"
type textarea "[PERSON_NAME]"
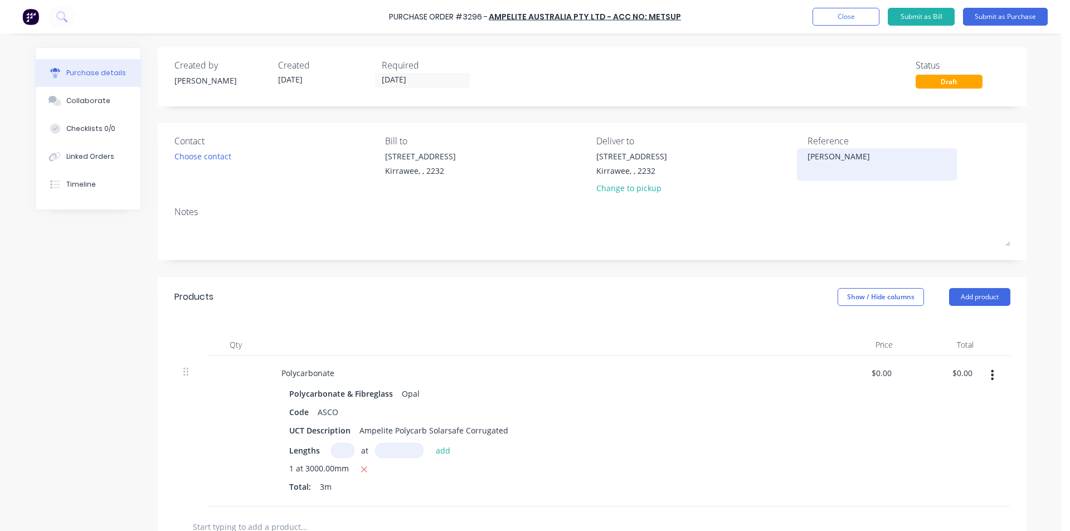
type textarea "x"
type textarea "[PERSON_NAME]"
type textarea "x"
type textarea "[PERSON_NAME]"
type textarea "x"
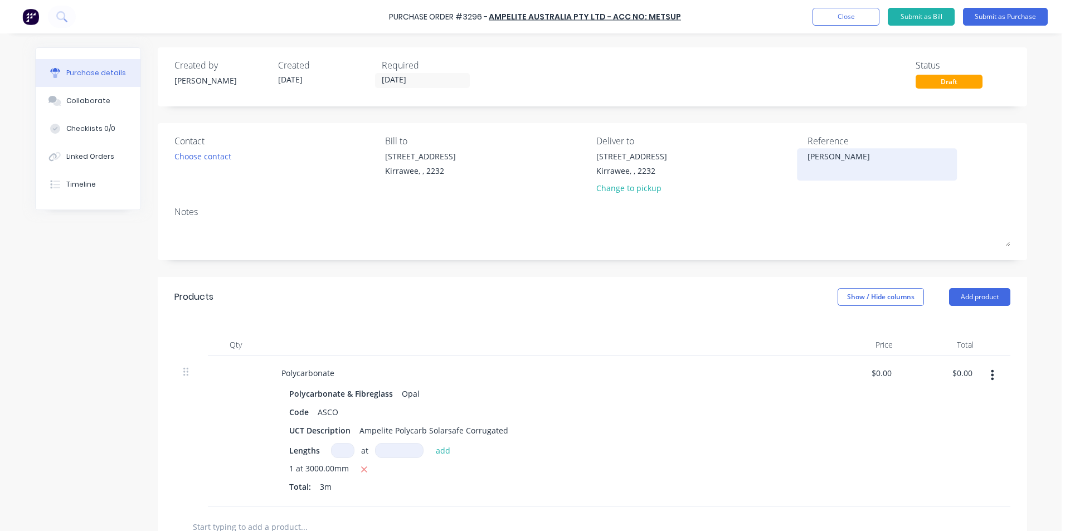
type textarea "[PERSON_NAME]"
type textarea "x"
type textarea "[PERSON_NAME]"
type textarea "x"
type textarea "[PERSON_NAME] F"
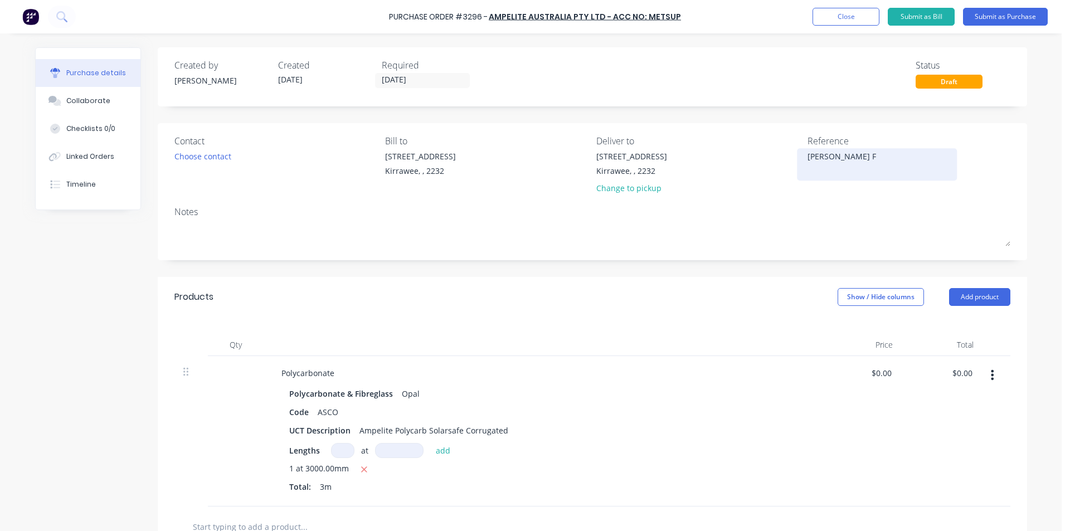
type textarea "x"
type textarea "[PERSON_NAME] Fi"
type textarea "x"
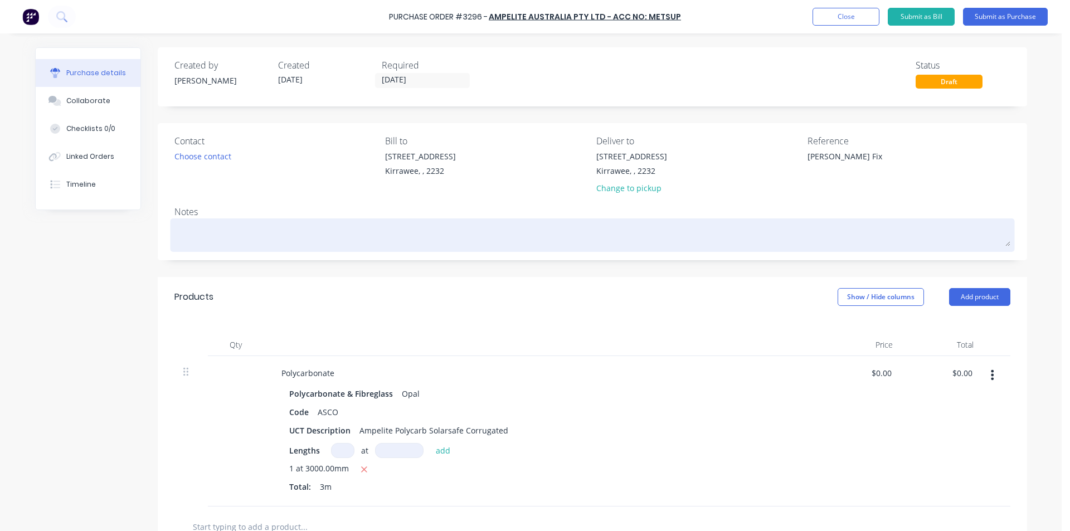
type textarea "[PERSON_NAME] Fix"
type textarea "x"
type textarea "[PERSON_NAME] Fix"
click at [807, 221] on div at bounding box center [592, 235] width 836 height 28
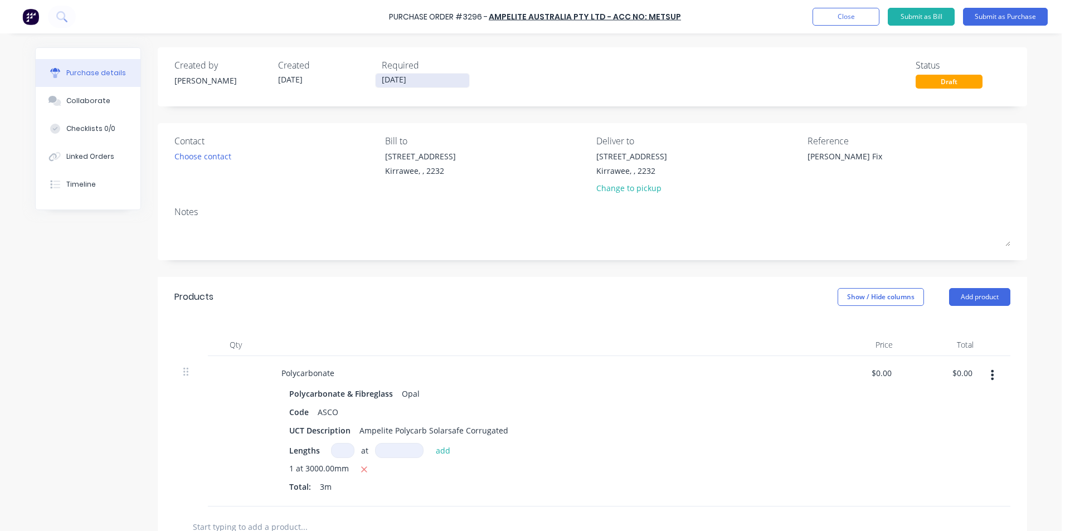
click at [403, 82] on input "[DATE]" at bounding box center [423, 81] width 94 height 14
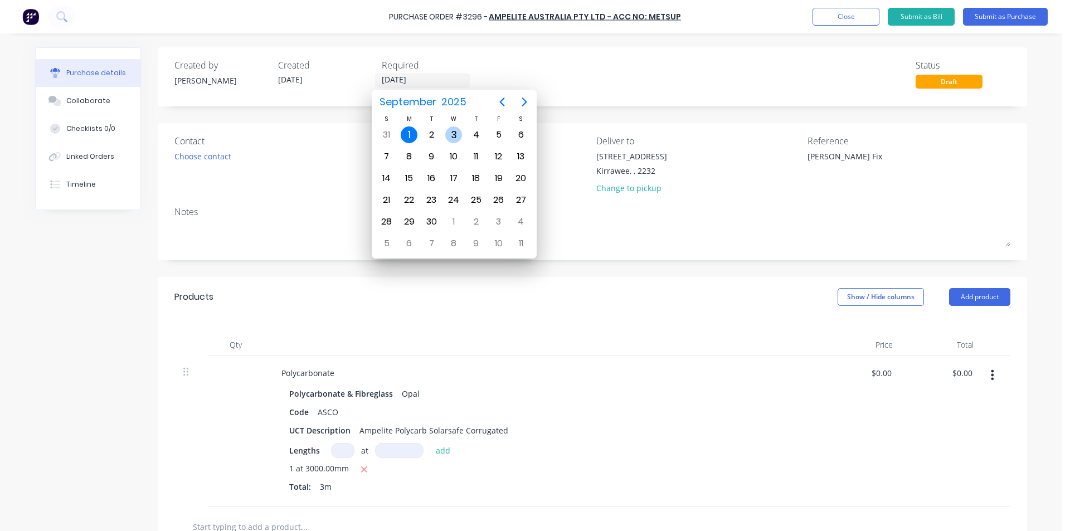
click at [455, 132] on div "3" at bounding box center [453, 134] width 17 height 17
type textarea "x"
type input "[DATE]"
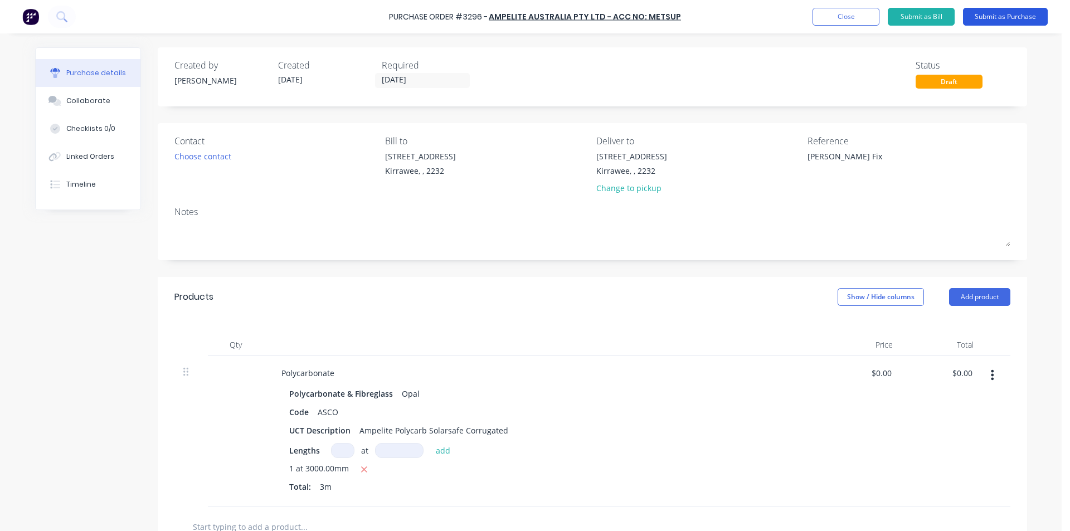
click at [1019, 17] on button "Submit as Purchase" at bounding box center [1005, 17] width 85 height 18
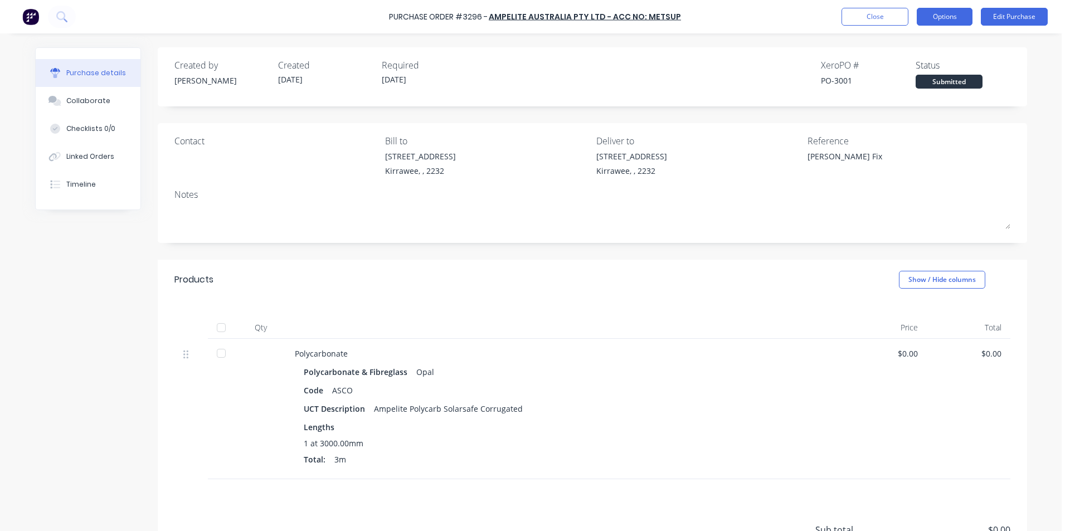
click at [939, 16] on button "Options" at bounding box center [945, 17] width 56 height 18
click at [945, 18] on button "Options" at bounding box center [945, 17] width 56 height 18
click at [945, 20] on button "Options" at bounding box center [945, 17] width 56 height 18
click at [960, 18] on button "Options" at bounding box center [945, 17] width 56 height 18
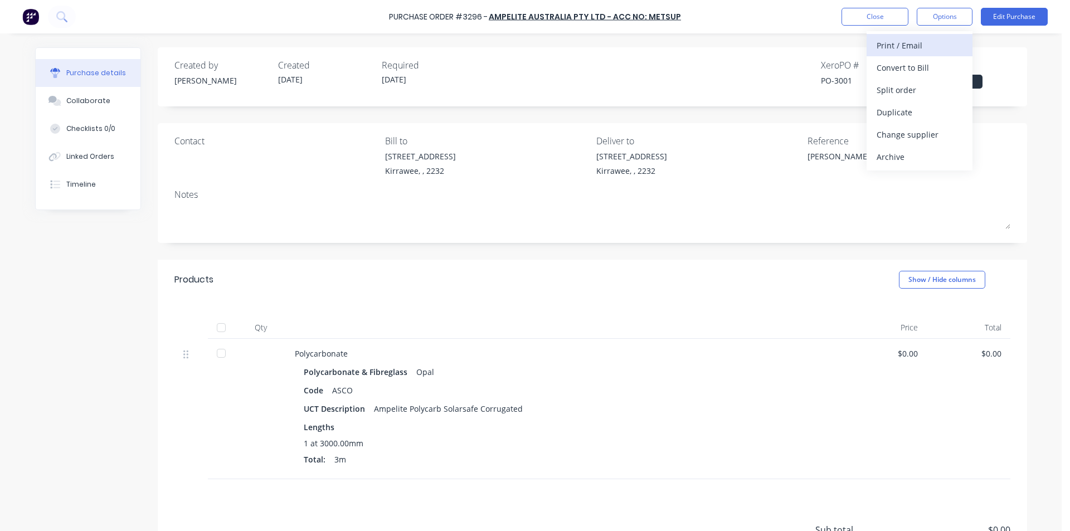
click at [891, 40] on div "Print / Email" at bounding box center [919, 45] width 86 height 16
click at [895, 89] on div "Without pricing" at bounding box center [919, 90] width 86 height 16
type textarea "x"
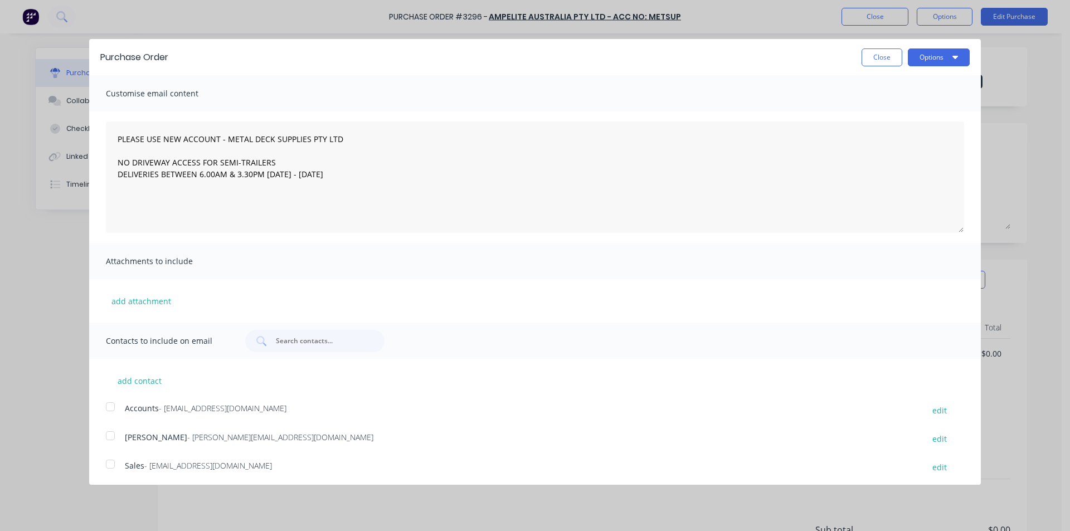
click at [112, 466] on div at bounding box center [110, 464] width 22 height 22
type textarea "PLEASE USE NEW ACCOUNT - METAL DECK SUPPLIES PTY LTD NO DRIVEWAY ACCESS FOR SEM…"
click at [869, 59] on button "Close" at bounding box center [881, 57] width 41 height 18
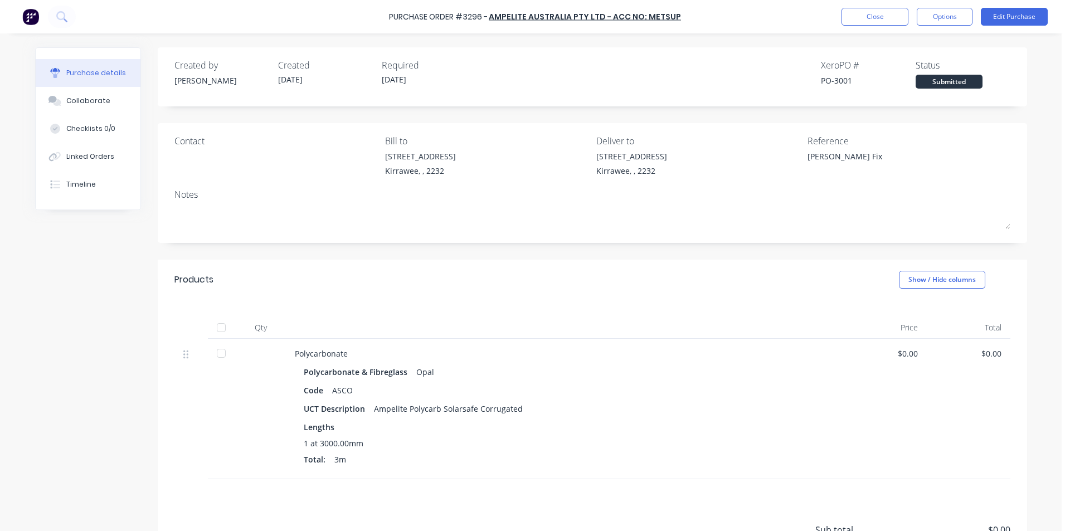
click at [654, 157] on div "[STREET_ADDRESS]" at bounding box center [697, 166] width 203 height 32
click at [625, 172] on div "Kirrawee, , 2232" at bounding box center [631, 171] width 71 height 12
click at [308, 196] on div "Notes" at bounding box center [592, 194] width 836 height 13
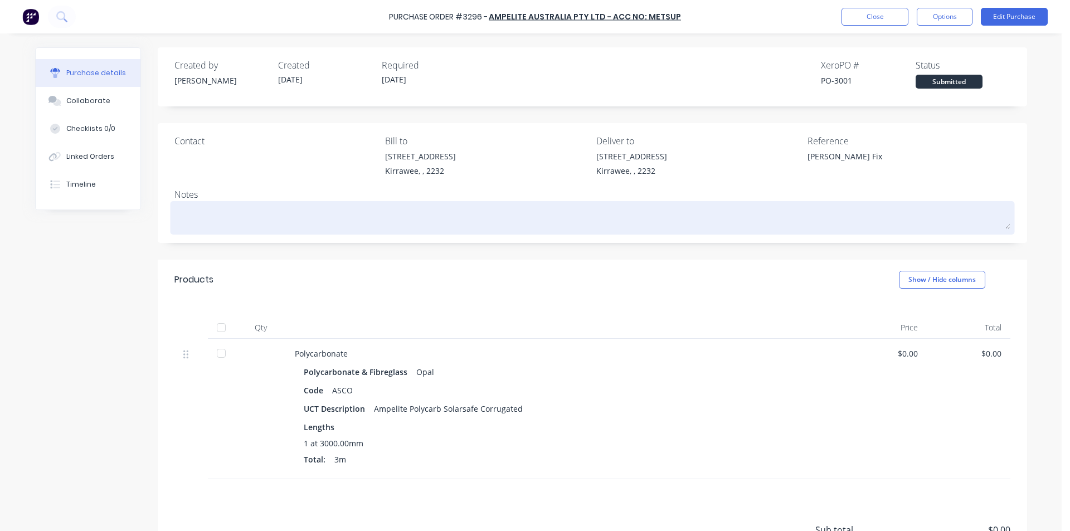
click at [302, 209] on textarea at bounding box center [592, 216] width 836 height 25
type textarea "x"
type textarea "P"
type textarea "x"
type textarea "Pl"
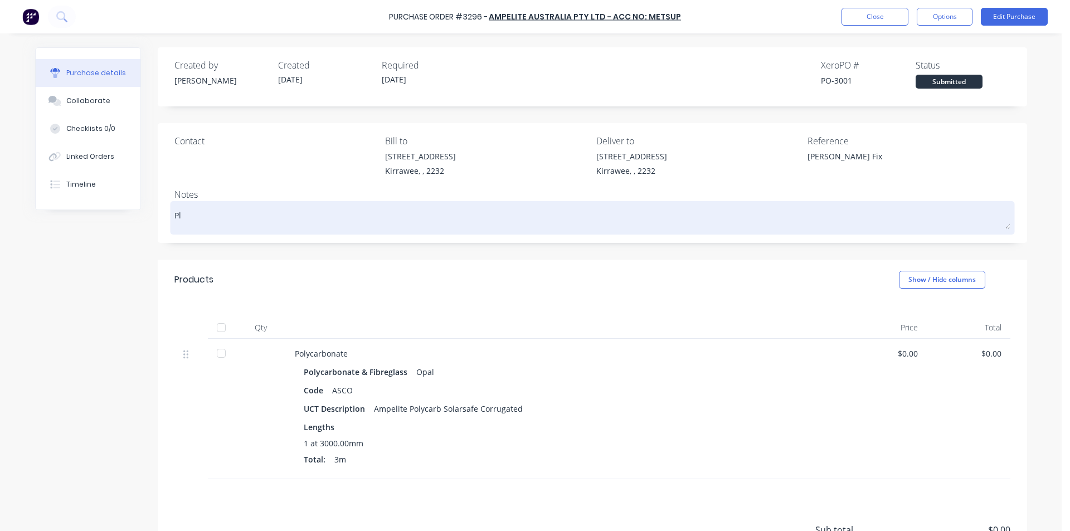
type textarea "x"
type textarea "Ple"
type textarea "x"
type textarea "Plea"
type textarea "x"
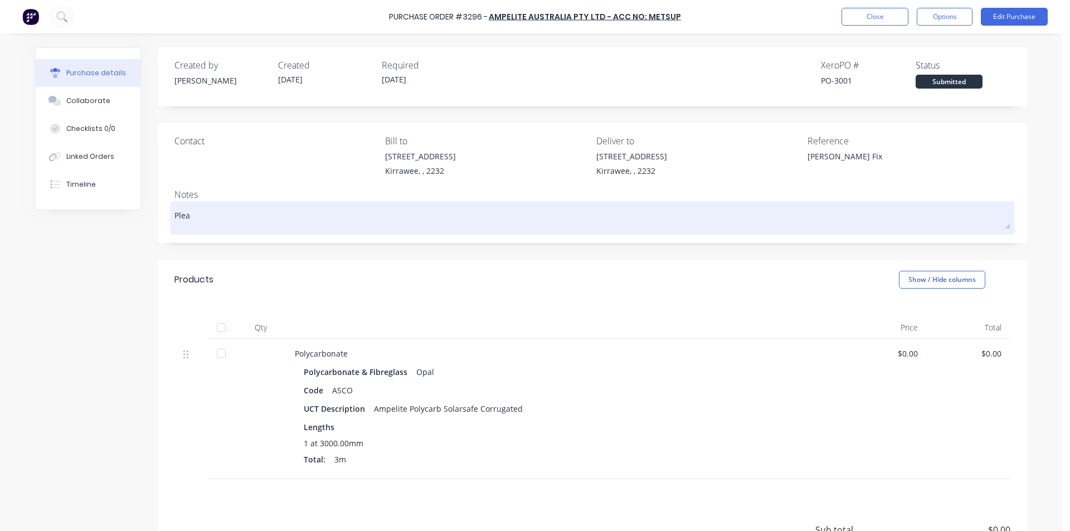
type textarea "Pleas"
type textarea "x"
type textarea "Please"
type textarea "x"
type textarea "Please"
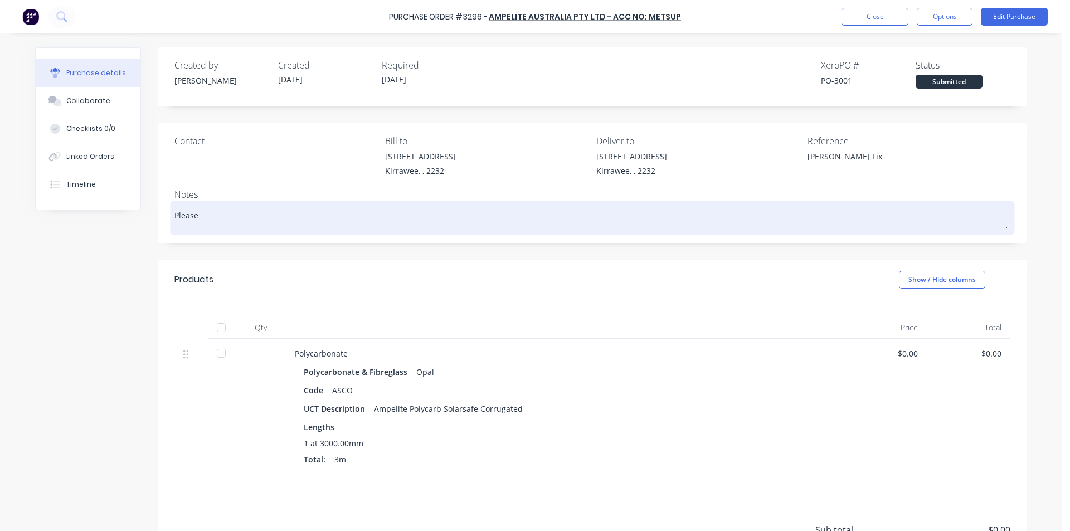
type textarea "x"
type textarea "Please d"
type textarea "x"
type textarea "Please de"
type textarea "x"
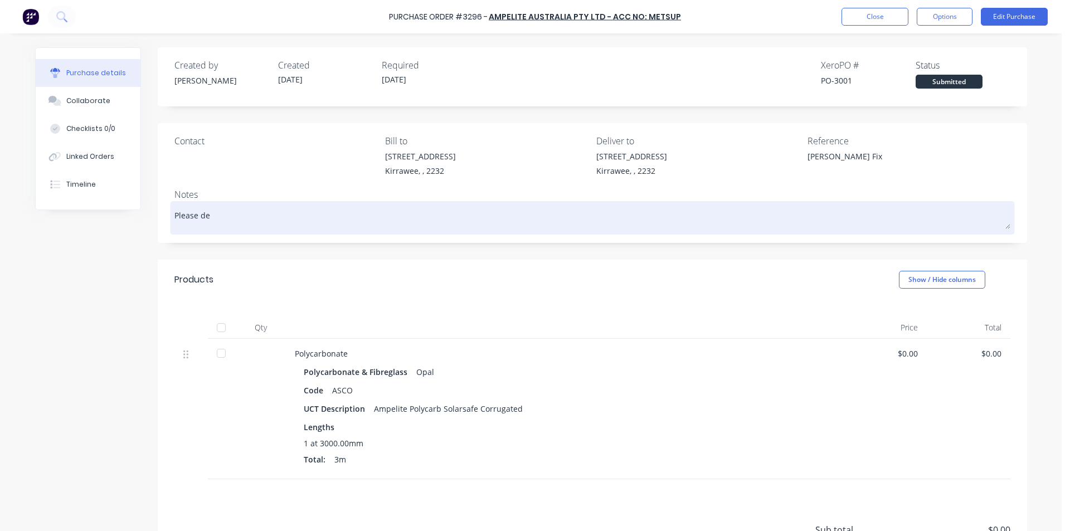
type textarea "Please del"
type textarea "x"
type textarea "Please deli"
type textarea "x"
type textarea "Please deliv"
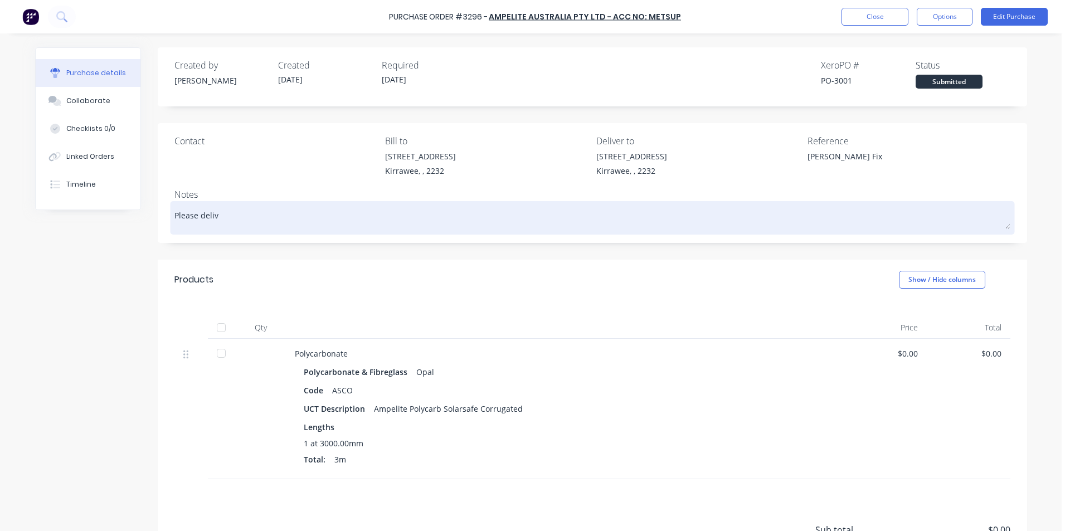
type textarea "x"
type textarea "Please delive"
type textarea "x"
type textarea "Please deliver"
type textarea "x"
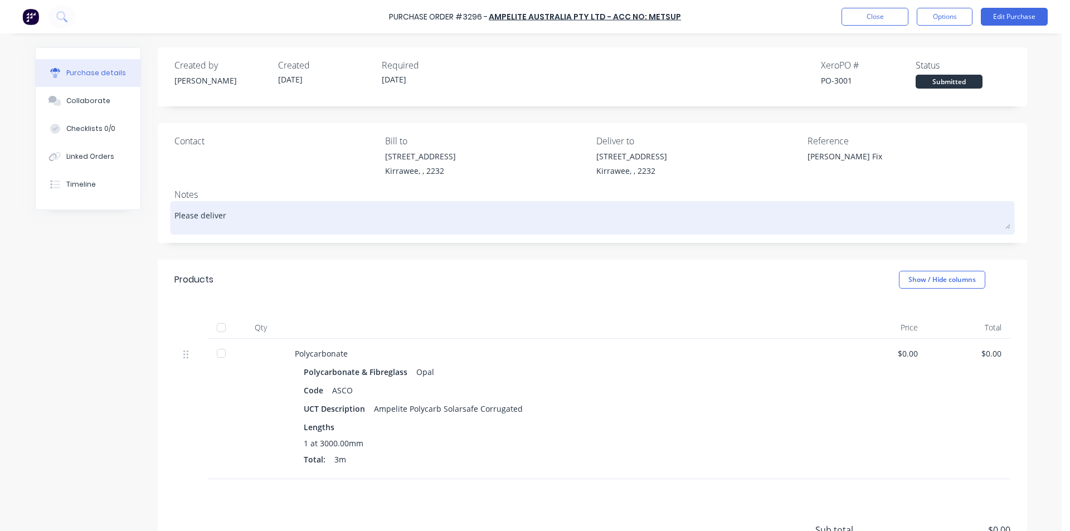
type textarea "Please deliver"
type textarea "x"
type textarea "Please deliver a"
type textarea "x"
type textarea "Please deliver at"
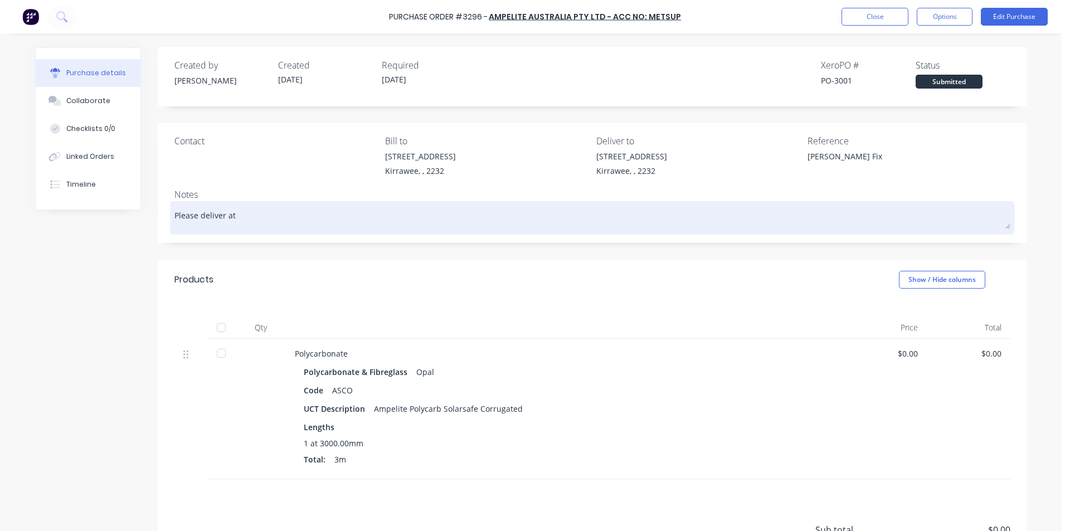
type textarea "x"
type textarea "Please deliver at"
type textarea "x"
type textarea "Please deliver at e"
type textarea "x"
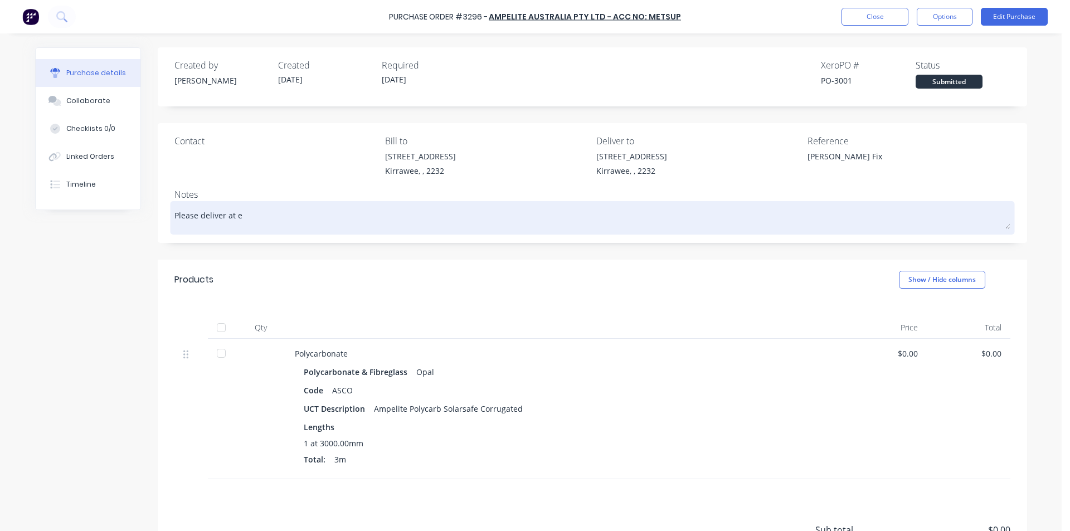
type textarea "Please deliver at ea"
type textarea "x"
type textarea "Please deliver at ear"
type textarea "x"
type textarea "Please deliver at [PERSON_NAME]"
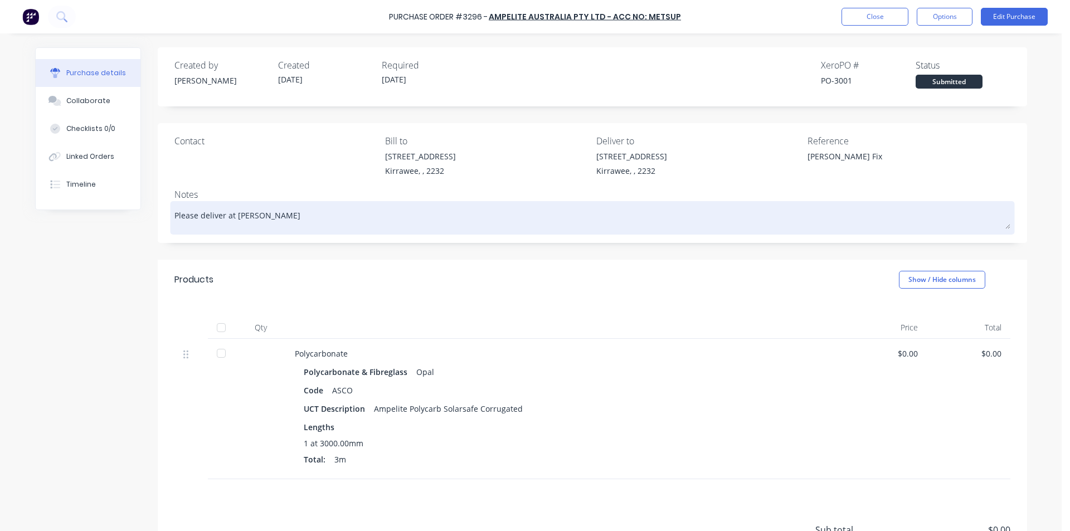
type textarea "x"
type textarea "Please deliver at [GEOGRAPHIC_DATA]"
type textarea "x"
type textarea "Please deliver at [GEOGRAPHIC_DATA]"
type textarea "x"
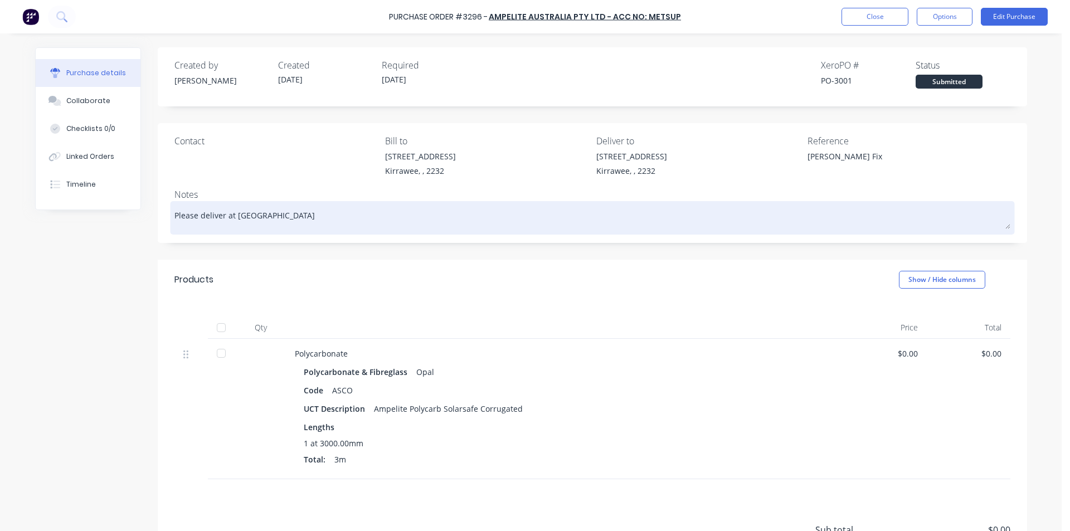
type textarea "Please deliver at earlies"
type textarea "x"
type textarea "Please deliver at earliest"
type textarea "x"
type textarea "Please deliver at earliest"
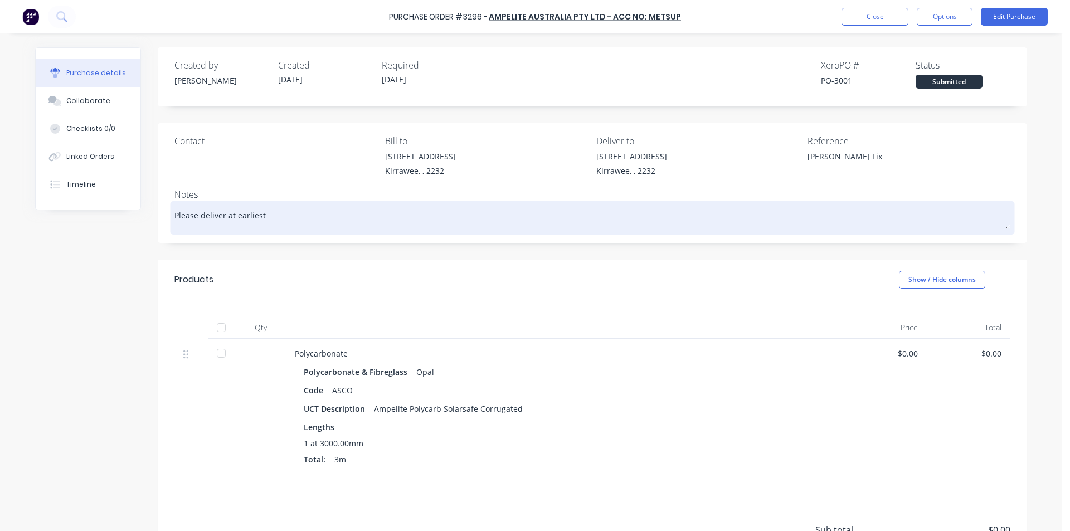
type textarea "x"
type textarea "Please deliver at earliest c"
type textarea "x"
type textarea "Please deliver at earliest co"
type textarea "x"
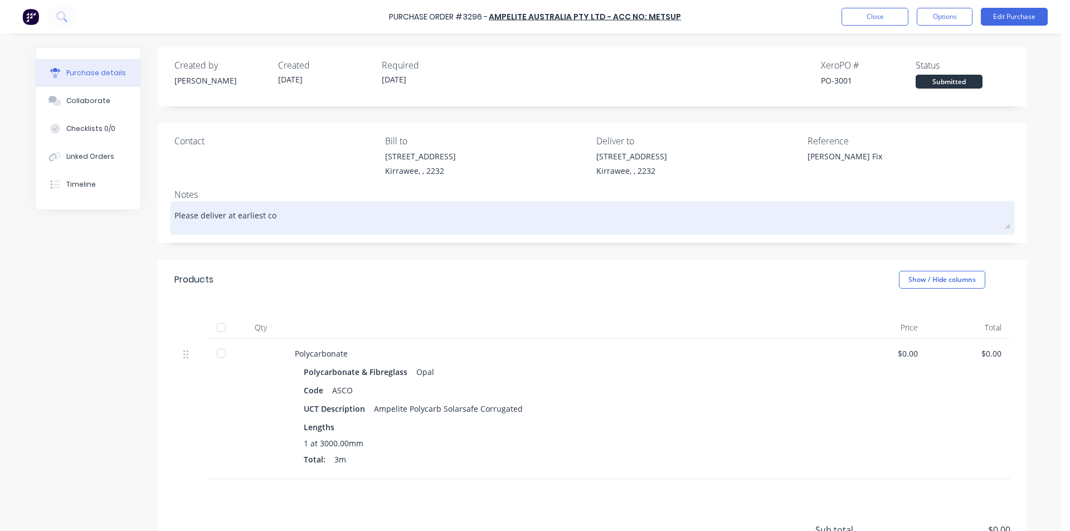
type textarea "Please deliver at earliest con"
type textarea "x"
type textarea "Please deliver at earliest conv"
type textarea "x"
type textarea "Please deliver at earliest conve"
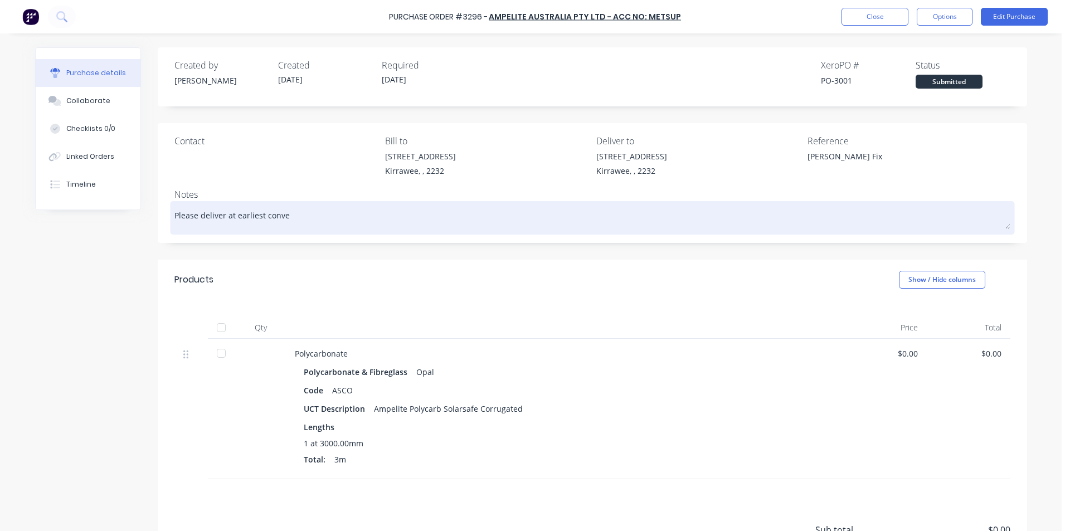
type textarea "x"
type textarea "Please deliver at earliest conven"
type textarea "x"
type textarea "Please deliver at earliest conveni"
type textarea "x"
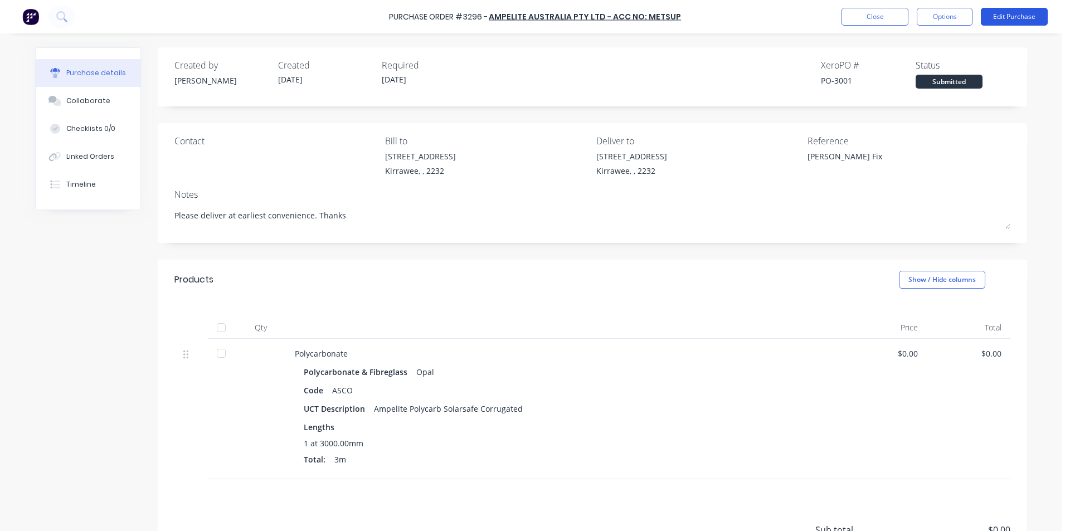
click at [1009, 17] on button "Edit Purchase" at bounding box center [1014, 17] width 67 height 18
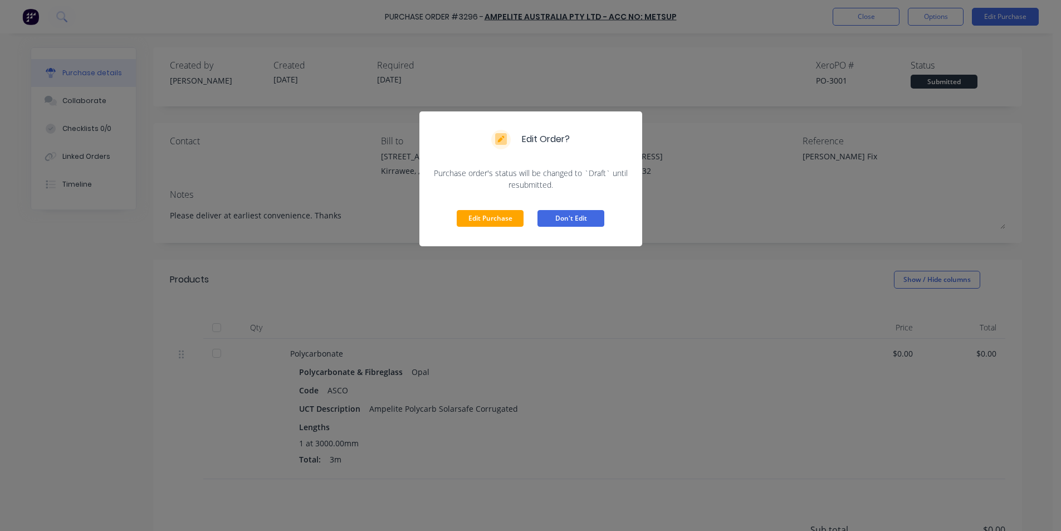
click at [575, 221] on button "Don't Edit" at bounding box center [571, 218] width 67 height 17
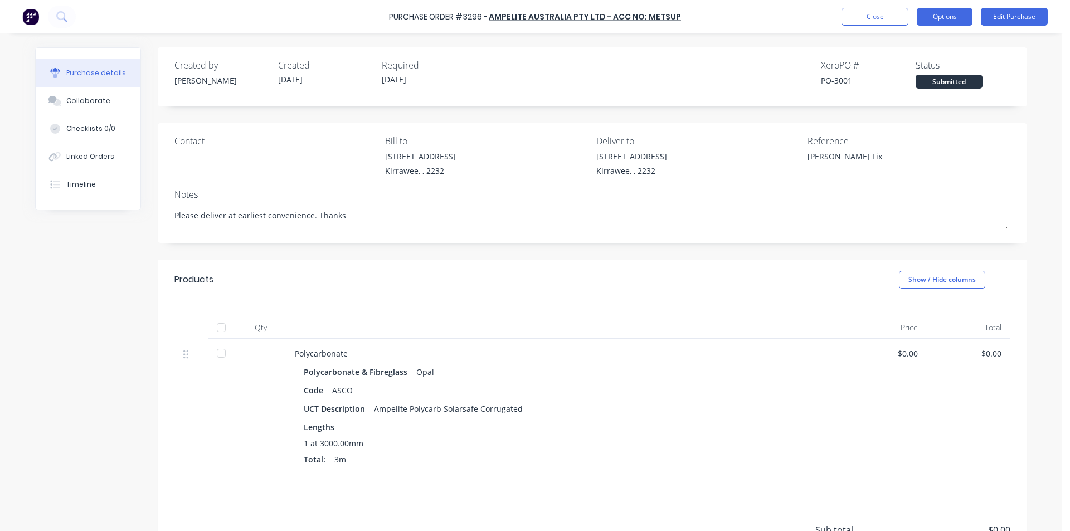
click at [956, 16] on button "Options" at bounding box center [945, 17] width 56 height 18
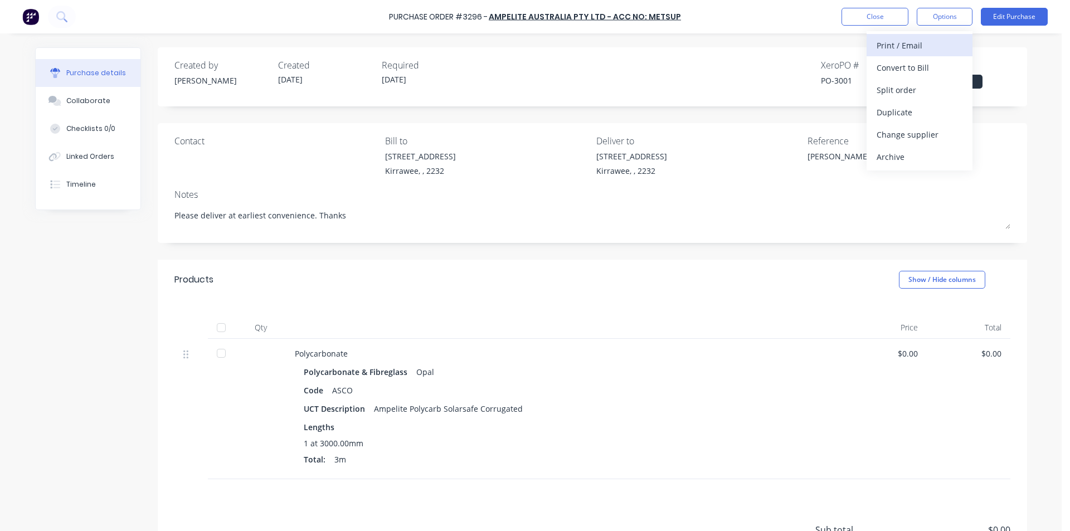
click at [907, 44] on div "Print / Email" at bounding box center [919, 45] width 86 height 16
click at [902, 89] on div "Without pricing" at bounding box center [919, 90] width 86 height 16
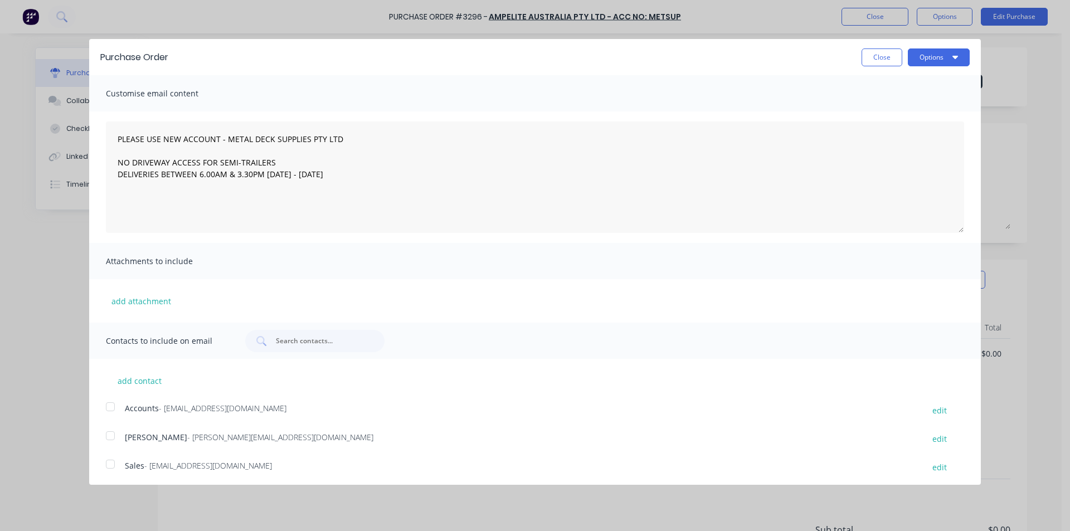
click at [110, 462] on div at bounding box center [110, 464] width 22 height 22
click at [933, 60] on button "Options" at bounding box center [939, 57] width 62 height 18
click at [895, 106] on div "Email" at bounding box center [917, 108] width 86 height 16
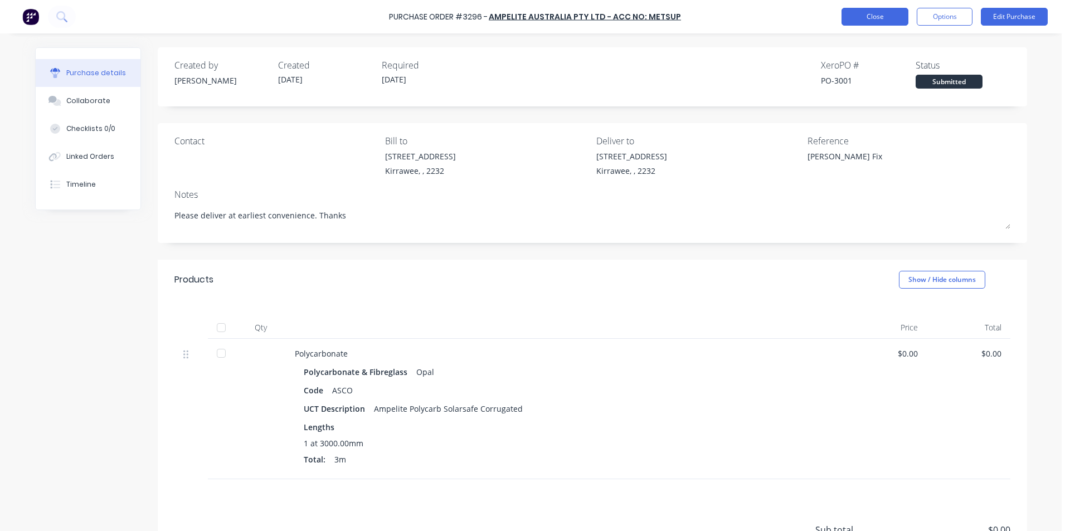
click at [891, 16] on button "Close" at bounding box center [874, 17] width 67 height 18
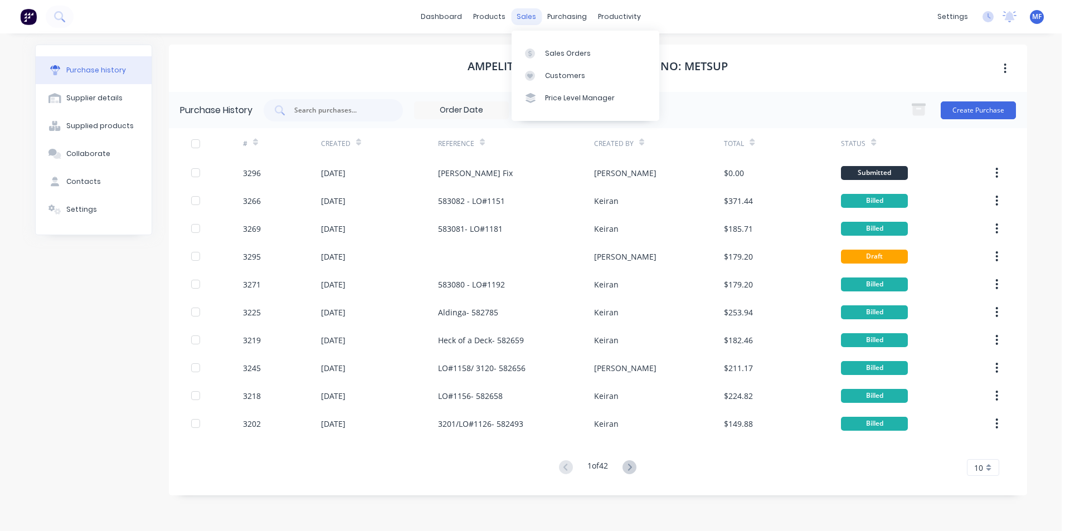
click at [525, 18] on div "sales" at bounding box center [526, 16] width 31 height 17
click at [568, 74] on div "Customers" at bounding box center [565, 76] width 40 height 10
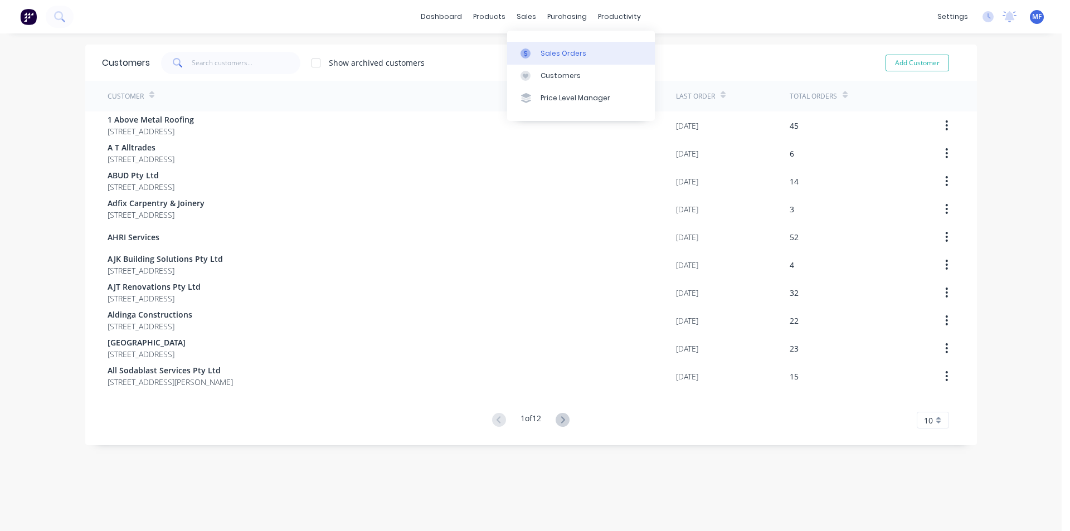
click at [556, 52] on div "Sales Orders" at bounding box center [563, 53] width 46 height 10
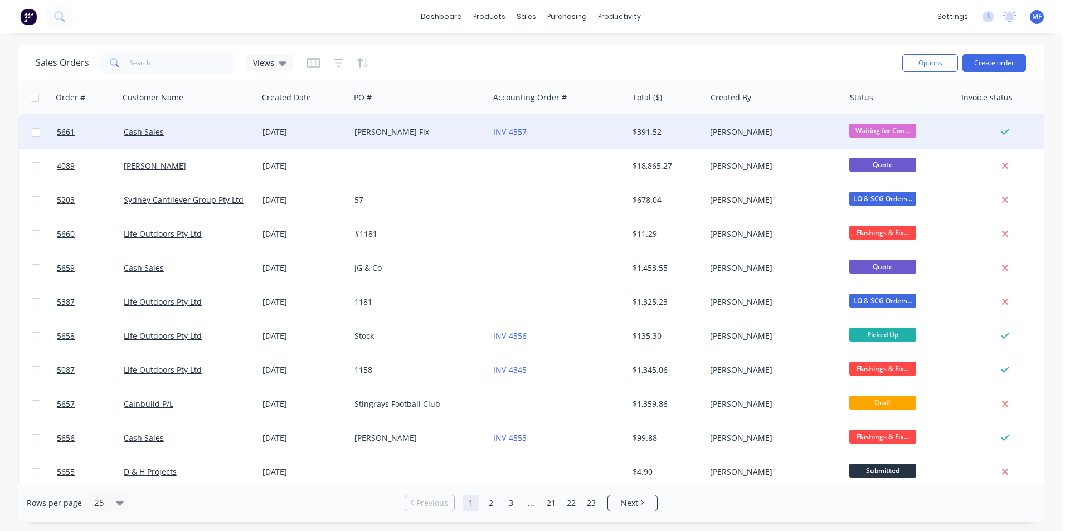
click at [419, 131] on div "[PERSON_NAME] Fix" at bounding box center [416, 131] width 124 height 11
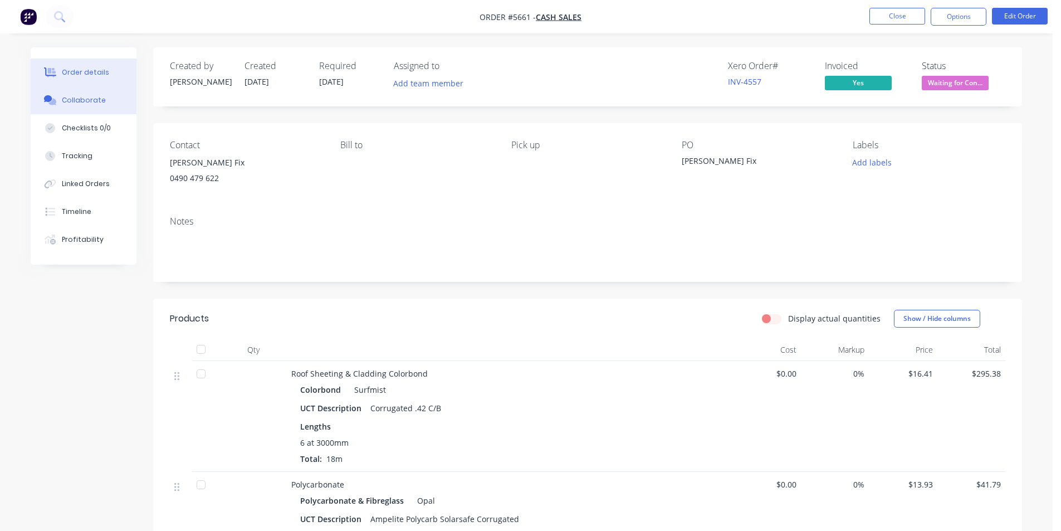
click at [86, 92] on button "Collaborate" at bounding box center [84, 100] width 106 height 28
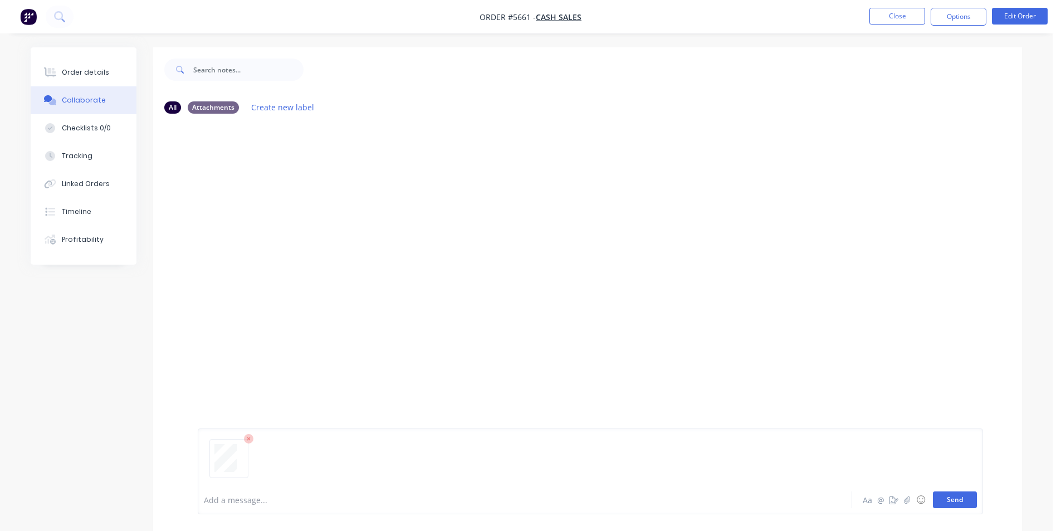
click at [949, 498] on button "Send" at bounding box center [955, 499] width 44 height 17
click at [900, 285] on div "MF You 02:20pm [DATE] 3831_001.pdf Labels Download Delete" at bounding box center [587, 304] width 869 height 363
click at [898, 9] on button "Close" at bounding box center [898, 16] width 56 height 17
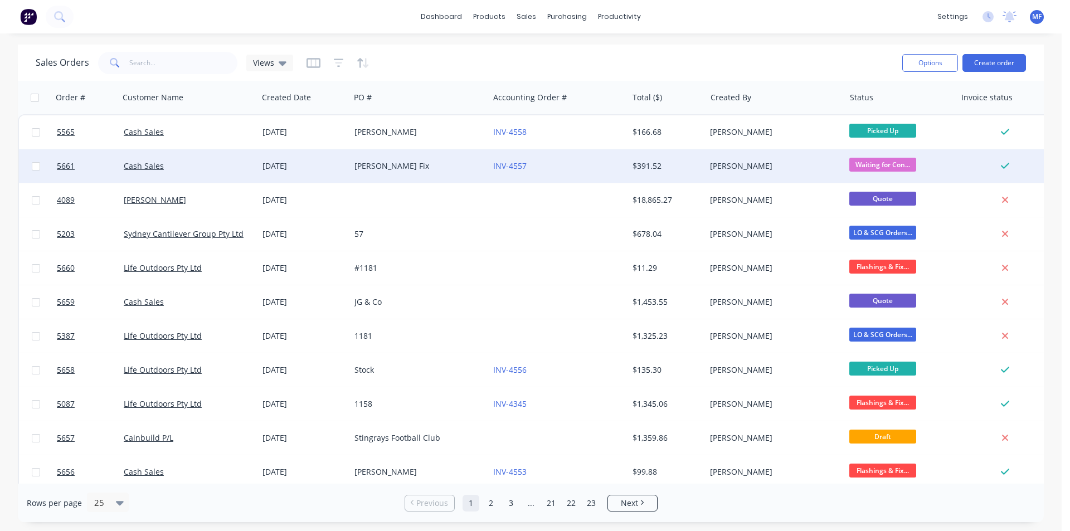
click at [352, 163] on div "[PERSON_NAME] Fix" at bounding box center [419, 165] width 139 height 33
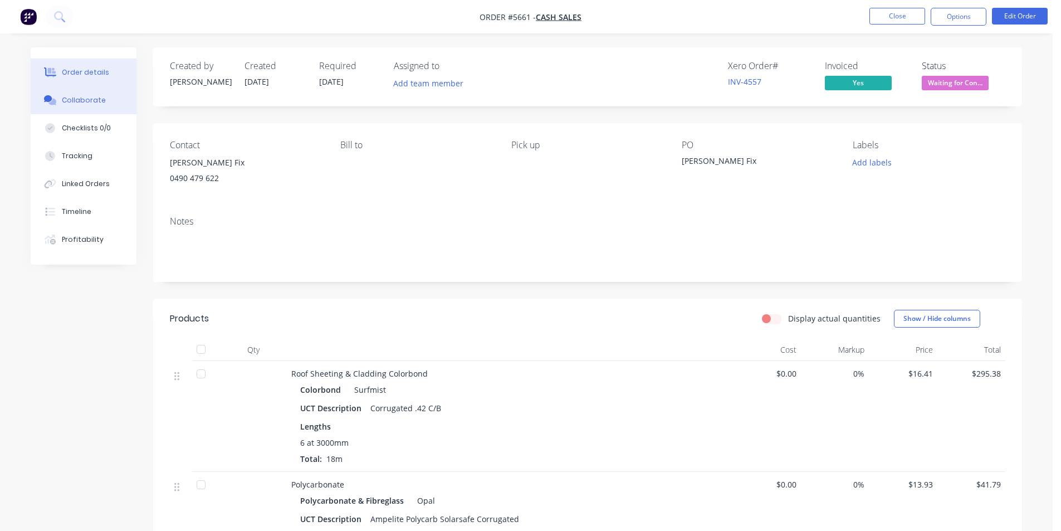
click at [92, 96] on div "Collaborate" at bounding box center [84, 100] width 44 height 10
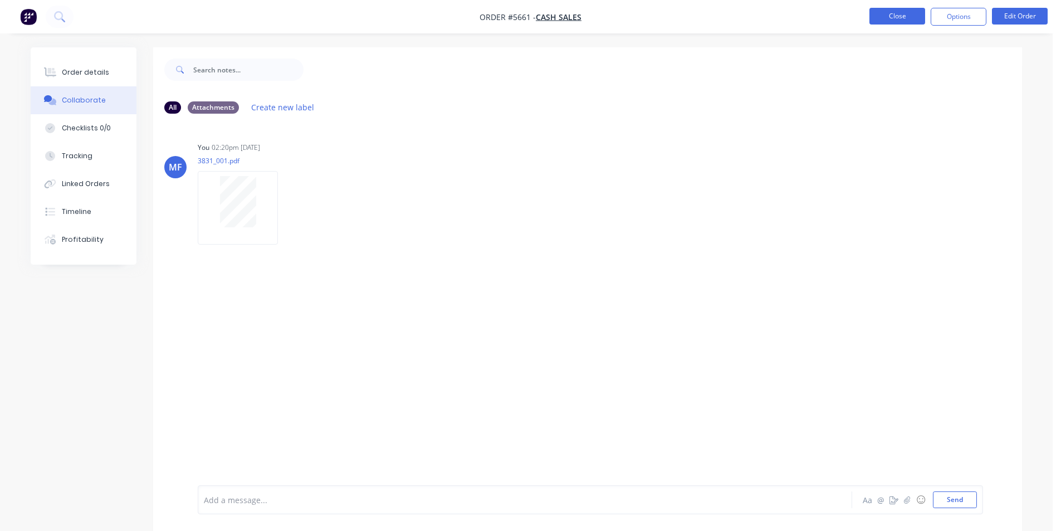
click at [908, 18] on button "Close" at bounding box center [898, 16] width 56 height 17
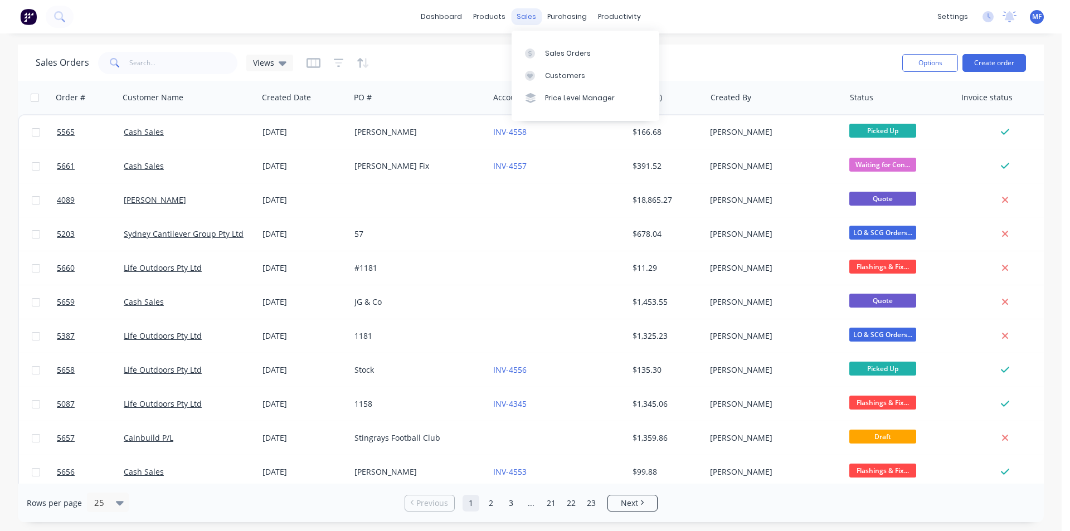
click at [530, 13] on div "sales" at bounding box center [526, 16] width 31 height 17
click at [559, 75] on div "Customers" at bounding box center [565, 76] width 40 height 10
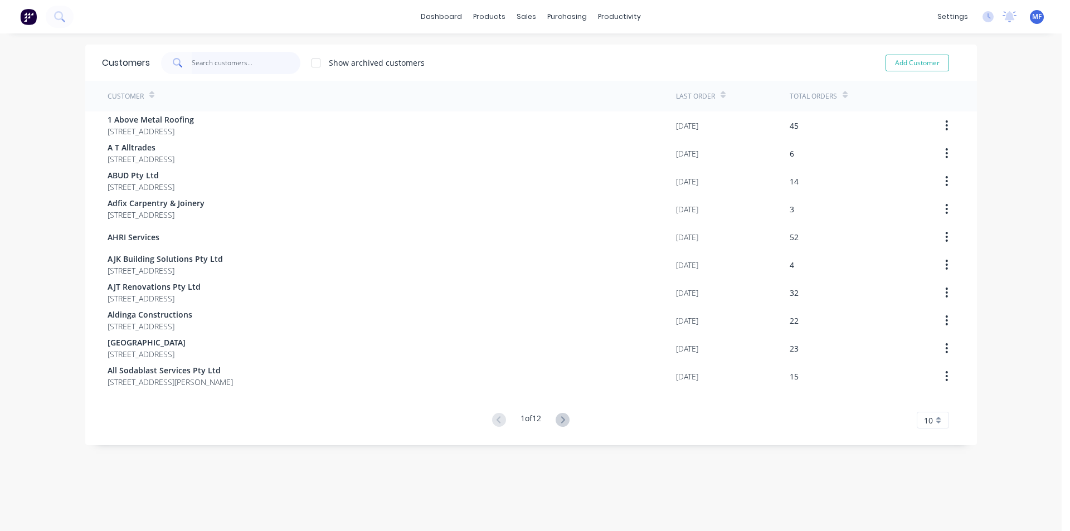
click at [245, 57] on input "text" at bounding box center [246, 63] width 109 height 22
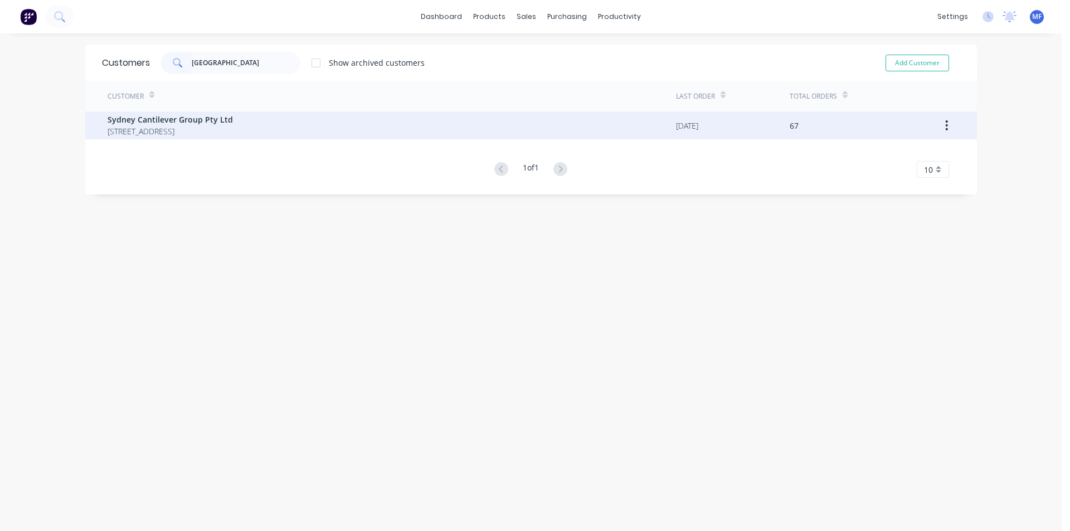
click at [216, 124] on span "Sydney Cantilever Group Pty Ltd" at bounding box center [170, 120] width 125 height 12
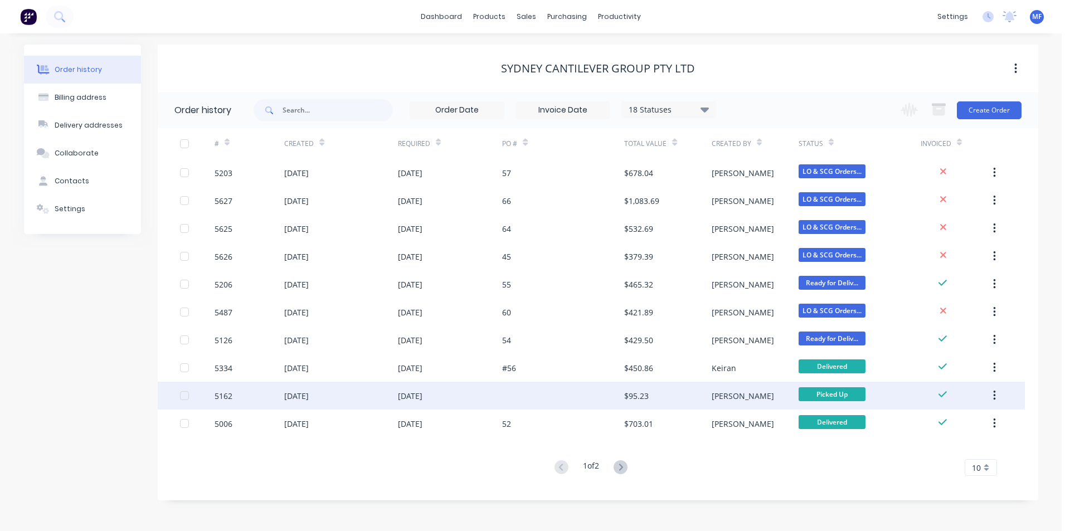
click at [647, 399] on div "$95.23" at bounding box center [636, 396] width 25 height 12
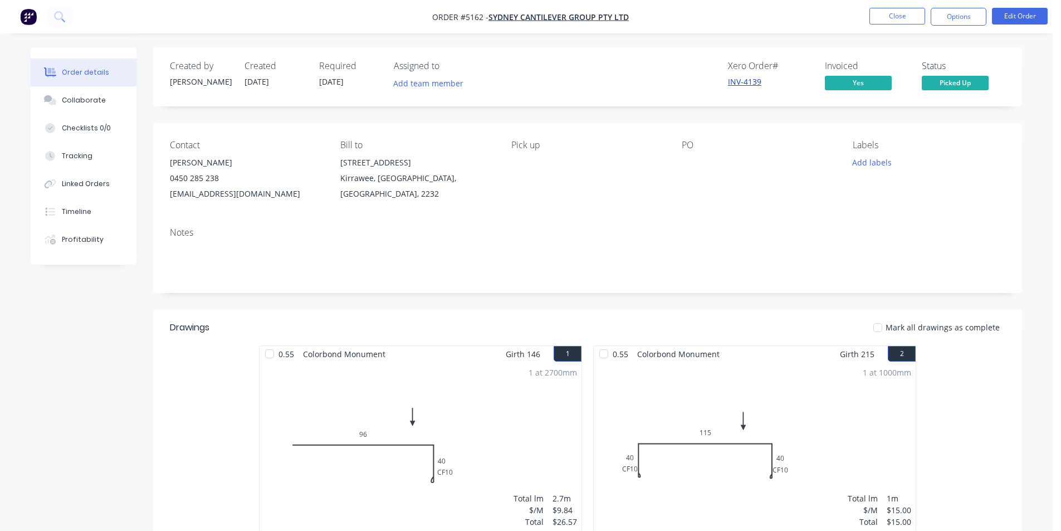
click at [753, 76] on link "INV-4139" at bounding box center [744, 81] width 33 height 11
click at [905, 17] on button "Close" at bounding box center [898, 16] width 56 height 17
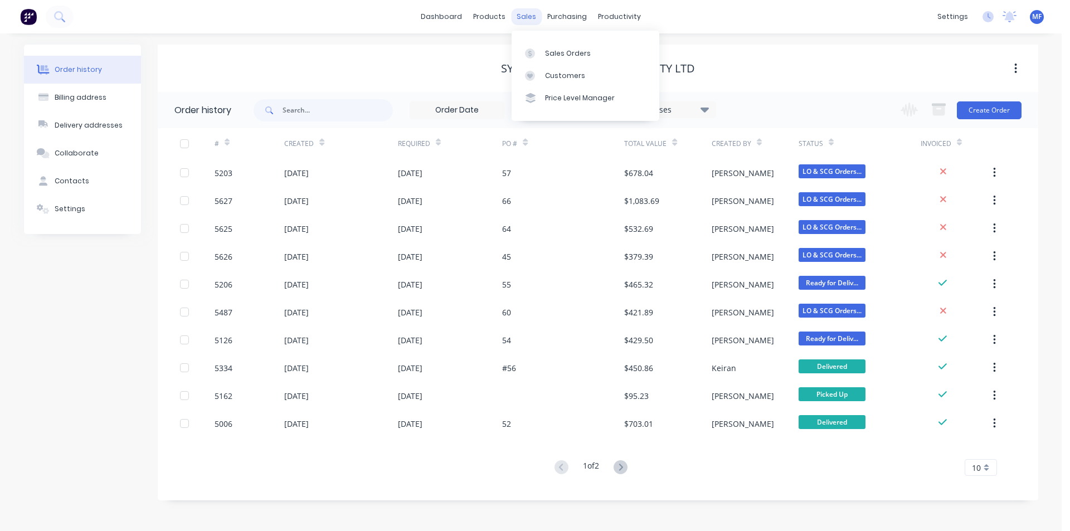
click at [518, 13] on div "sales" at bounding box center [526, 16] width 31 height 17
click at [549, 74] on div "Customers" at bounding box center [565, 76] width 40 height 10
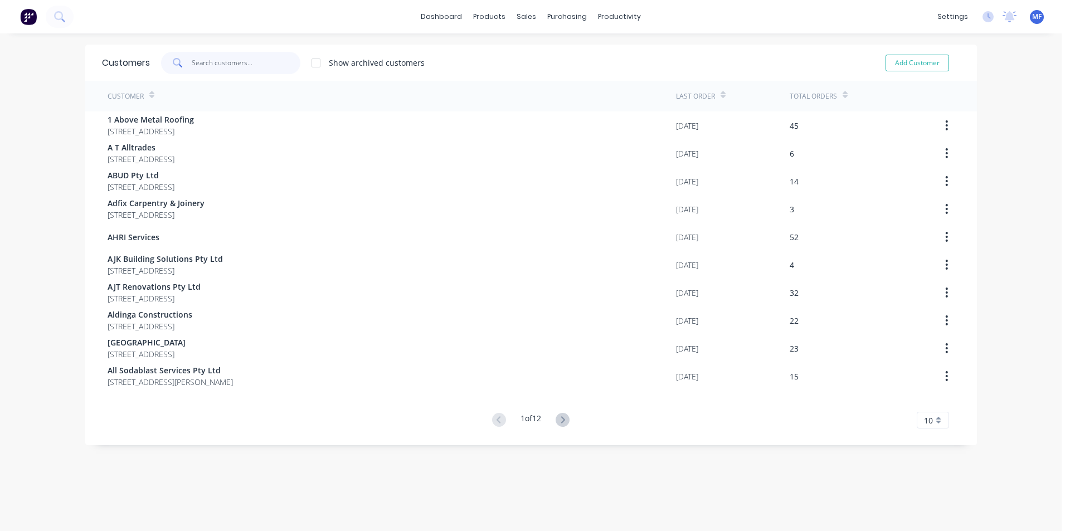
click at [213, 60] on input "text" at bounding box center [246, 63] width 109 height 22
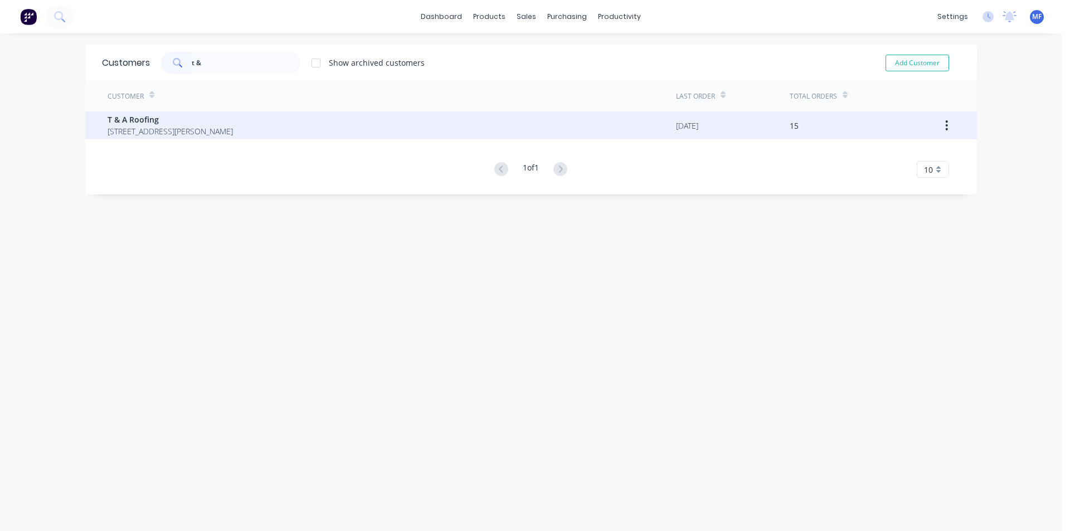
click at [177, 125] on span "T & A Roofing" at bounding box center [170, 120] width 125 height 12
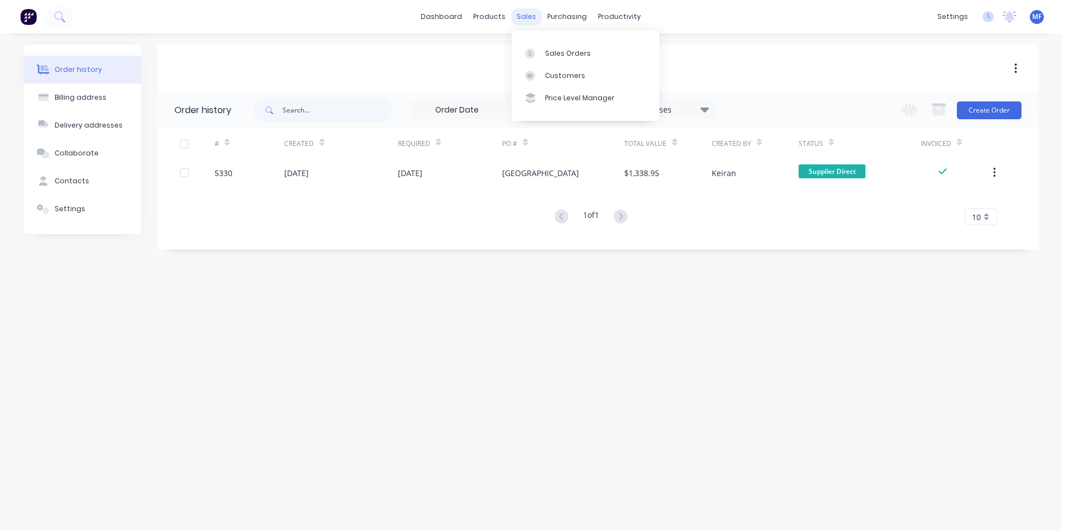
click at [533, 12] on div "sales" at bounding box center [526, 16] width 31 height 17
click at [547, 72] on div "Customers" at bounding box center [565, 76] width 40 height 10
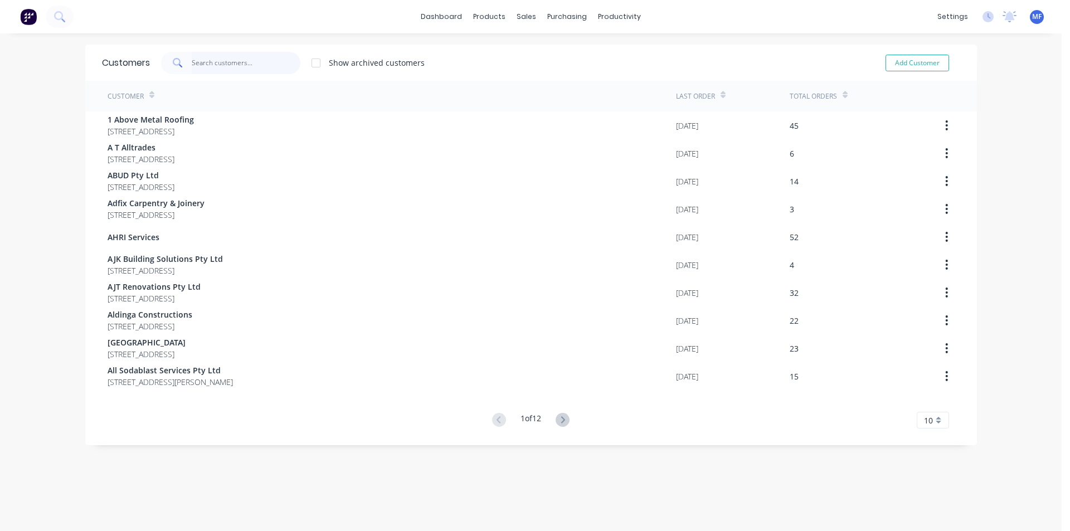
click at [226, 59] on input "text" at bounding box center [246, 63] width 109 height 22
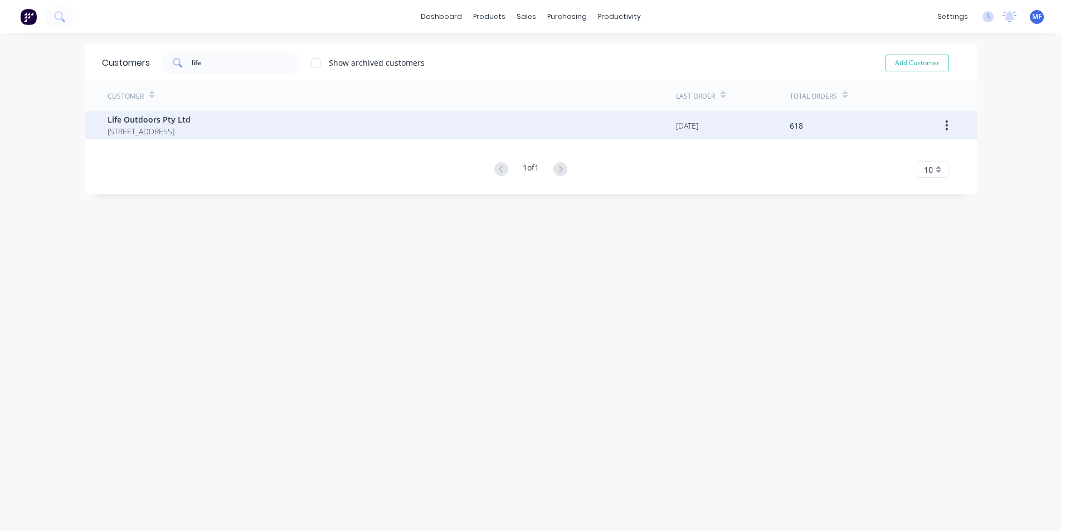
click at [191, 115] on span "Life Outdoors Pty Ltd" at bounding box center [149, 120] width 83 height 12
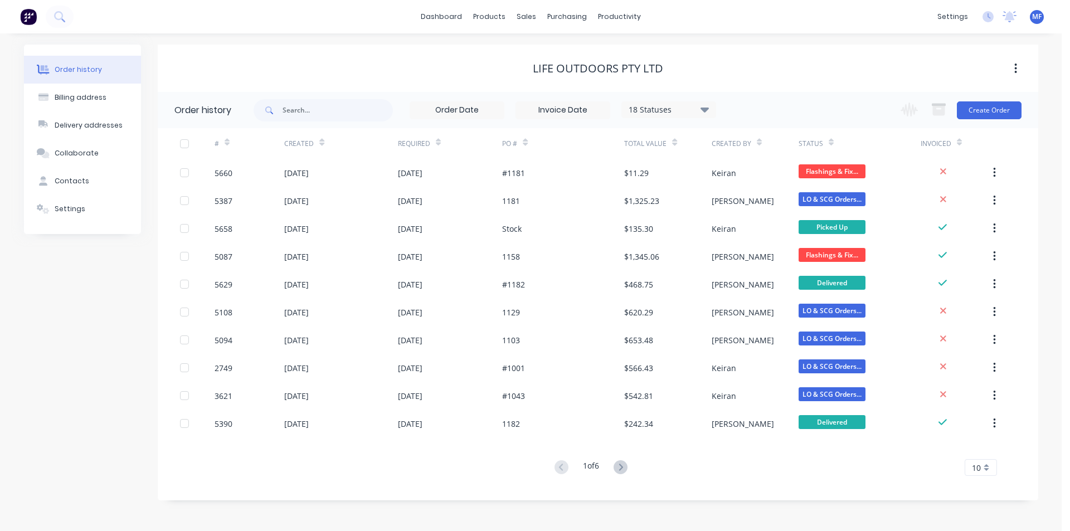
click at [982, 467] on div "10" at bounding box center [980, 467] width 32 height 17
click at [985, 444] on div "35" at bounding box center [980, 449] width 31 height 20
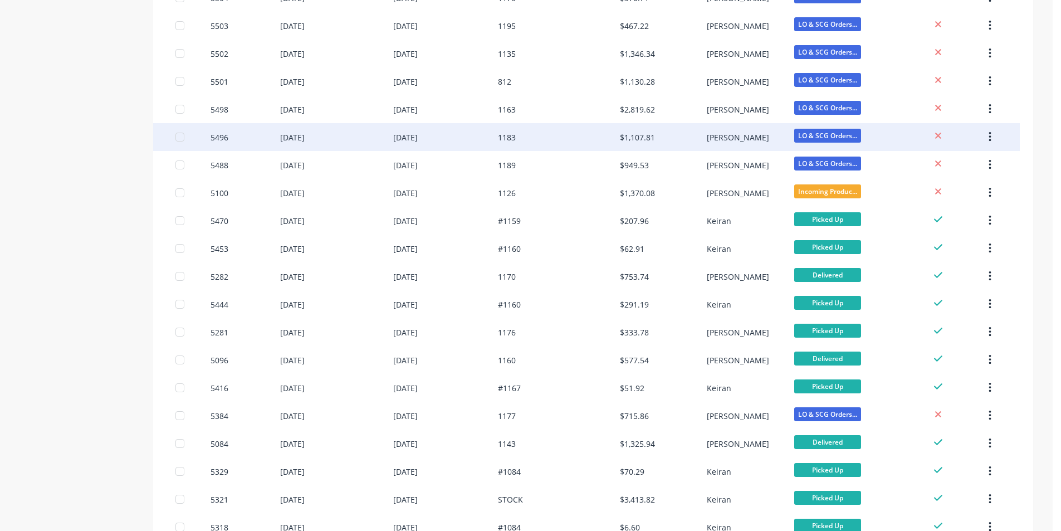
scroll to position [677, 0]
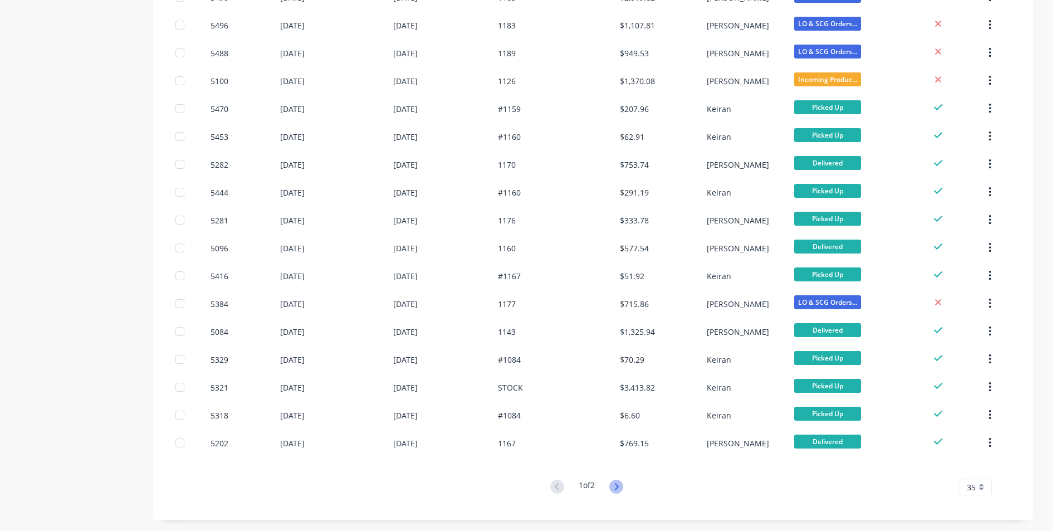
click at [617, 487] on icon at bounding box center [617, 487] width 14 height 14
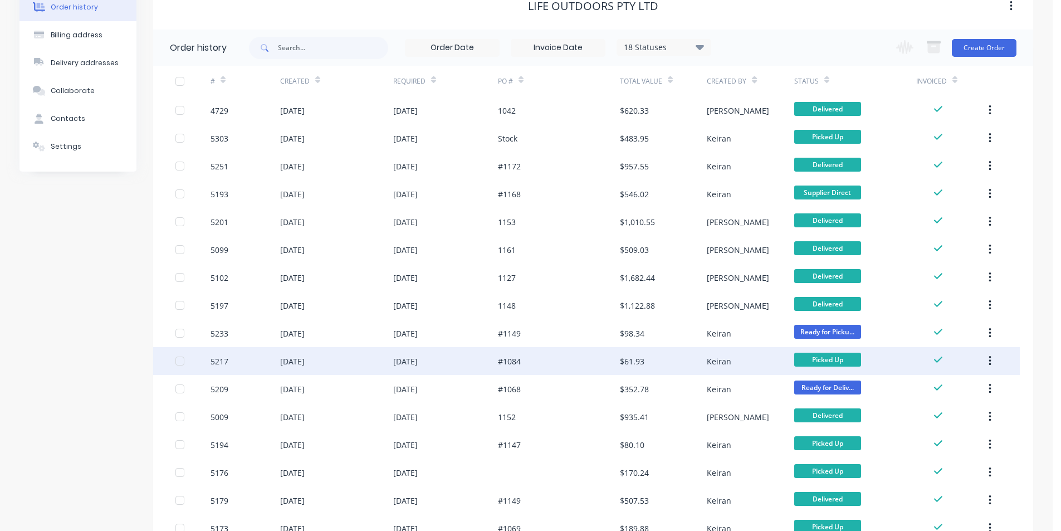
scroll to position [148, 0]
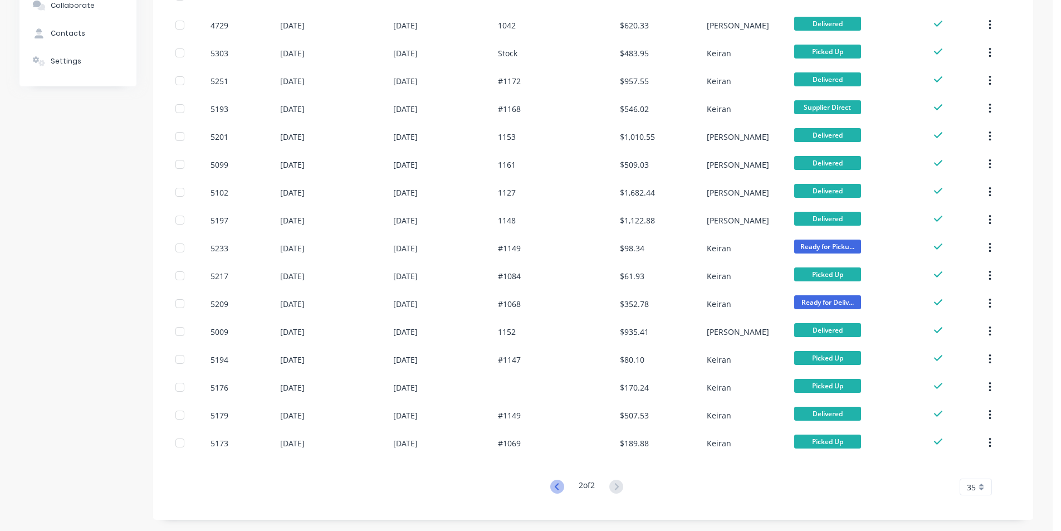
click at [554, 491] on icon at bounding box center [557, 487] width 14 height 14
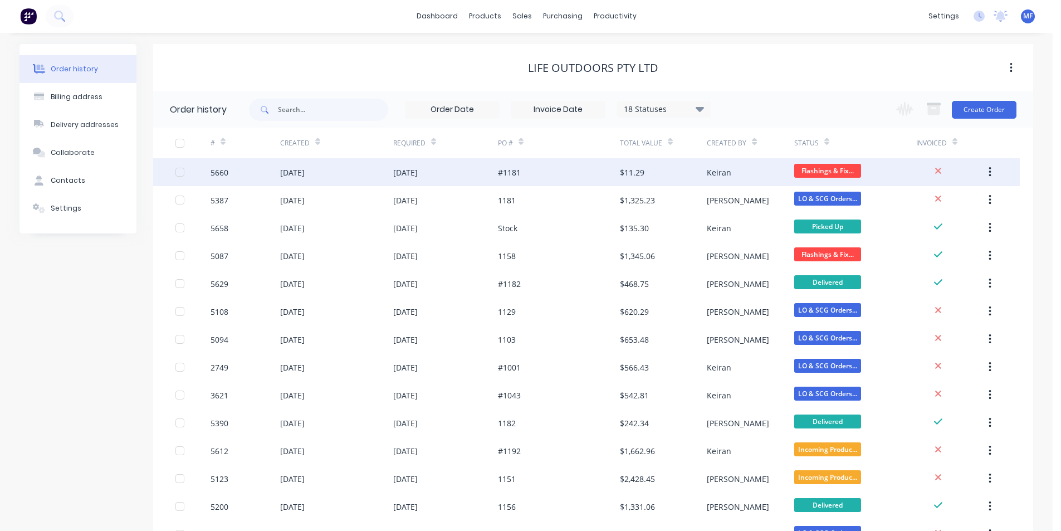
scroll to position [0, 0]
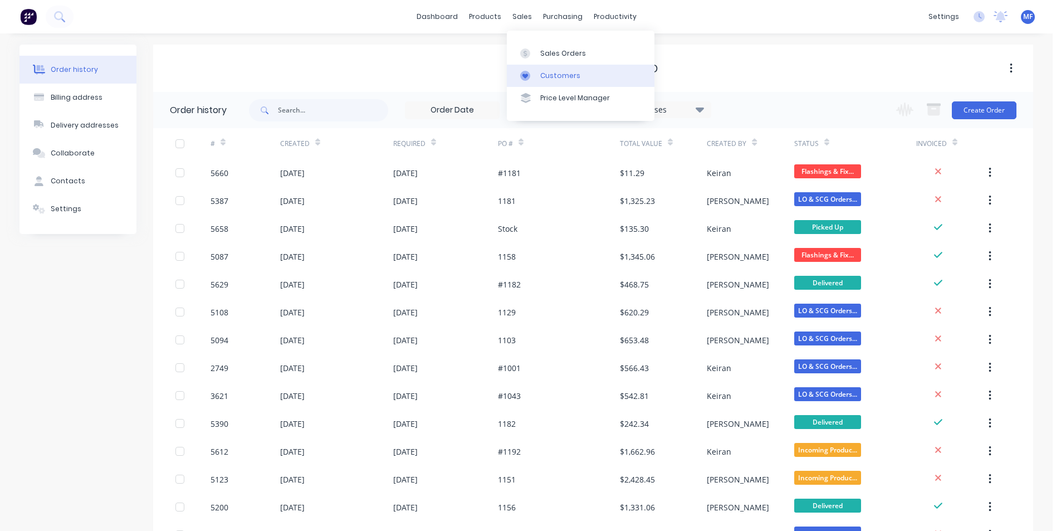
click at [552, 77] on div "Customers" at bounding box center [560, 76] width 40 height 10
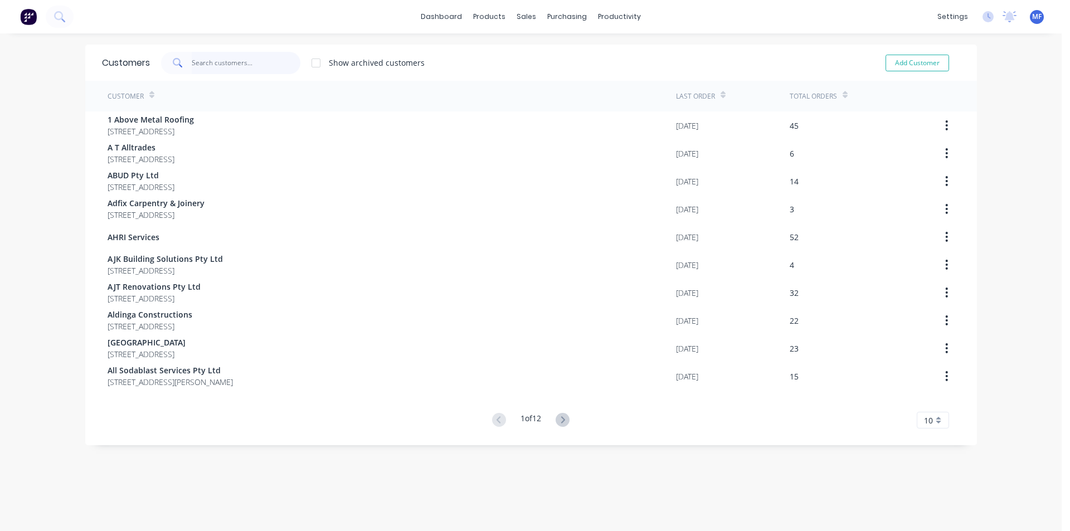
click at [250, 67] on input "text" at bounding box center [246, 63] width 109 height 22
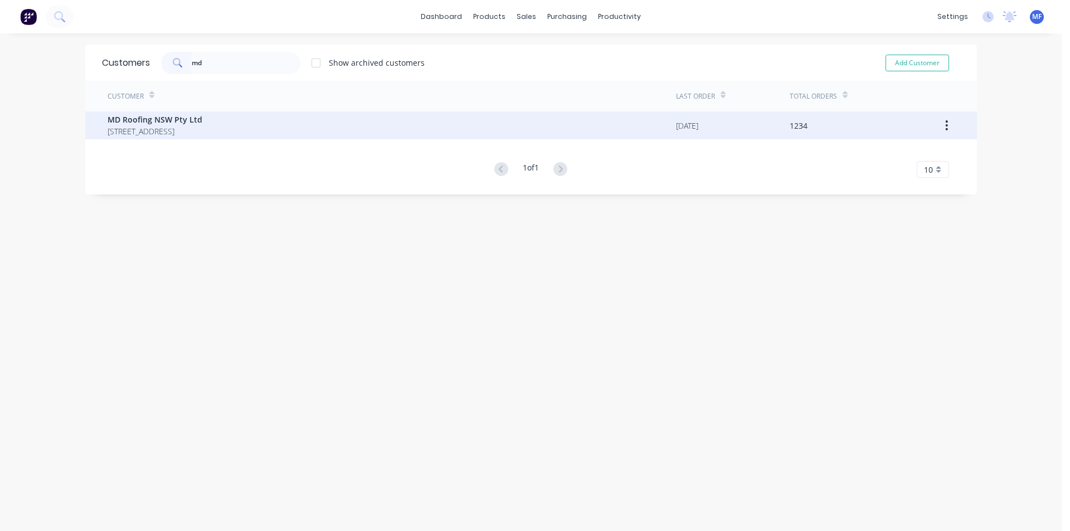
click at [202, 123] on span "MD Roofing NSW Pty Ltd" at bounding box center [155, 120] width 95 height 12
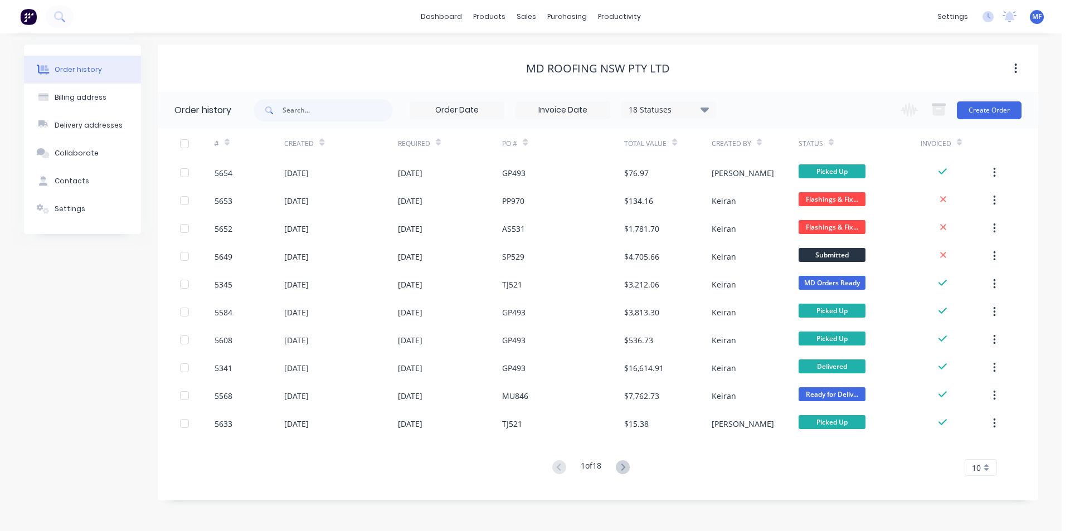
click at [984, 465] on div "10" at bounding box center [980, 467] width 32 height 17
click at [985, 450] on div "35" at bounding box center [980, 449] width 31 height 20
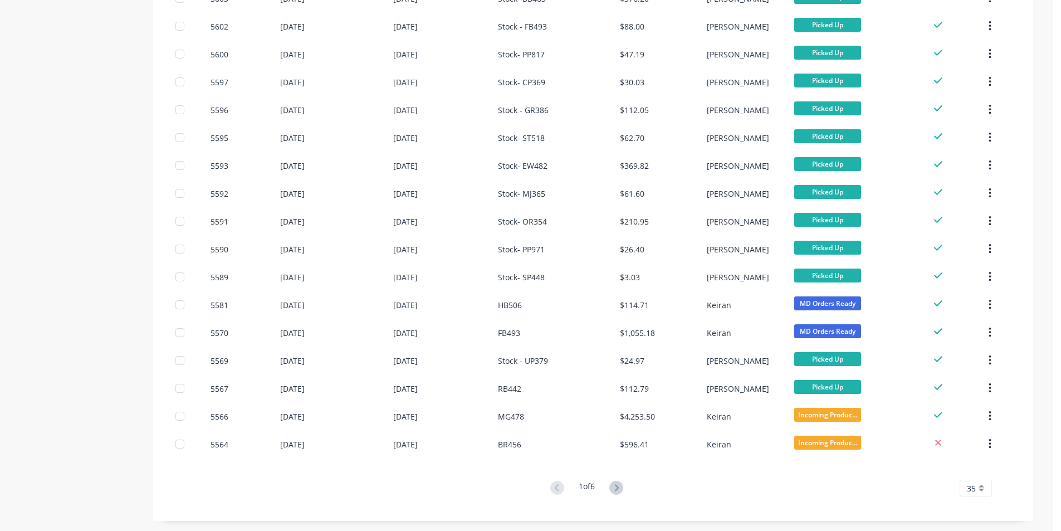
scroll to position [677, 0]
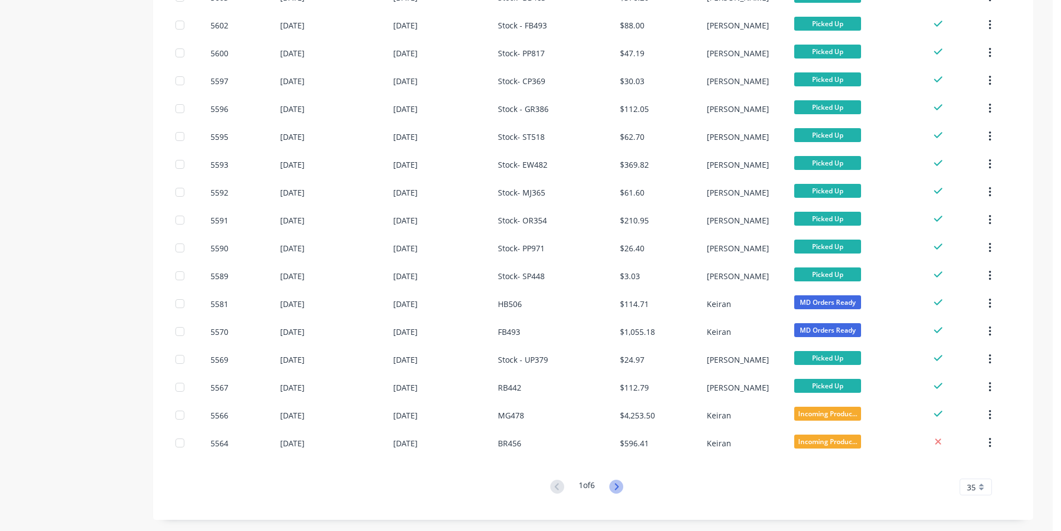
click at [616, 483] on icon at bounding box center [617, 487] width 14 height 14
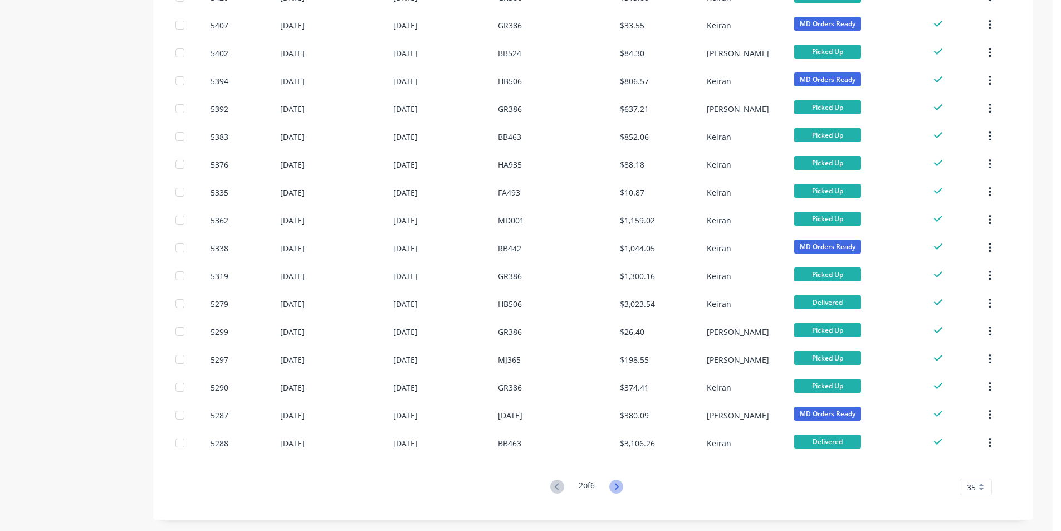
click at [616, 481] on icon at bounding box center [617, 487] width 14 height 14
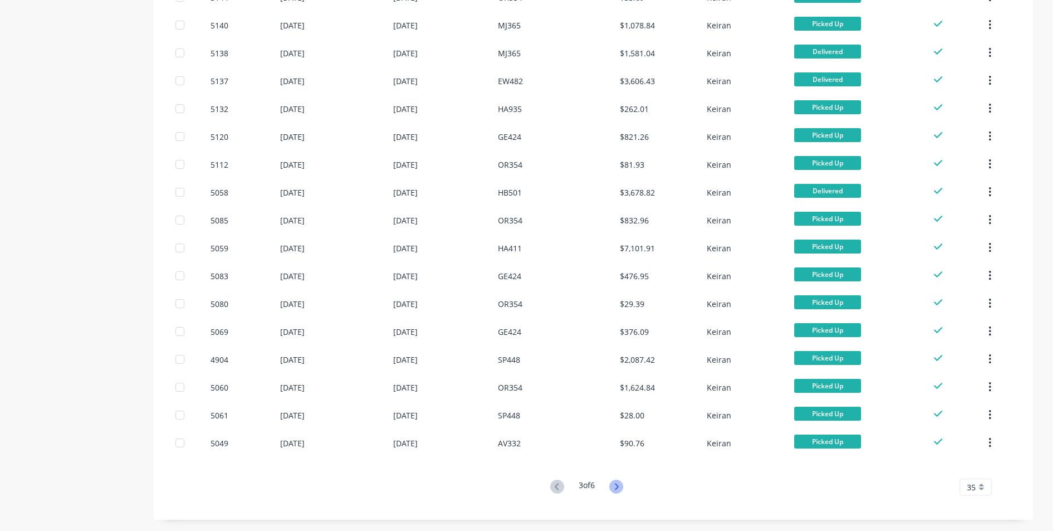
click at [617, 483] on icon at bounding box center [617, 487] width 14 height 14
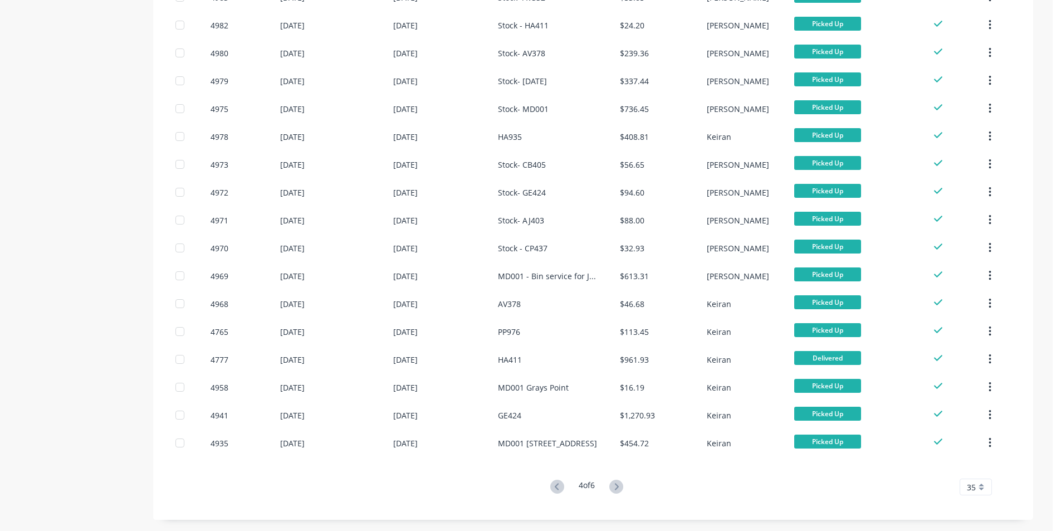
click at [618, 480] on icon at bounding box center [617, 487] width 14 height 14
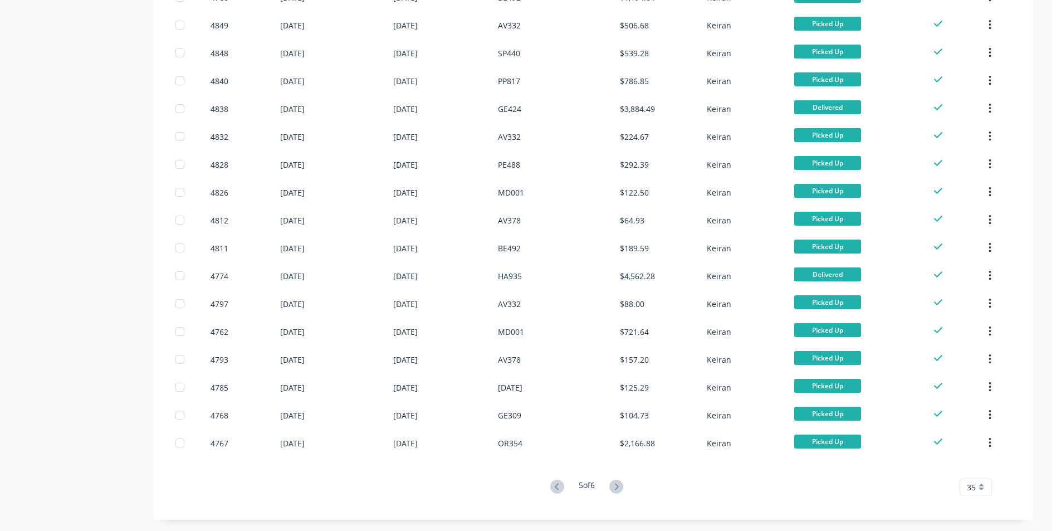
click at [621, 487] on g at bounding box center [617, 487] width 14 height 14
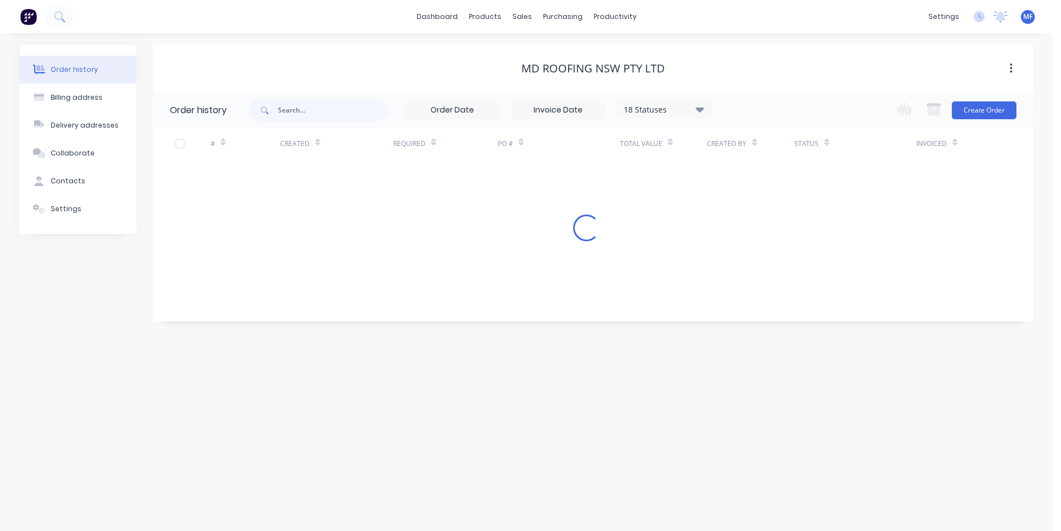
scroll to position [0, 0]
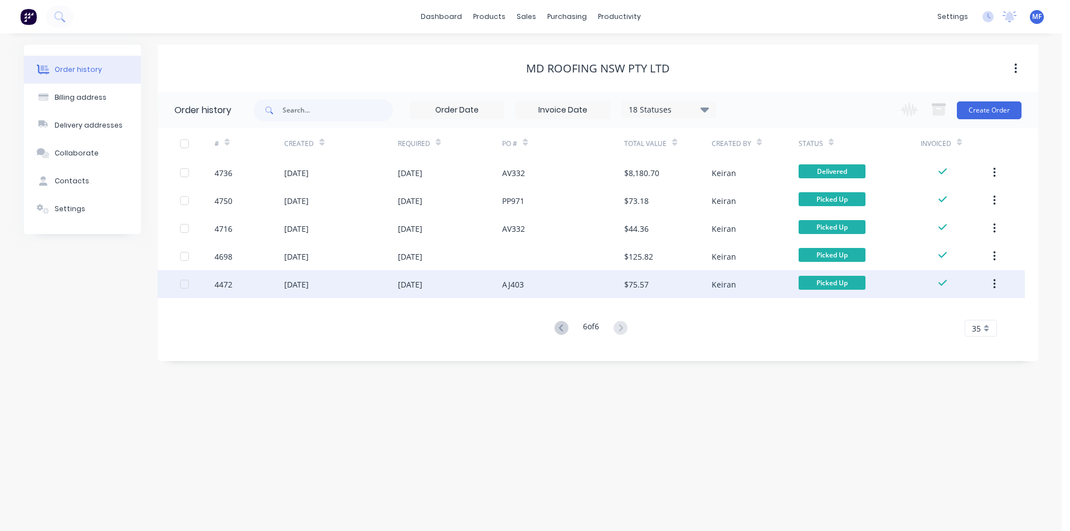
click at [678, 281] on div "$75.57" at bounding box center [667, 284] width 87 height 28
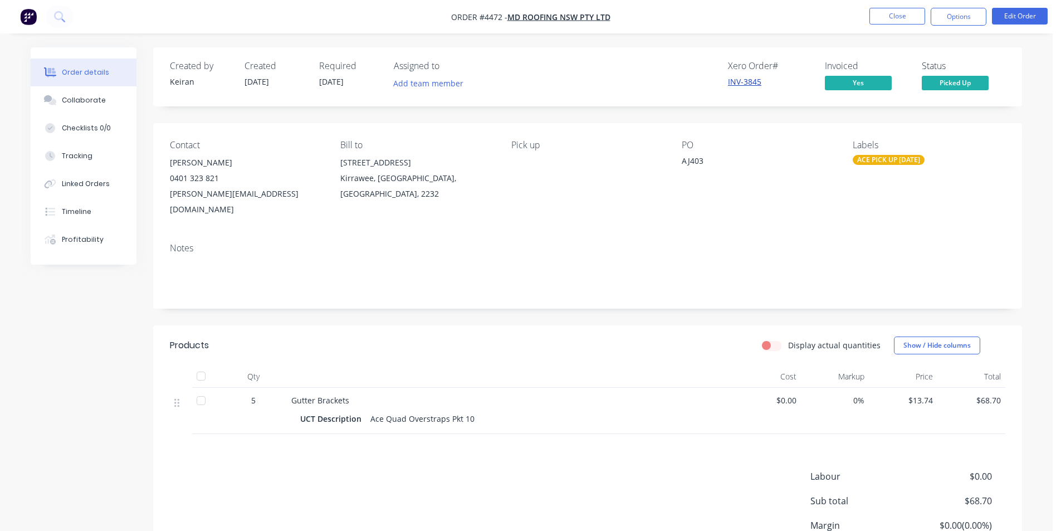
click at [737, 85] on link "INV-3845" at bounding box center [744, 81] width 33 height 11
click at [887, 20] on button "Close" at bounding box center [898, 16] width 56 height 17
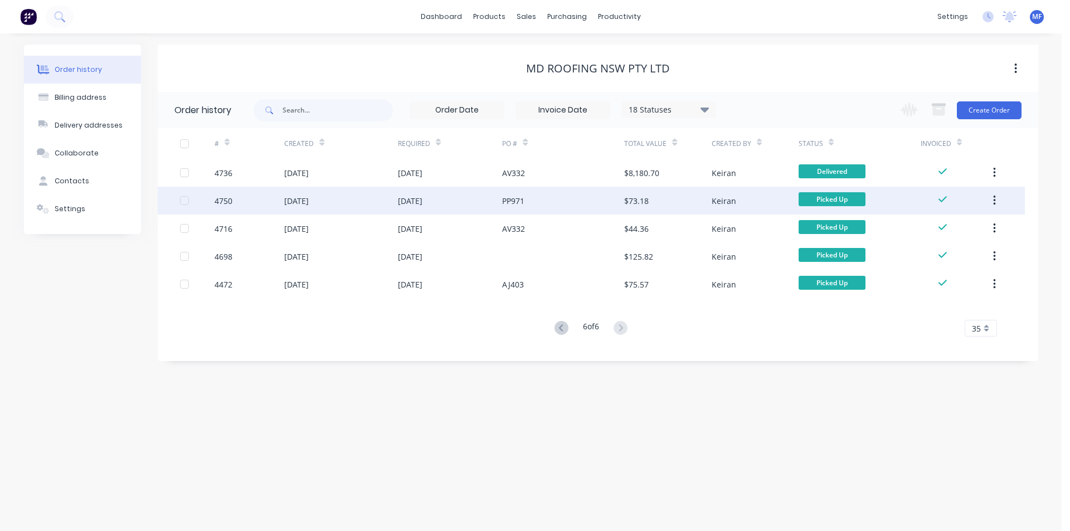
click at [729, 202] on div "Keiran" at bounding box center [724, 201] width 25 height 12
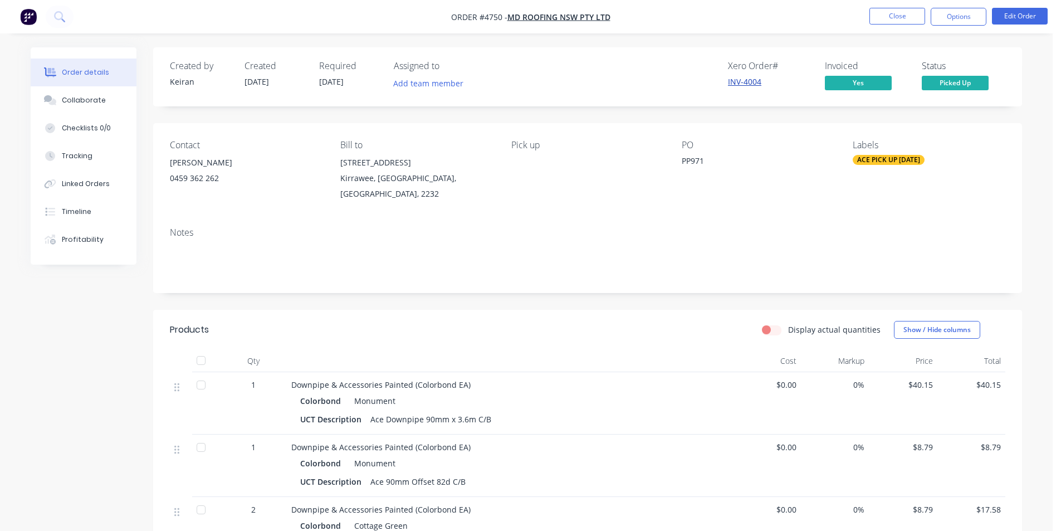
click at [752, 86] on link "INV-4004" at bounding box center [744, 81] width 33 height 11
click at [899, 12] on button "Close" at bounding box center [898, 16] width 56 height 17
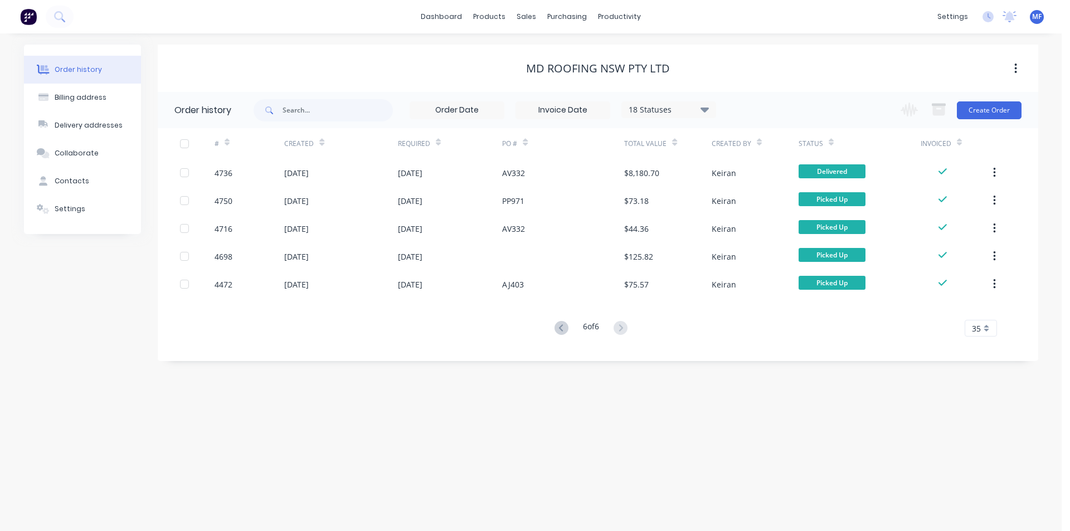
click at [557, 327] on icon at bounding box center [561, 328] width 14 height 14
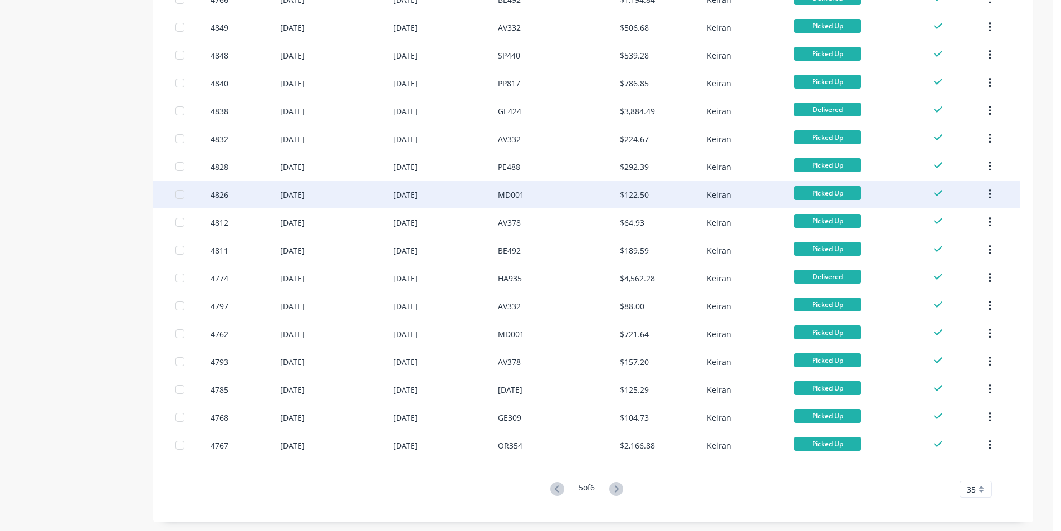
scroll to position [677, 0]
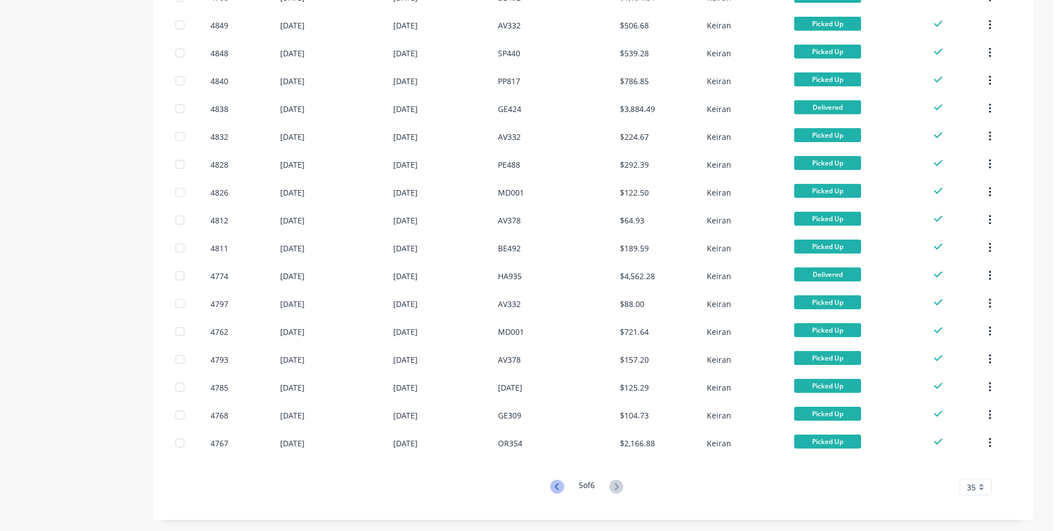
click at [555, 487] on icon at bounding box center [557, 487] width 14 height 14
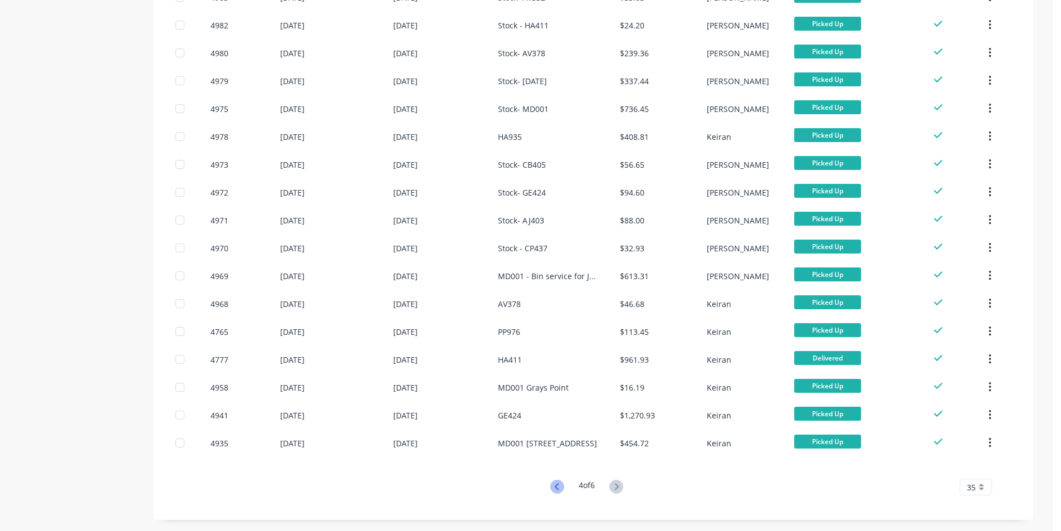
click at [556, 485] on icon at bounding box center [556, 486] width 4 height 7
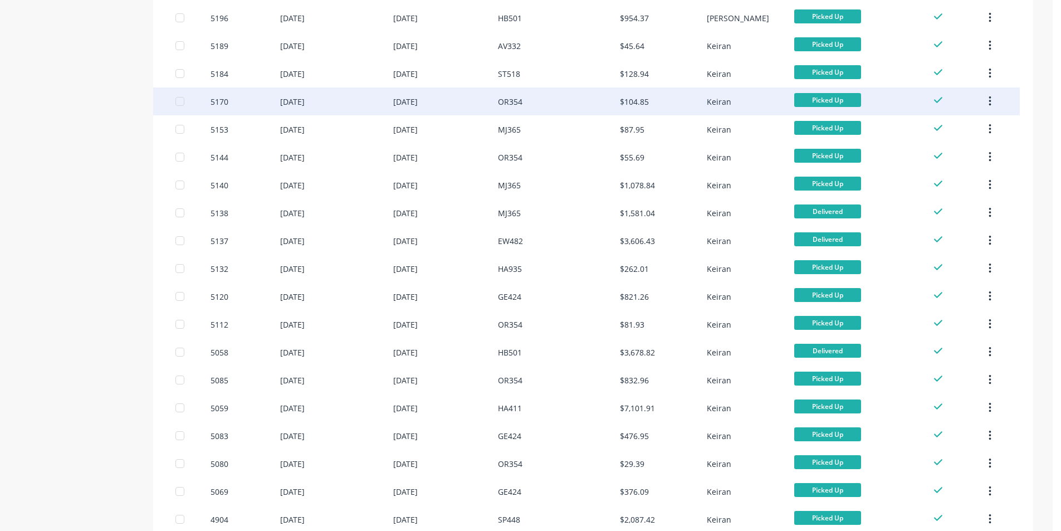
scroll to position [510, 0]
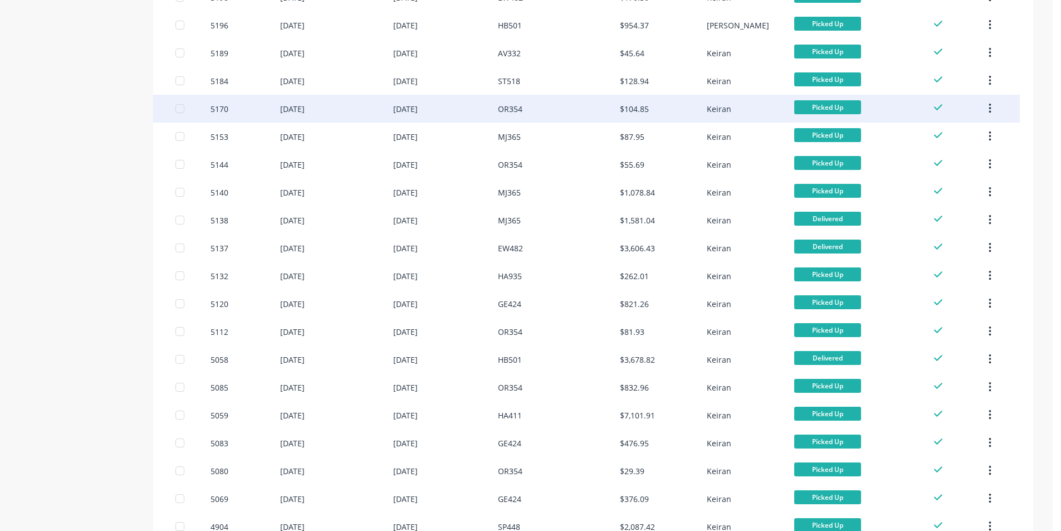
click at [651, 107] on div "$104.85" at bounding box center [663, 109] width 87 height 28
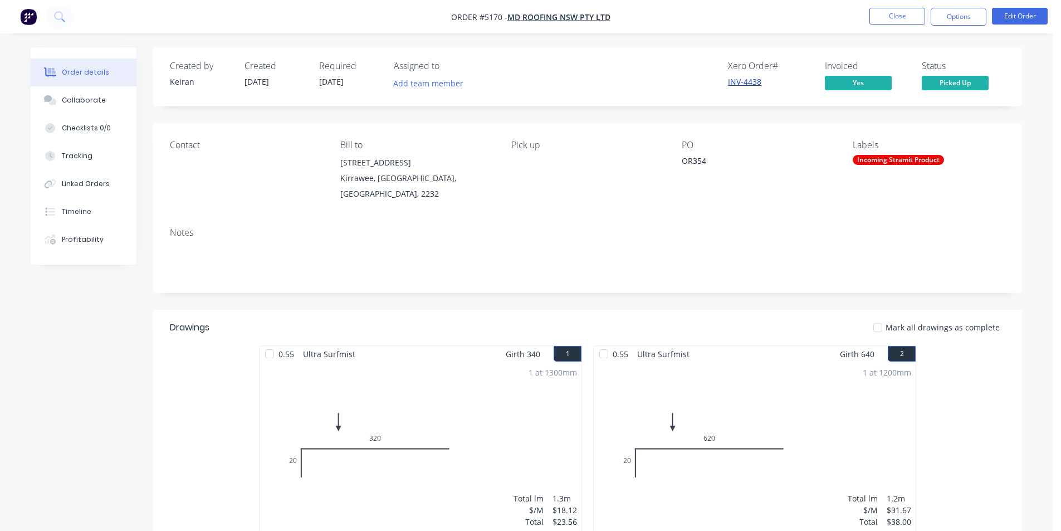
click at [748, 81] on link "INV-4438" at bounding box center [744, 81] width 33 height 11
click at [910, 22] on button "Close" at bounding box center [898, 16] width 56 height 17
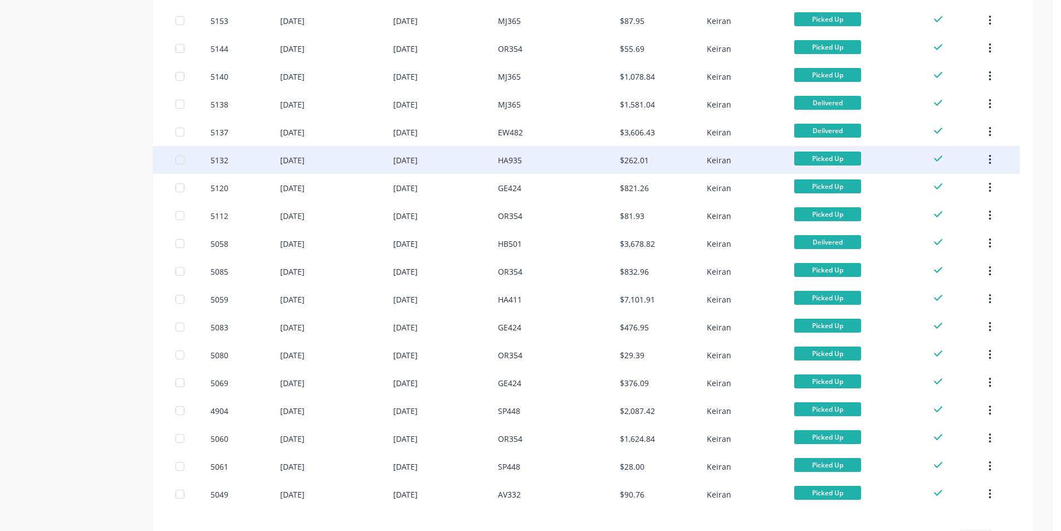
scroll to position [677, 0]
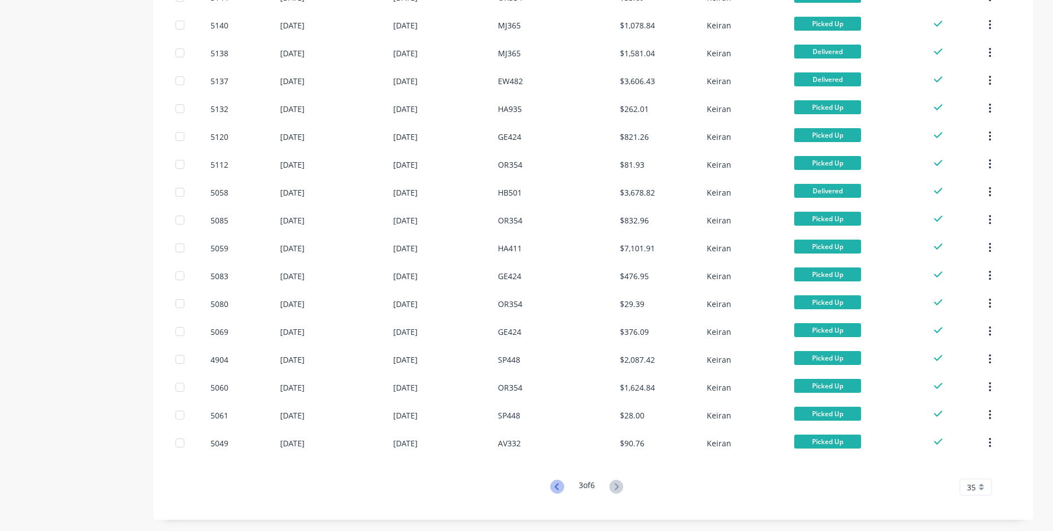
click at [557, 486] on icon at bounding box center [557, 487] width 14 height 14
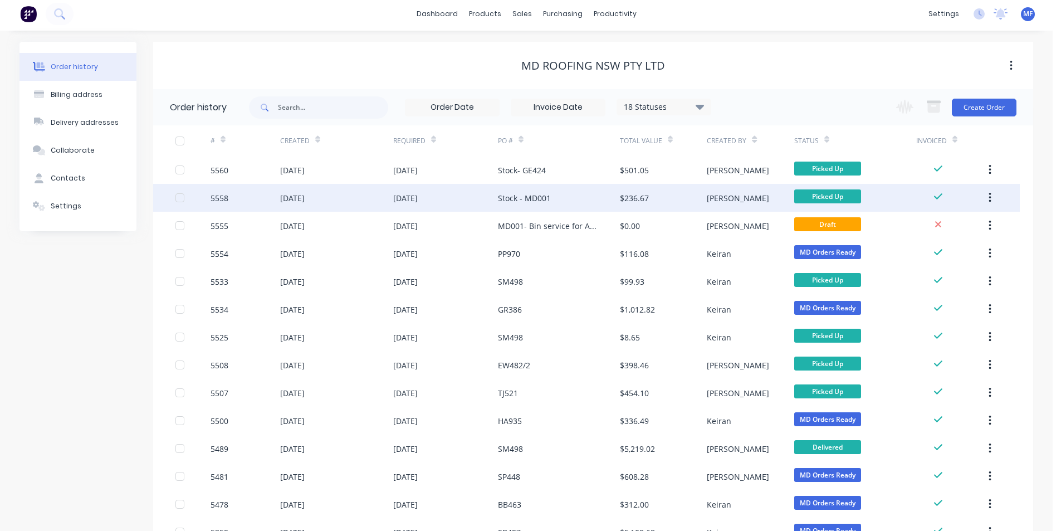
scroll to position [0, 0]
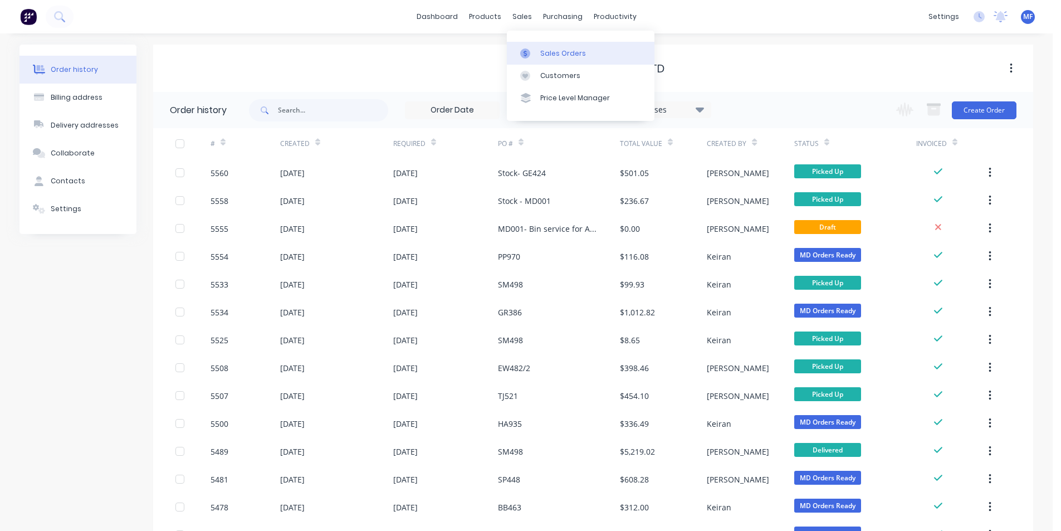
click at [525, 17] on div "sales" at bounding box center [522, 16] width 31 height 17
click at [548, 69] on link "Customers" at bounding box center [581, 76] width 148 height 22
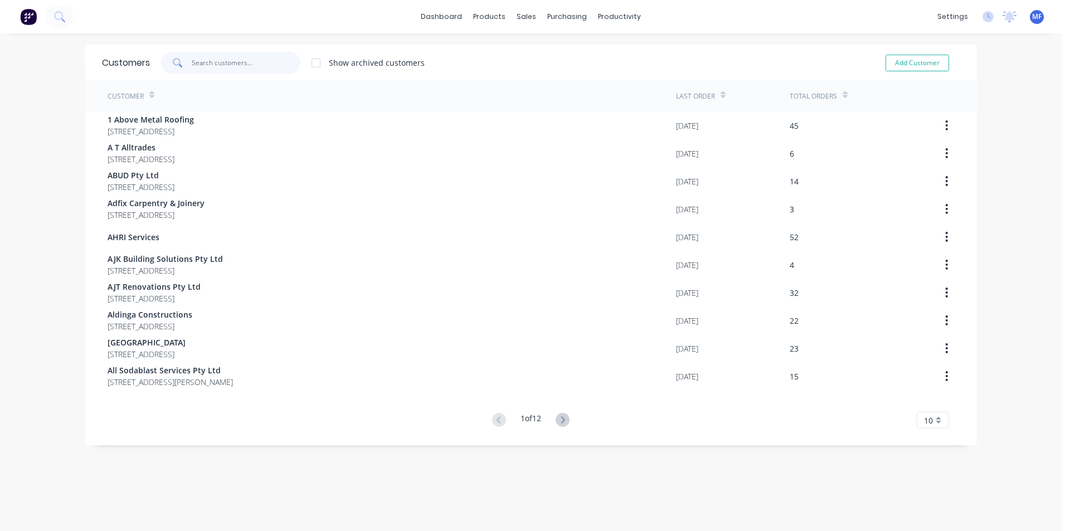
drag, startPoint x: 214, startPoint y: 60, endPoint x: 205, endPoint y: 50, distance: 13.0
click at [213, 60] on input "text" at bounding box center [246, 63] width 109 height 22
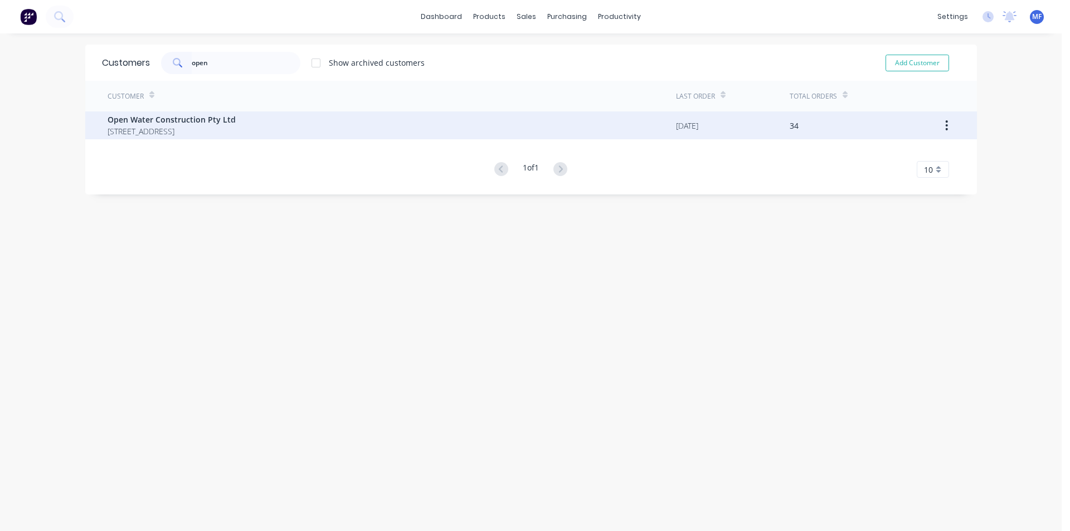
click at [177, 118] on span "Open Water Construction Pty Ltd" at bounding box center [172, 120] width 128 height 12
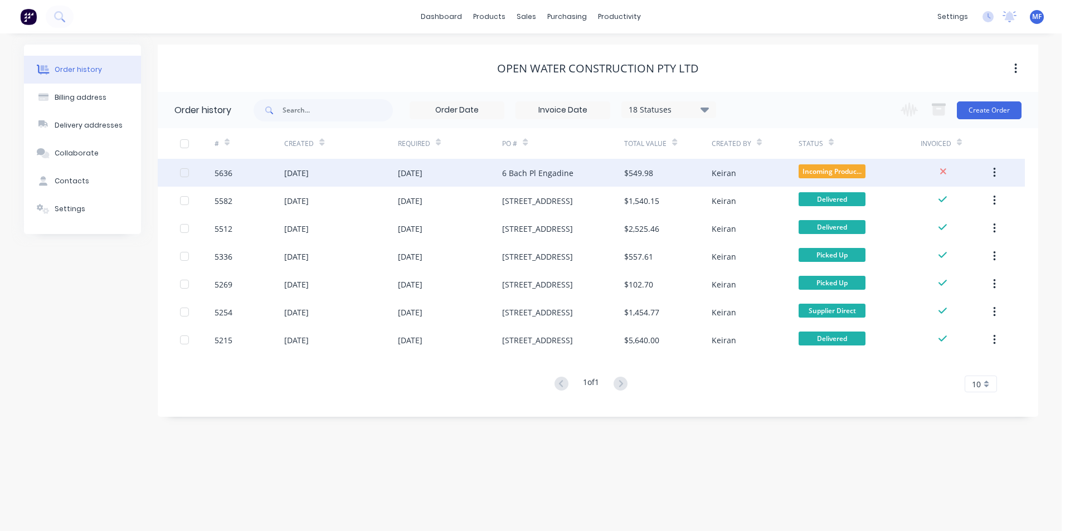
click at [558, 172] on div "6 Bach Pl Engadine" at bounding box center [537, 173] width 71 height 12
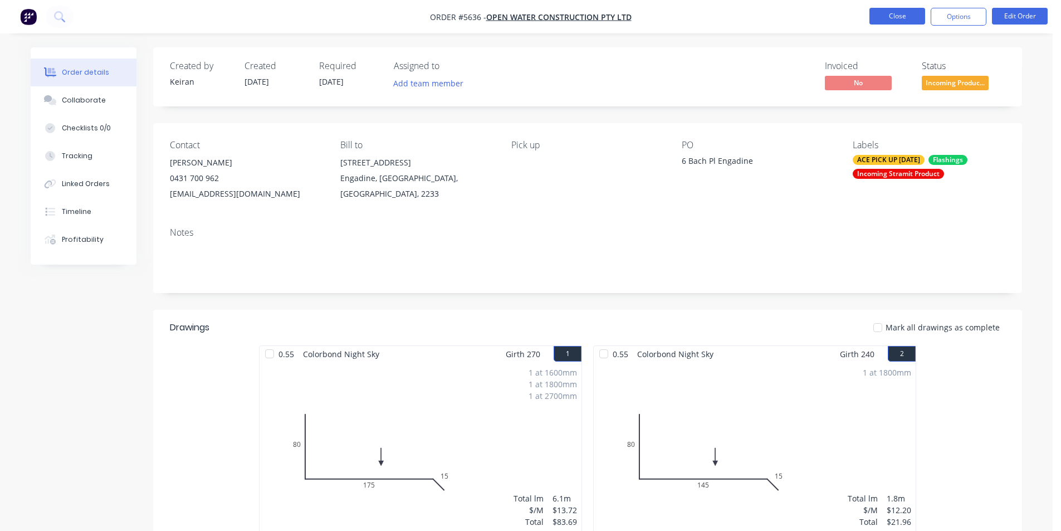
click at [888, 16] on button "Close" at bounding box center [898, 16] width 56 height 17
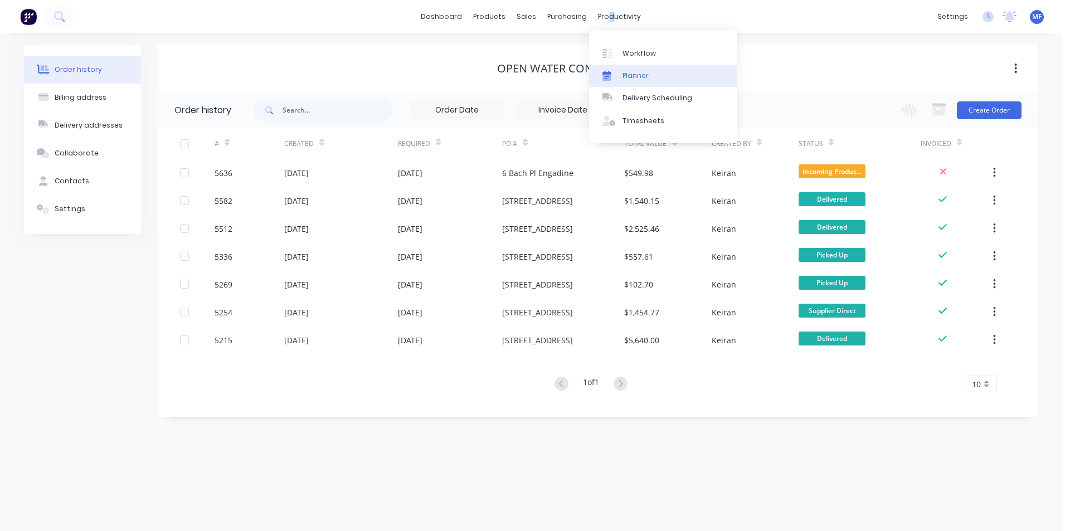
drag, startPoint x: 607, startPoint y: 11, endPoint x: 662, endPoint y: 77, distance: 86.2
click at [607, 11] on div "productivity" at bounding box center [619, 16] width 54 height 17
click at [660, 96] on div "Delivery Scheduling" at bounding box center [657, 98] width 70 height 10
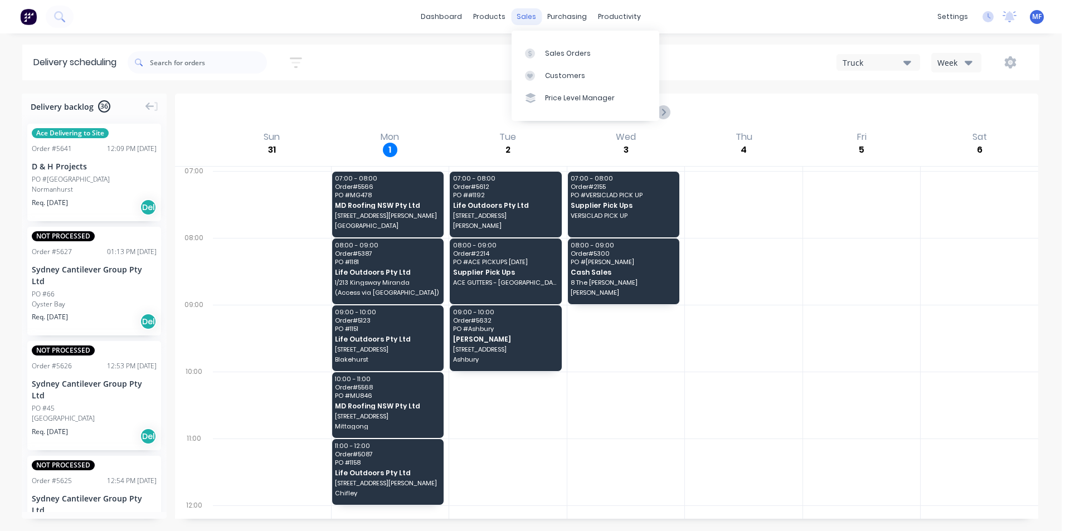
click at [524, 16] on div "sales" at bounding box center [526, 16] width 31 height 17
click at [526, 14] on div "sales" at bounding box center [526, 16] width 31 height 17
click at [563, 74] on div "Customers" at bounding box center [565, 76] width 40 height 10
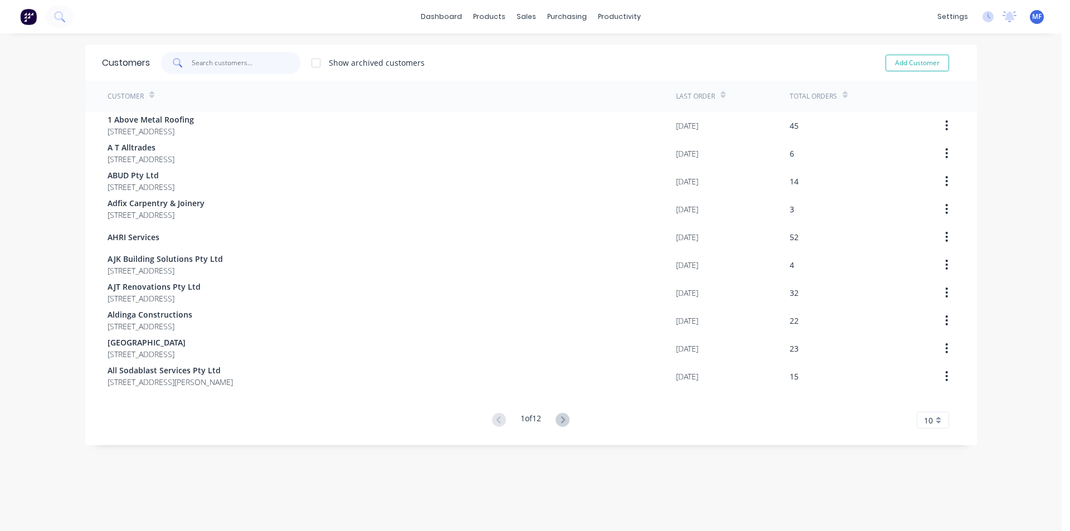
click at [257, 59] on input "text" at bounding box center [246, 63] width 109 height 22
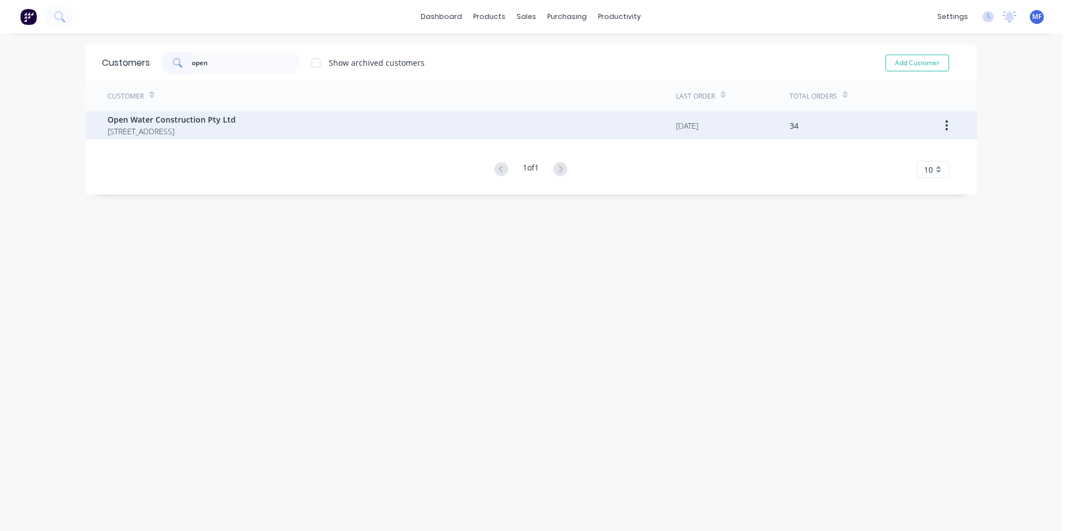
click at [189, 135] on span "[STREET_ADDRESS]" at bounding box center [172, 131] width 128 height 12
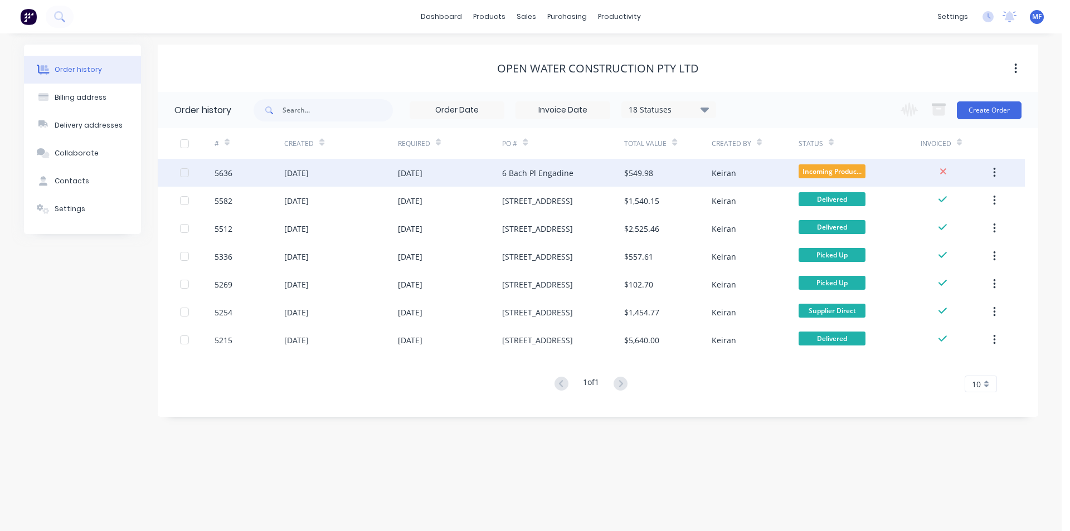
click at [540, 178] on div "6 Bach Pl Engadine" at bounding box center [537, 173] width 71 height 12
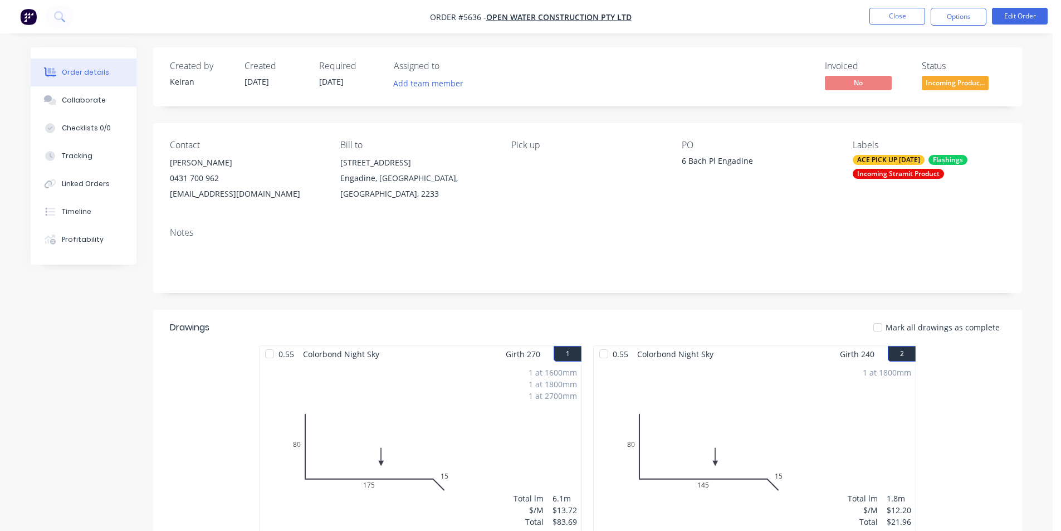
click at [684, 182] on div "PO 6 Bach Pl Engadine" at bounding box center [758, 171] width 153 height 62
click at [896, 9] on button "Close" at bounding box center [898, 16] width 56 height 17
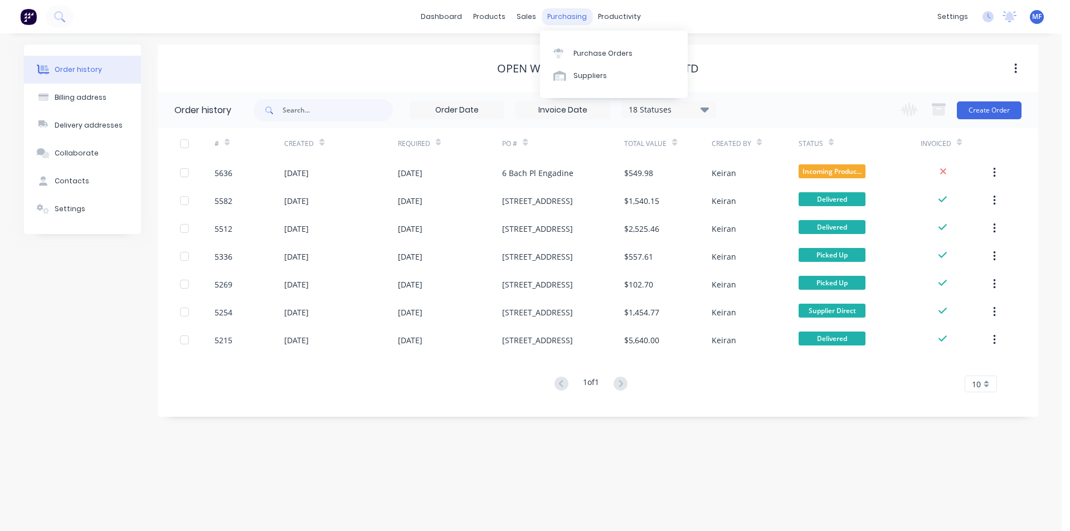
click at [572, 11] on div "purchasing" at bounding box center [567, 16] width 51 height 17
click at [561, 77] on div "Customers" at bounding box center [565, 76] width 40 height 10
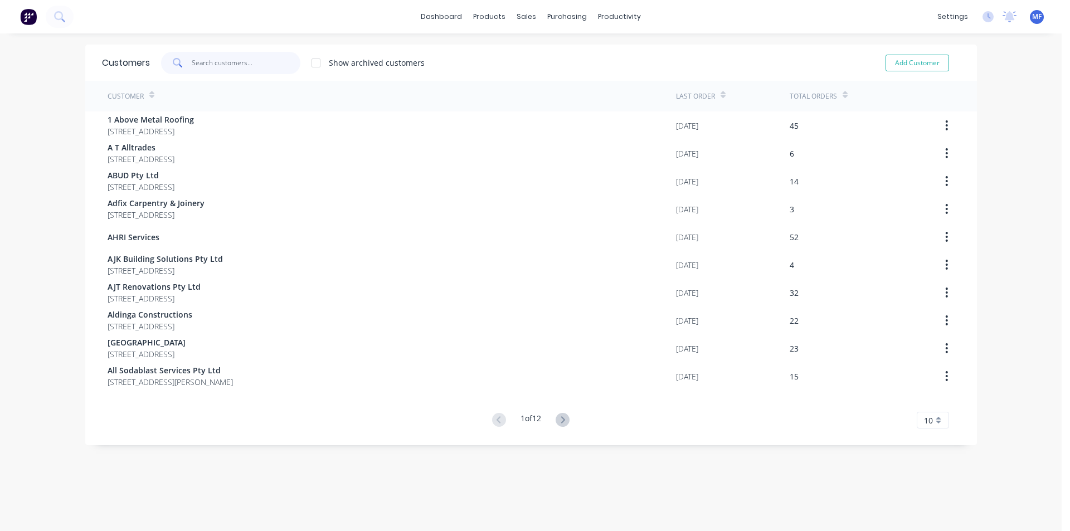
click at [233, 61] on input "text" at bounding box center [246, 63] width 109 height 22
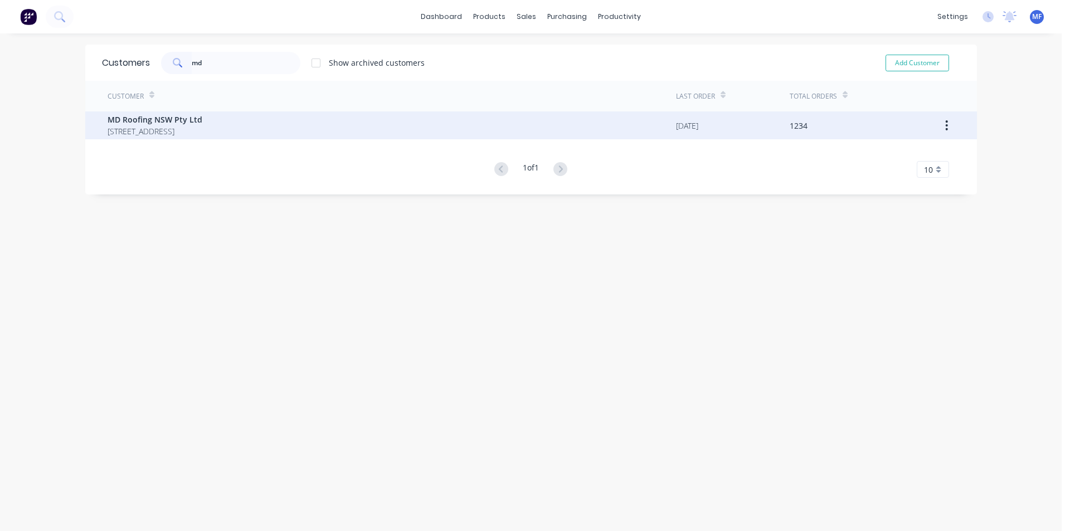
click at [202, 119] on span "MD Roofing NSW Pty Ltd" at bounding box center [155, 120] width 95 height 12
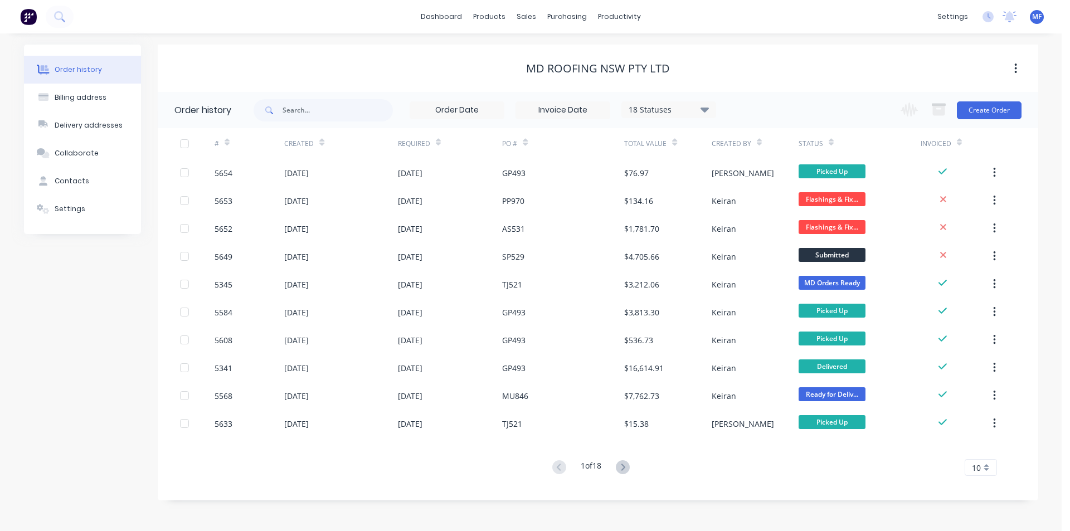
click at [977, 471] on span "10" at bounding box center [976, 468] width 9 height 12
click at [984, 452] on div "35" at bounding box center [980, 449] width 31 height 20
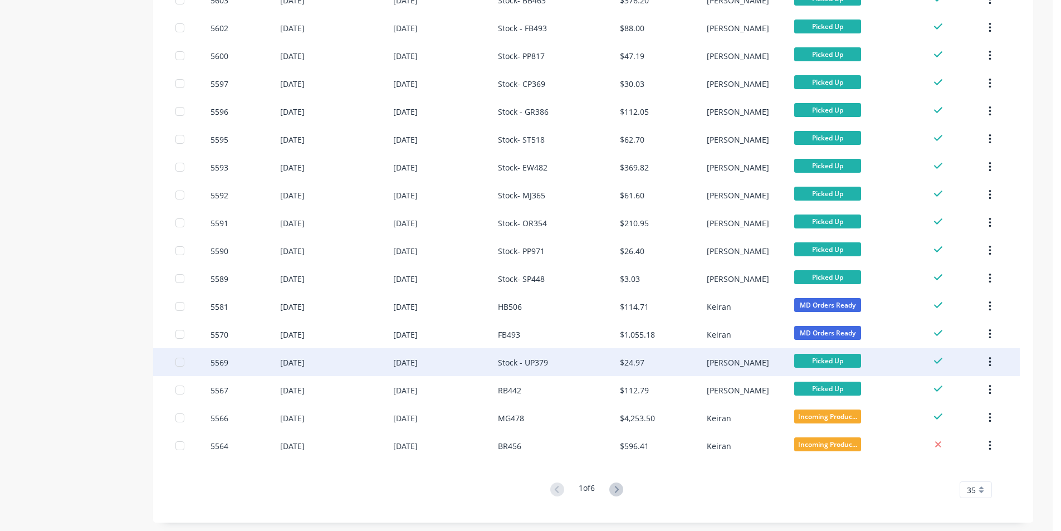
scroll to position [677, 0]
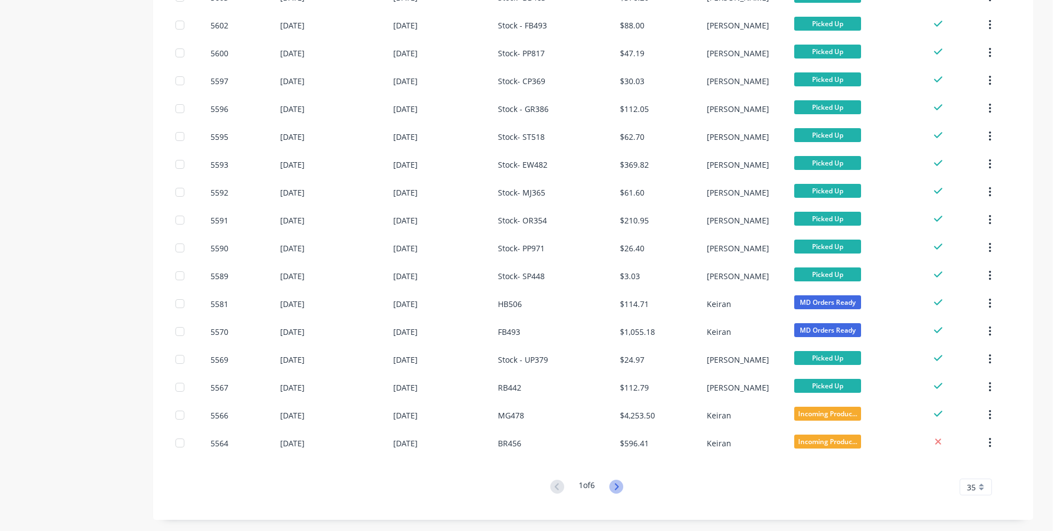
click at [617, 485] on icon at bounding box center [617, 487] width 14 height 14
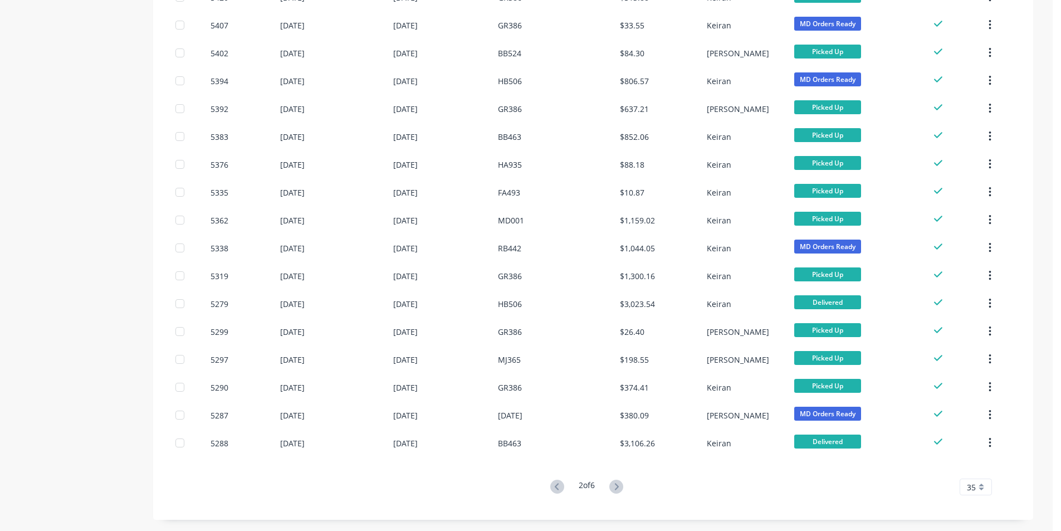
click at [621, 487] on icon at bounding box center [617, 487] width 14 height 14
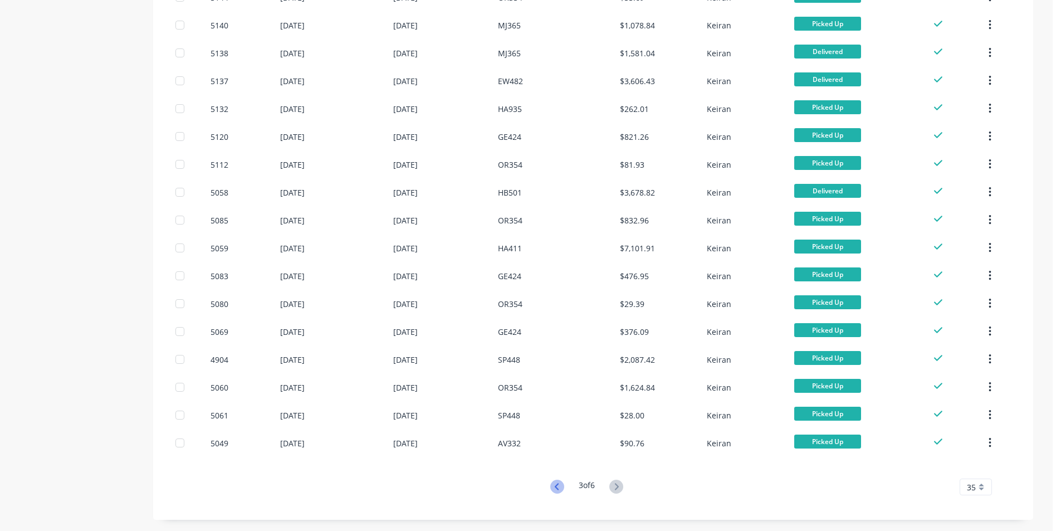
click at [559, 489] on icon at bounding box center [557, 487] width 14 height 14
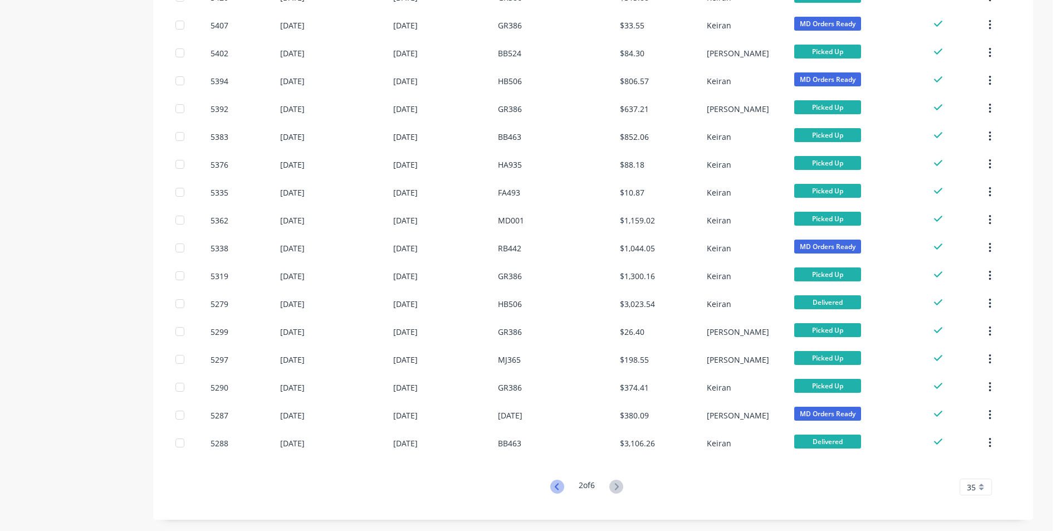
click at [558, 486] on icon at bounding box center [557, 487] width 14 height 14
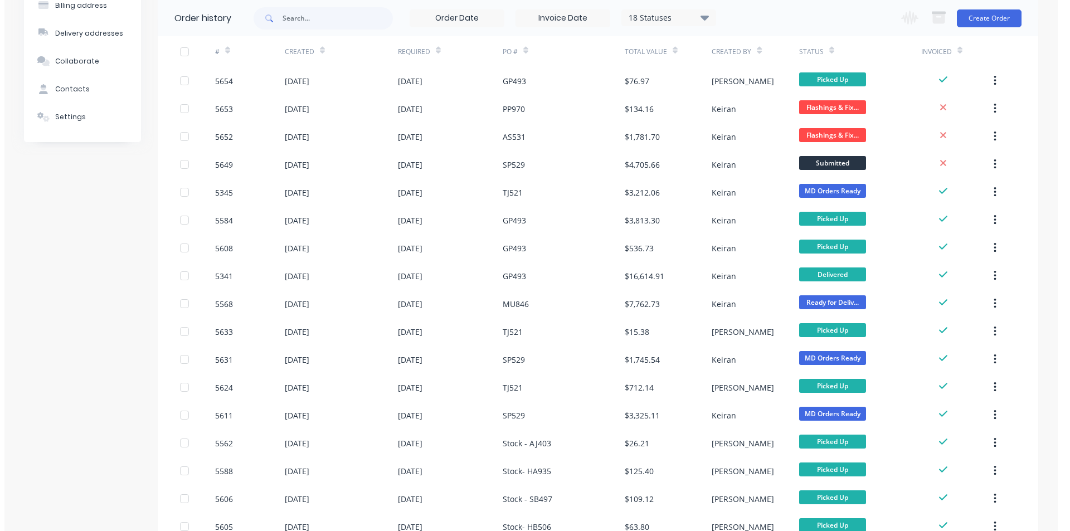
scroll to position [0, 0]
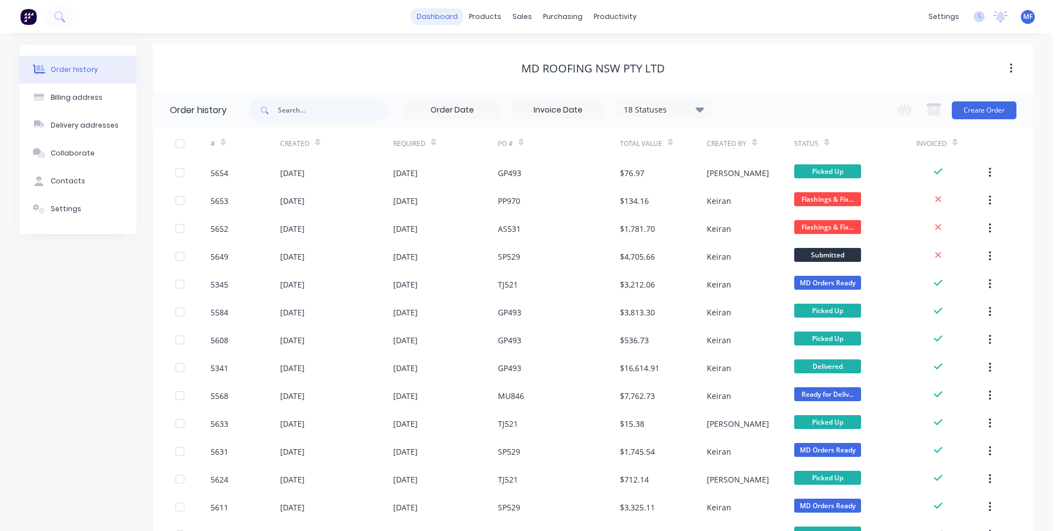
click at [439, 25] on link "dashboard" at bounding box center [437, 16] width 52 height 17
